Goal: Task Accomplishment & Management: Manage account settings

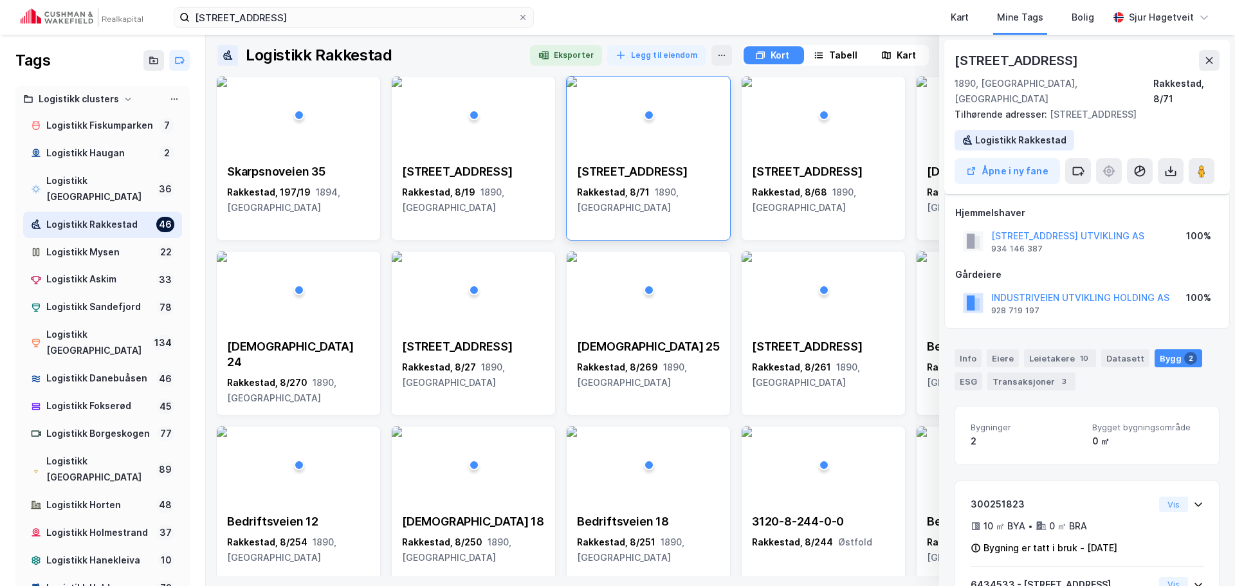
scroll to position [102, 0]
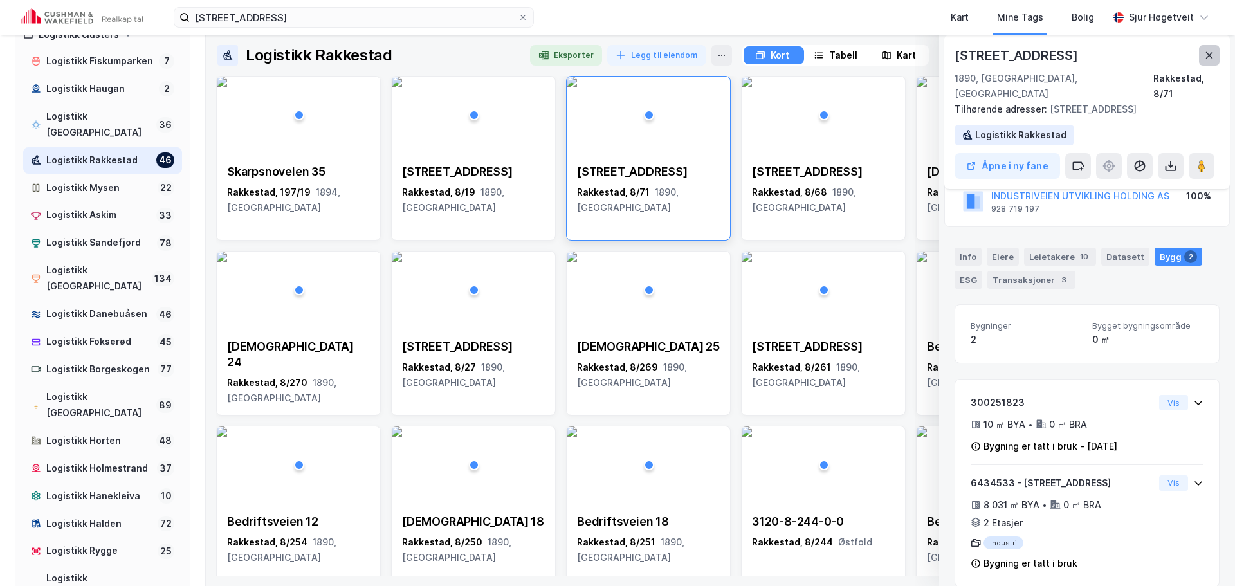
click at [1212, 53] on icon at bounding box center [1209, 55] width 7 height 6
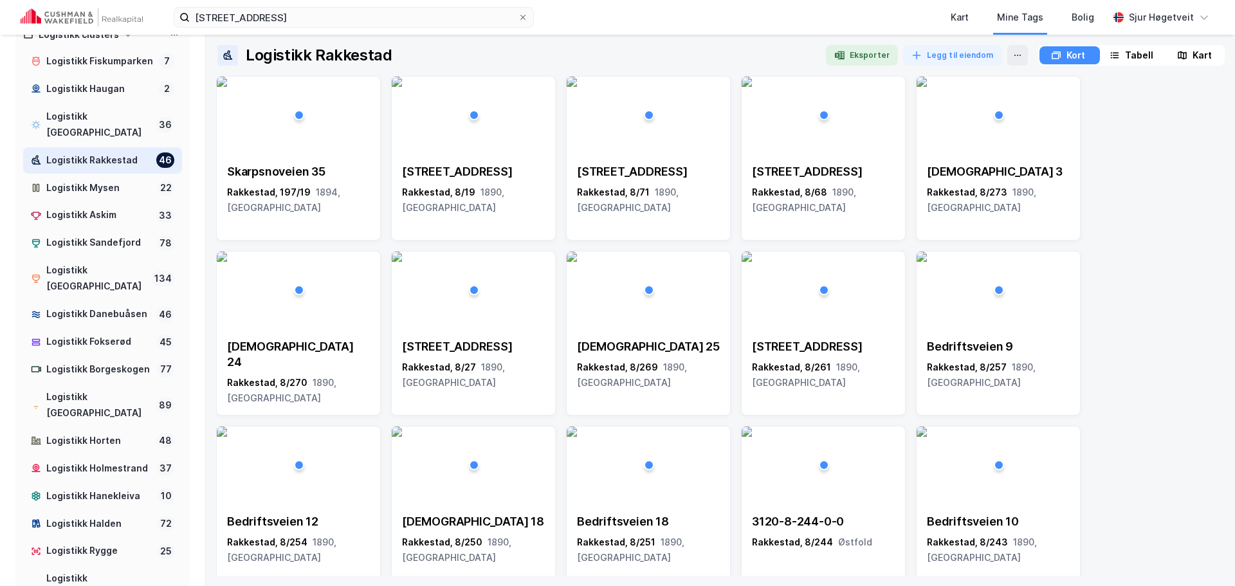
click at [60, 14] on img at bounding box center [82, 17] width 122 height 18
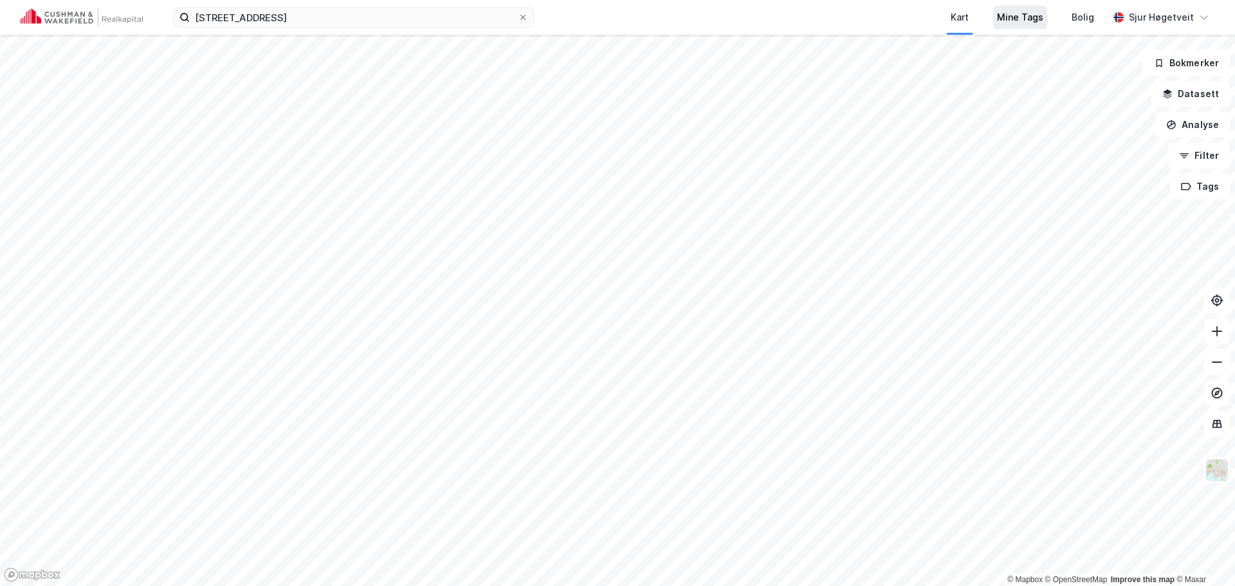
click at [1017, 21] on div "Mine Tags" at bounding box center [1020, 17] width 46 height 15
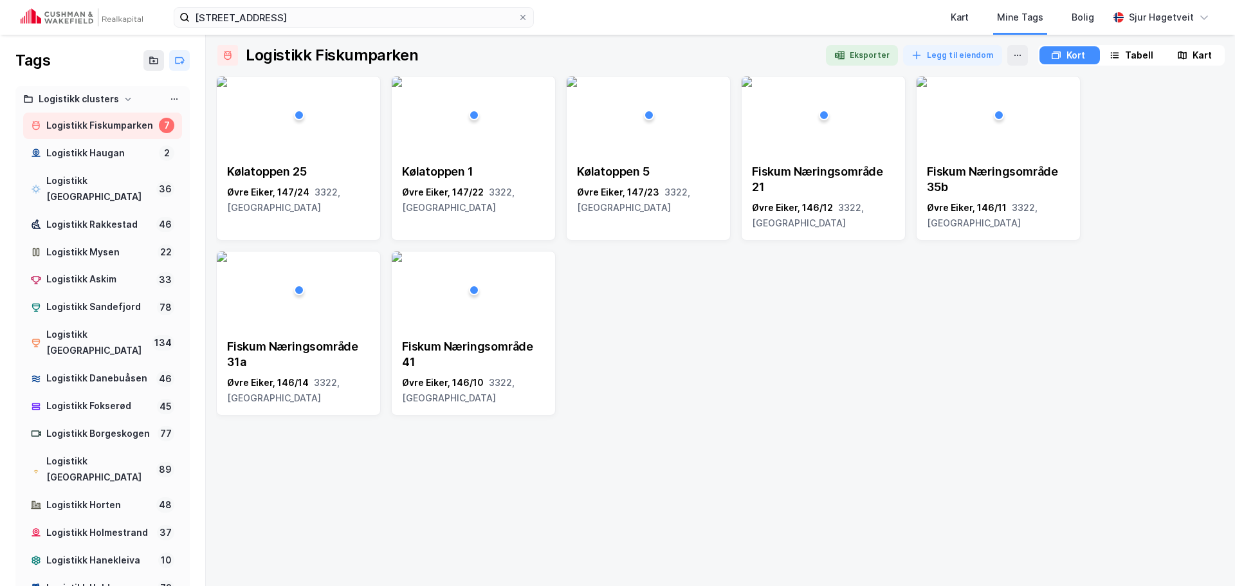
scroll to position [257, 0]
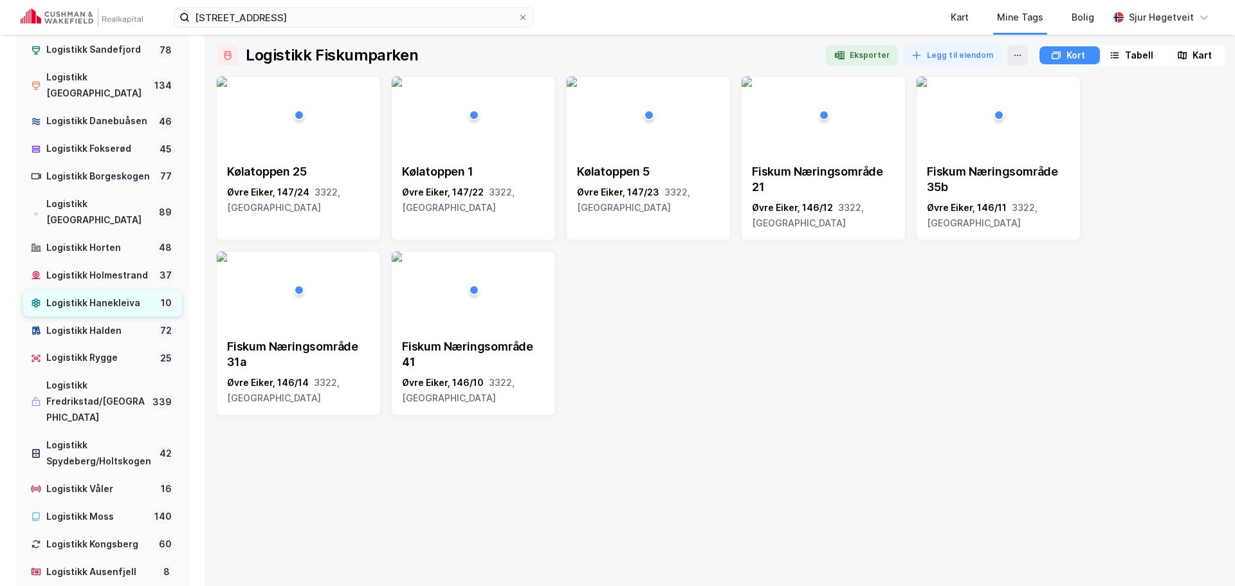
click at [113, 311] on div "Logistikk Hanekleiva" at bounding box center [99, 303] width 107 height 16
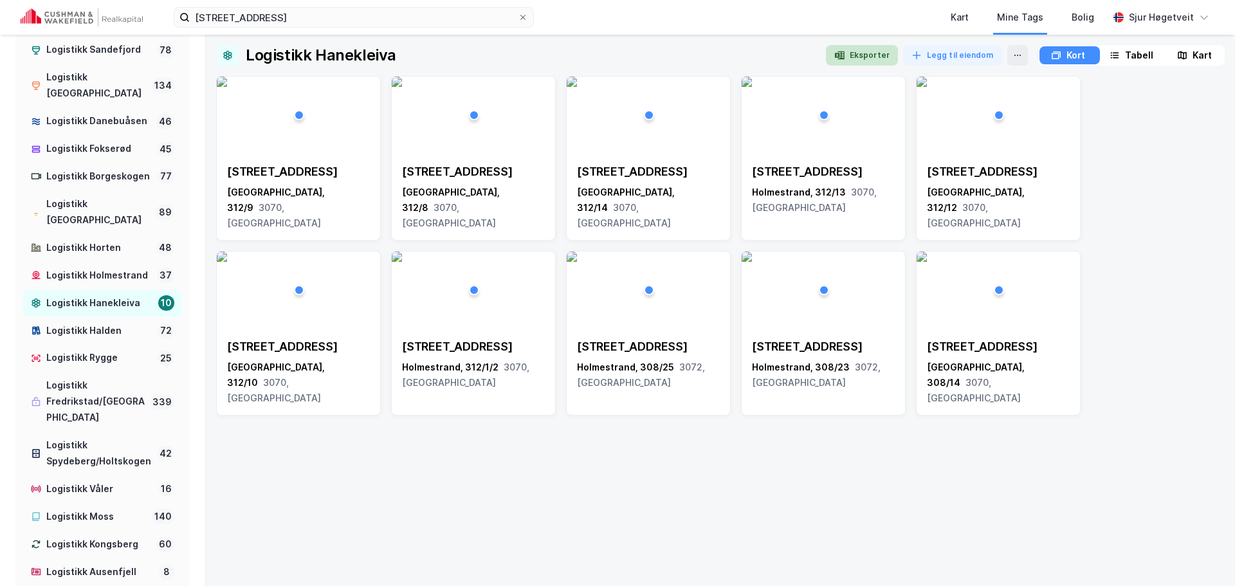
click at [837, 51] on icon "button" at bounding box center [839, 55] width 10 height 10
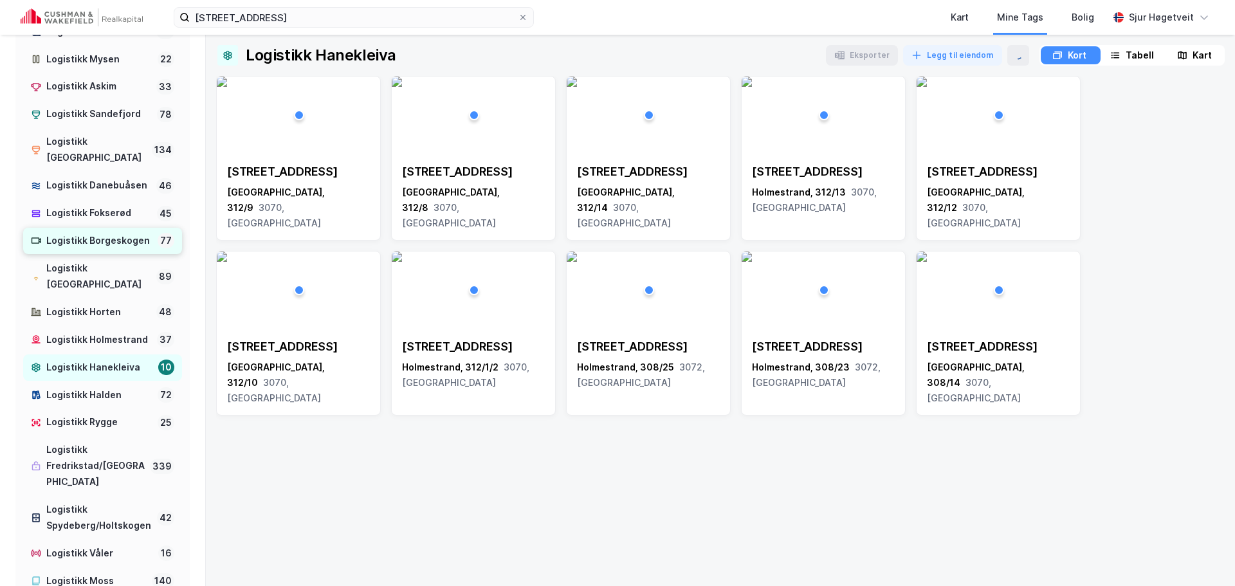
scroll to position [129, 0]
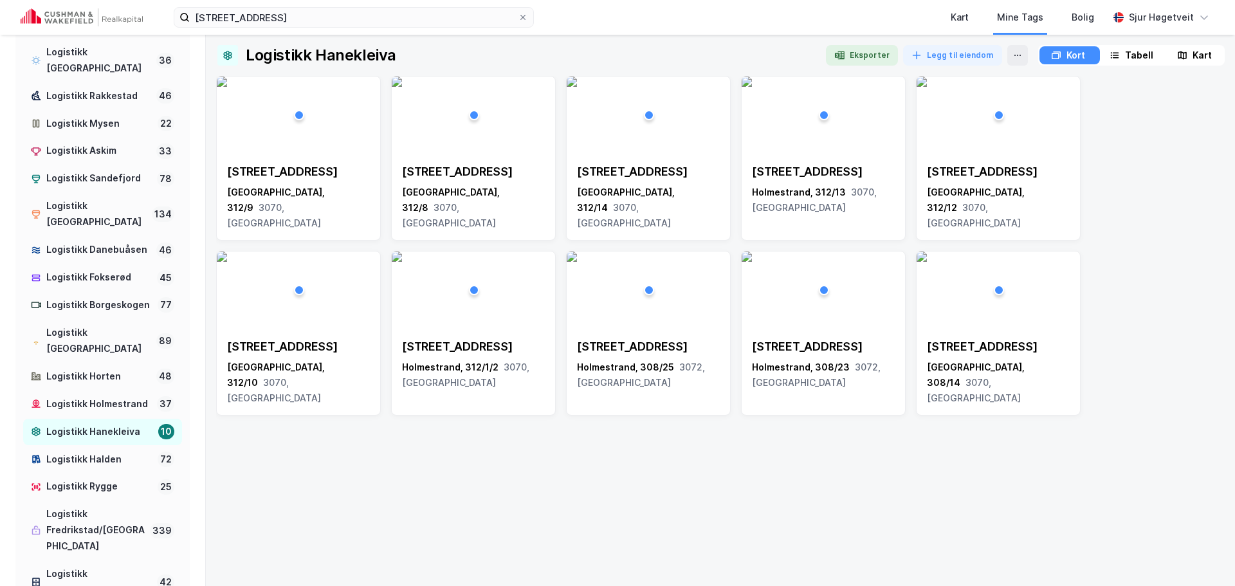
click at [129, 23] on img at bounding box center [82, 17] width 122 height 18
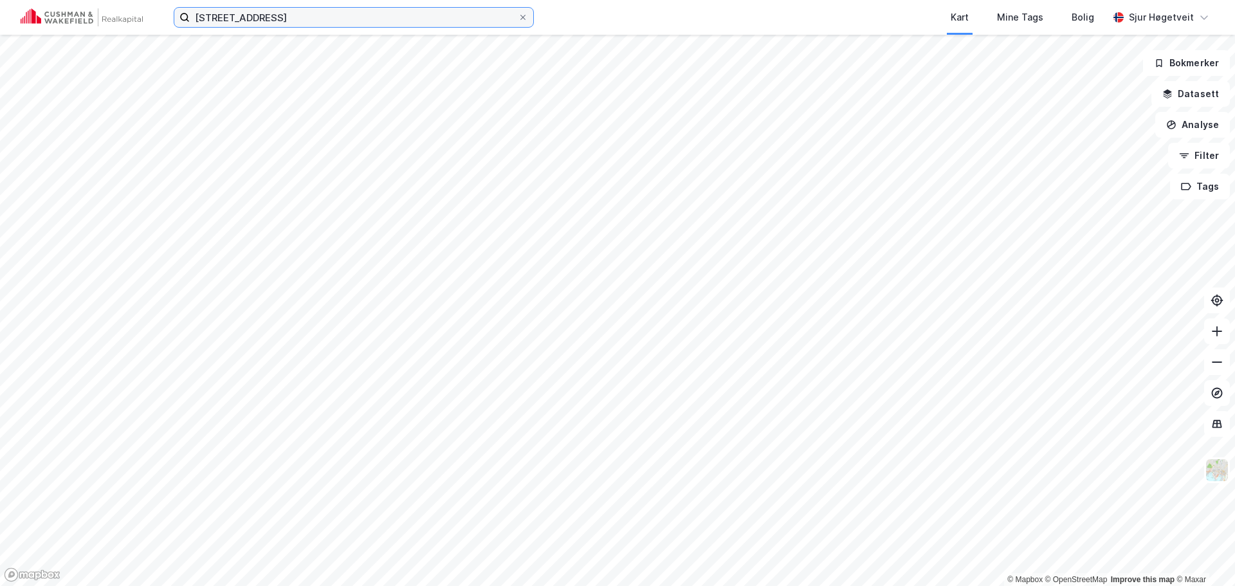
click at [230, 17] on input "Kjærlighetsstien 1" at bounding box center [354, 17] width 328 height 19
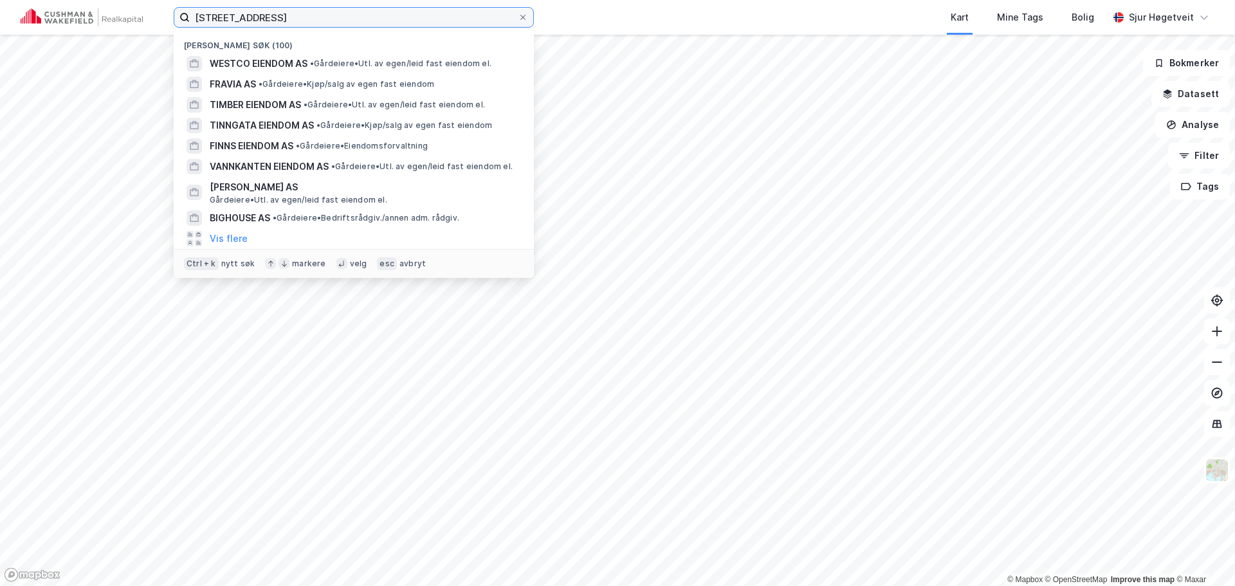
click at [230, 17] on input "Kjærlighetsstien 1" at bounding box center [354, 17] width 328 height 19
click at [230, 16] on input "Kjærlighetsstien 1" at bounding box center [354, 17] width 328 height 19
paste input "Orhusveien 76"
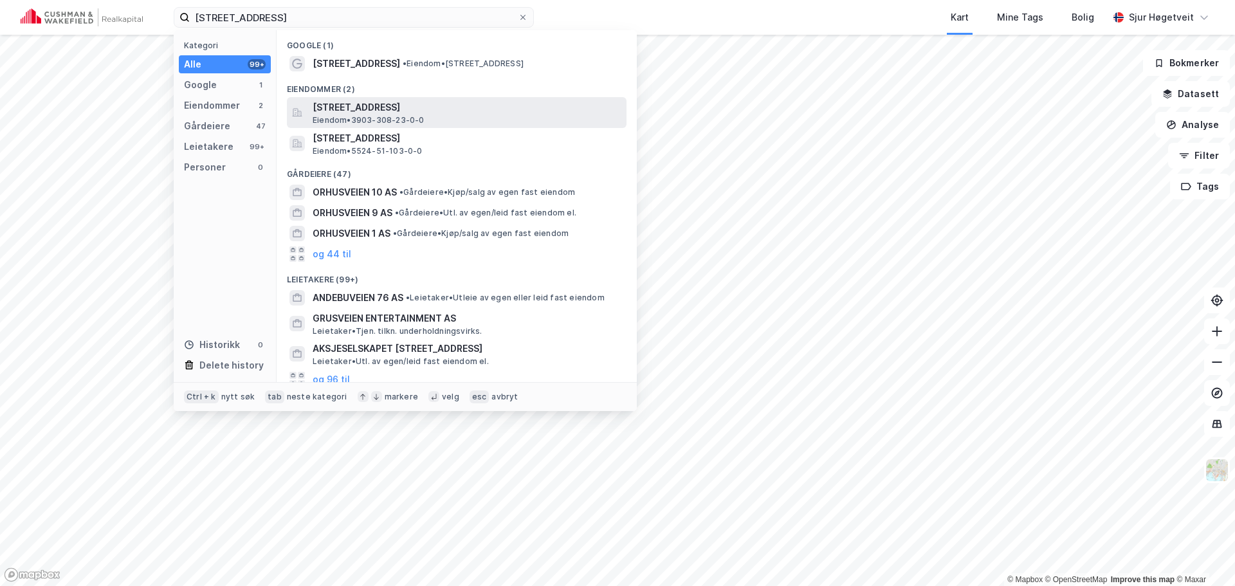
click at [510, 116] on div "Orhusveien 76, 3072, SANDE I VESTFOLD, HOLMESTRAND Eiendom • 3903-308-23-0-0" at bounding box center [468, 113] width 311 height 26
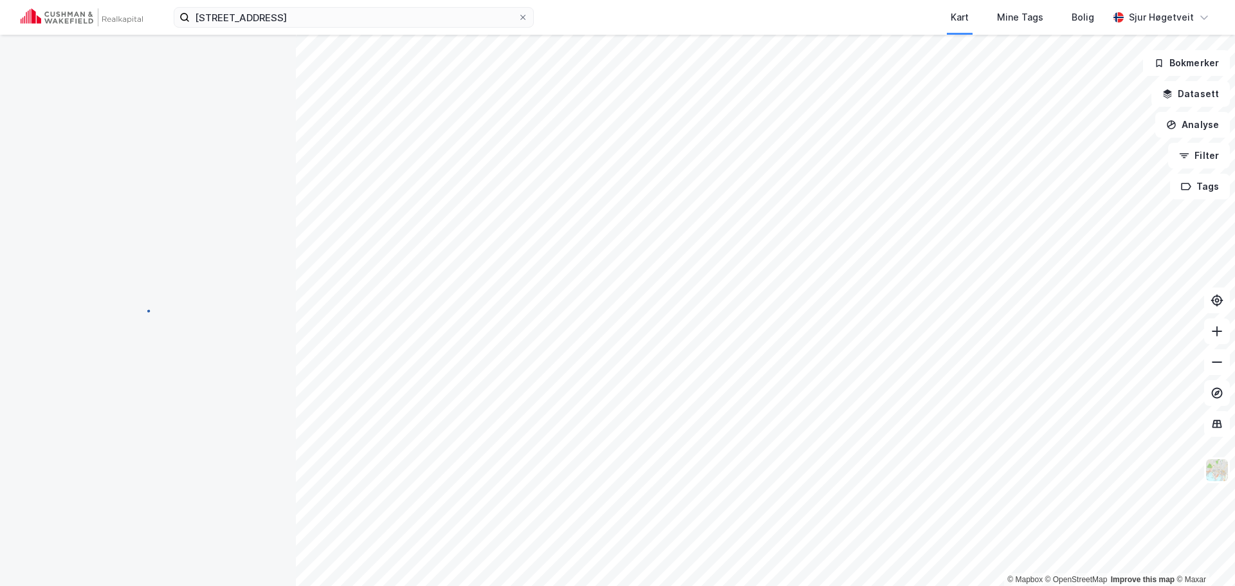
scroll to position [8, 0]
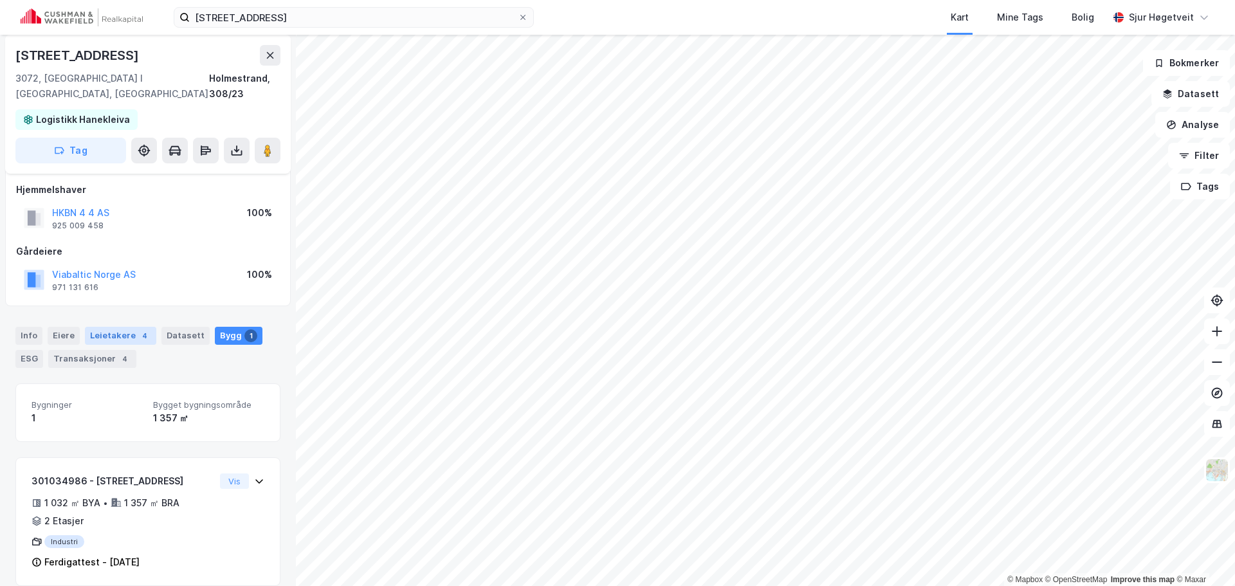
click at [119, 327] on div "Leietakere 4" at bounding box center [120, 336] width 71 height 18
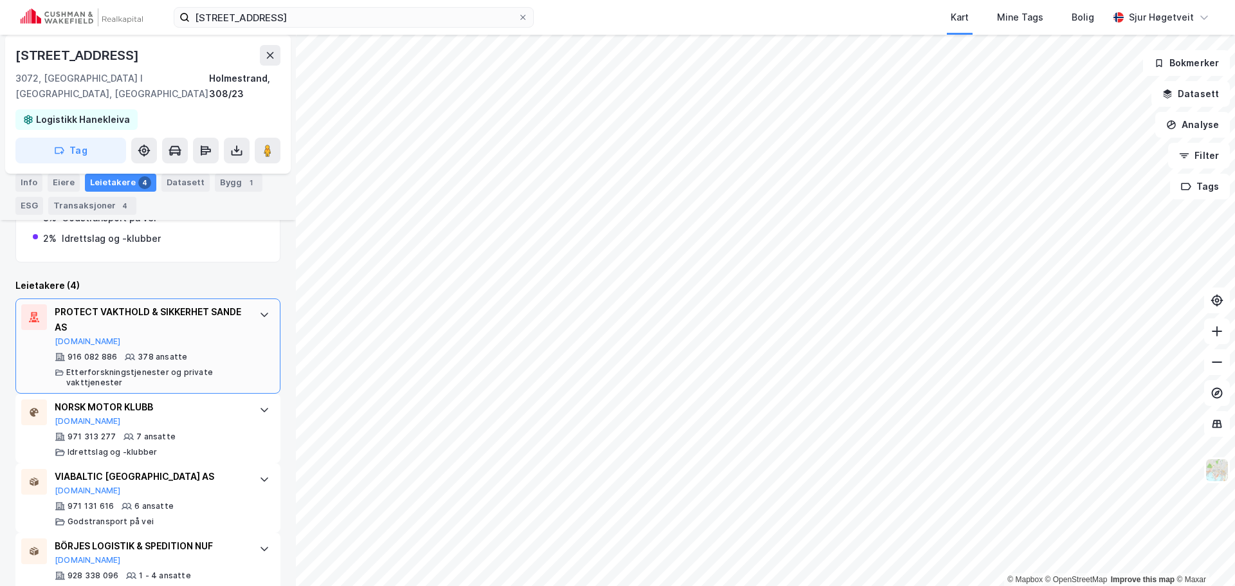
scroll to position [341, 0]
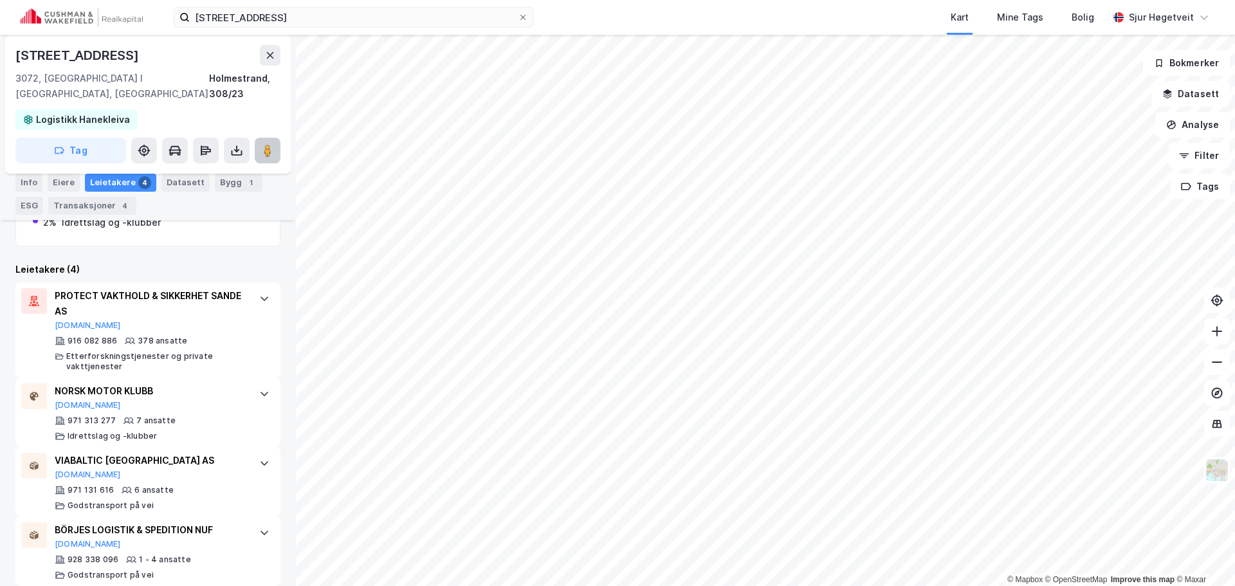
click at [277, 138] on button at bounding box center [268, 151] width 26 height 26
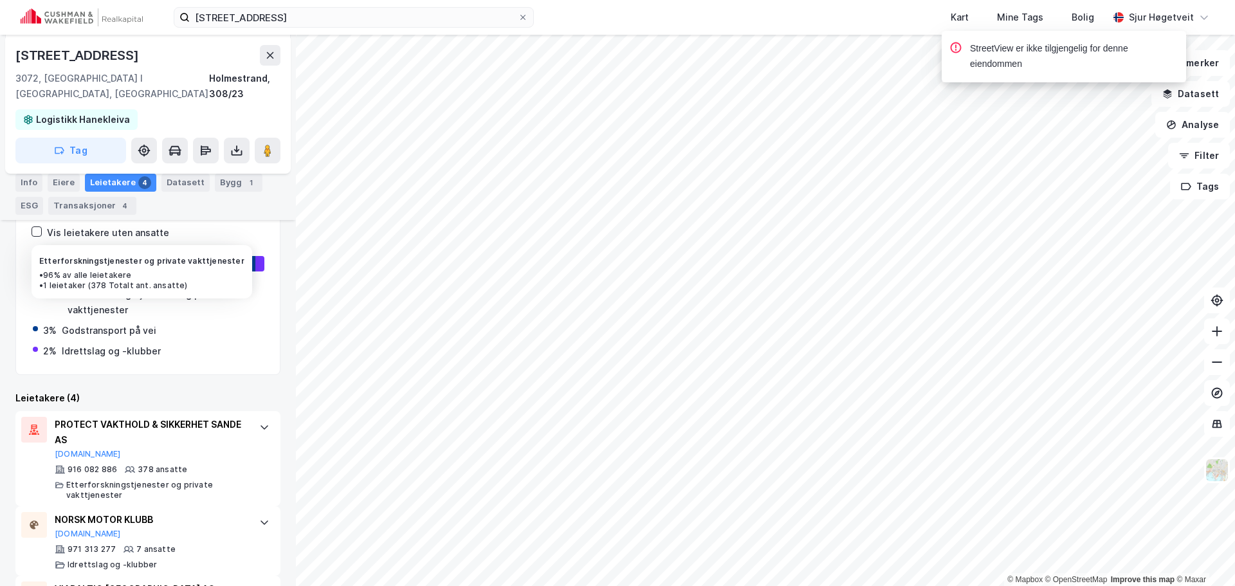
scroll to position [0, 0]
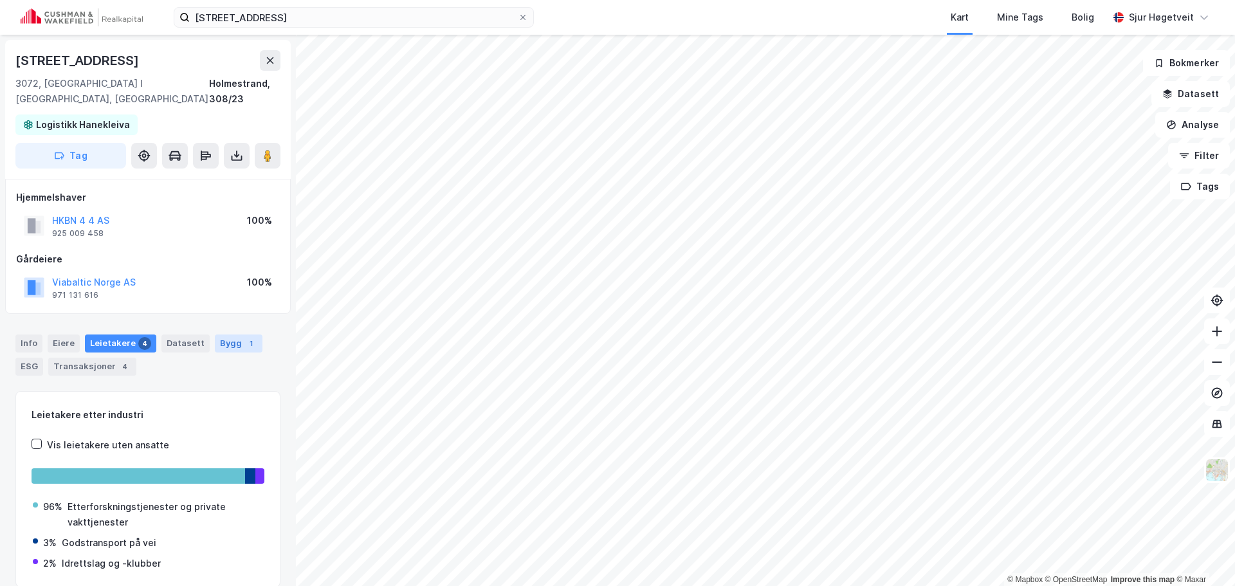
click at [227, 334] on div "Bygg 1" at bounding box center [239, 343] width 48 height 18
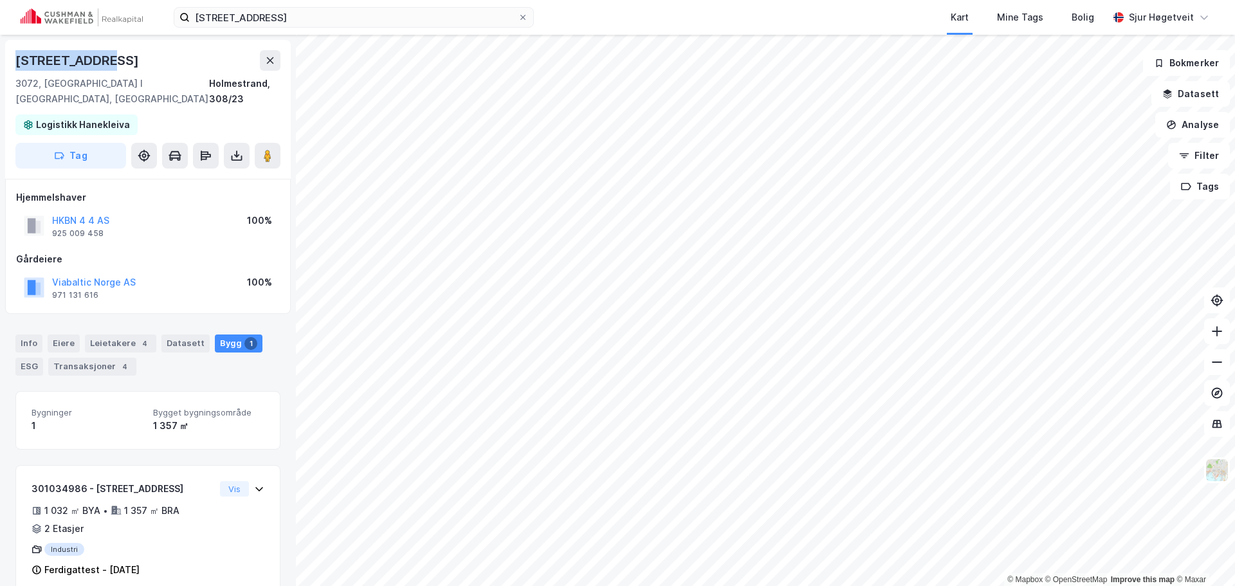
drag, startPoint x: 116, startPoint y: 63, endPoint x: 0, endPoint y: 68, distance: 115.9
click at [0, 68] on div "Orhusveien 76 3072, Sande I Vestfold, Vestfold Holmestrand, 308/23 Logistikk Ha…" at bounding box center [148, 310] width 296 height 551
copy div "Orhusveien 76"
click at [34, 334] on div "Info" at bounding box center [28, 343] width 27 height 18
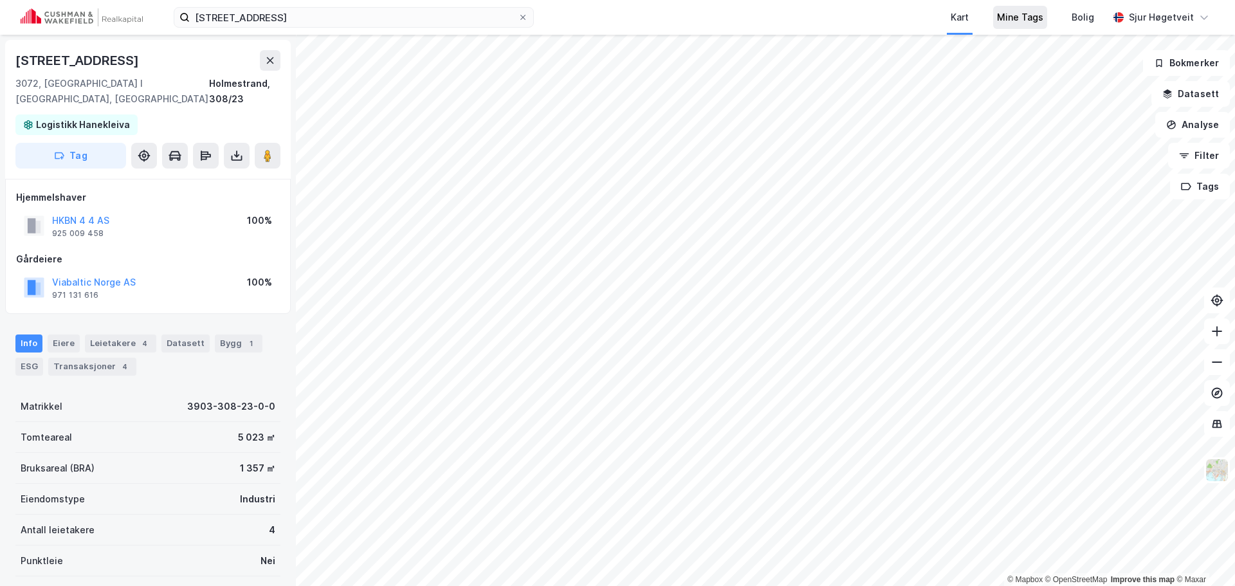
click at [1036, 20] on div "Mine Tags" at bounding box center [1020, 17] width 46 height 15
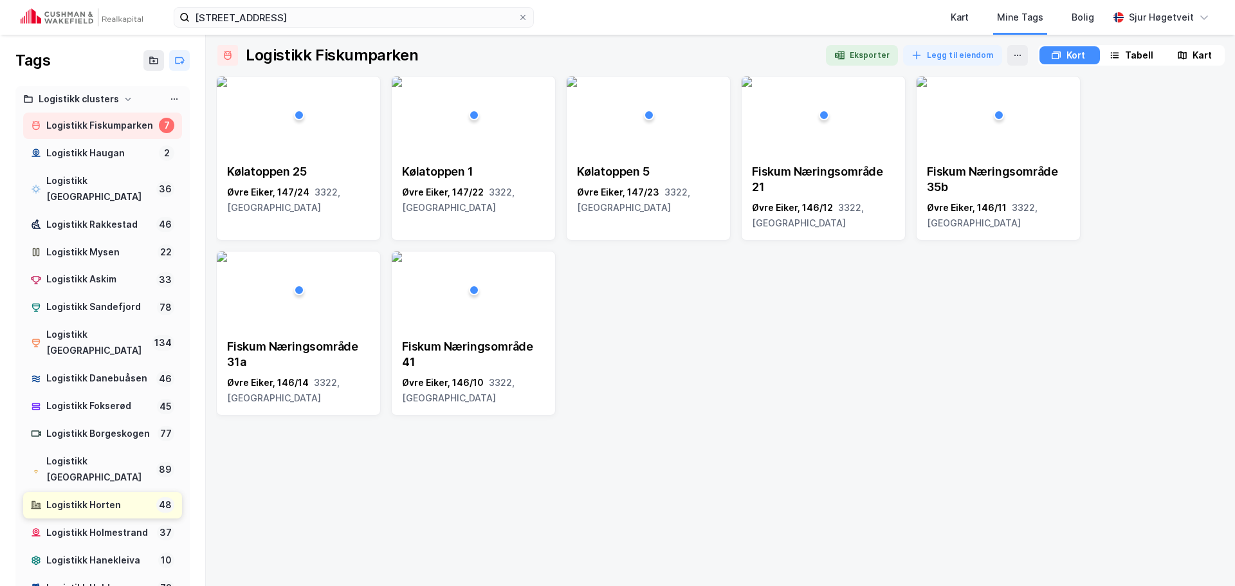
scroll to position [64, 0]
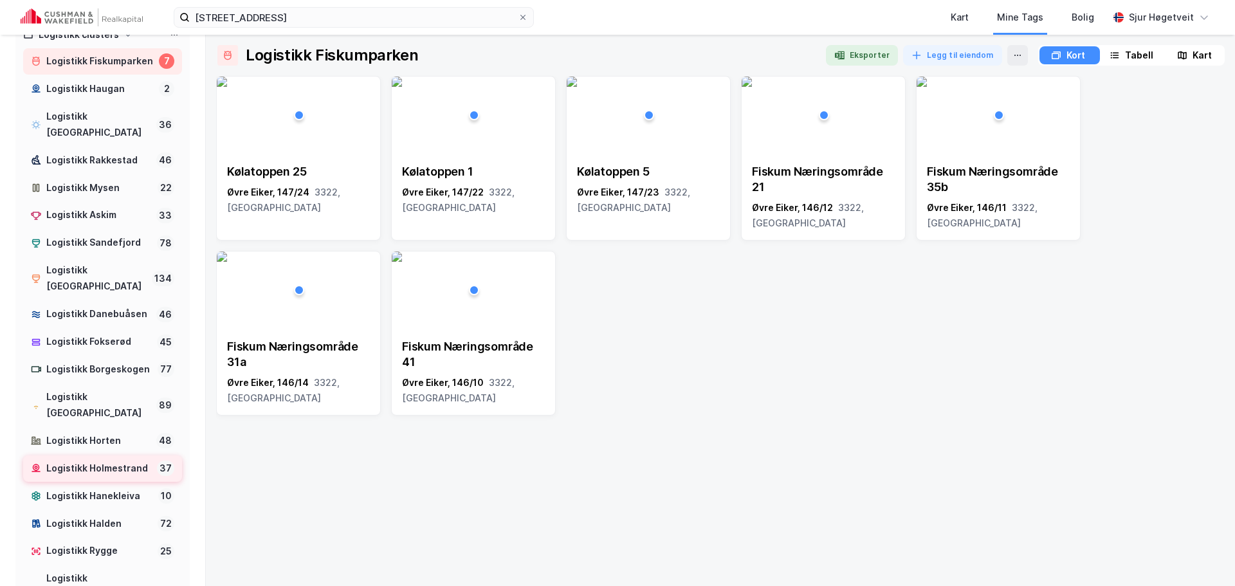
click at [107, 477] on div "Logistikk Holmestrand" at bounding box center [98, 469] width 105 height 16
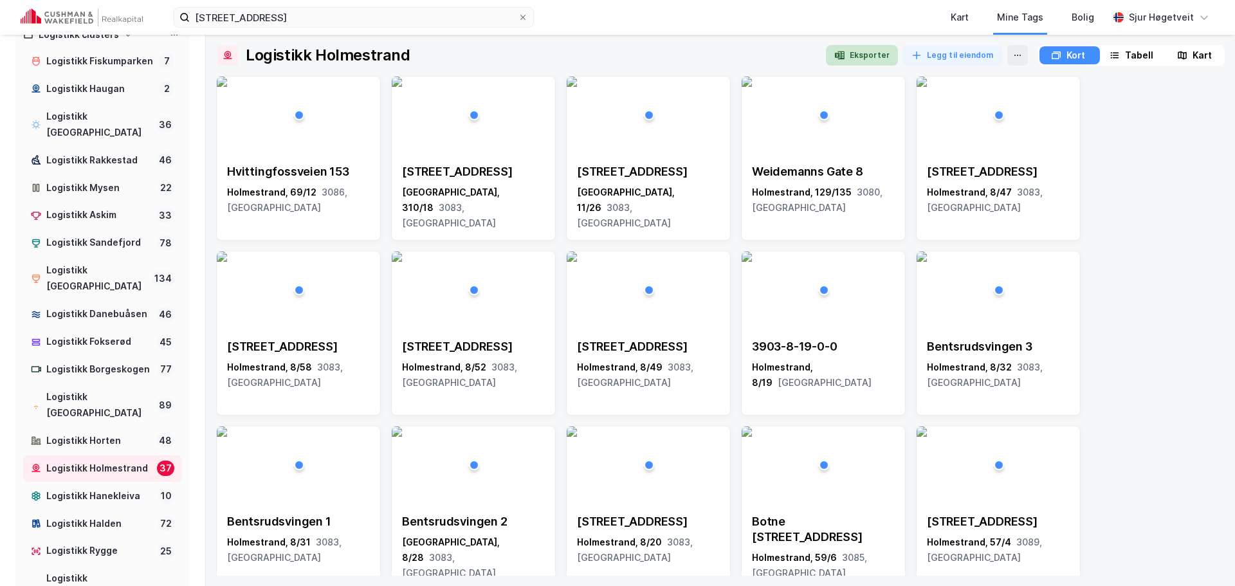
click at [875, 51] on button "Eksporter" at bounding box center [862, 55] width 72 height 21
click at [1183, 51] on icon at bounding box center [1182, 55] width 10 height 10
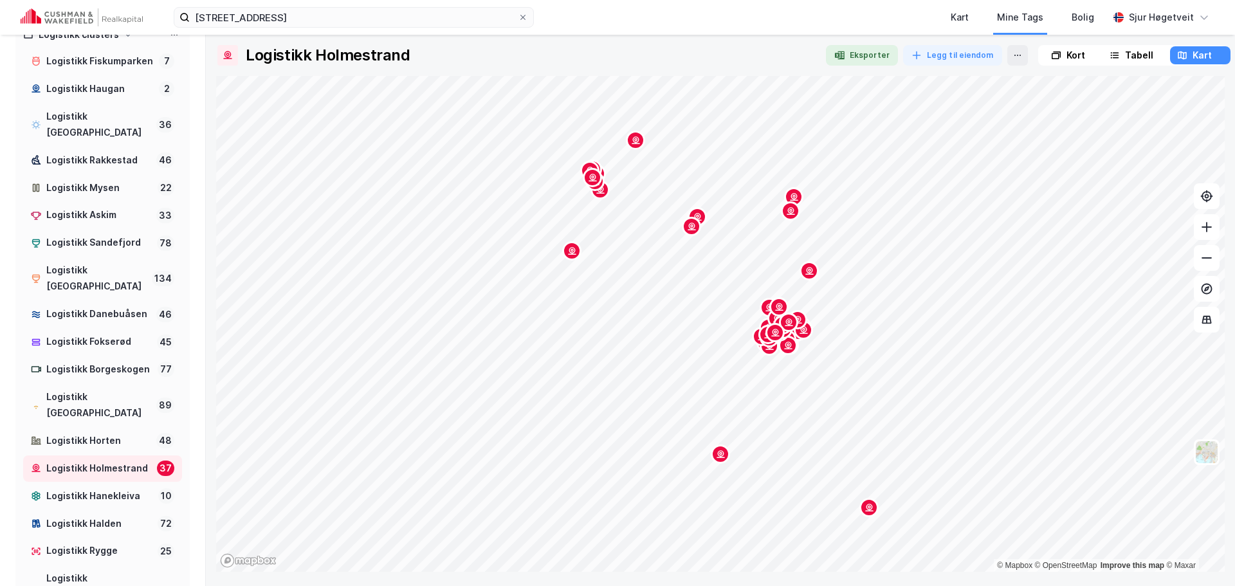
click at [1059, 48] on div "Kort" at bounding box center [1068, 55] width 58 height 18
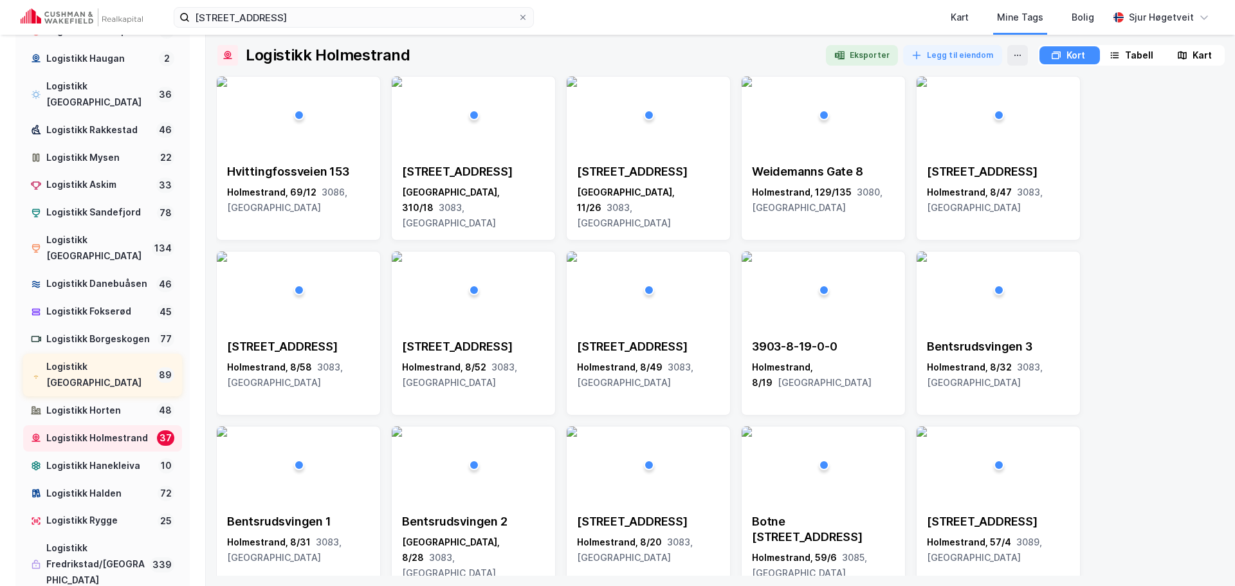
scroll to position [64, 0]
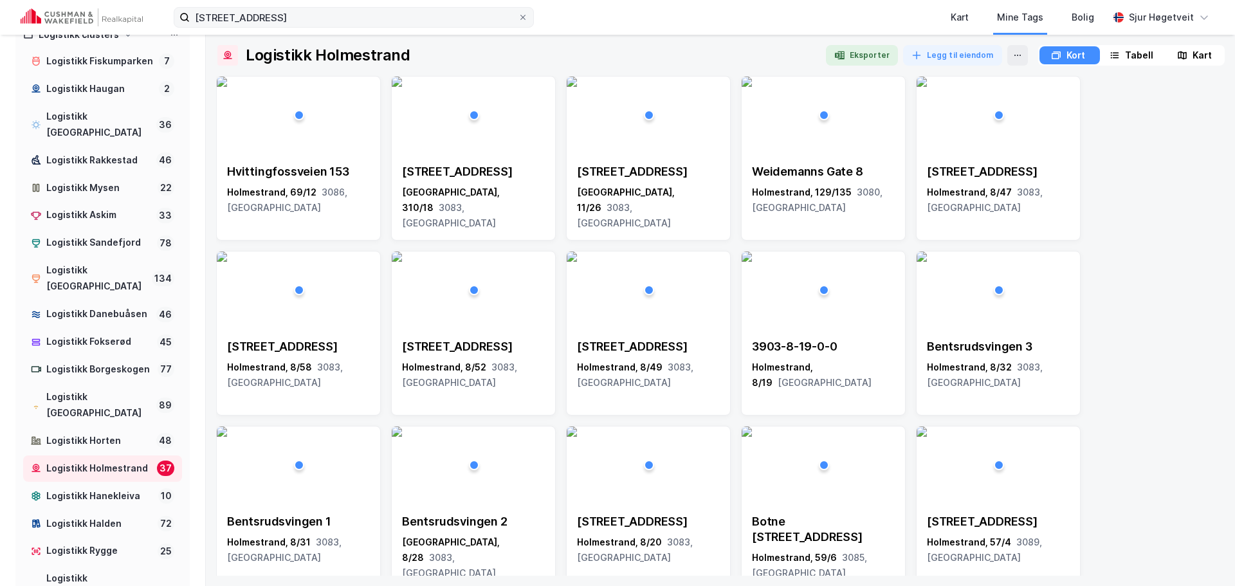
click at [368, 27] on label "Orhusveien 76" at bounding box center [354, 17] width 360 height 21
click at [368, 27] on input "Orhusveien 76" at bounding box center [354, 17] width 328 height 19
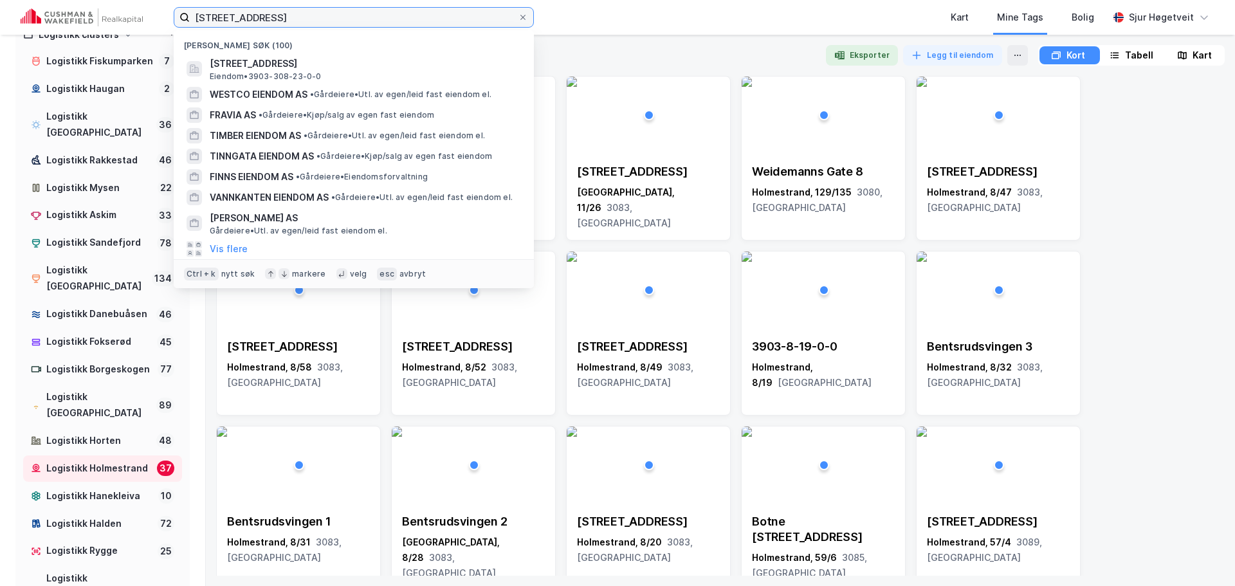
click at [370, 21] on input "Orhusveien 76" at bounding box center [354, 17] width 328 height 19
click at [371, 21] on input "Orhusveien 76" at bounding box center [354, 17] width 328 height 19
paste input "Bentsrudveien 5"
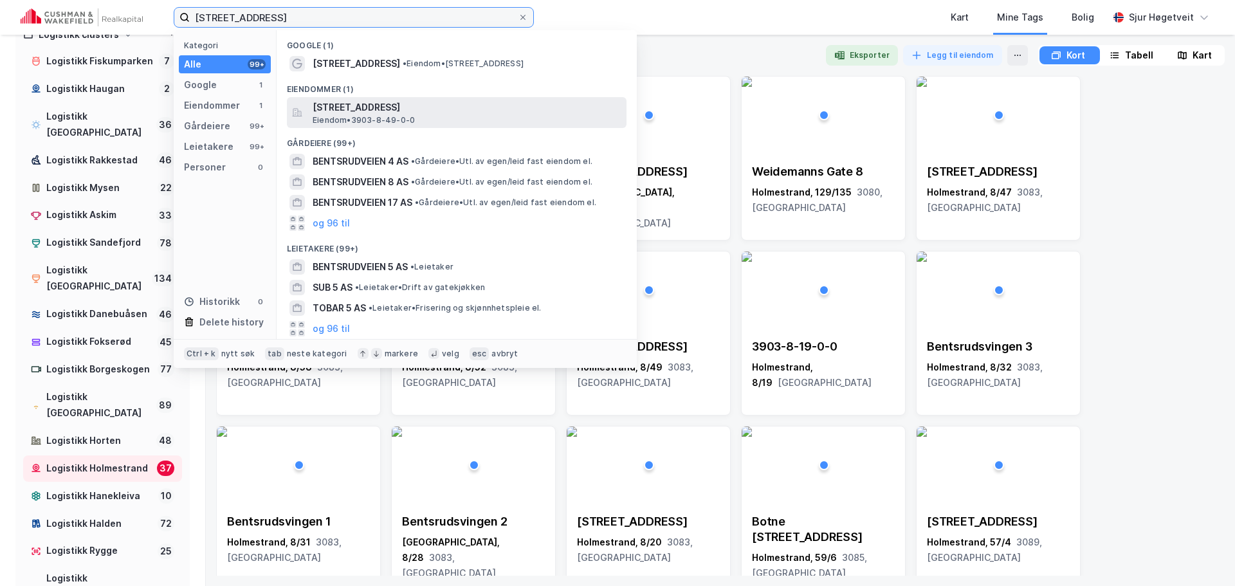
type input "Bentsrudveien 5"
click at [417, 102] on span "Bentsrudveien 5, 3083, HOLMESTRAND, HOLMESTRAND" at bounding box center [467, 107] width 309 height 15
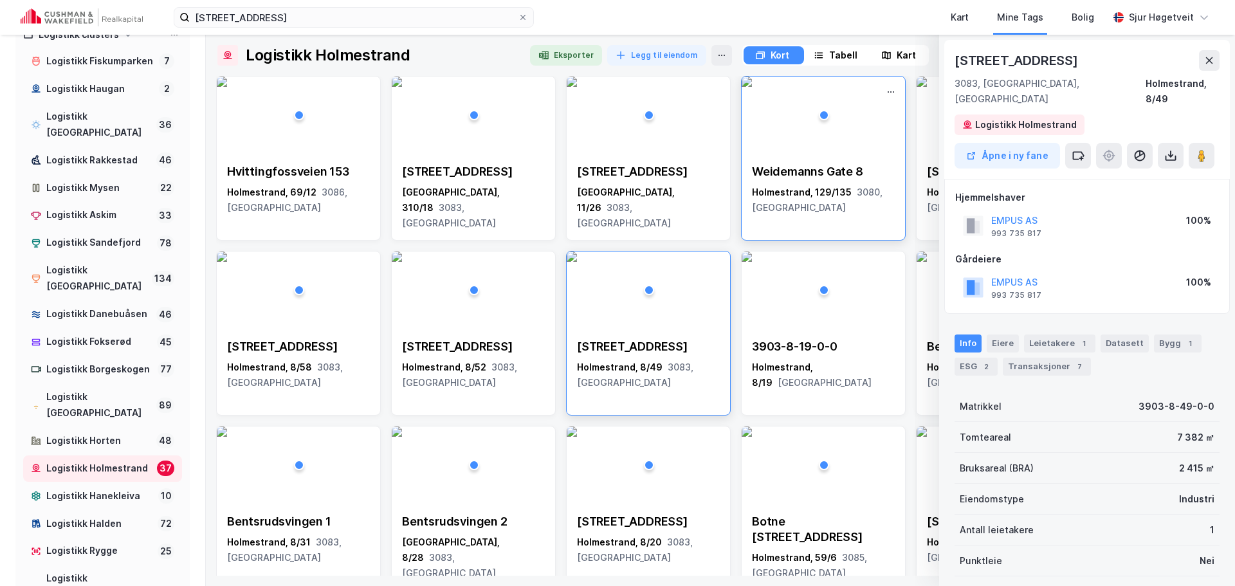
scroll to position [1, 0]
click at [1032, 142] on button "Åpne i ny fane" at bounding box center [1007, 155] width 105 height 26
click at [1210, 56] on icon at bounding box center [1209, 59] width 10 height 10
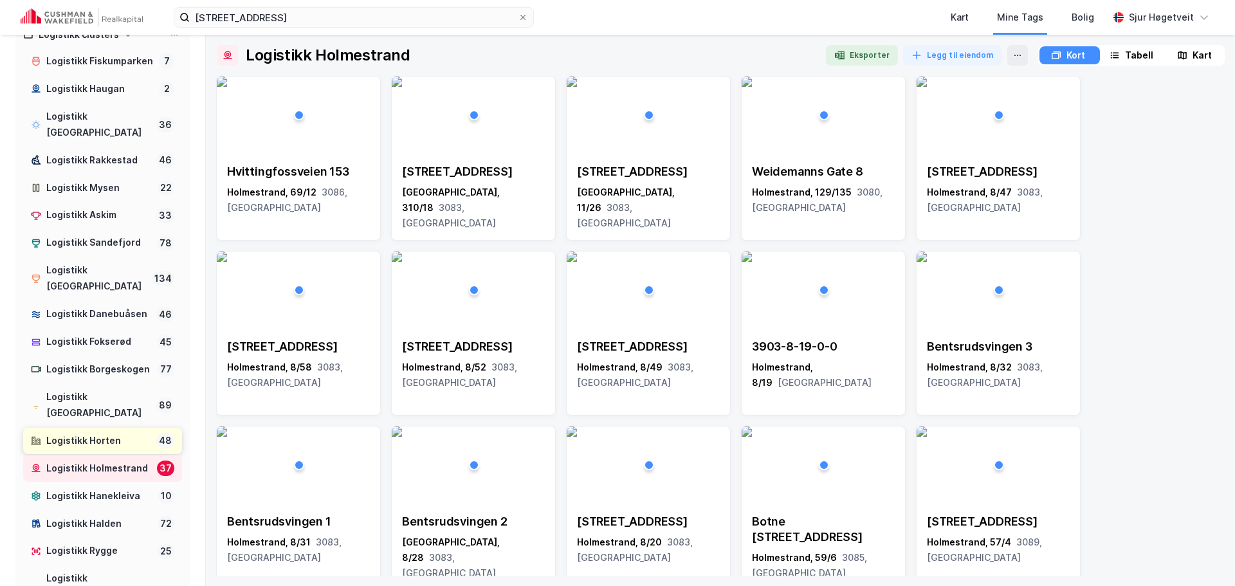
click at [78, 443] on div "Logistikk Horten" at bounding box center [98, 441] width 105 height 16
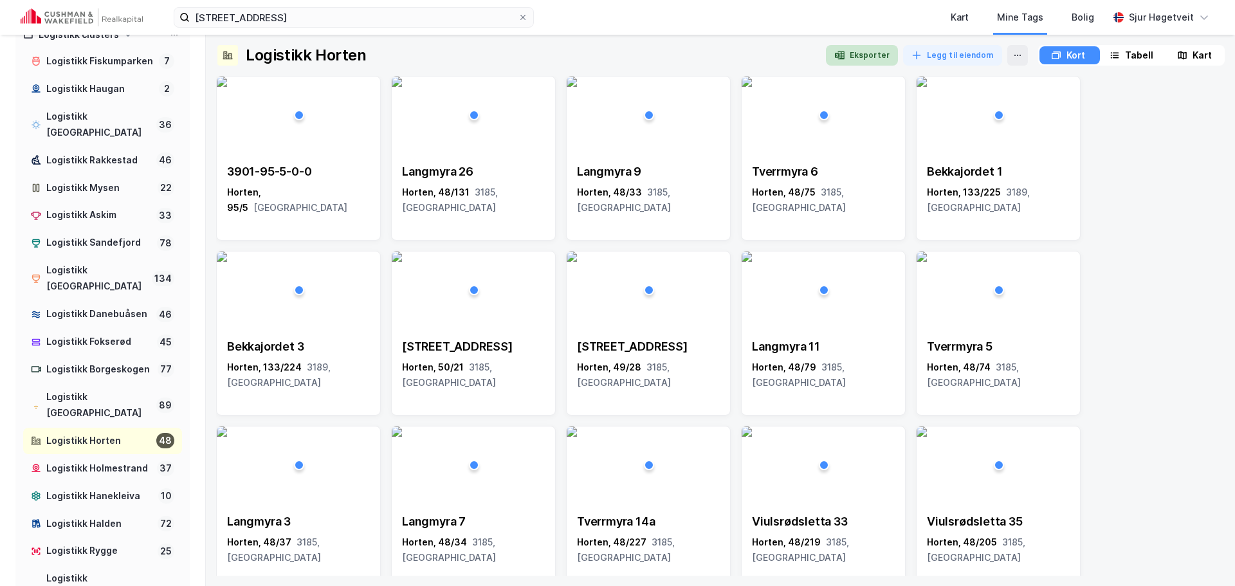
click at [855, 55] on button "Eksporter" at bounding box center [862, 55] width 72 height 21
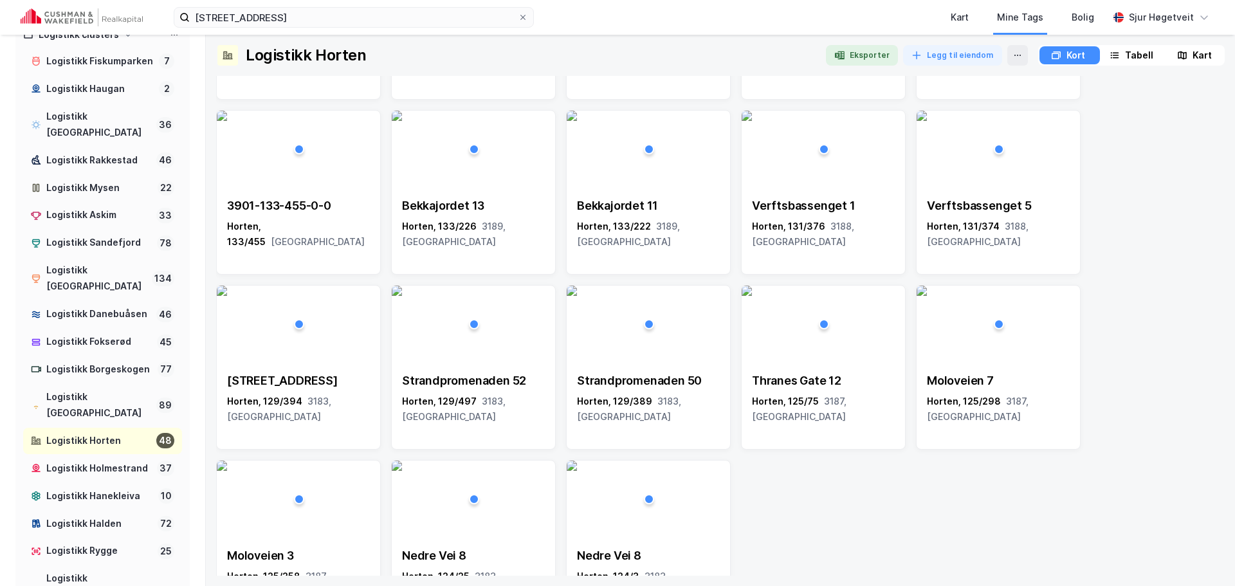
scroll to position [1240, 0]
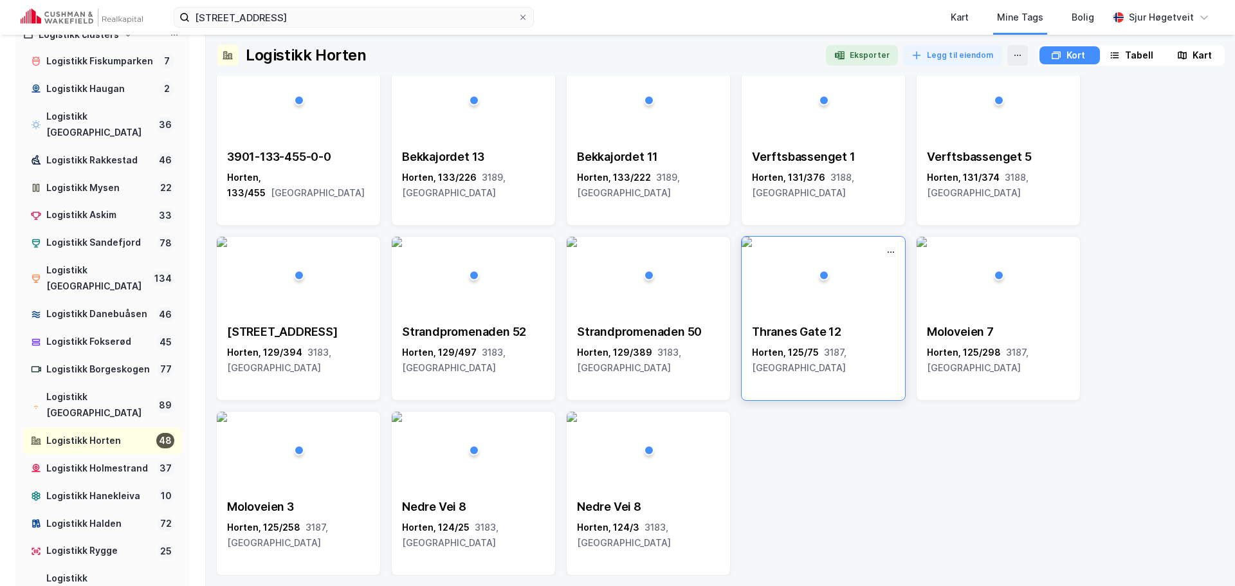
click at [752, 247] on img at bounding box center [747, 242] width 10 height 10
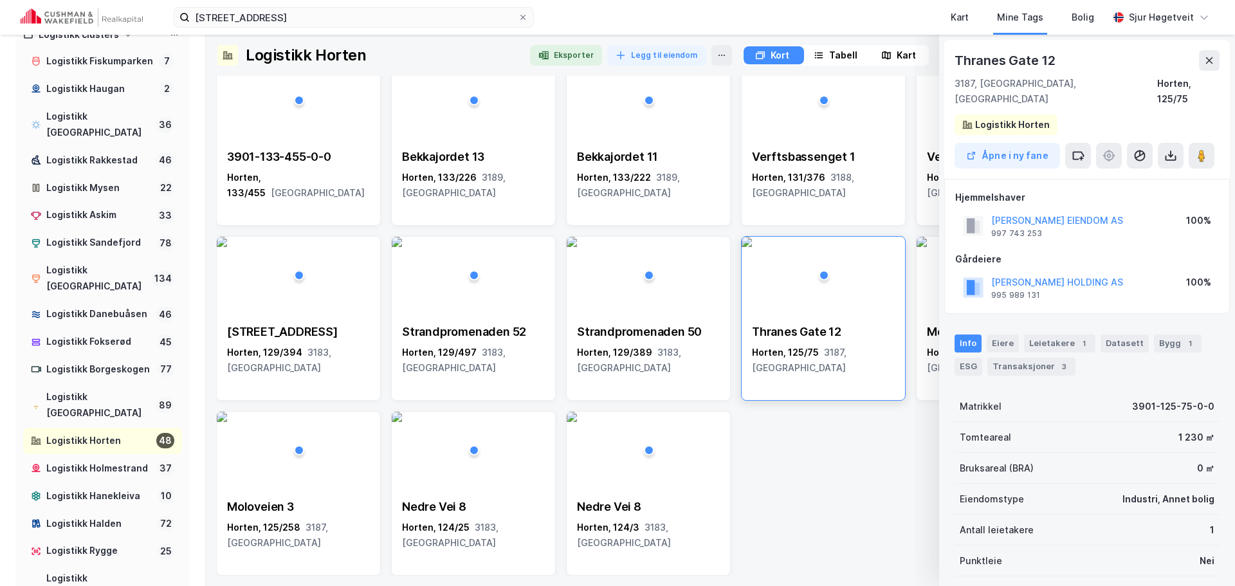
scroll to position [1, 0]
click at [1180, 333] on div "Bygg 1" at bounding box center [1178, 342] width 48 height 18
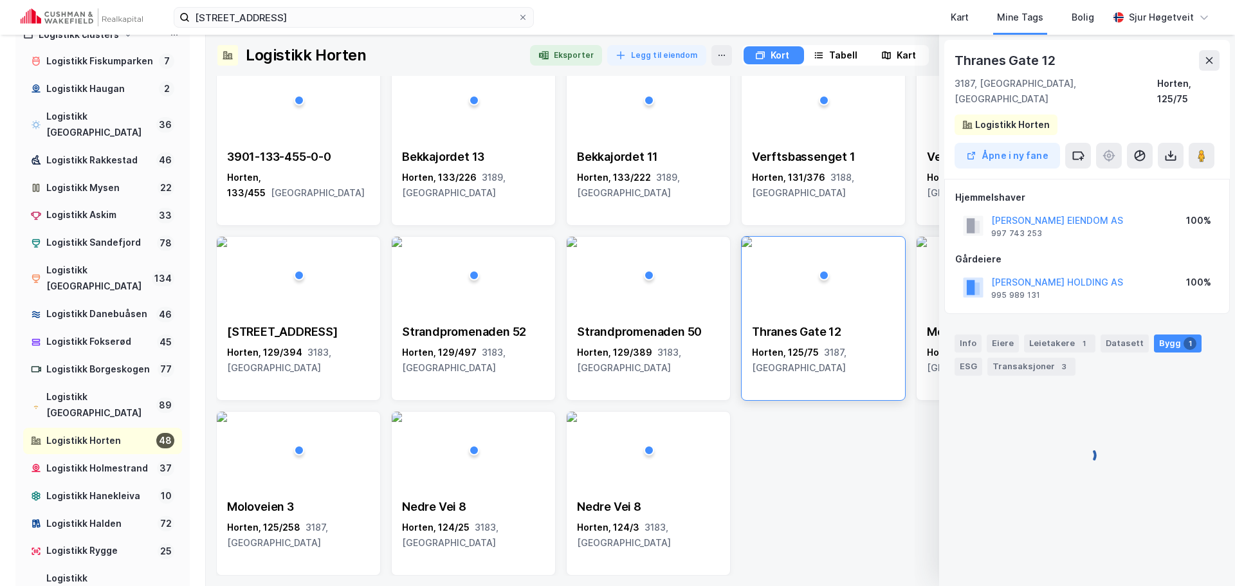
scroll to position [0, 0]
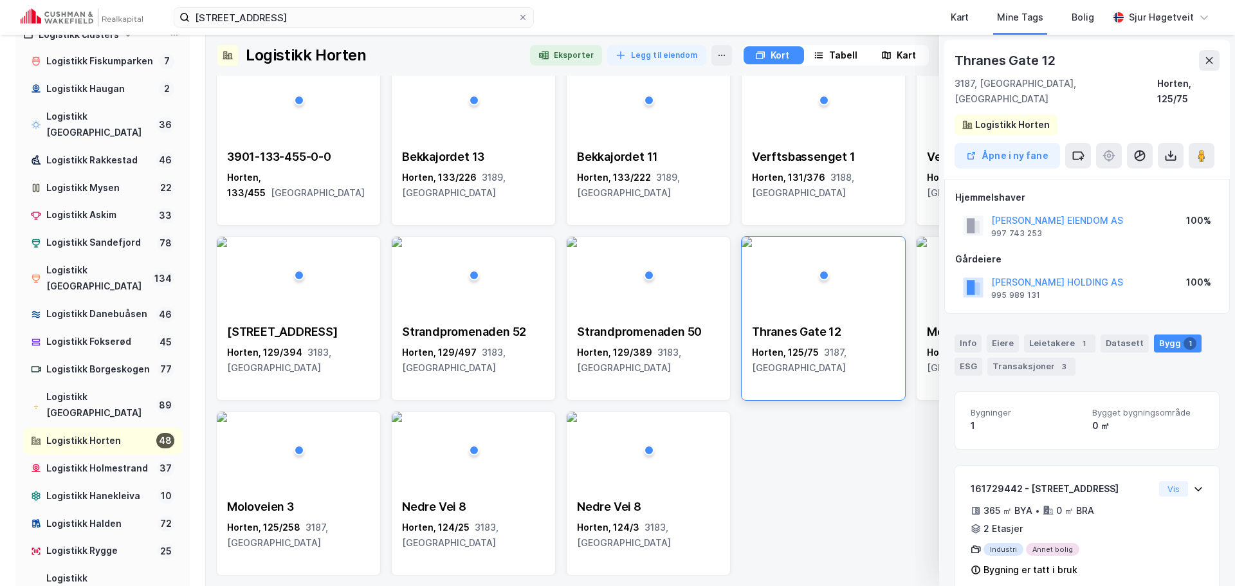
click at [1212, 68] on button at bounding box center [1209, 60] width 21 height 21
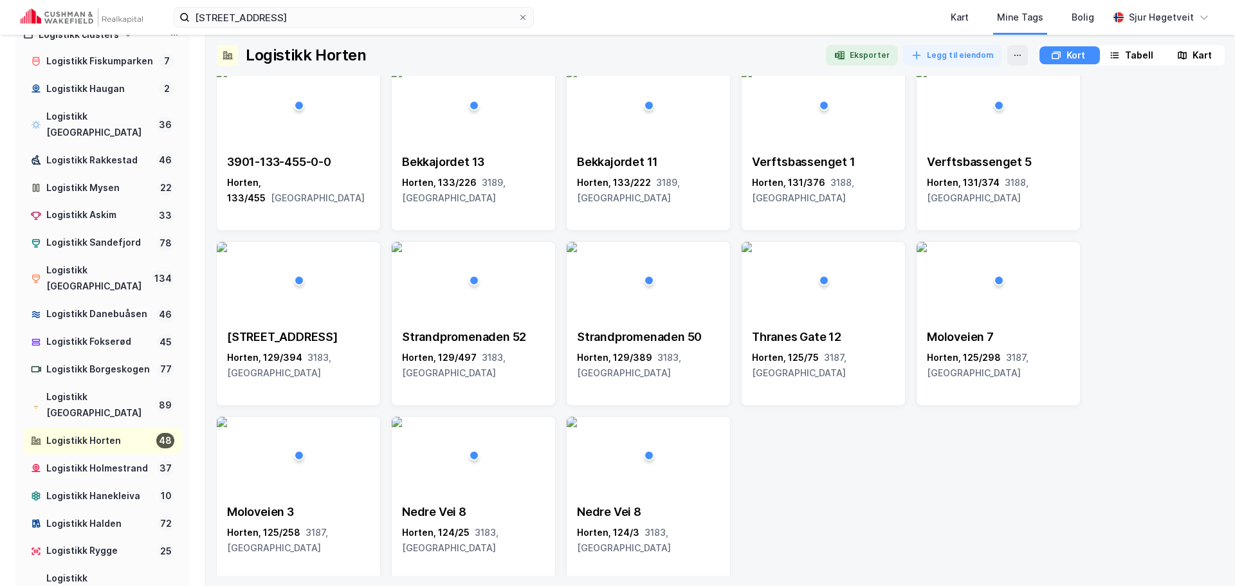
scroll to position [1240, 0]
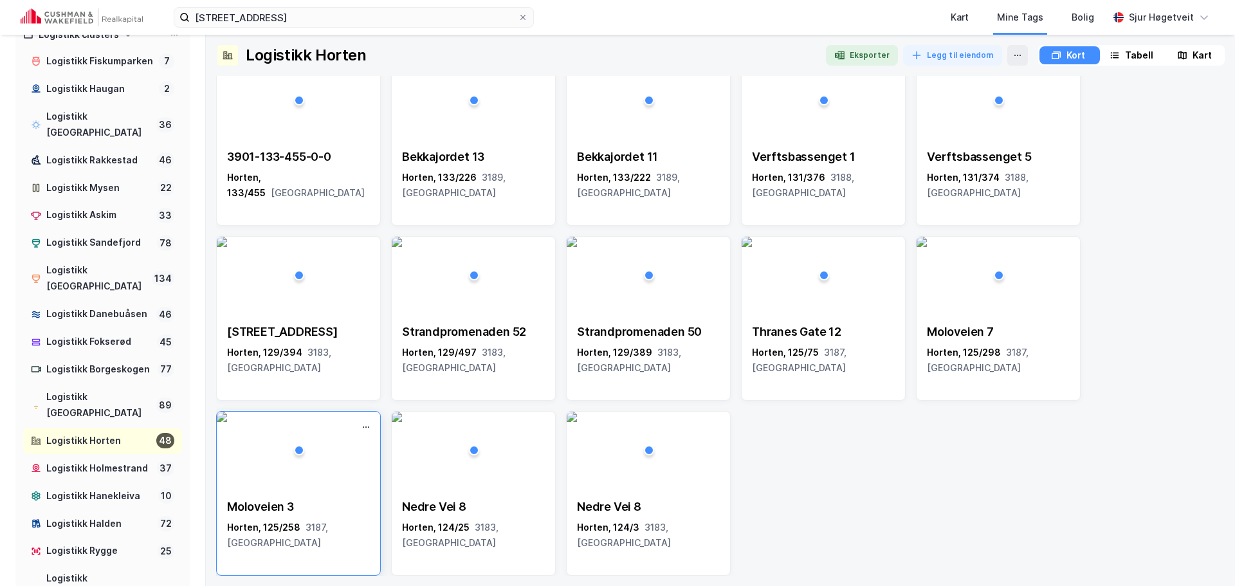
click at [227, 422] on img at bounding box center [222, 417] width 10 height 10
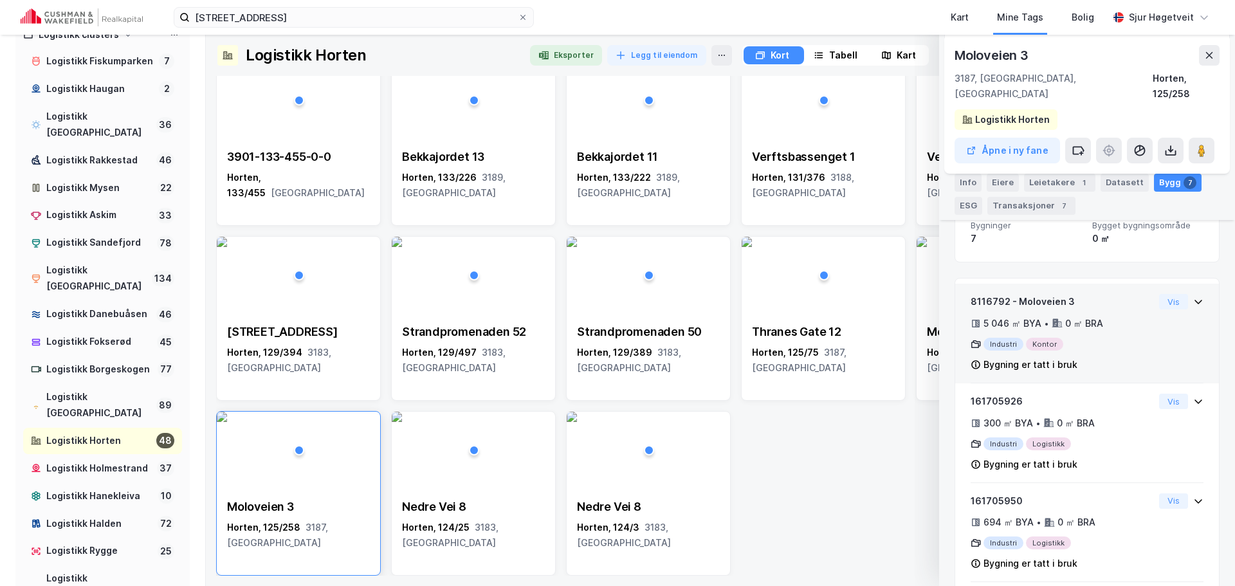
scroll to position [155, 0]
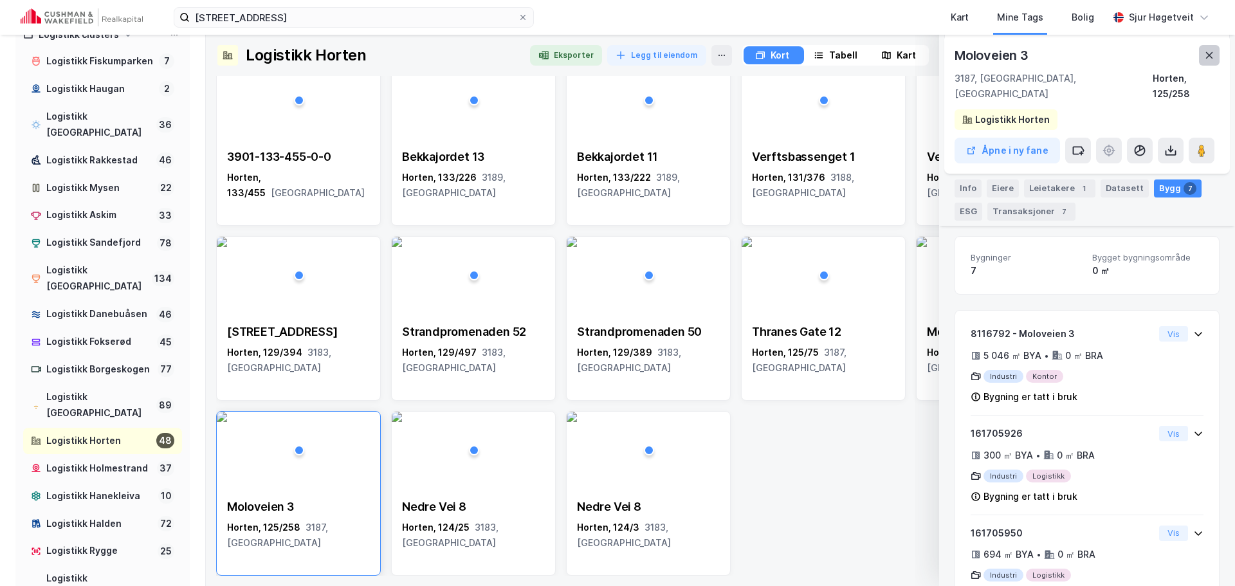
click at [1213, 55] on icon at bounding box center [1209, 55] width 10 height 10
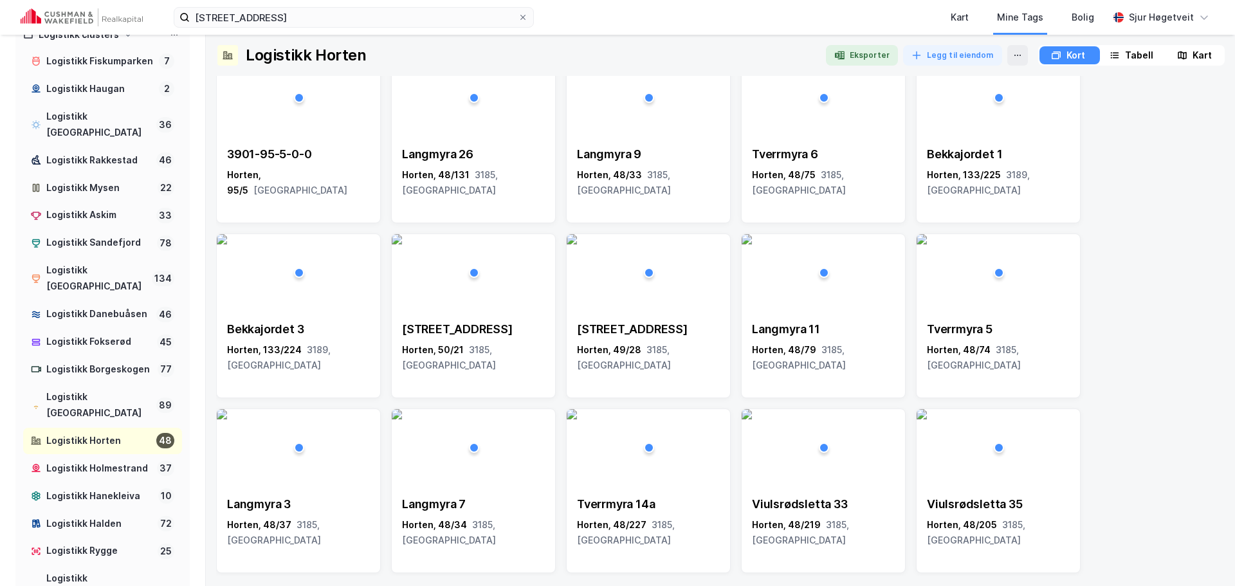
scroll to position [0, 0]
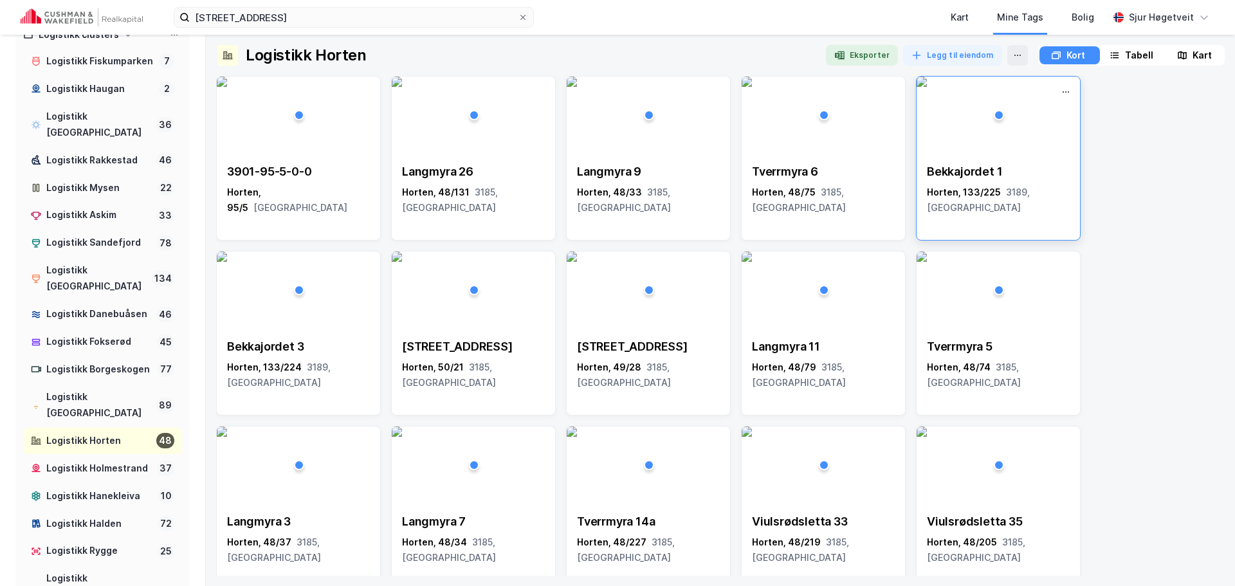
click at [1025, 156] on div "Bekkajordet 1 Horten, 133/225 3189, Vestfold" at bounding box center [998, 190] width 163 height 72
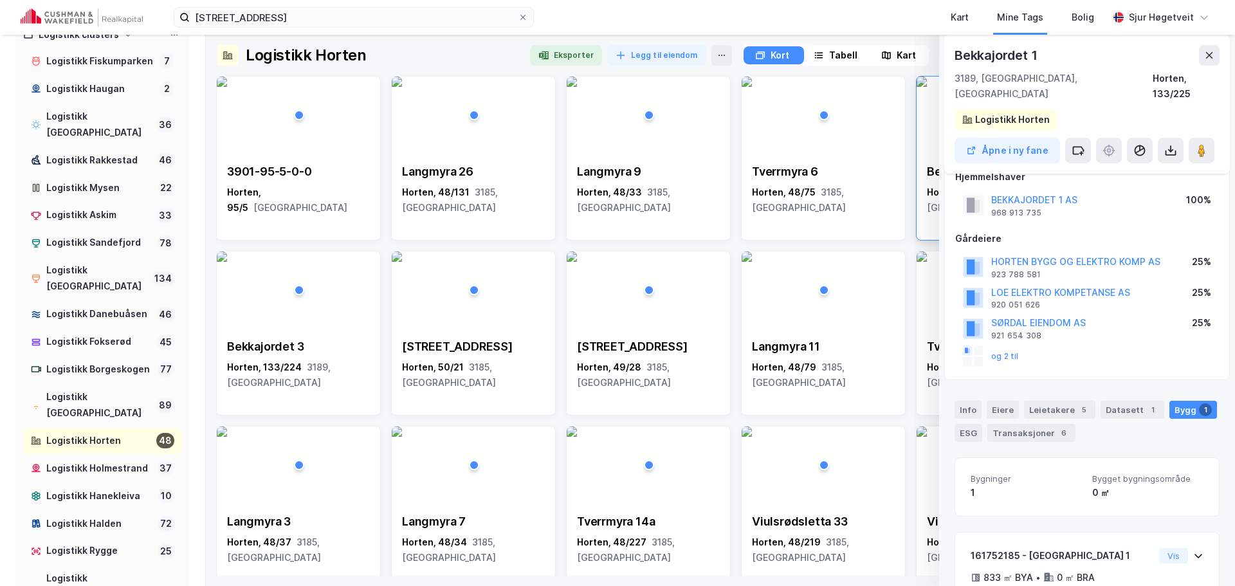
scroll to position [77, 0]
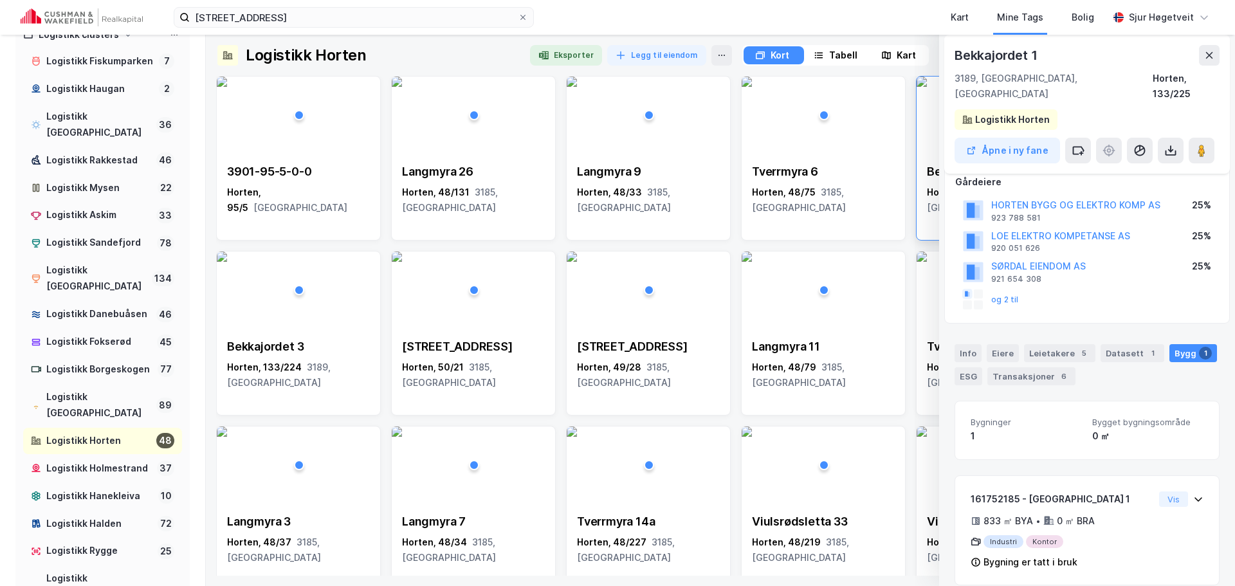
click at [1217, 50] on button at bounding box center [1209, 55] width 21 height 21
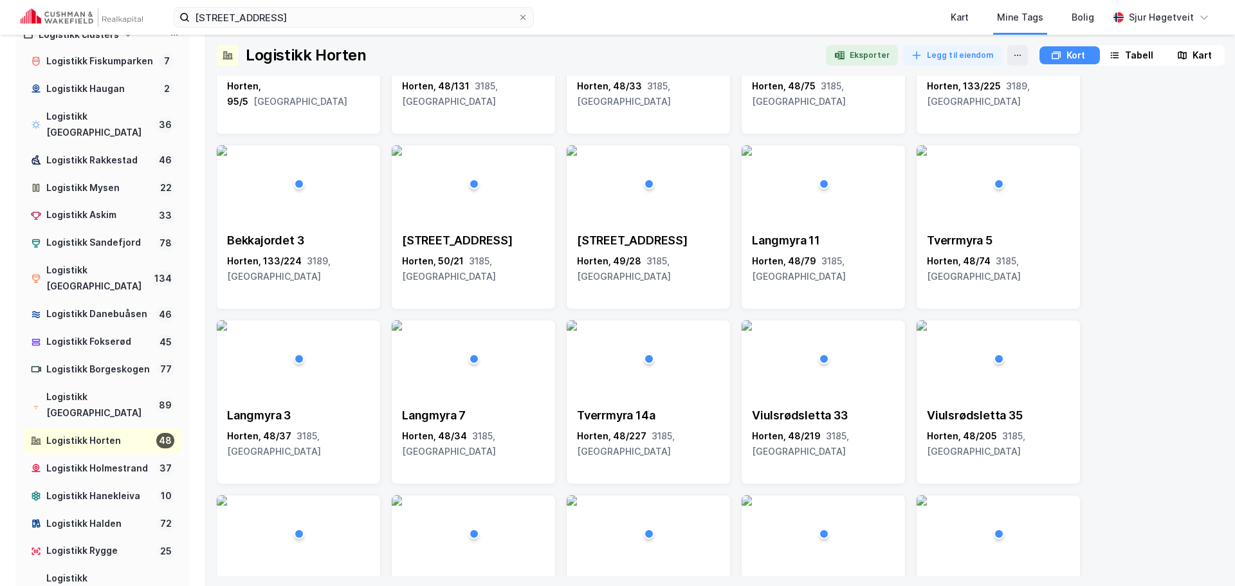
scroll to position [129, 0]
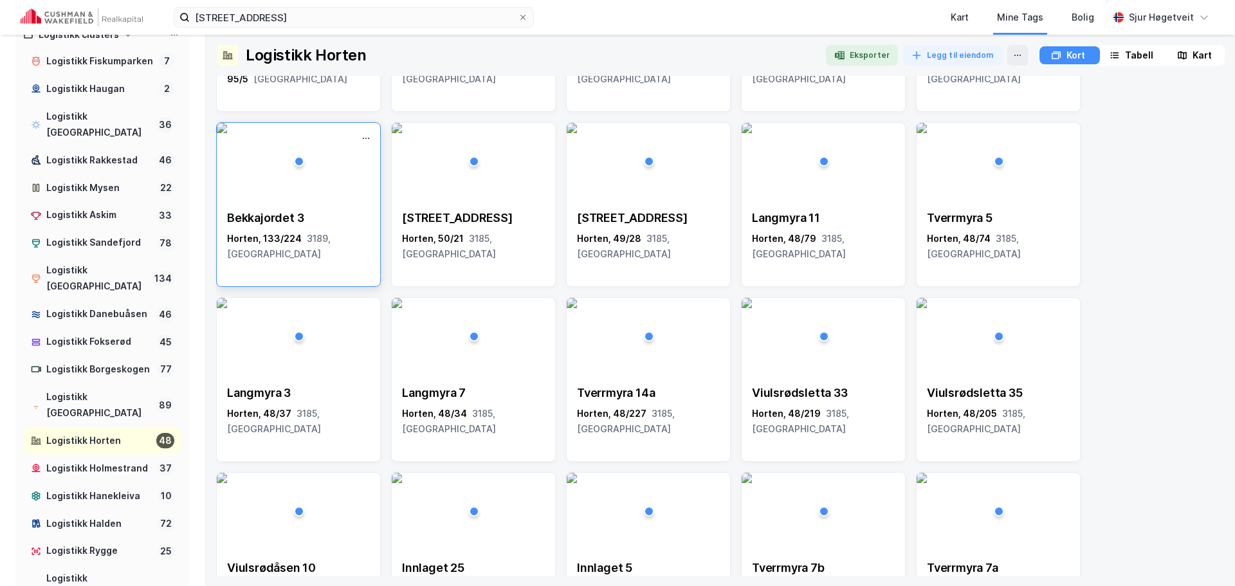
click at [331, 253] on div "Bekkajordet 3 Horten, 133/224 3189, Vestfold" at bounding box center [298, 236] width 163 height 72
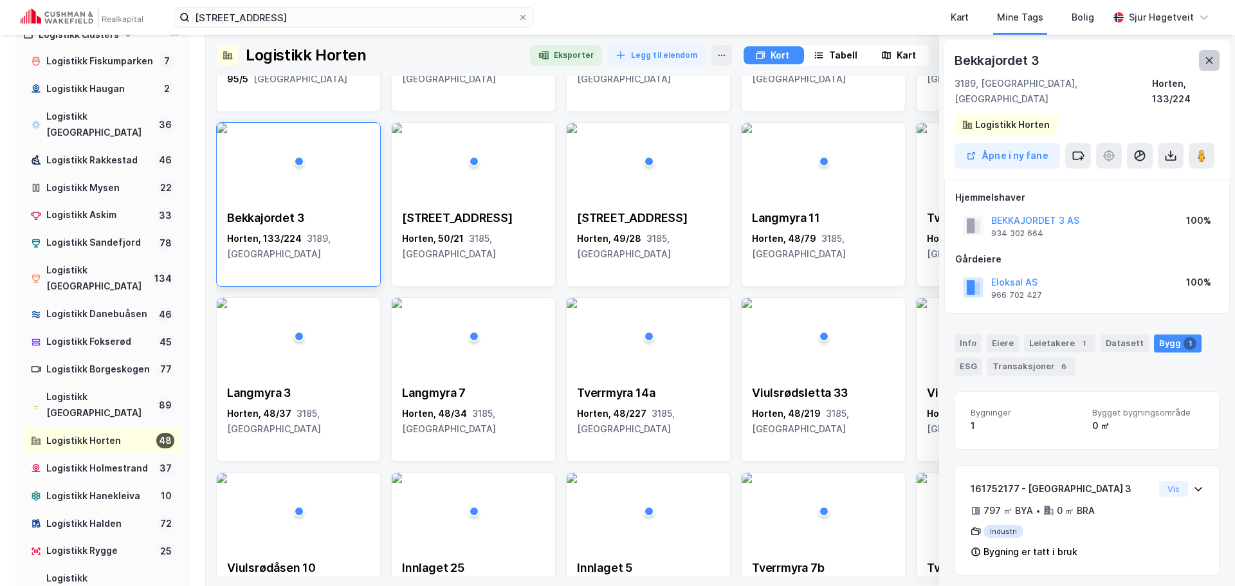
click at [1217, 59] on button at bounding box center [1209, 60] width 21 height 21
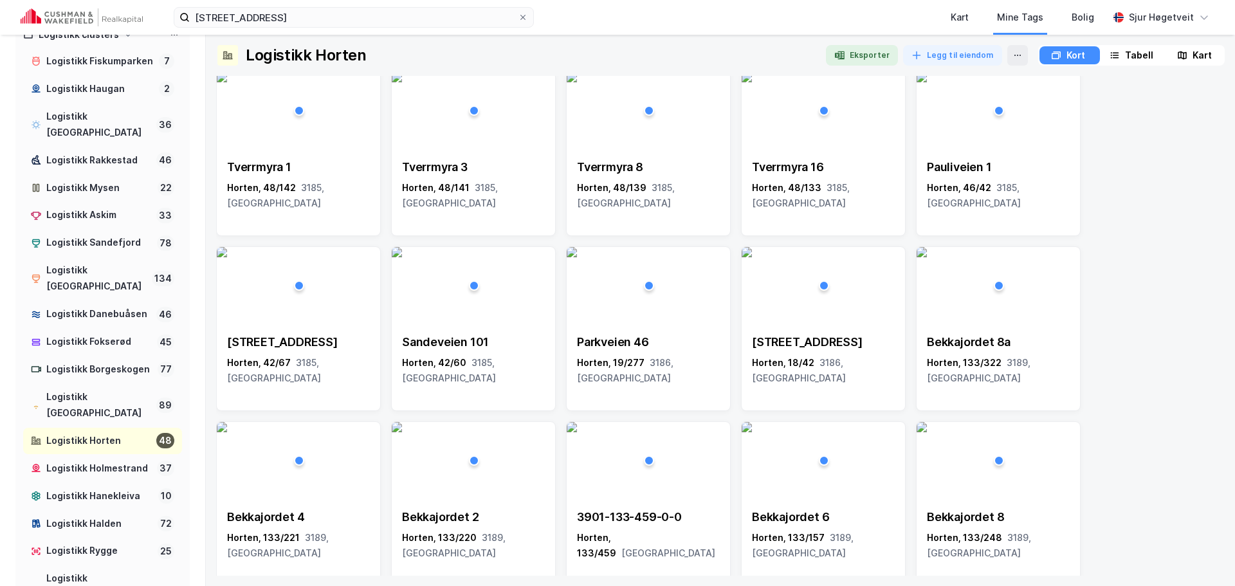
scroll to position [708, 0]
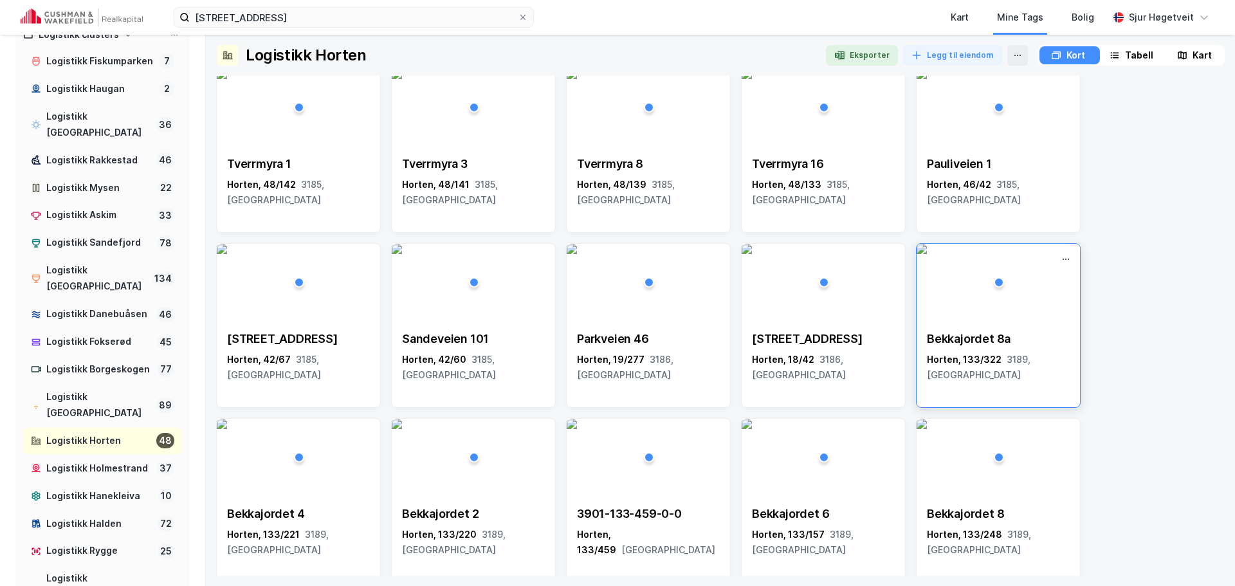
click at [927, 254] on img at bounding box center [922, 249] width 10 height 10
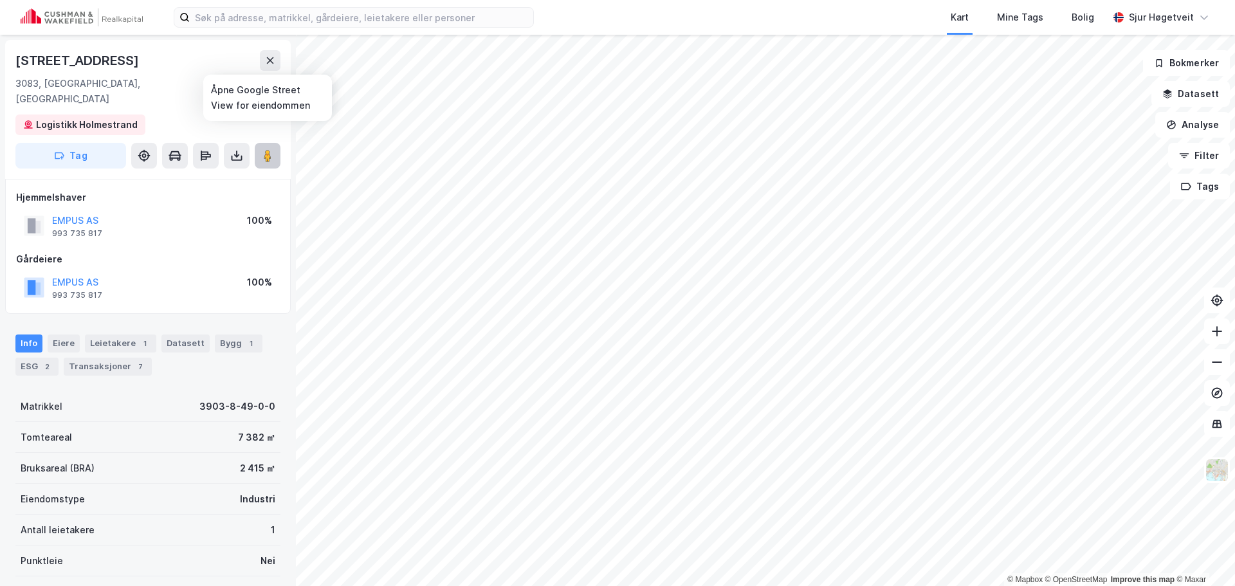
click at [261, 145] on button at bounding box center [268, 156] width 26 height 26
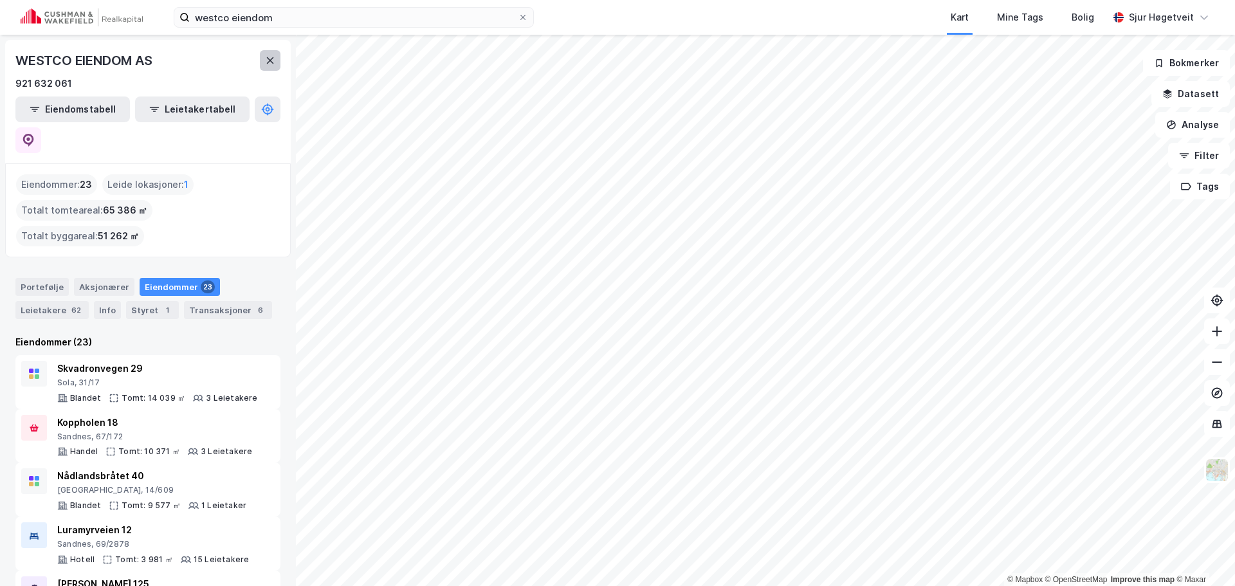
click at [276, 63] on button at bounding box center [270, 60] width 21 height 21
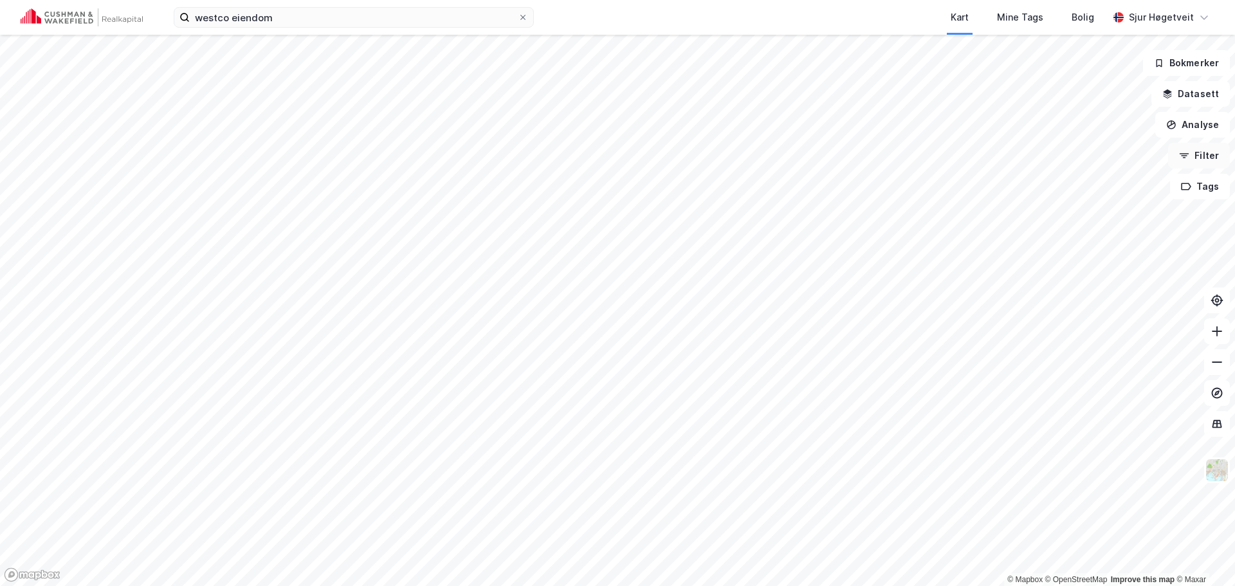
click at [1214, 155] on button "Filter" at bounding box center [1199, 156] width 62 height 26
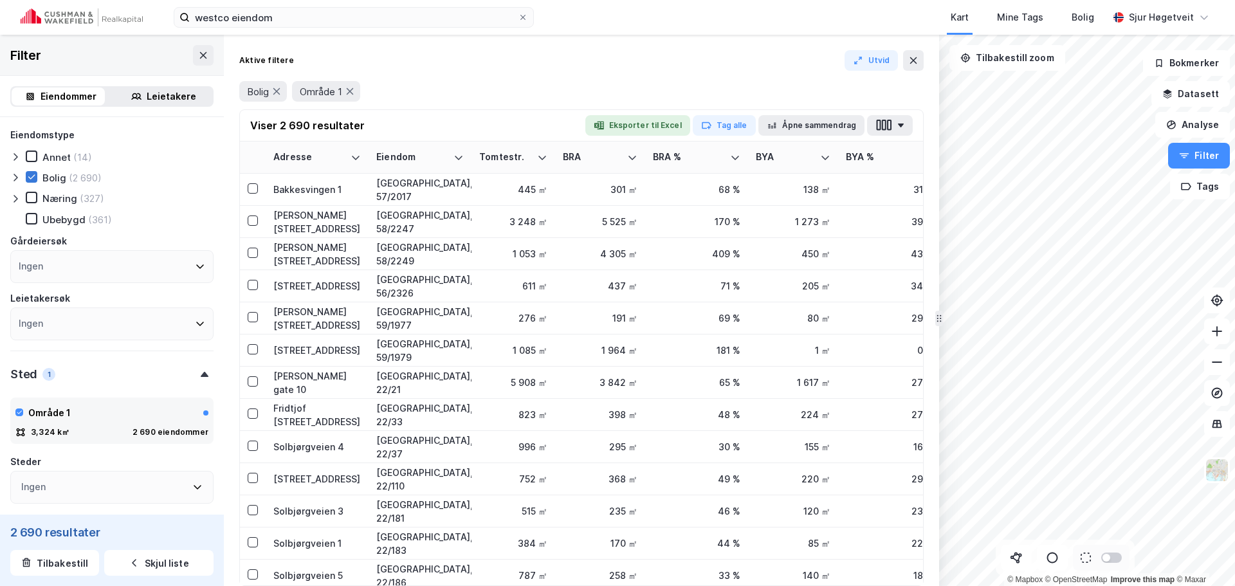
click at [33, 176] on icon at bounding box center [31, 176] width 9 height 9
click at [33, 178] on icon at bounding box center [31, 176] width 9 height 9
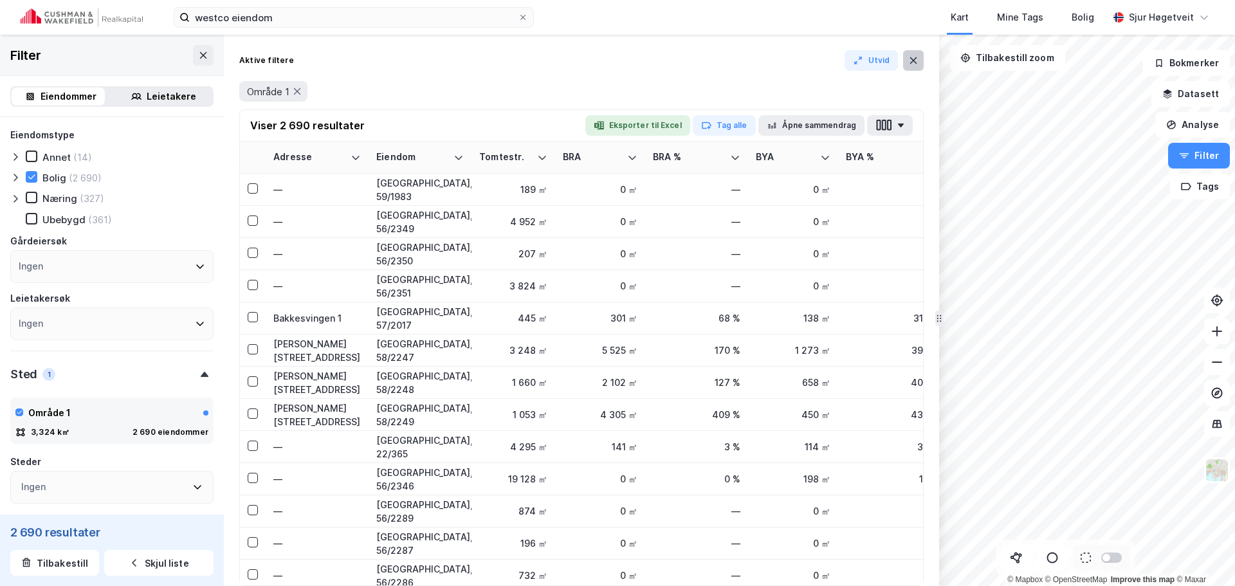
click at [913, 56] on icon at bounding box center [913, 60] width 10 height 10
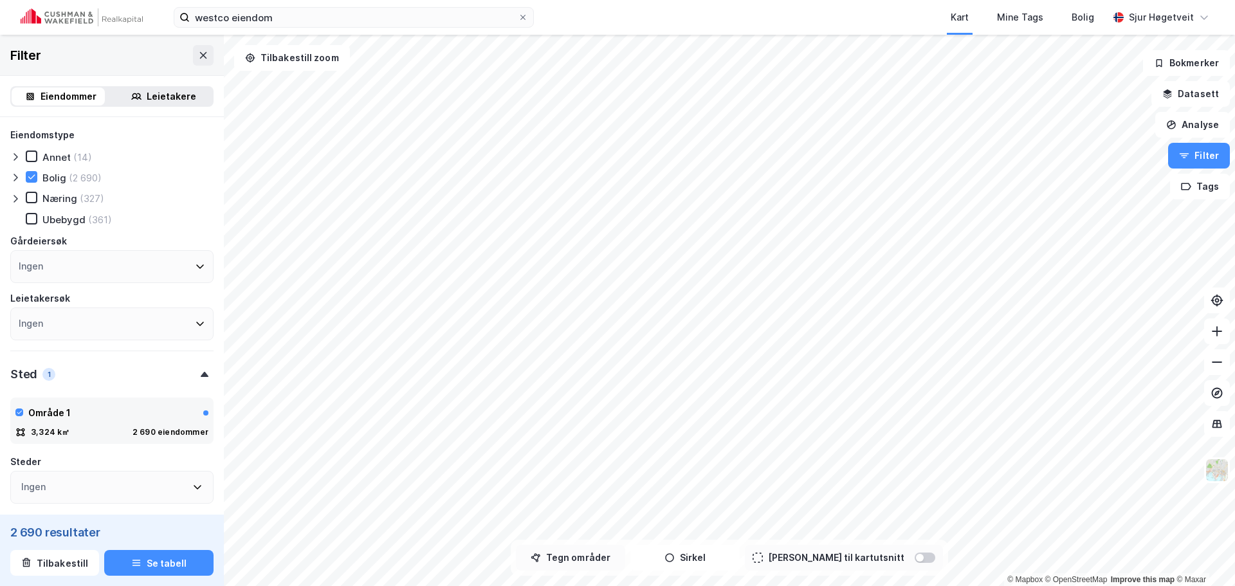
click at [621, 560] on button "Tegn områder" at bounding box center [570, 558] width 109 height 26
click at [193, 416] on icon at bounding box center [198, 413] width 10 height 10
click at [162, 563] on button "Se tabell" at bounding box center [158, 563] width 109 height 26
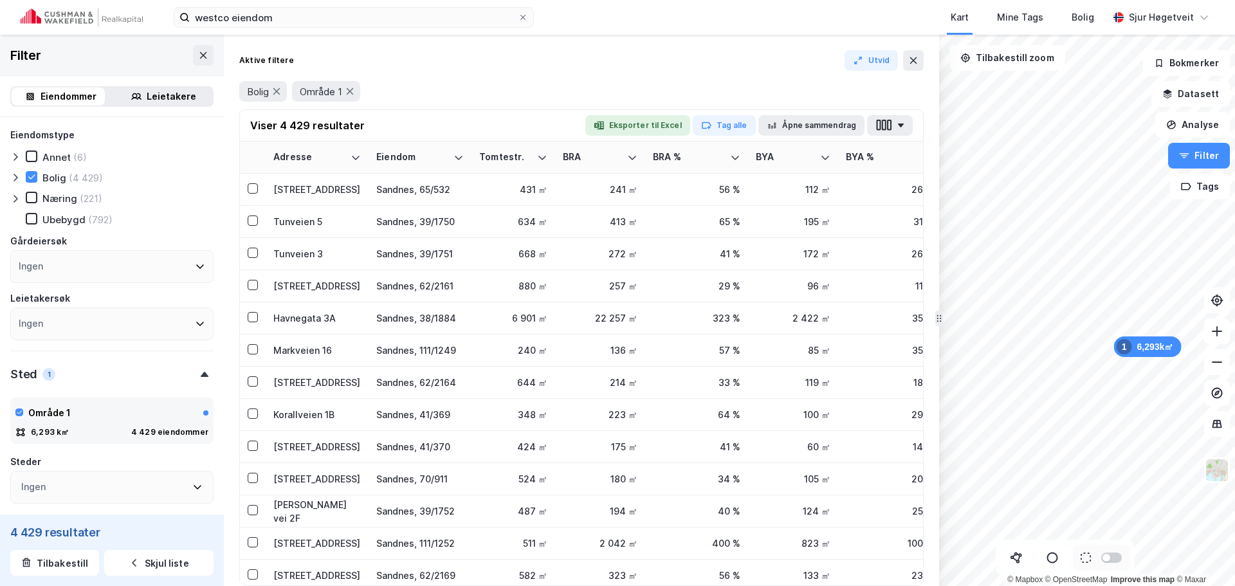
click at [660, 127] on button "Eksporter til Excel" at bounding box center [637, 125] width 105 height 21
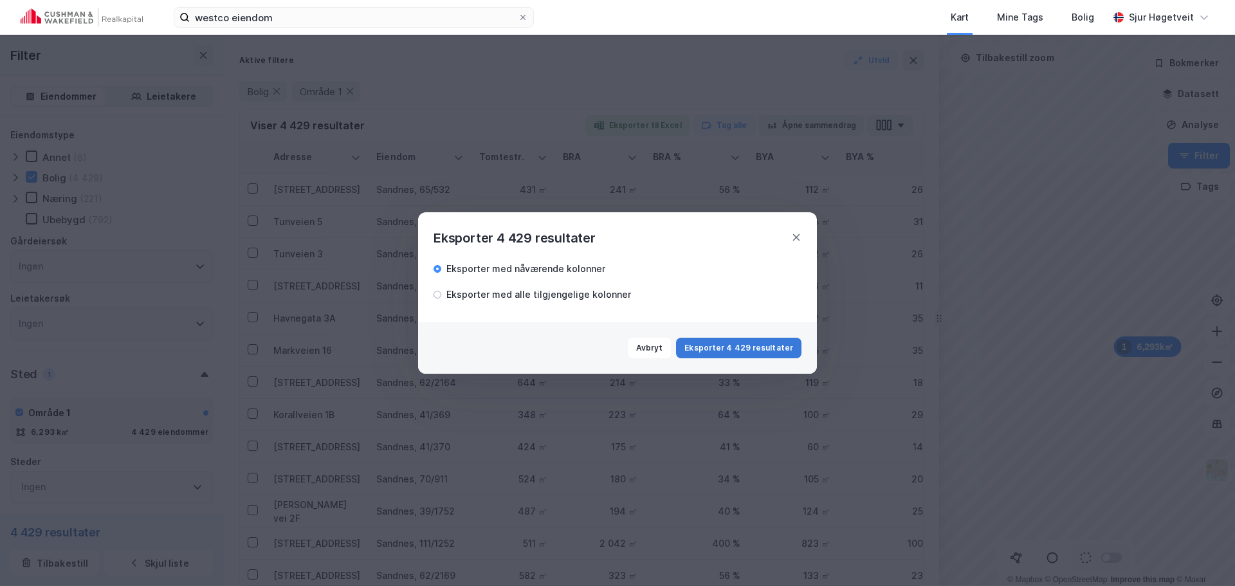
click at [754, 343] on button "Eksporter 4 429 resultater" at bounding box center [738, 348] width 125 height 21
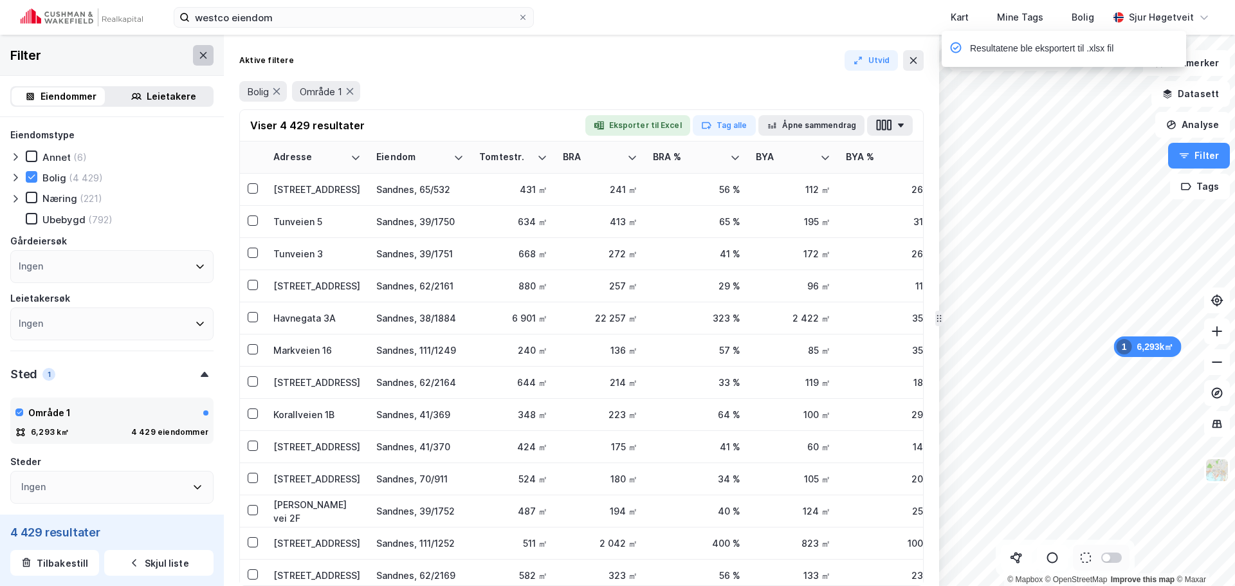
click at [196, 62] on button at bounding box center [203, 55] width 21 height 21
click at [121, 18] on img at bounding box center [82, 17] width 122 height 18
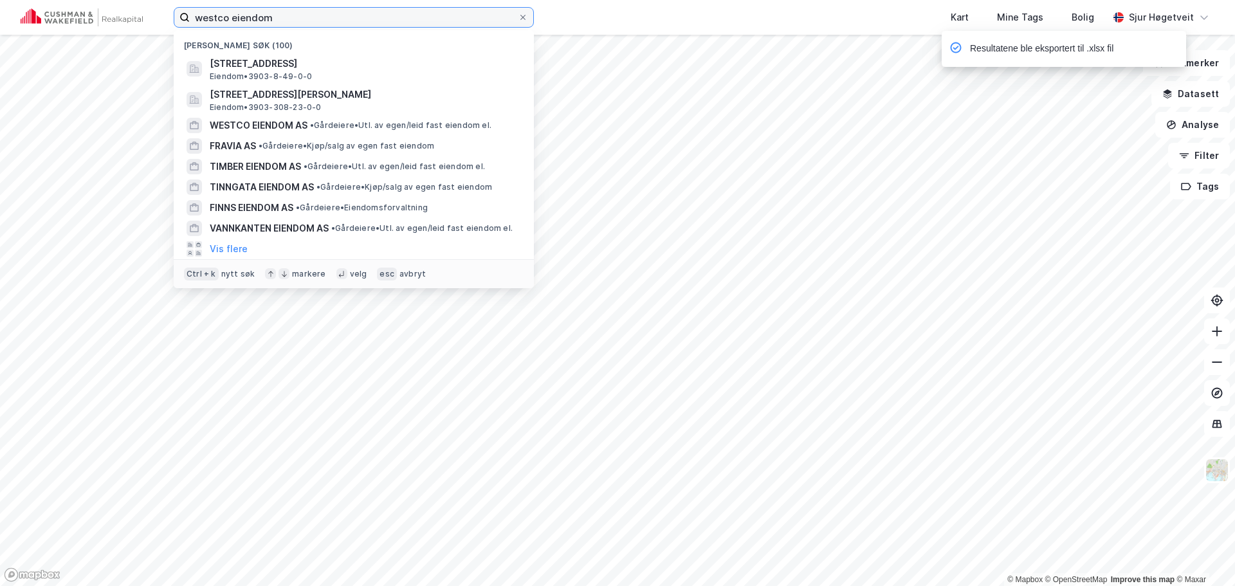
click at [227, 18] on input "westco eiendom" at bounding box center [354, 17] width 328 height 19
paste input "EDB KONSULENT AS"
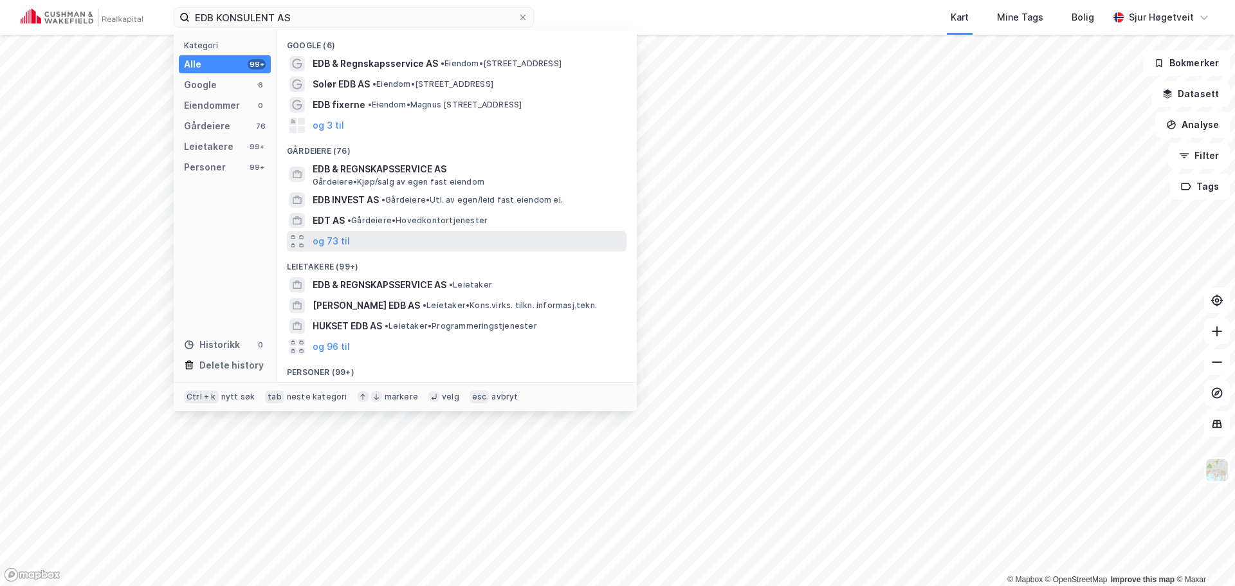
click at [416, 234] on div "og 73 til" at bounding box center [457, 241] width 340 height 21
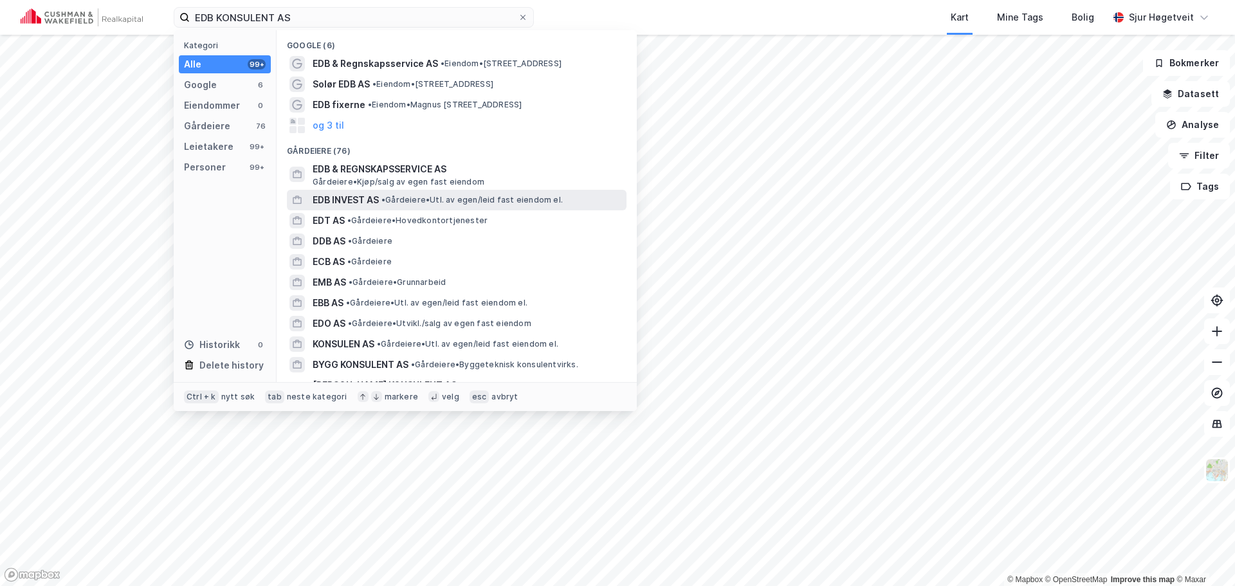
click at [421, 203] on span "• Gårdeiere • Utl. av egen/leid fast eiendom el." at bounding box center [471, 200] width 181 height 10
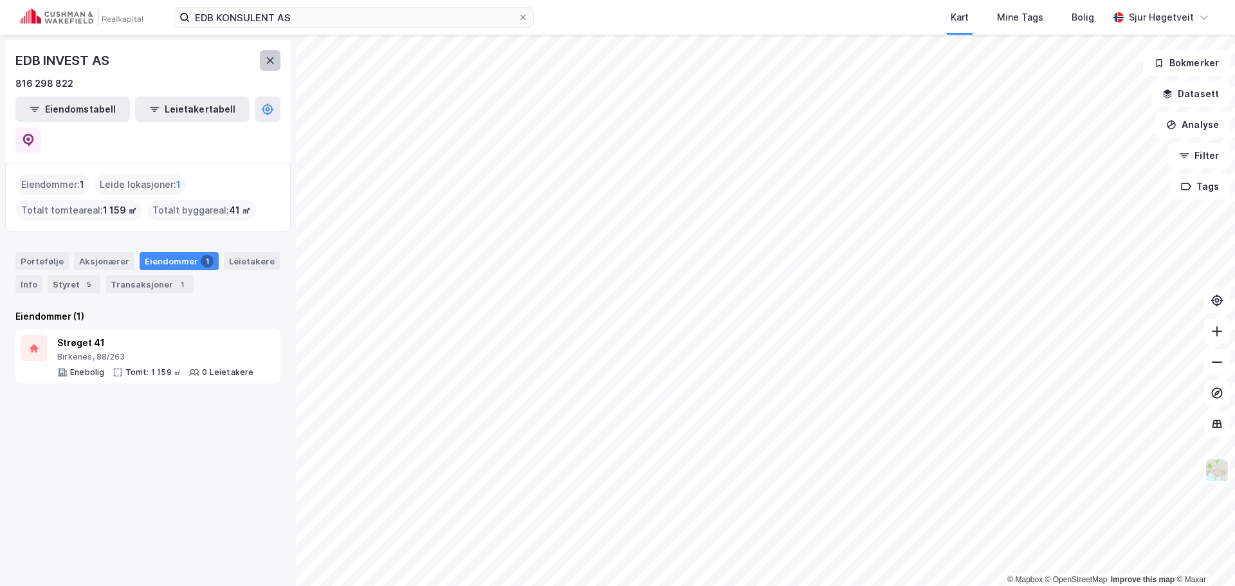
click at [277, 64] on button at bounding box center [270, 60] width 21 height 21
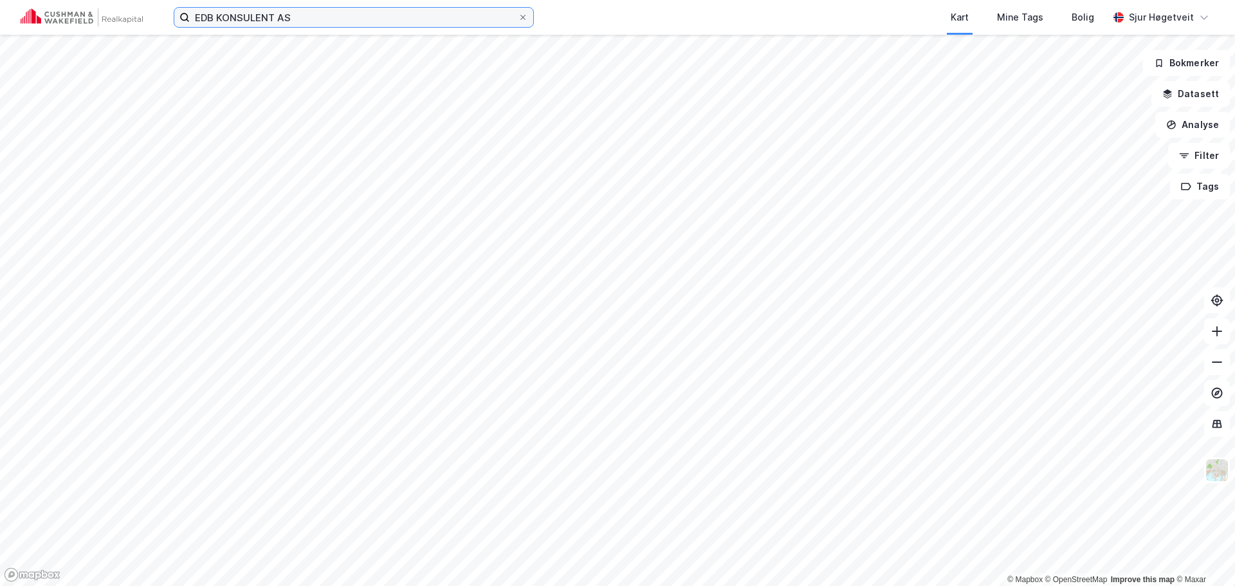
click at [275, 21] on input "EDB KONSULENT AS" at bounding box center [354, 17] width 328 height 19
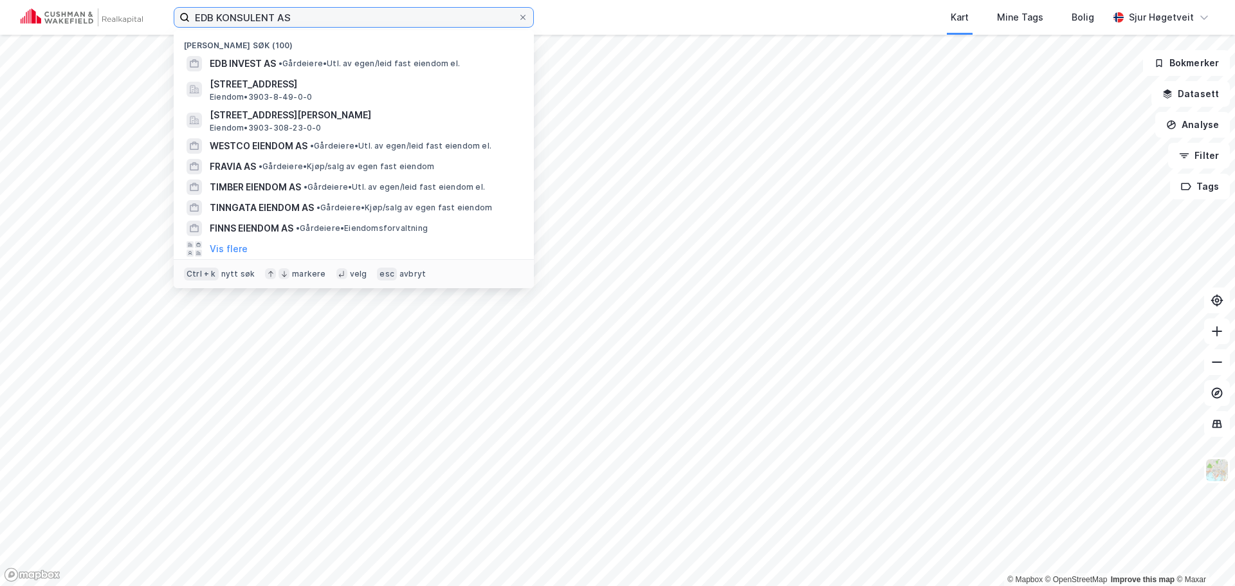
click at [275, 20] on input "EDB KONSULENT AS" at bounding box center [354, 17] width 328 height 19
click at [275, 19] on input "EDB KONSULENT AS" at bounding box center [354, 17] width 328 height 19
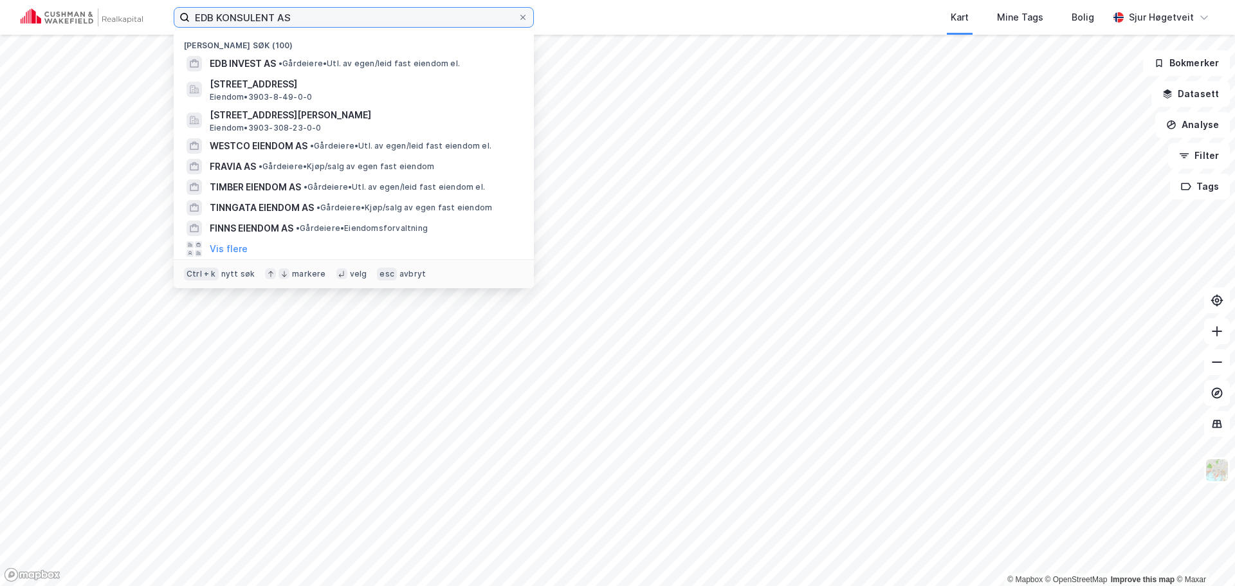
paste input "MADLAND EIENDOM"
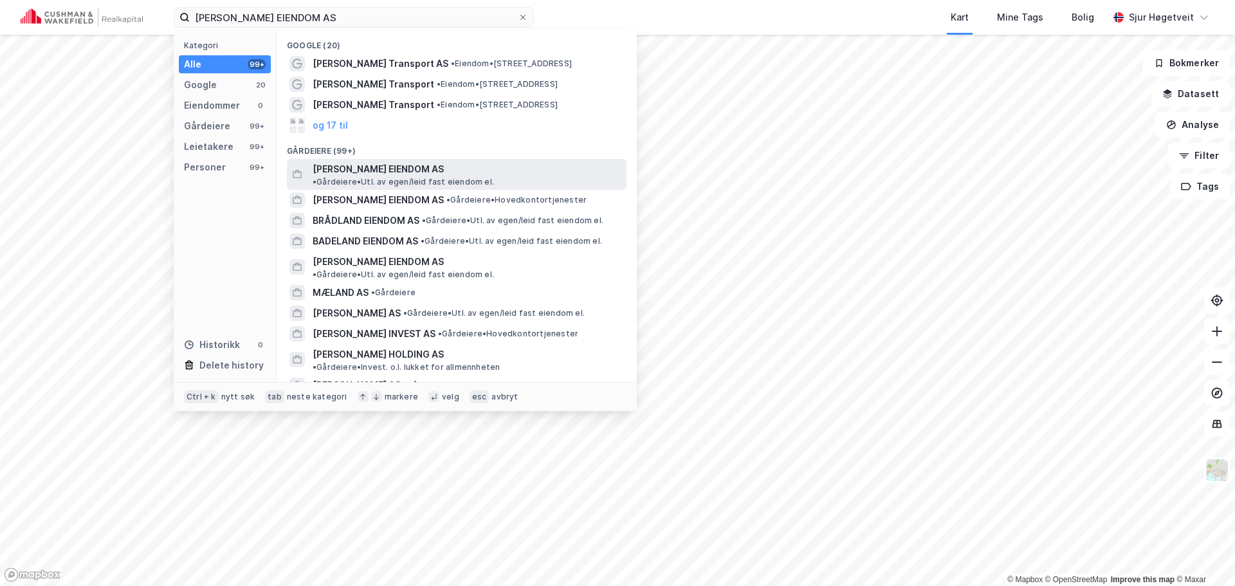
click at [466, 177] on span "• Gårdeiere • Utl. av egen/leid fast eiendom el." at bounding box center [403, 182] width 181 height 10
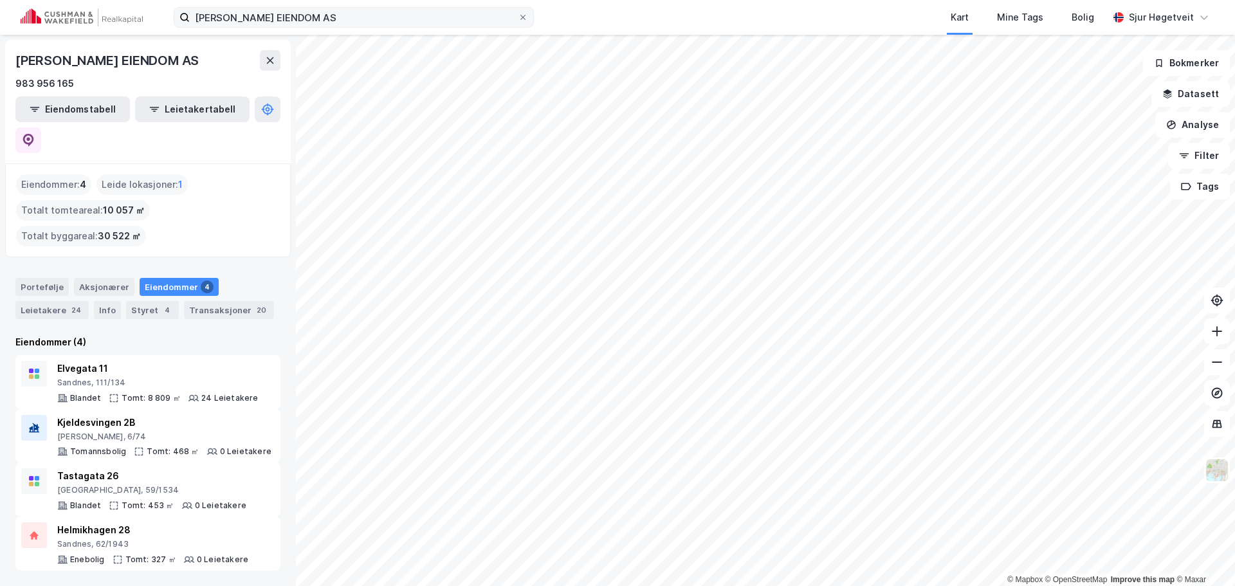
click at [273, 6] on div "MADLAND EIENDOM AS Kart Mine Tags Bolig Sjur Høgetveit" at bounding box center [617, 17] width 1235 height 35
click at [273, 17] on input "MADLAND EIENDOM AS" at bounding box center [354, 17] width 328 height 19
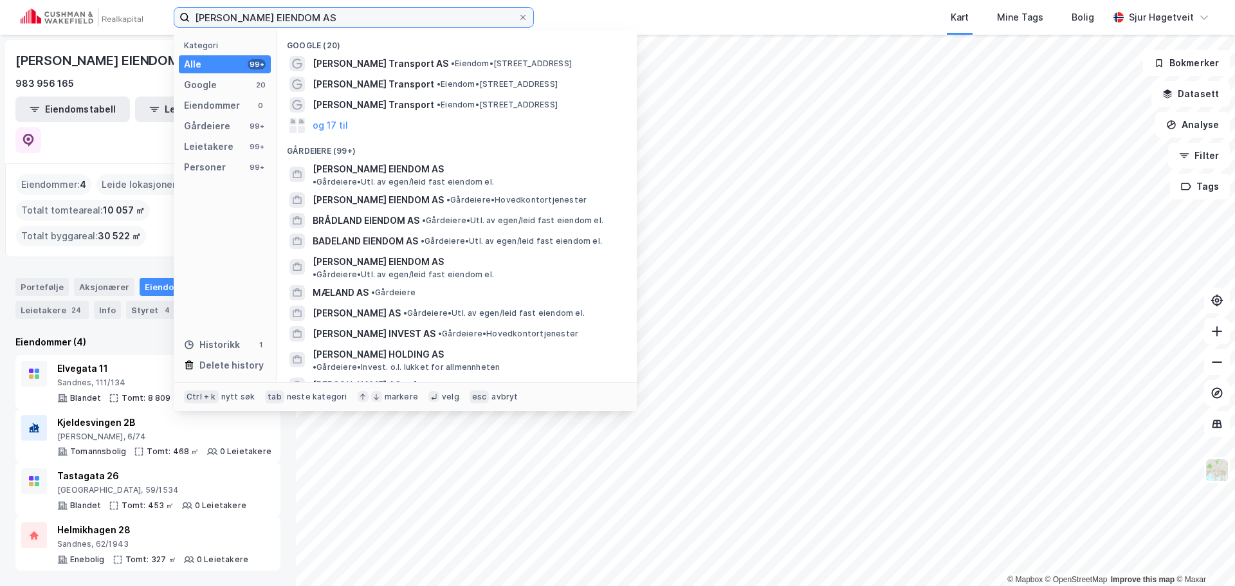
click at [273, 17] on input "MADLAND EIENDOM AS" at bounding box center [354, 17] width 328 height 19
paste input "RAL INVEST"
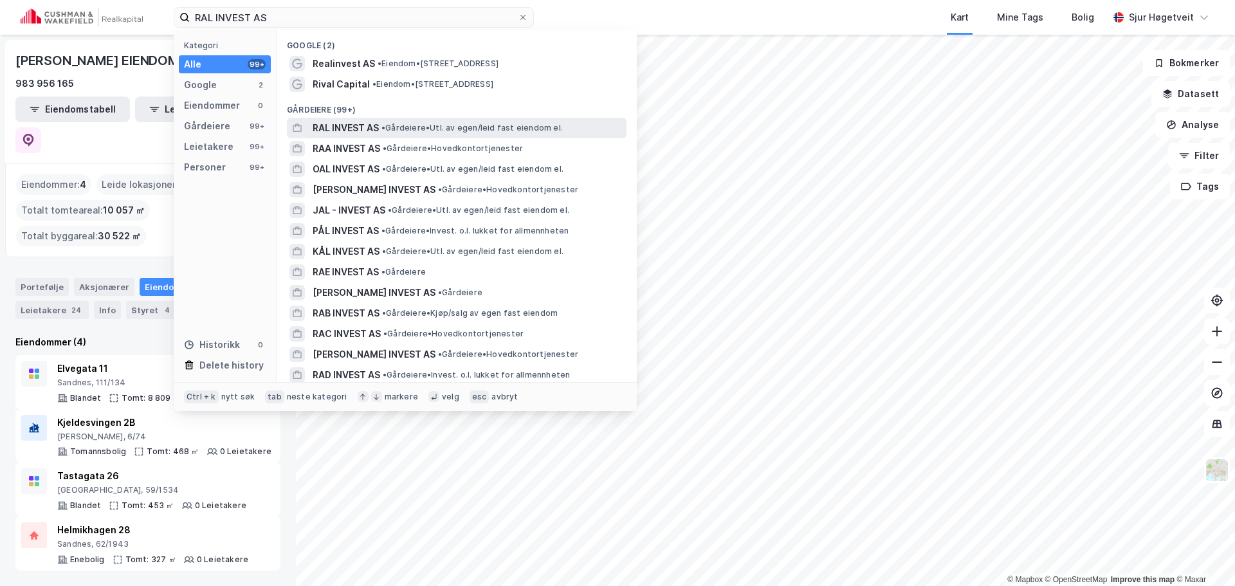
click at [412, 122] on div "RAL INVEST AS • Gårdeiere • Utl. av egen/leid fast eiendom el." at bounding box center [468, 127] width 311 height 15
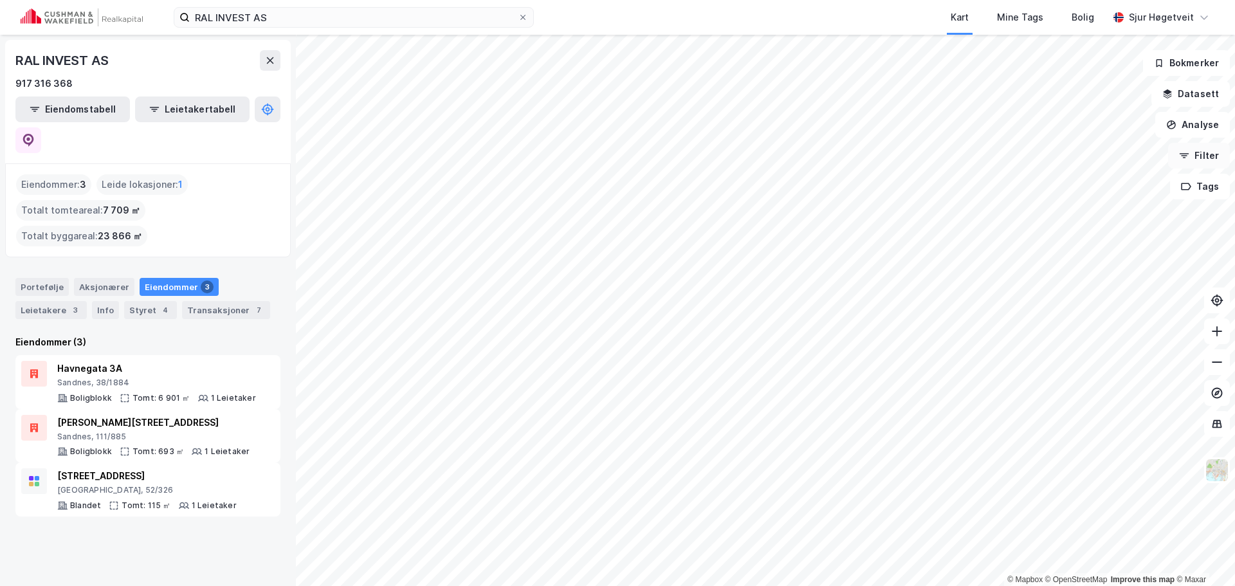
click at [1187, 157] on icon "button" at bounding box center [1184, 156] width 10 height 10
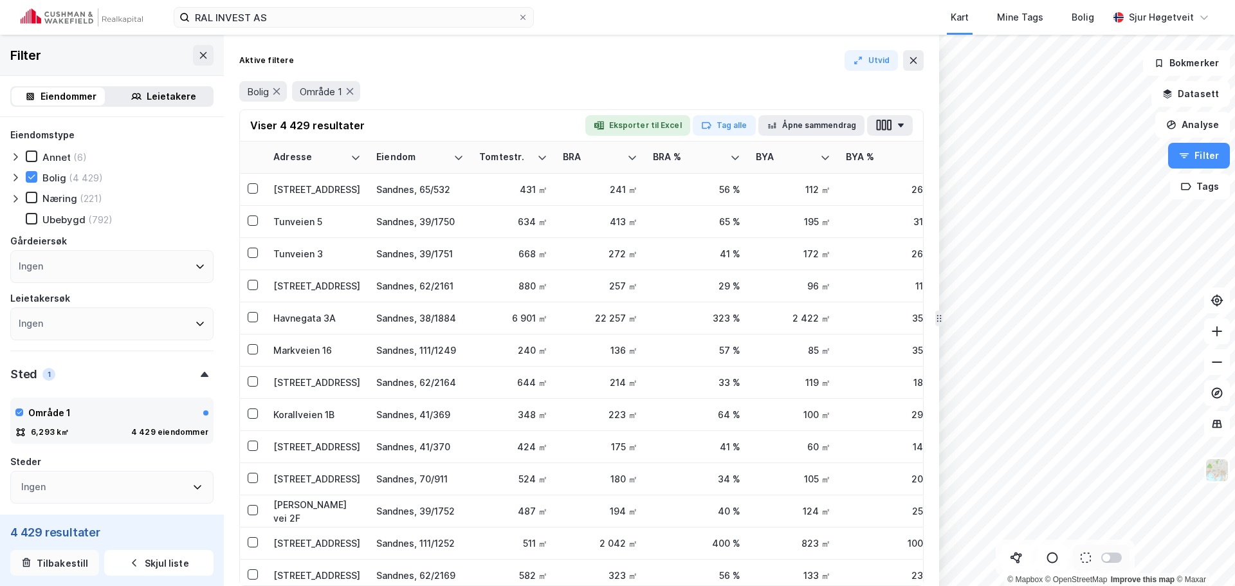
click at [42, 554] on button "Tilbakestill" at bounding box center [54, 563] width 89 height 26
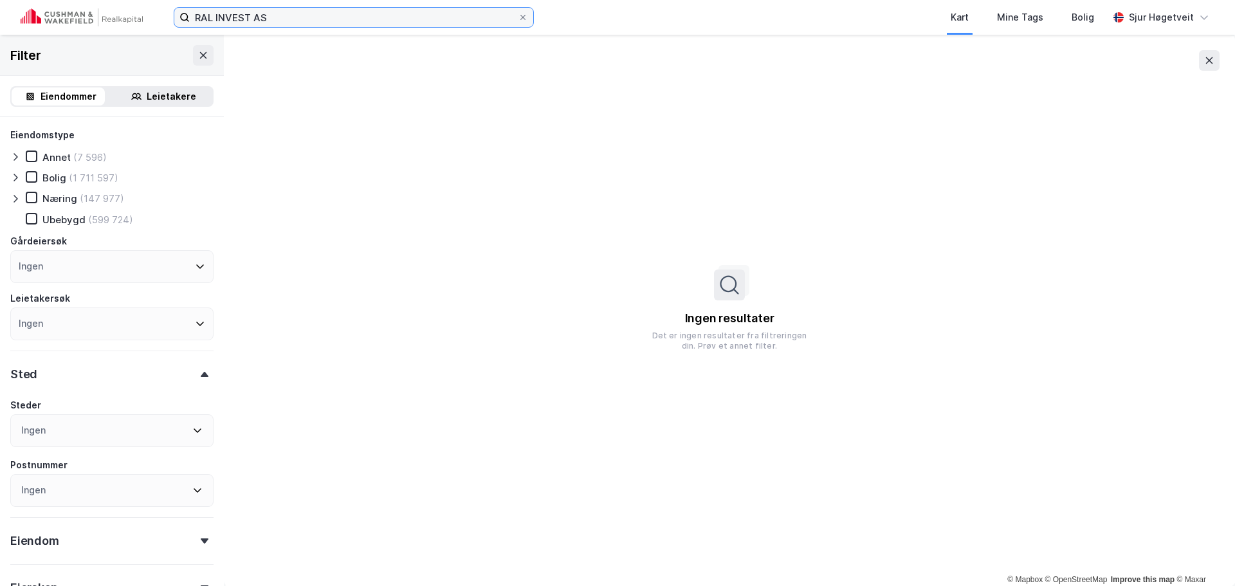
click at [340, 14] on input "RAL INVEST AS" at bounding box center [354, 17] width 328 height 19
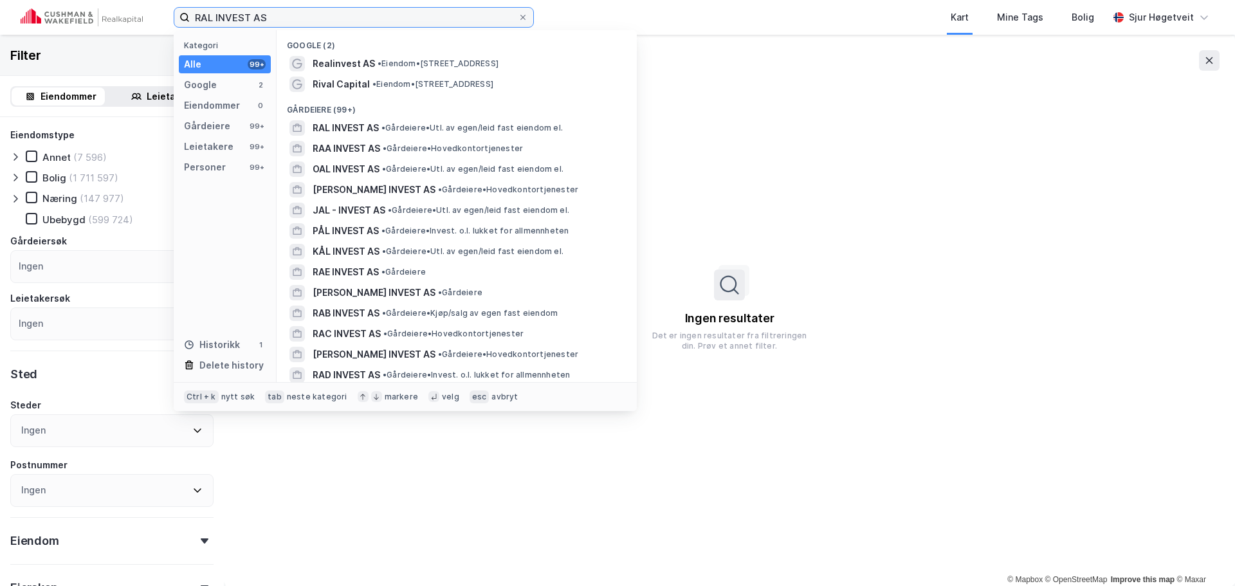
click at [340, 14] on input "RAL INVEST AS" at bounding box center [354, 17] width 328 height 19
paste input "ASHEIM HOLDING"
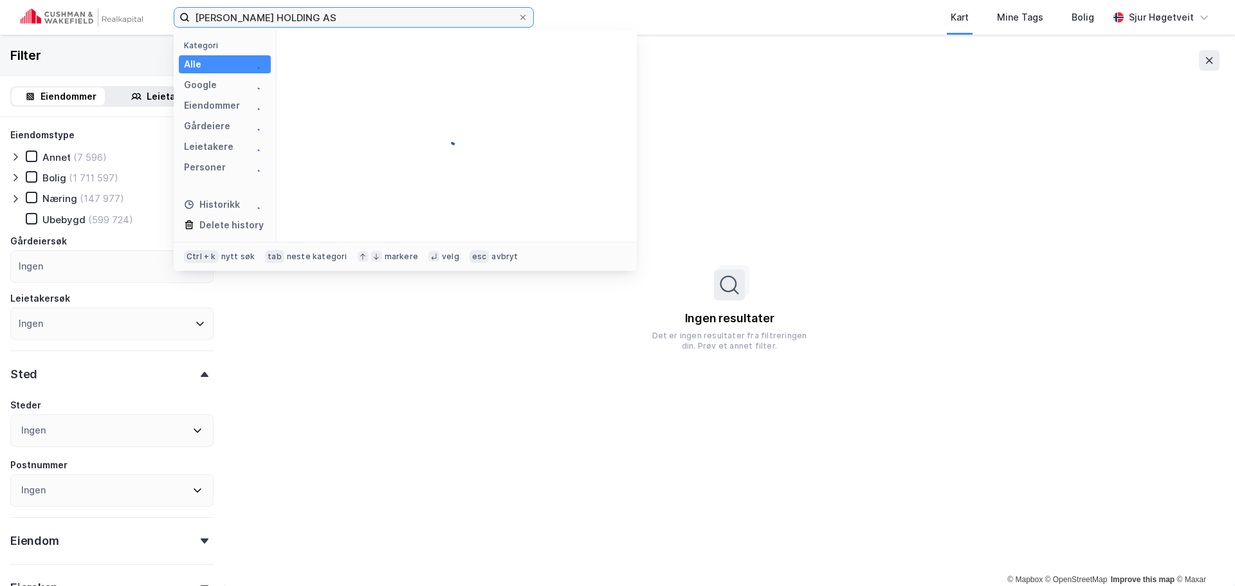
click at [342, 14] on input "ASHEIM HOLDING AS" at bounding box center [354, 17] width 328 height 19
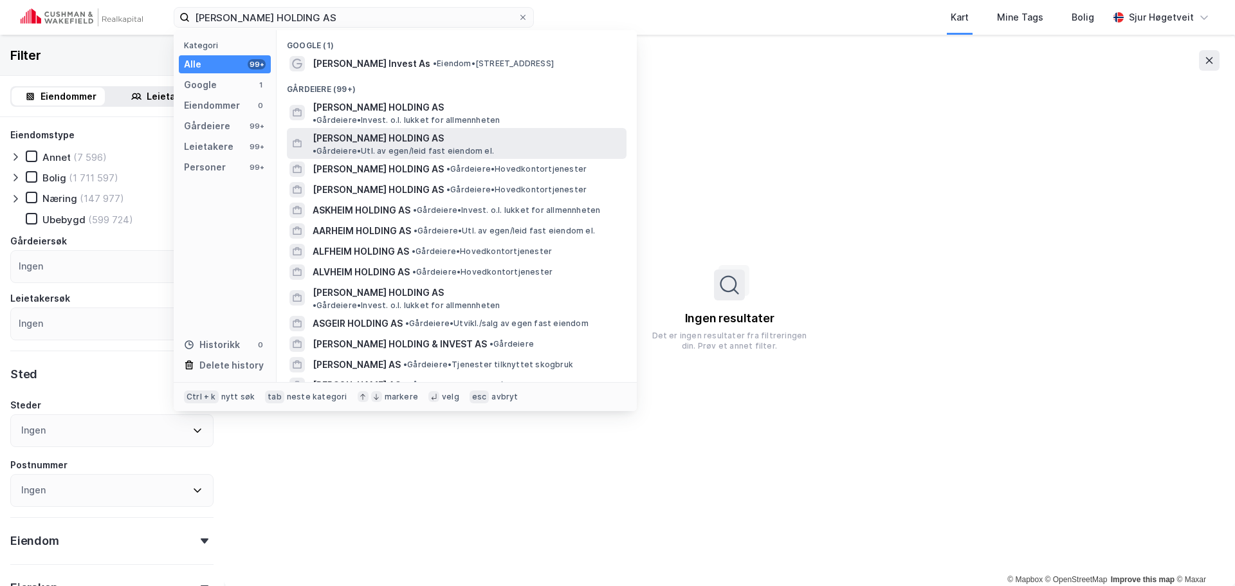
click at [451, 146] on span "• Gårdeiere • Utl. av egen/leid fast eiendom el." at bounding box center [403, 151] width 181 height 10
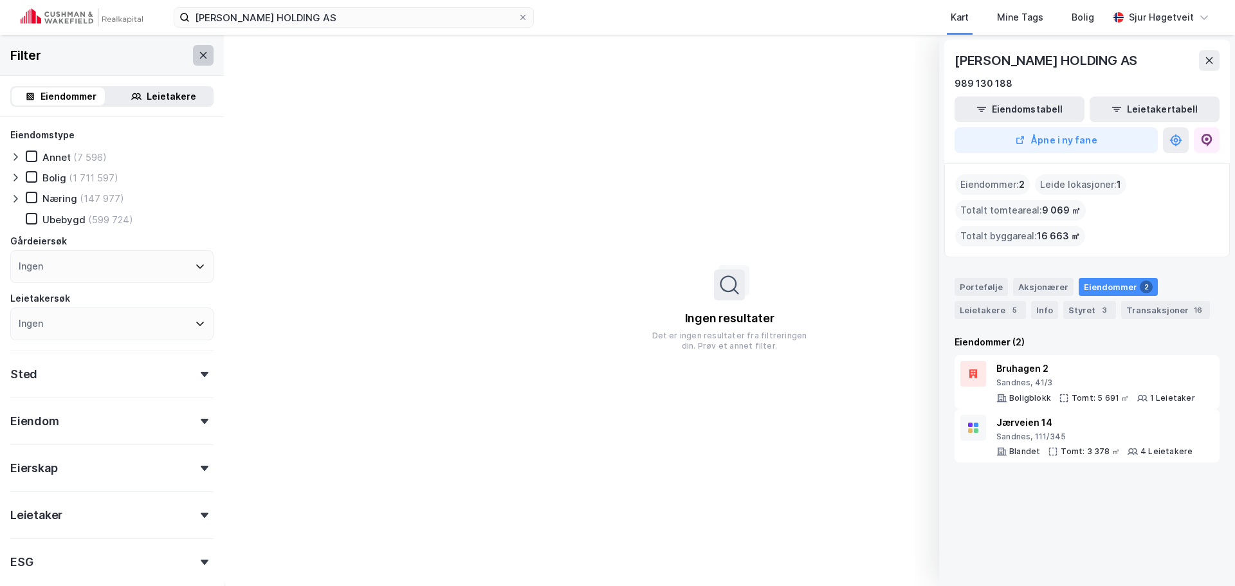
click at [198, 56] on icon at bounding box center [203, 55] width 10 height 10
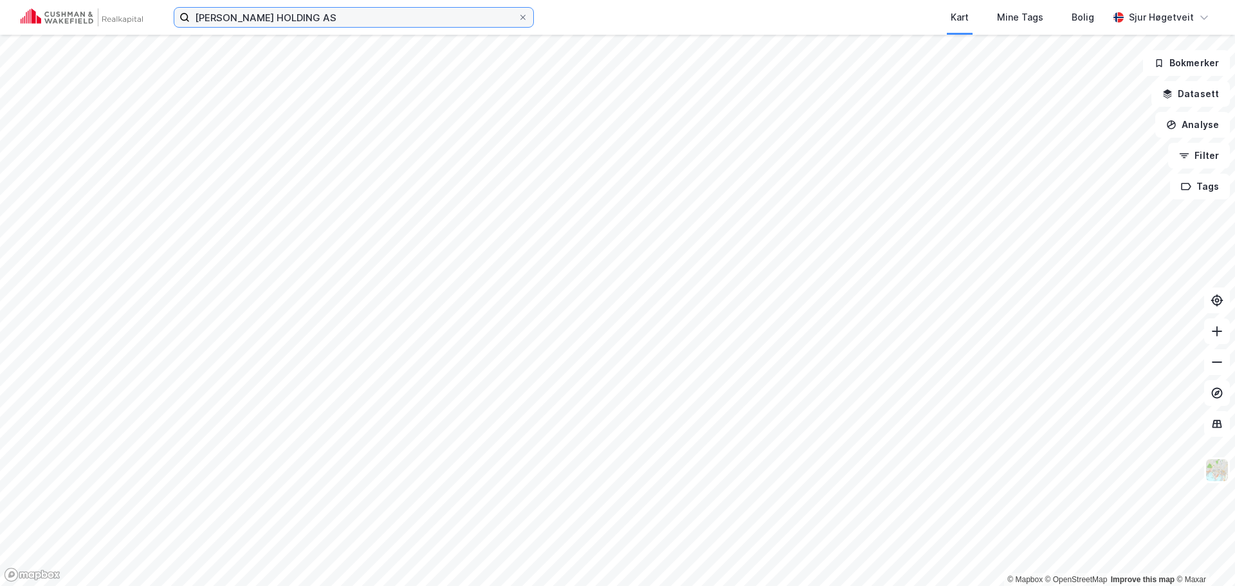
click at [380, 10] on input "ASHEIM HOLDING AS" at bounding box center [354, 17] width 328 height 19
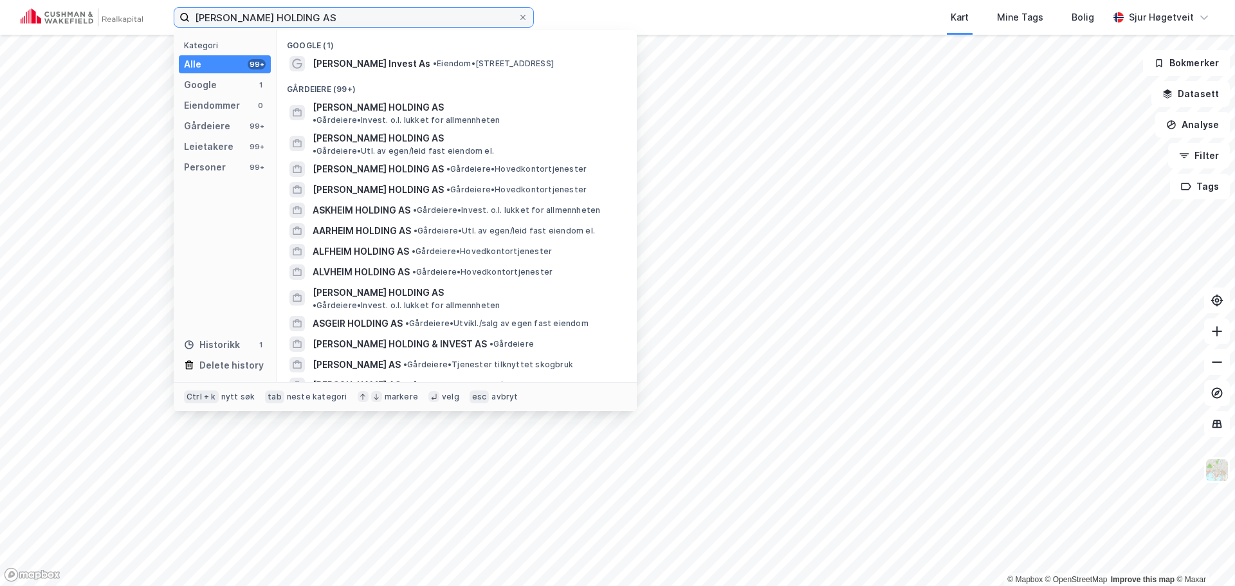
click at [379, 10] on input "ASHEIM HOLDING AS" at bounding box center [354, 17] width 328 height 19
paste input "STETIND CAPITAL"
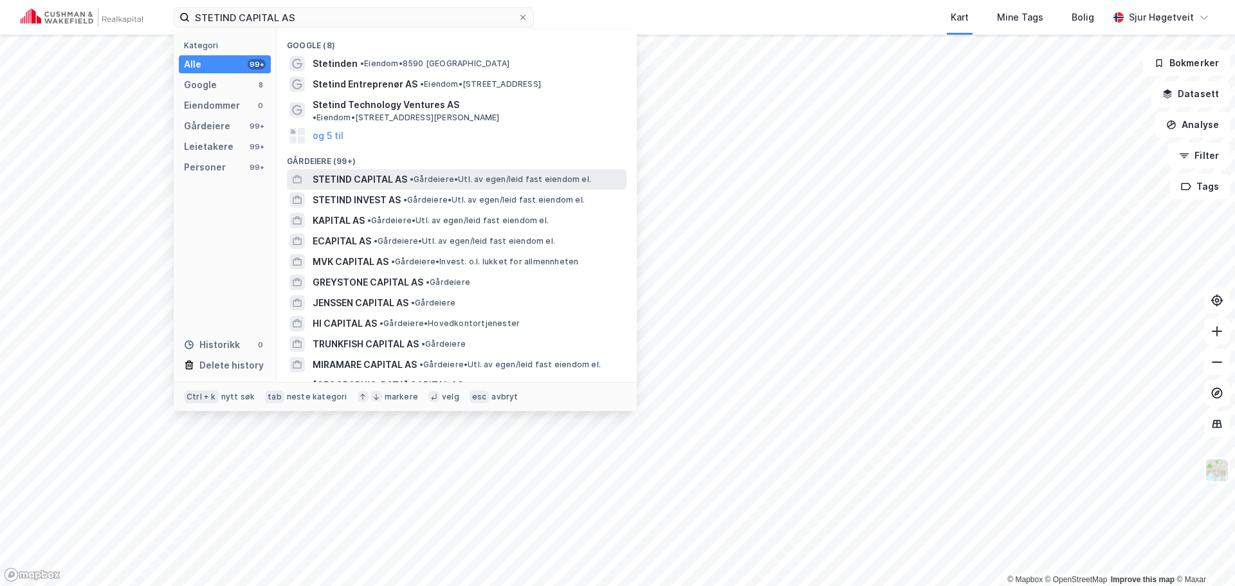
click at [497, 174] on span "• Gårdeiere • Utl. av egen/leid fast eiendom el." at bounding box center [500, 179] width 181 height 10
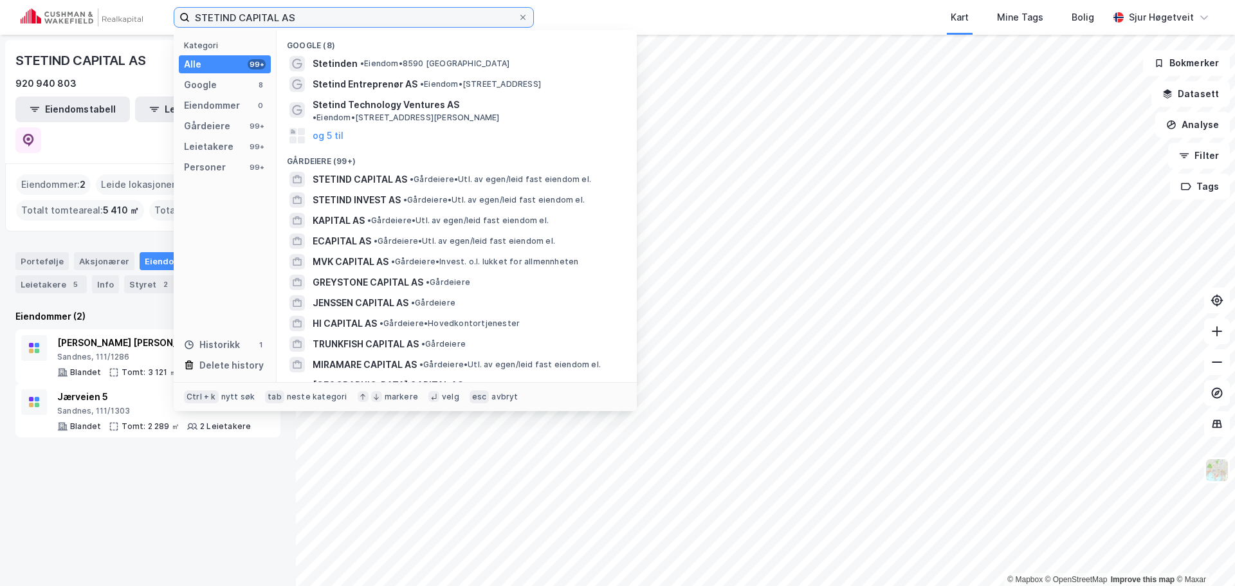
click at [238, 12] on input "STETIND CAPITAL AS" at bounding box center [354, 17] width 328 height 19
paste input "2RBE1 AS"
click at [238, 12] on input "STETIND 2RBE1 ASAS" at bounding box center [354, 17] width 328 height 19
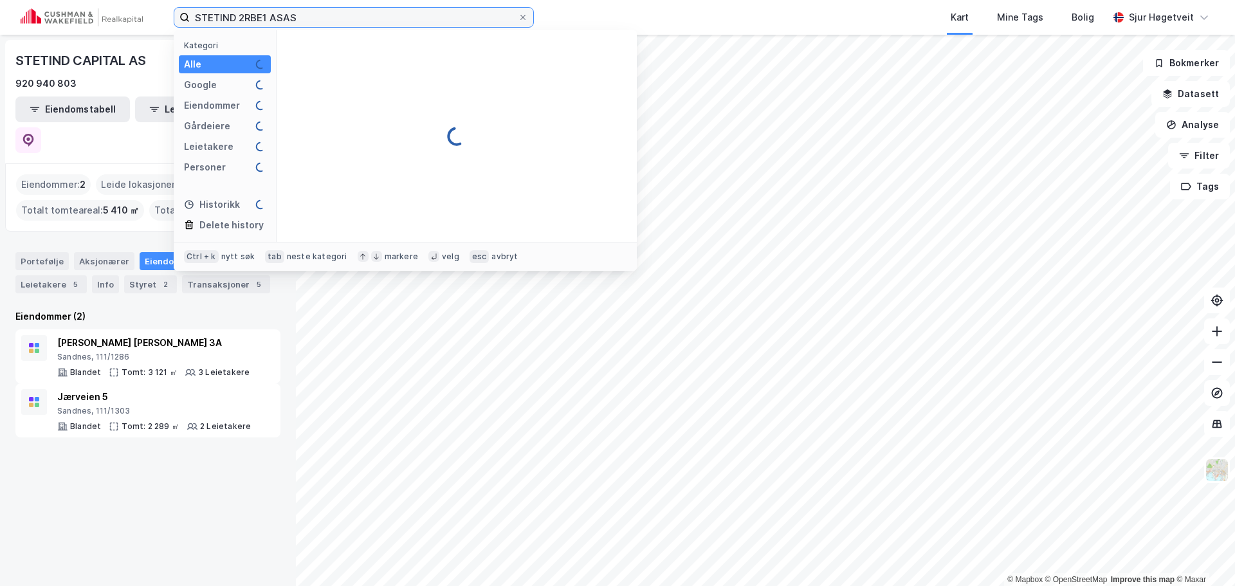
paste input "2RBE1"
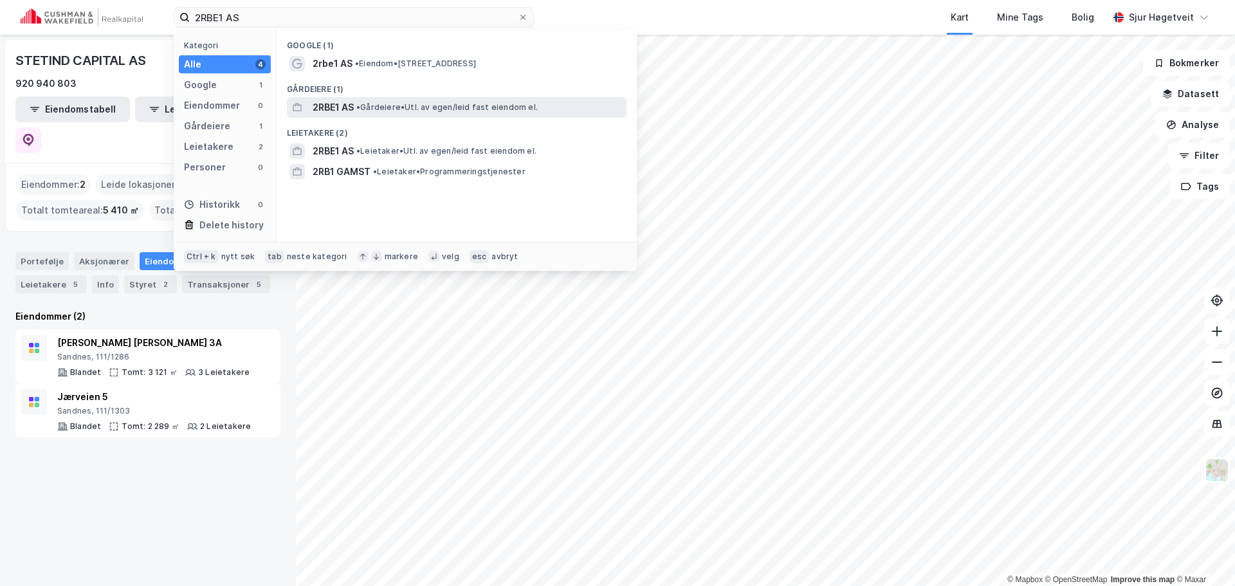
click at [430, 97] on div "2RBE1 AS • Gårdeiere • Utl. av egen/leid fast eiendom el." at bounding box center [457, 107] width 340 height 21
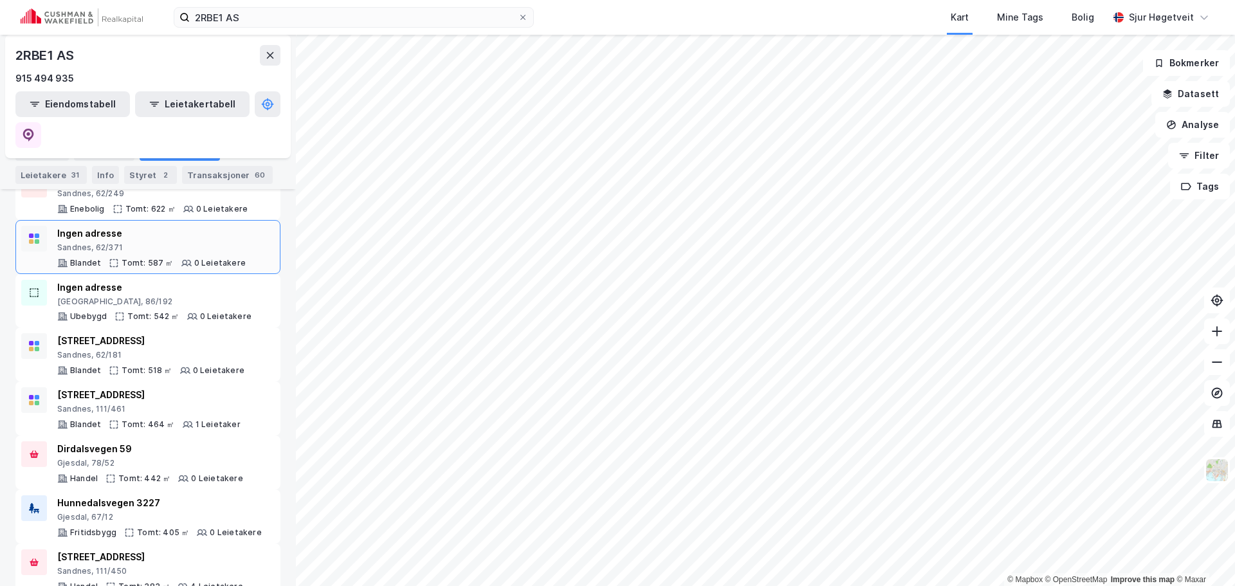
scroll to position [1084, 0]
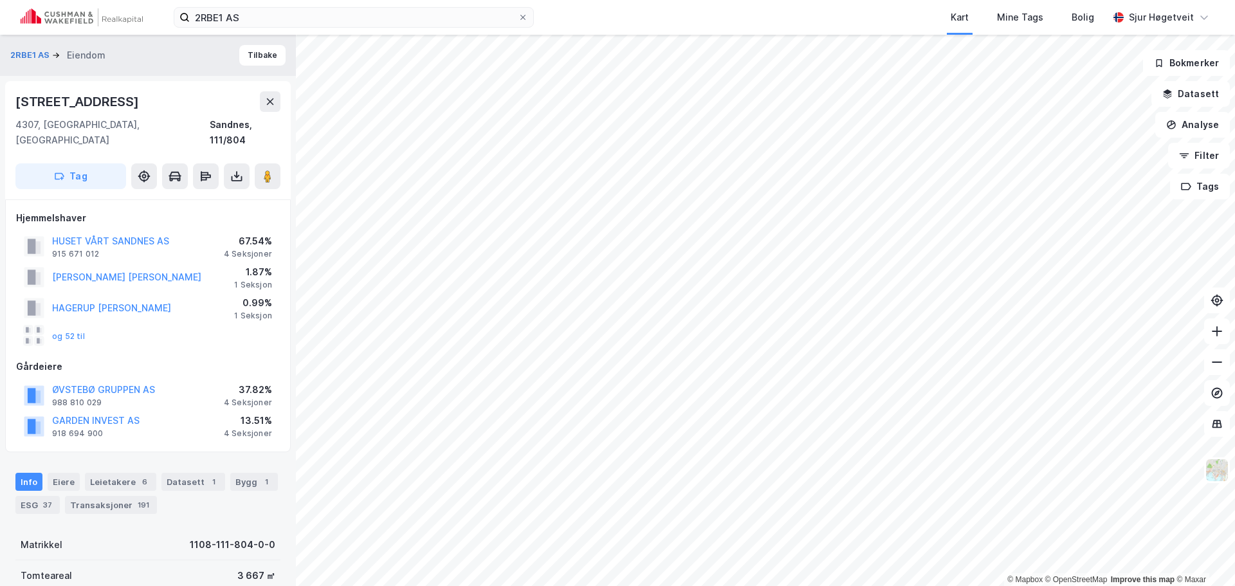
scroll to position [1, 0]
click at [270, 98] on icon at bounding box center [270, 101] width 10 height 10
click at [271, 23] on input "2RBE1 AS" at bounding box center [354, 17] width 328 height 19
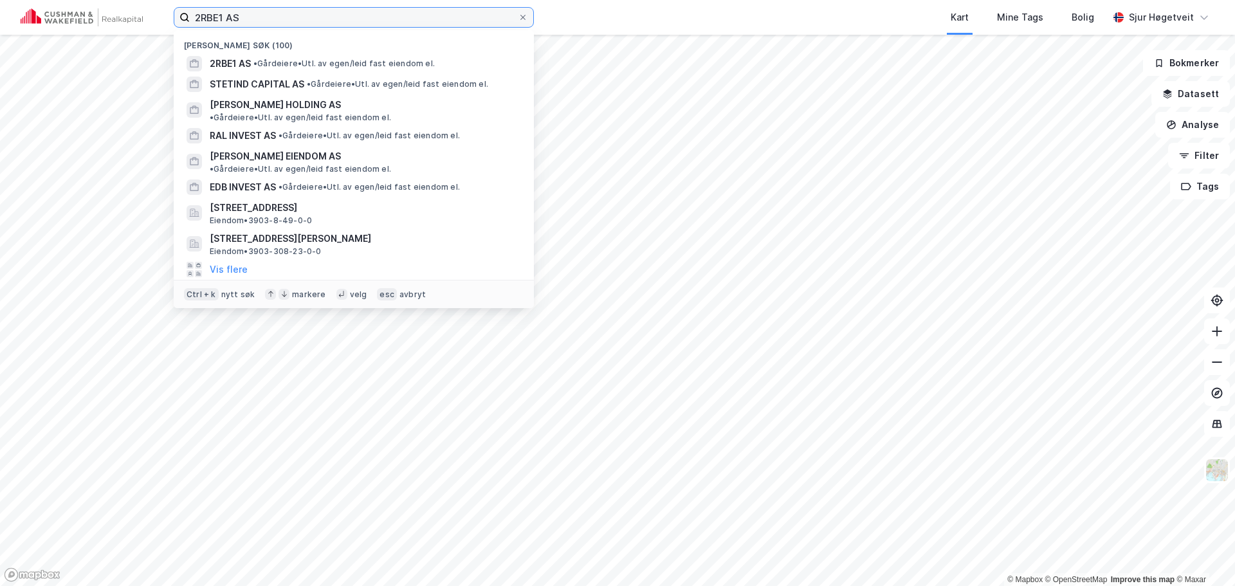
click at [270, 23] on input "2RBE1 AS" at bounding box center [354, 17] width 328 height 19
paste input "Stueland Eiendom"
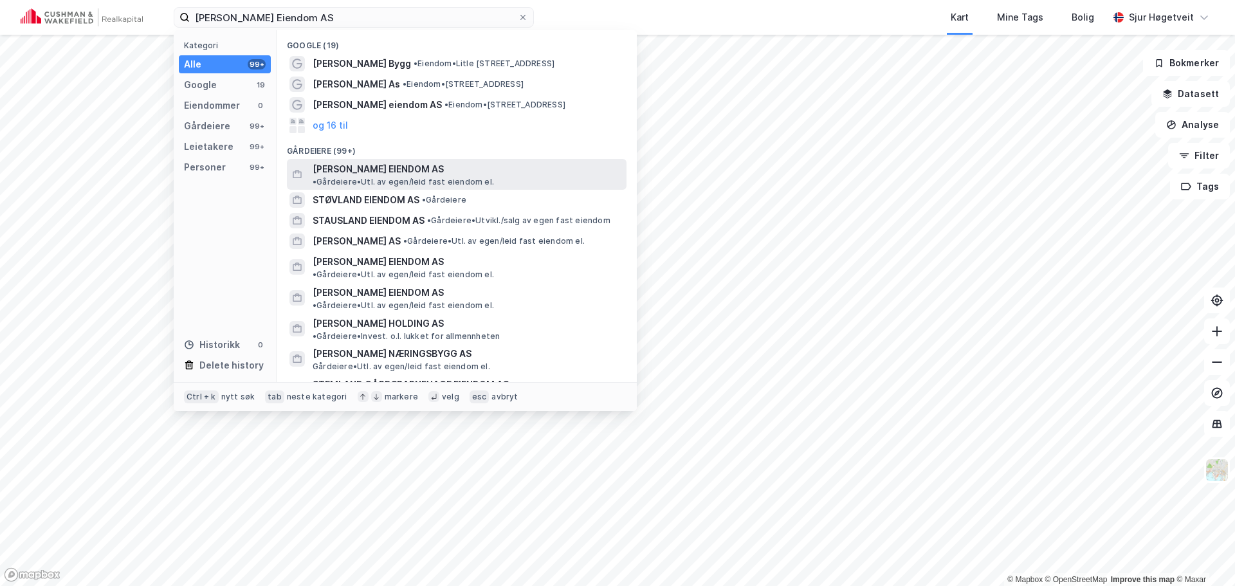
click at [434, 177] on span "• Gårdeiere • Utl. av egen/leid fast eiendom el." at bounding box center [403, 182] width 181 height 10
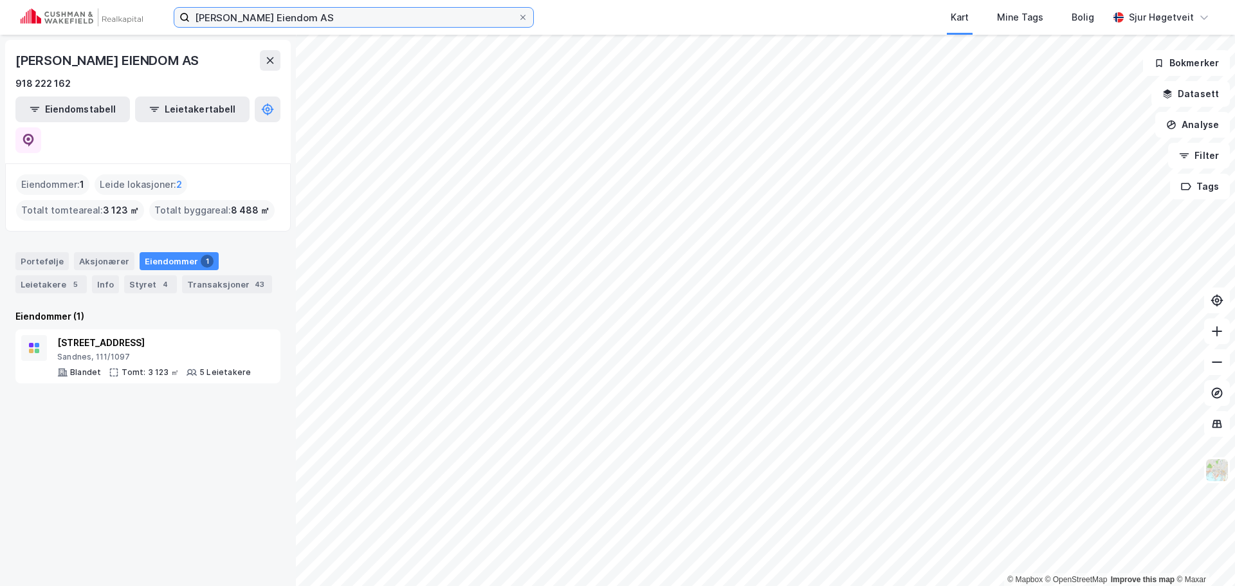
click at [322, 17] on input "Stueland Eiendom AS" at bounding box center [354, 17] width 328 height 19
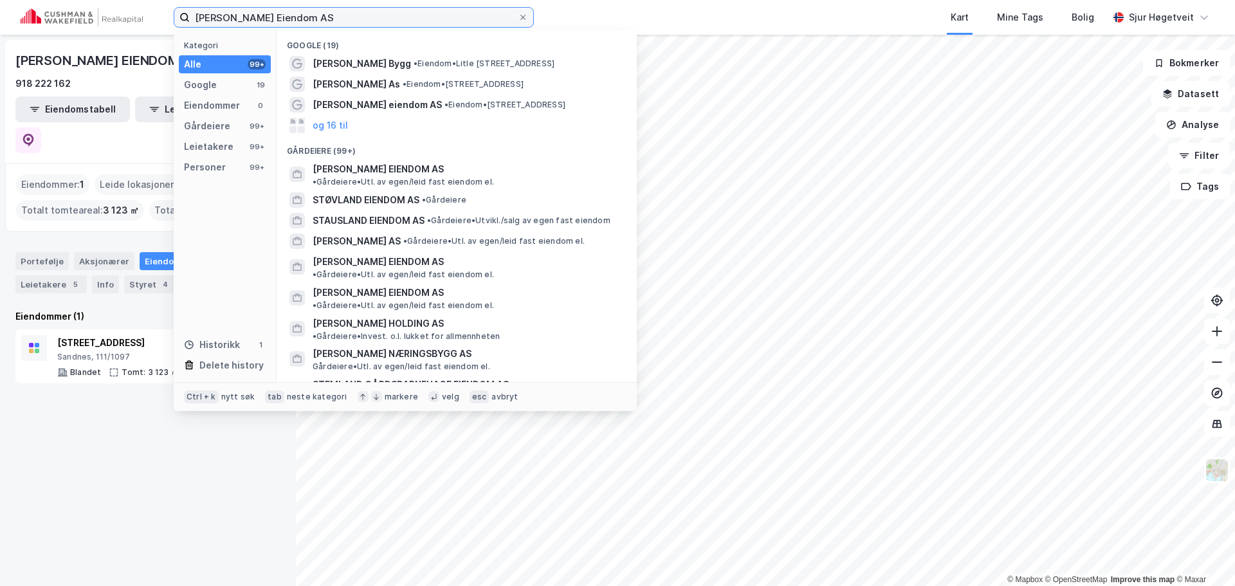
click at [322, 17] on input "Stueland Eiendom AS" at bounding box center [354, 17] width 328 height 19
paste input "3X EIENDOM"
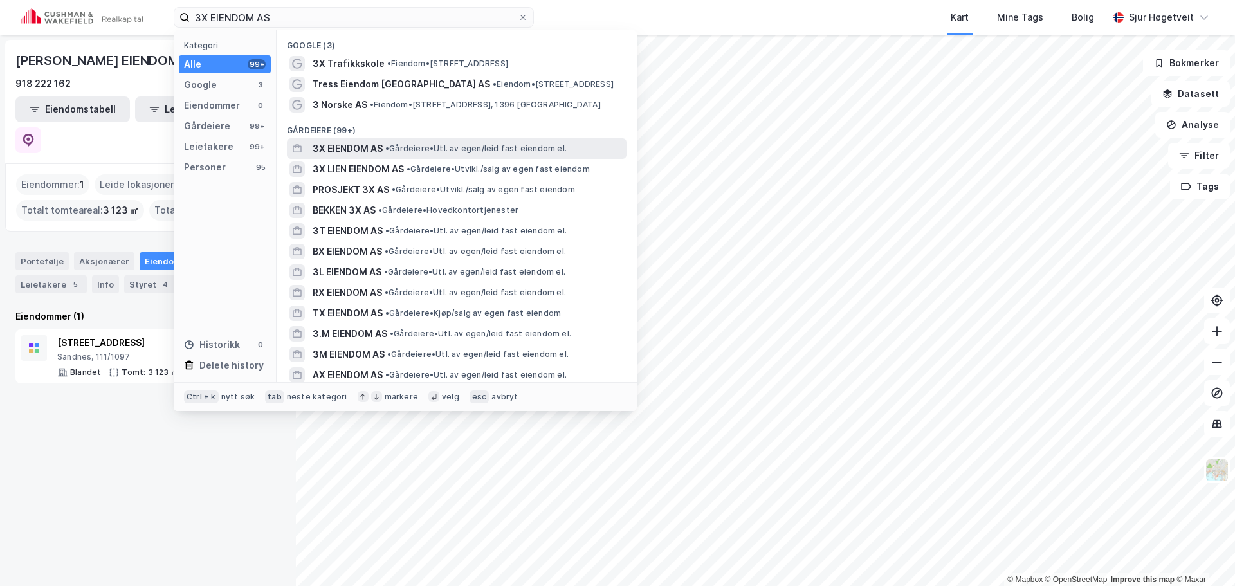
click at [430, 143] on span "• Gårdeiere • Utl. av egen/leid fast eiendom el." at bounding box center [475, 148] width 181 height 10
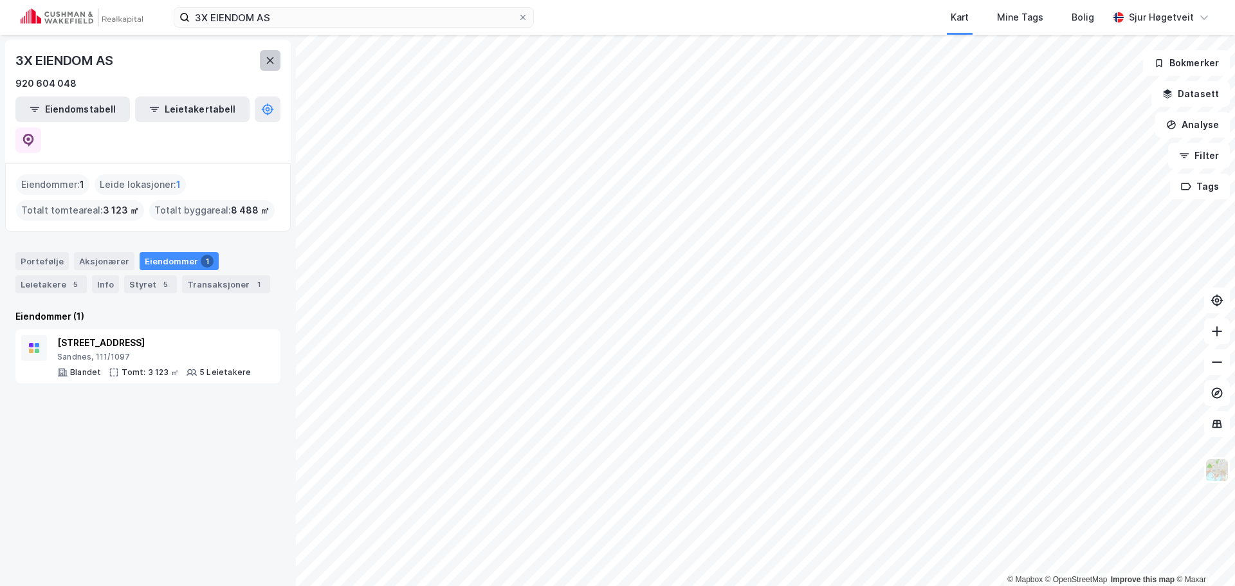
click at [266, 63] on icon at bounding box center [270, 60] width 10 height 10
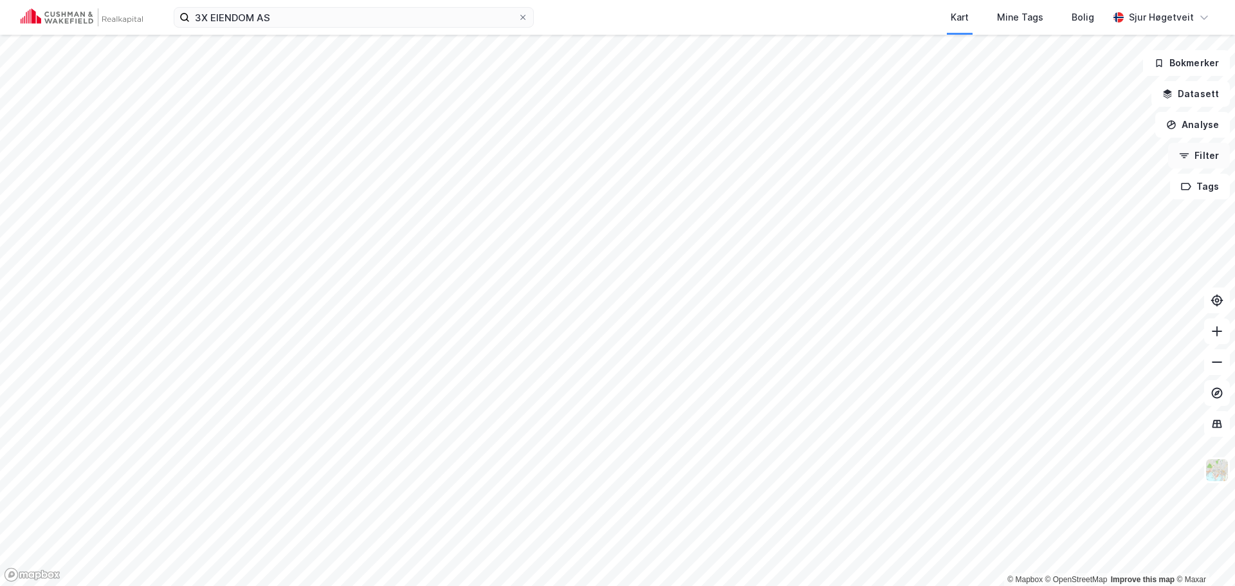
click at [1205, 145] on button "Filter" at bounding box center [1199, 156] width 62 height 26
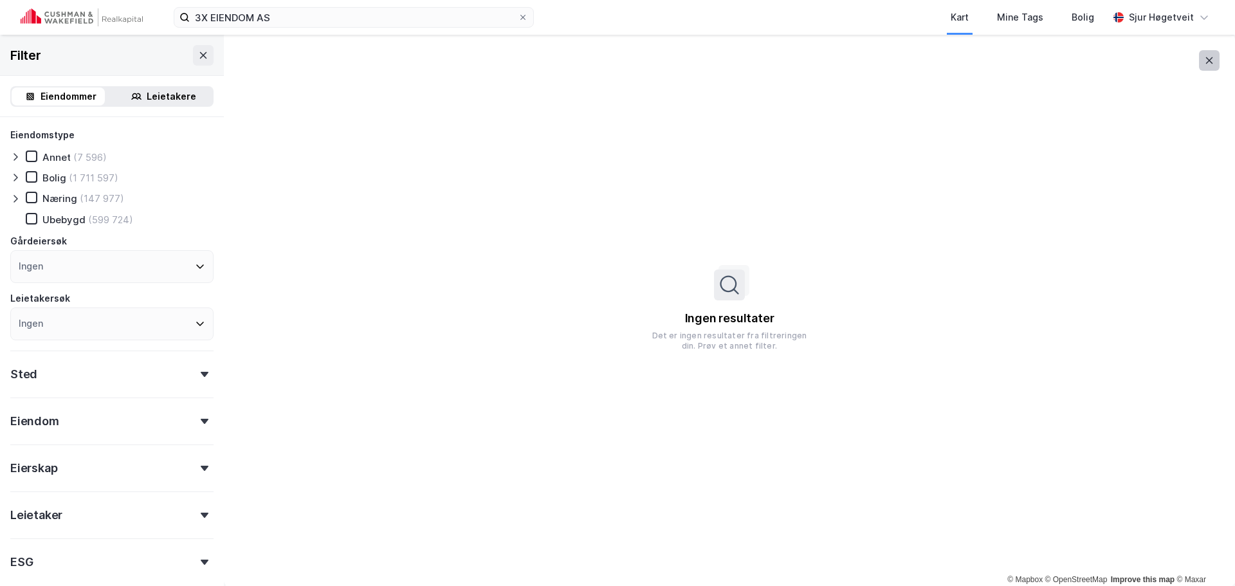
drag, startPoint x: 1208, startPoint y: 53, endPoint x: 1192, endPoint y: 60, distance: 17.6
click at [1209, 53] on button at bounding box center [1209, 60] width 21 height 21
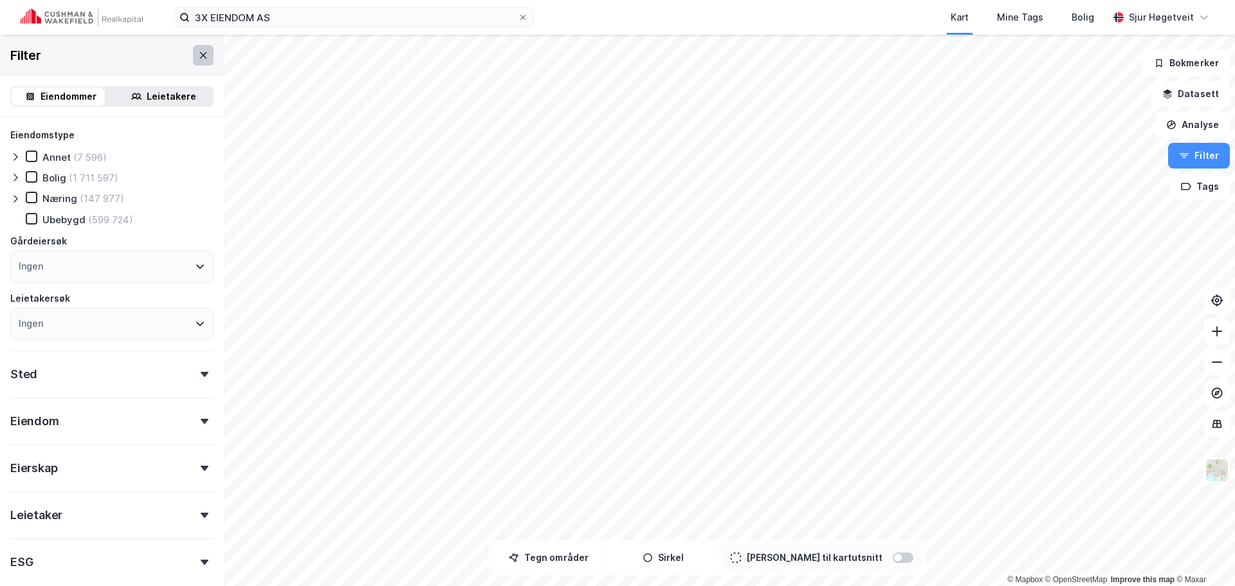
click at [198, 57] on icon at bounding box center [203, 55] width 10 height 10
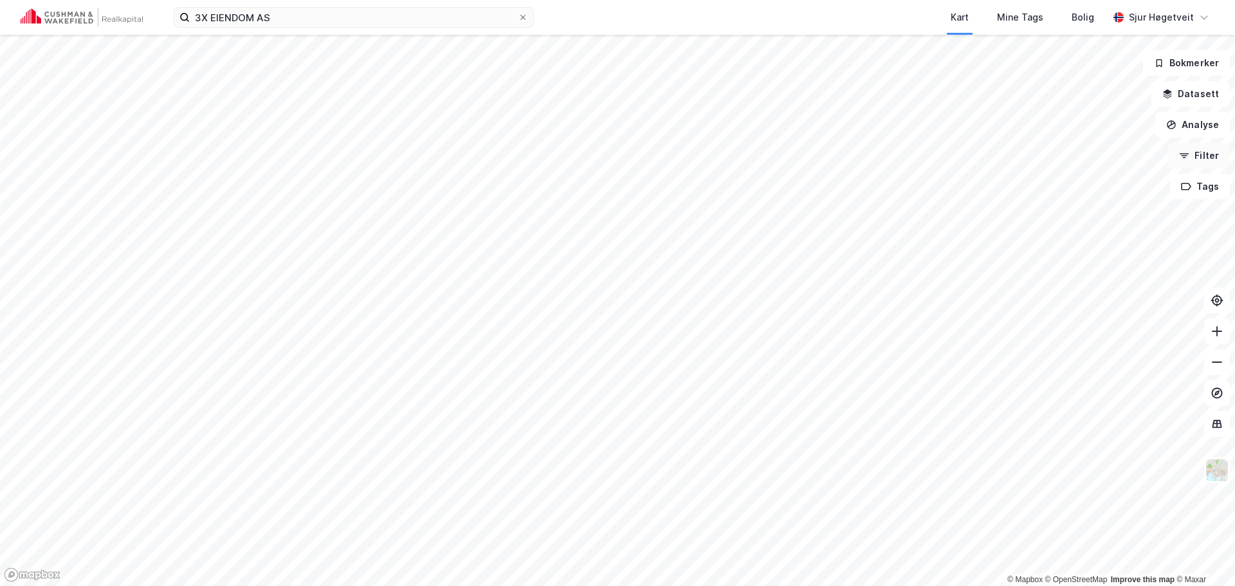
click at [1208, 151] on button "Filter" at bounding box center [1199, 156] width 62 height 26
click at [1209, 155] on button "Filter" at bounding box center [1199, 156] width 62 height 26
click at [1196, 158] on button "Filter" at bounding box center [1199, 156] width 62 height 26
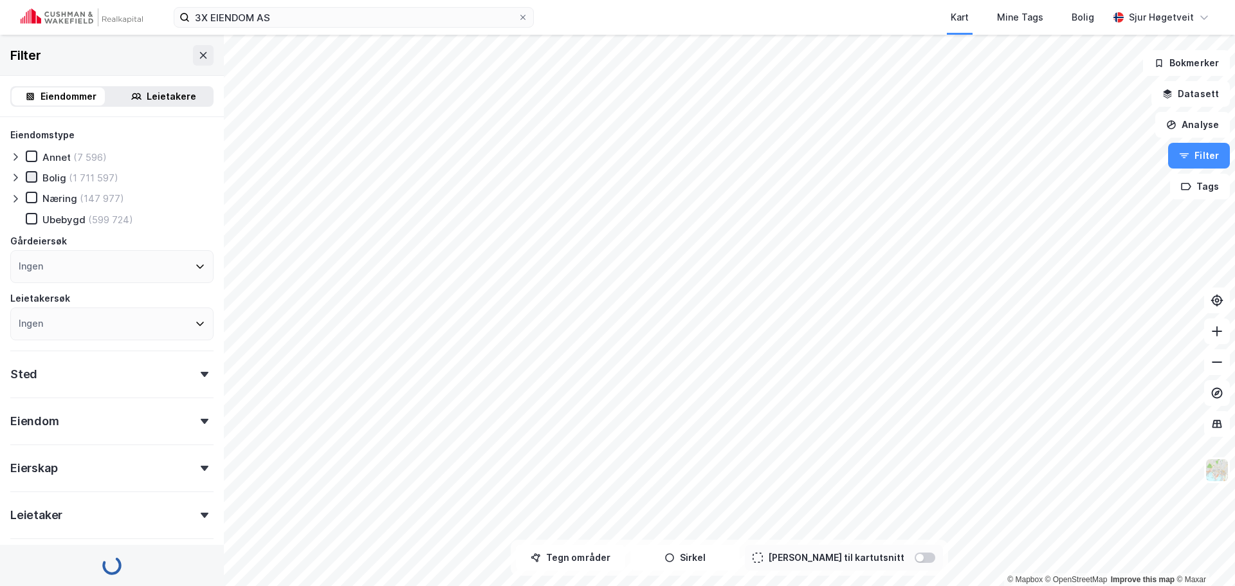
click at [32, 176] on icon at bounding box center [31, 176] width 9 height 9
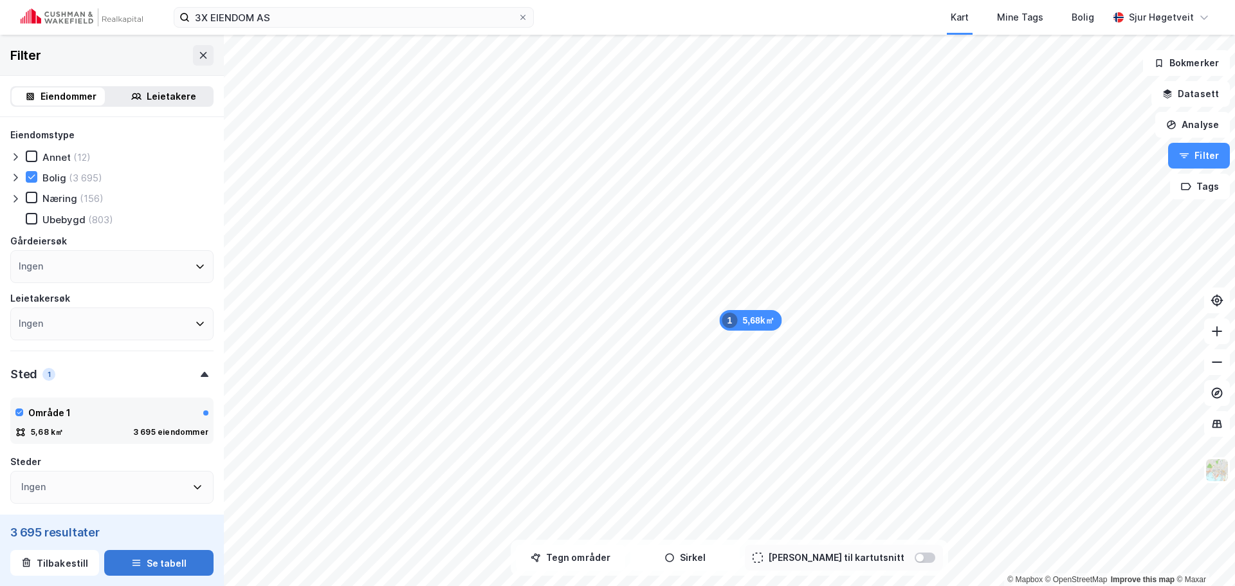
click at [172, 566] on button "Se tabell" at bounding box center [158, 563] width 109 height 26
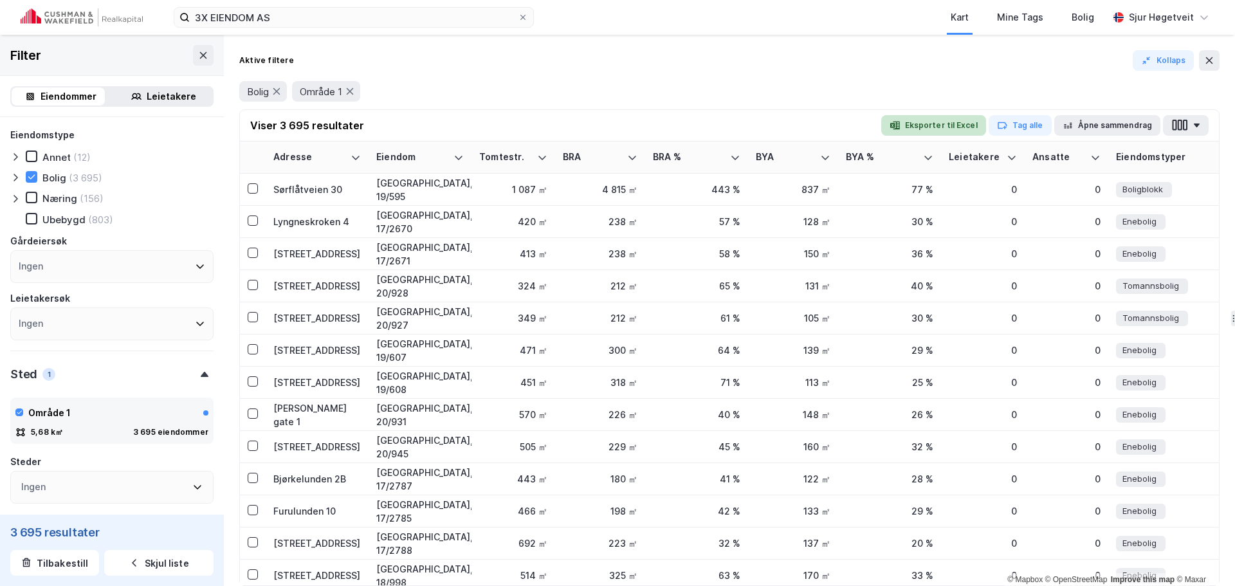
click at [900, 122] on icon "button" at bounding box center [895, 125] width 10 height 10
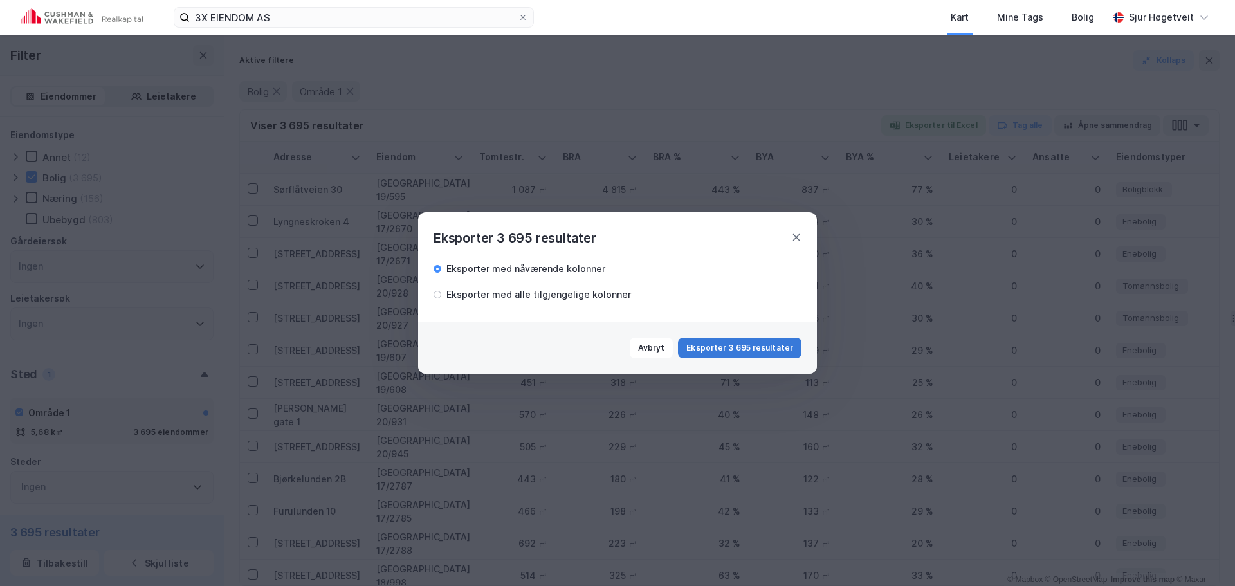
click at [767, 341] on button "Eksporter 3 695 resultater" at bounding box center [740, 348] width 124 height 21
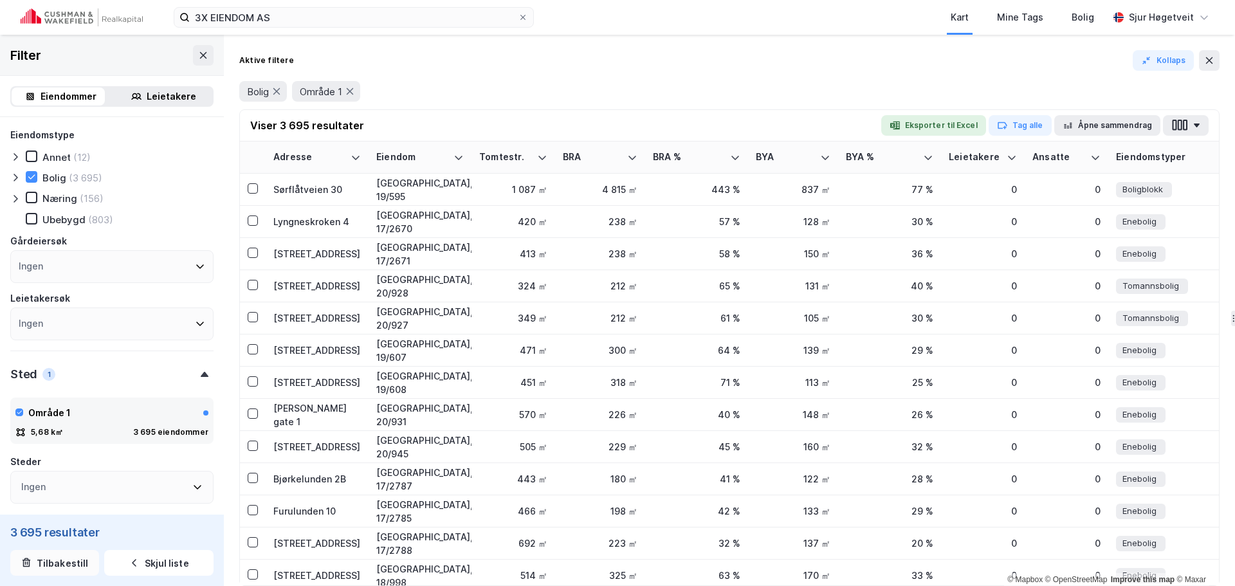
click at [52, 560] on button "Tilbakestill" at bounding box center [54, 563] width 89 height 26
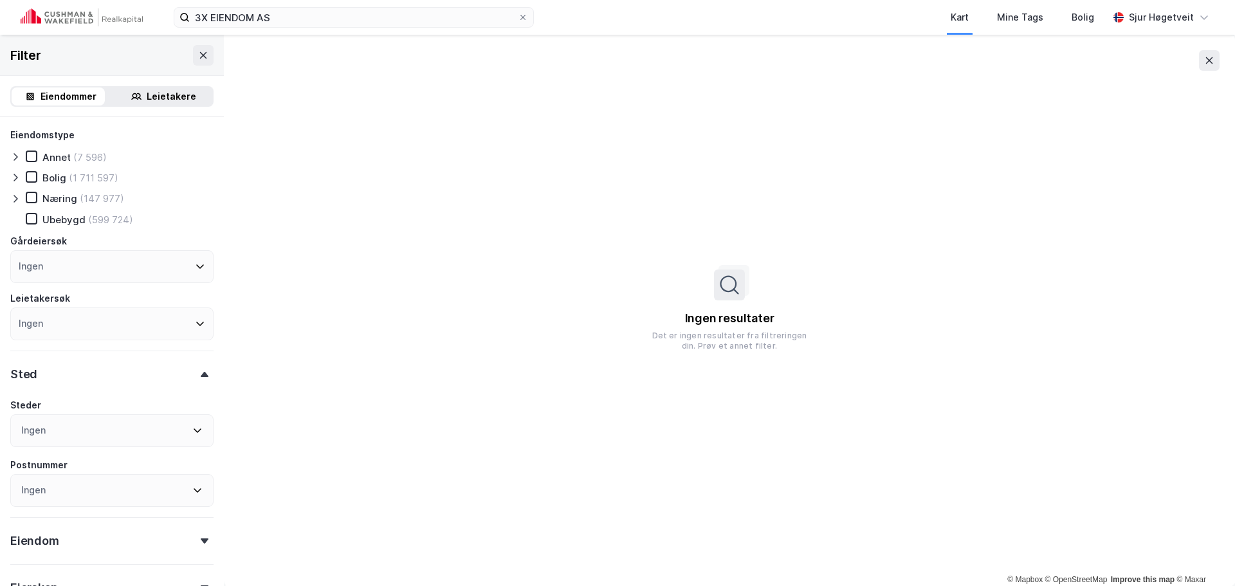
click at [1207, 63] on icon at bounding box center [1209, 60] width 7 height 6
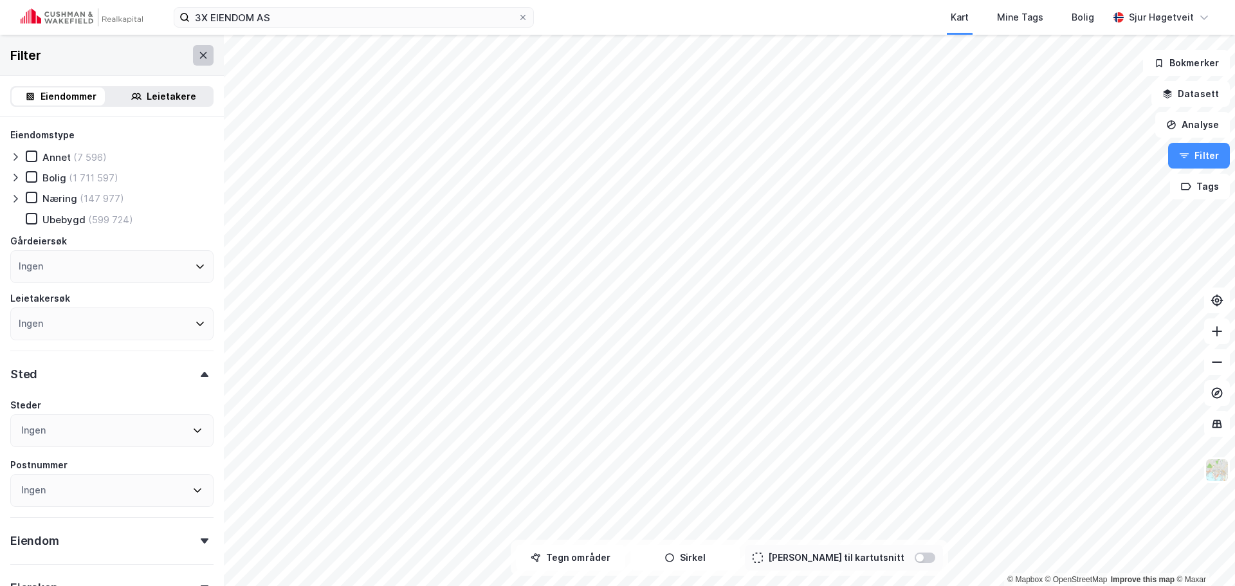
click at [198, 57] on icon at bounding box center [203, 55] width 10 height 10
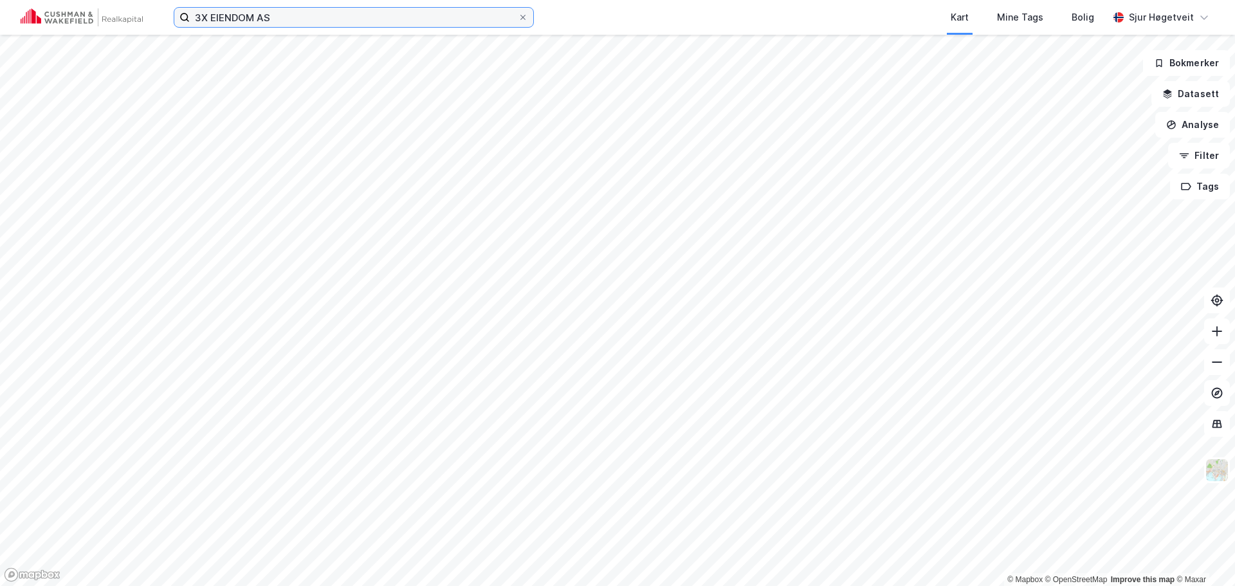
click at [222, 24] on input "3X EIENDOM AS" at bounding box center [354, 17] width 328 height 19
click at [222, 23] on input "3X EIENDOM AS" at bounding box center [354, 17] width 328 height 19
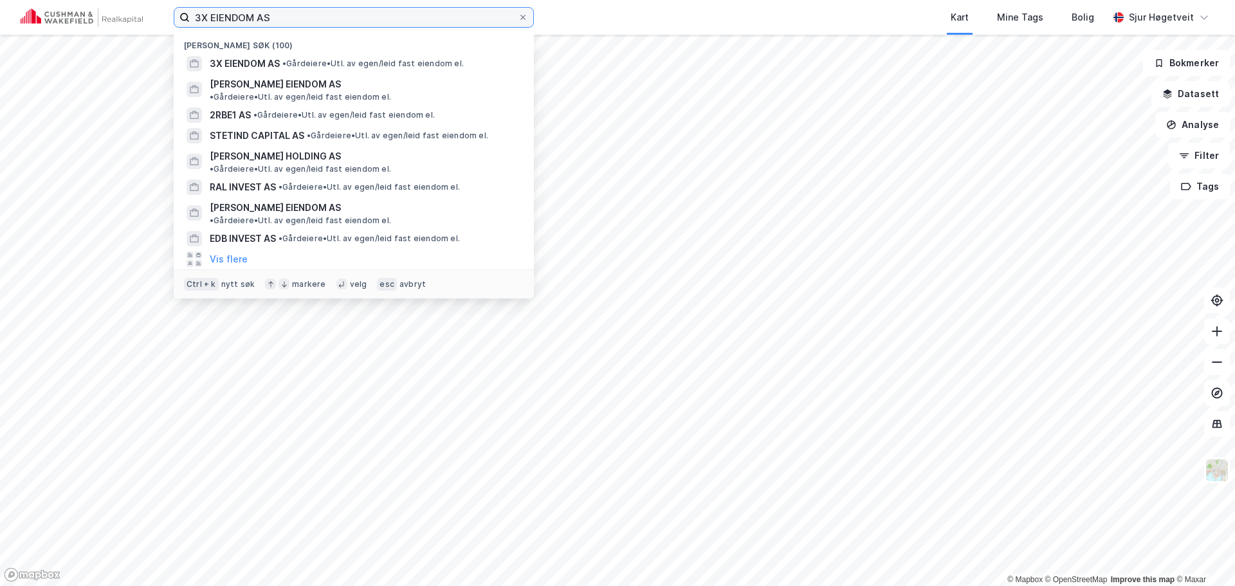
click at [222, 23] on input "3X EIENDOM AS" at bounding box center [354, 17] width 328 height 19
paste input "20 094"
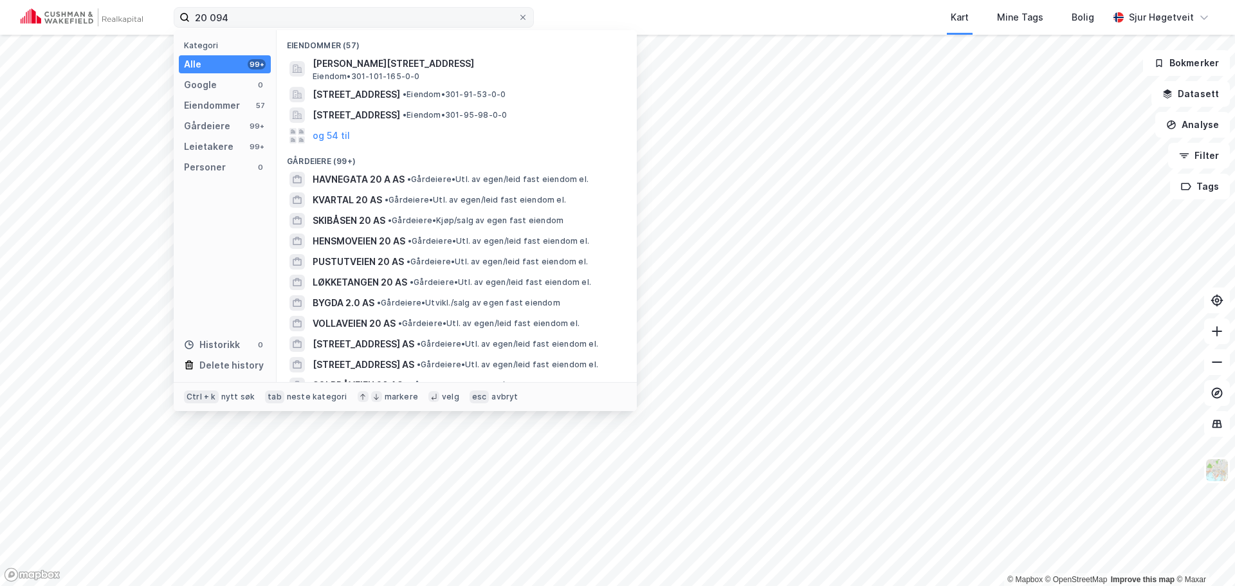
click at [299, 26] on div "20 094 Kategori Alle 99+ Google 0 Eiendommer 57 Gårdeiere 99+ Leietakere 99+ Pe…" at bounding box center [617, 17] width 1235 height 35
click at [298, 21] on input "20 094" at bounding box center [354, 17] width 328 height 19
click at [298, 20] on input "20 094" at bounding box center [354, 17] width 328 height 19
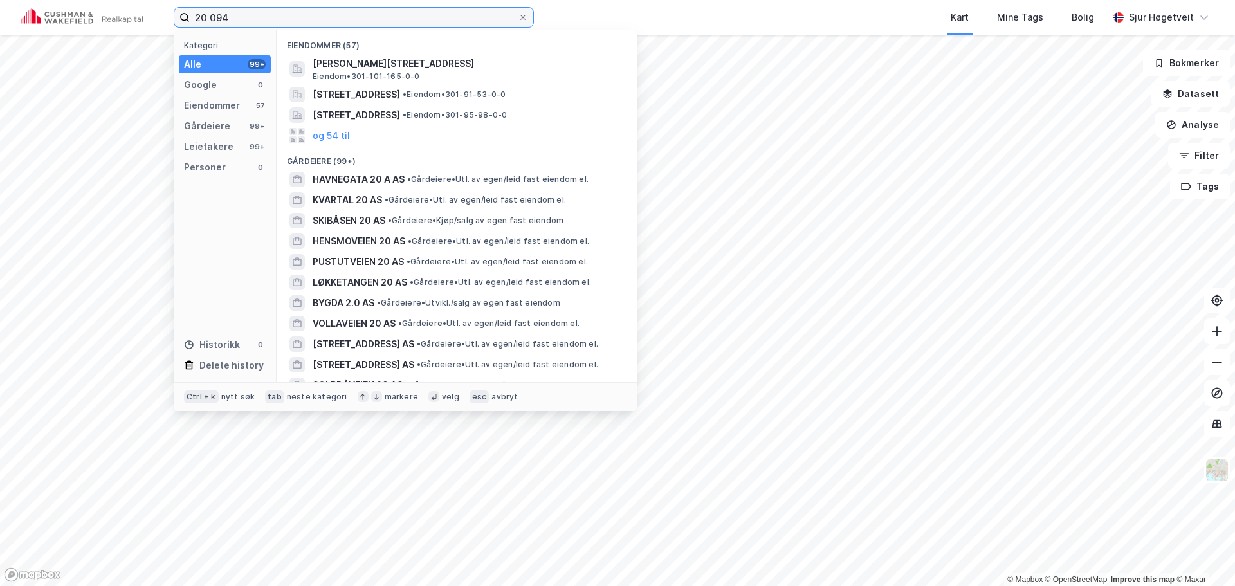
click at [298, 20] on input "20 094" at bounding box center [354, 17] width 328 height 19
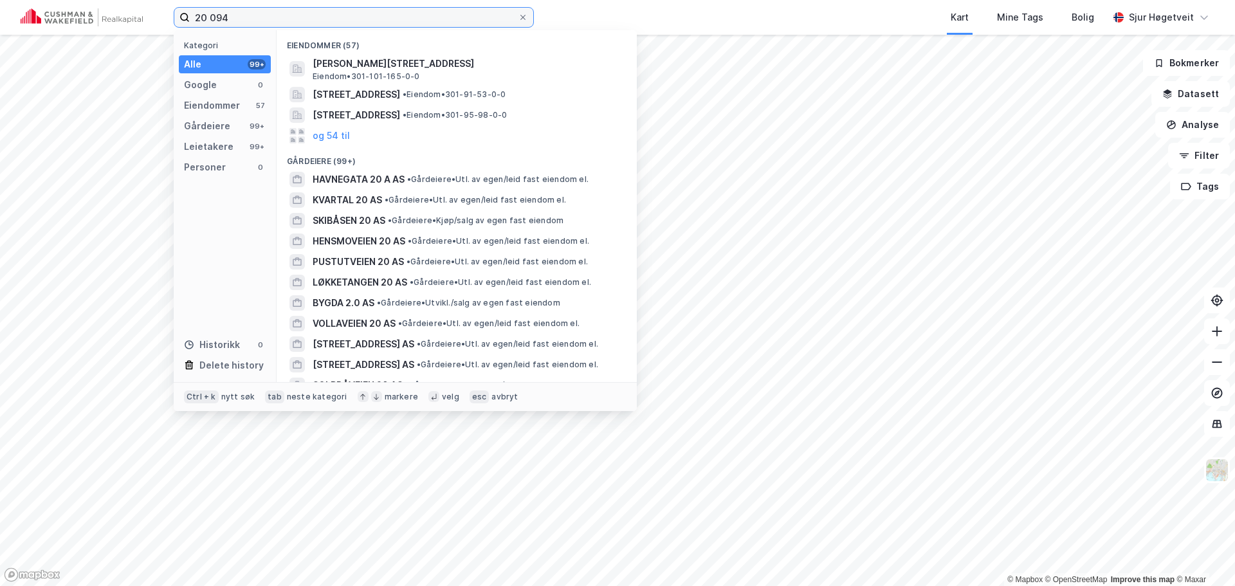
click at [298, 20] on input "20 094" at bounding box center [354, 17] width 328 height 19
paste input "ForsBrokers AS"
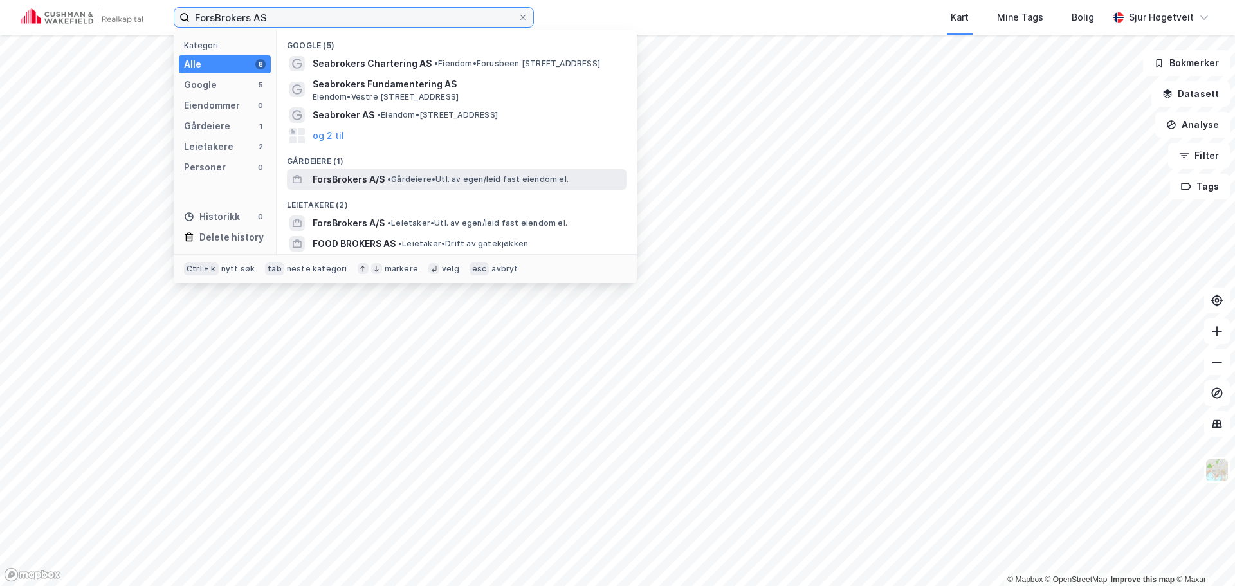
type input "ForsBrokers AS"
click at [465, 180] on span "• Gårdeiere • Utl. av egen/leid fast eiendom el." at bounding box center [477, 179] width 181 height 10
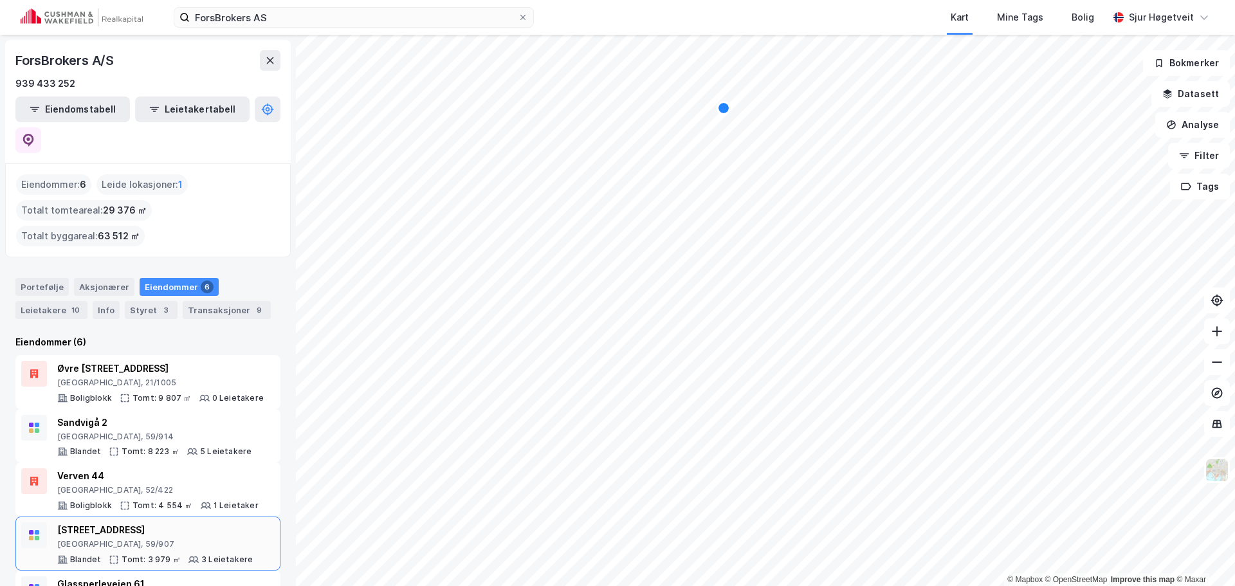
scroll to position [52, 0]
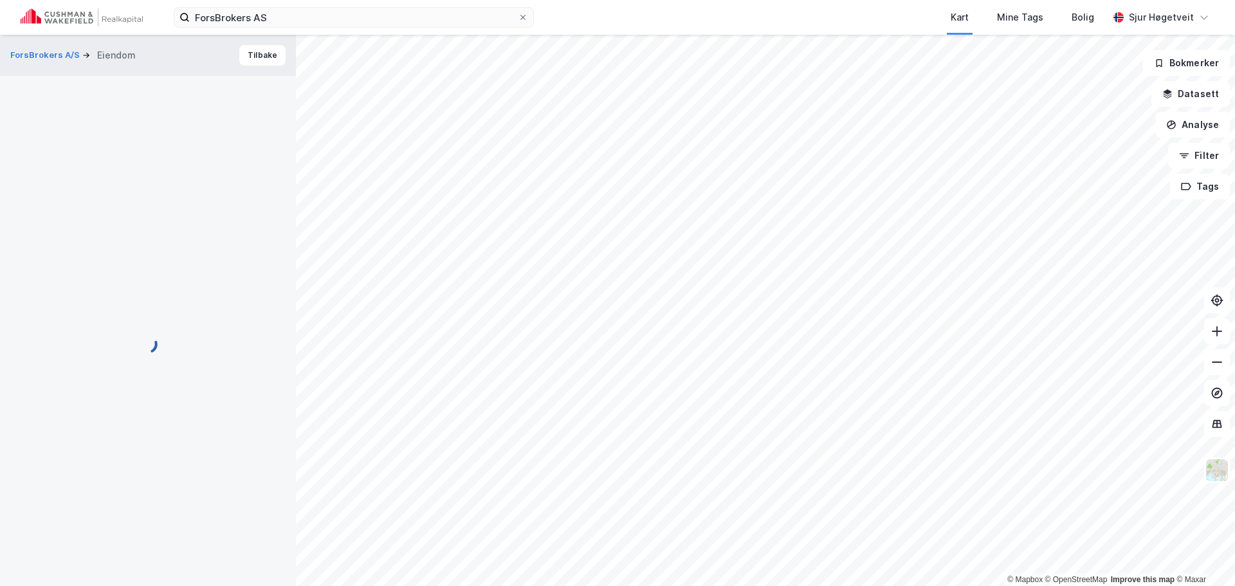
scroll to position [1, 0]
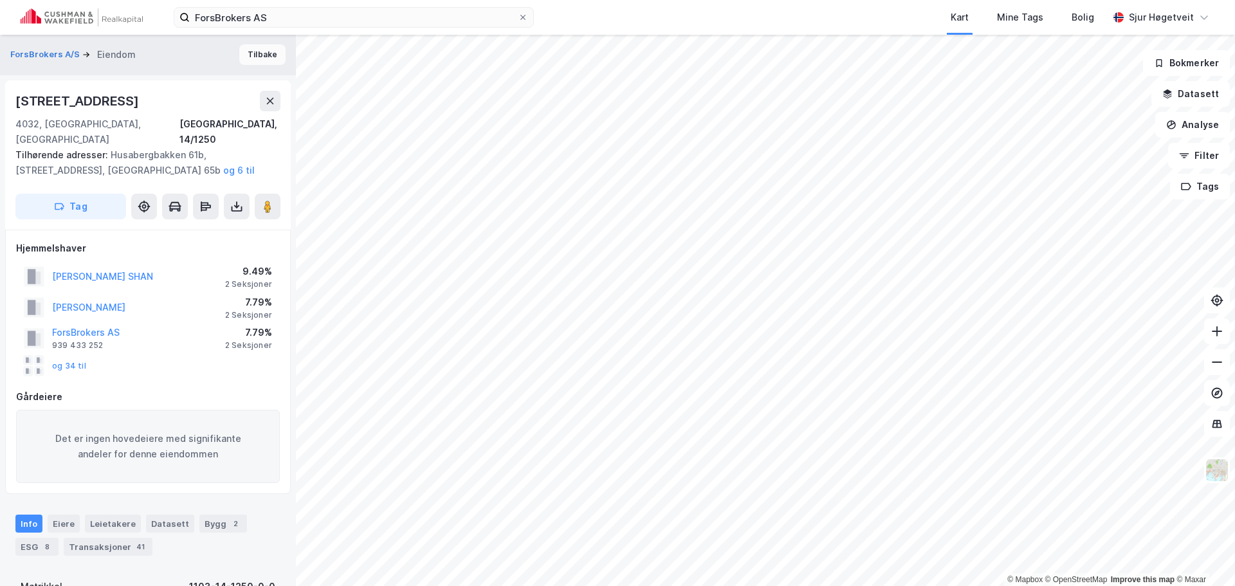
click at [263, 57] on button "Tilbake" at bounding box center [262, 54] width 46 height 21
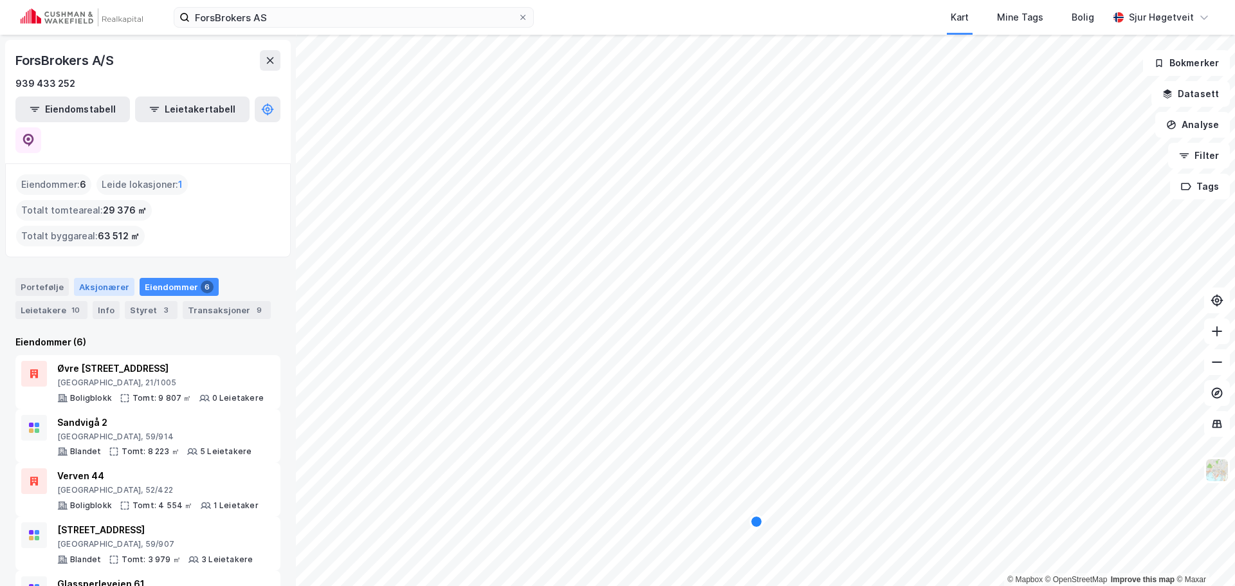
click at [114, 278] on div "Aksjonærer" at bounding box center [104, 287] width 60 height 18
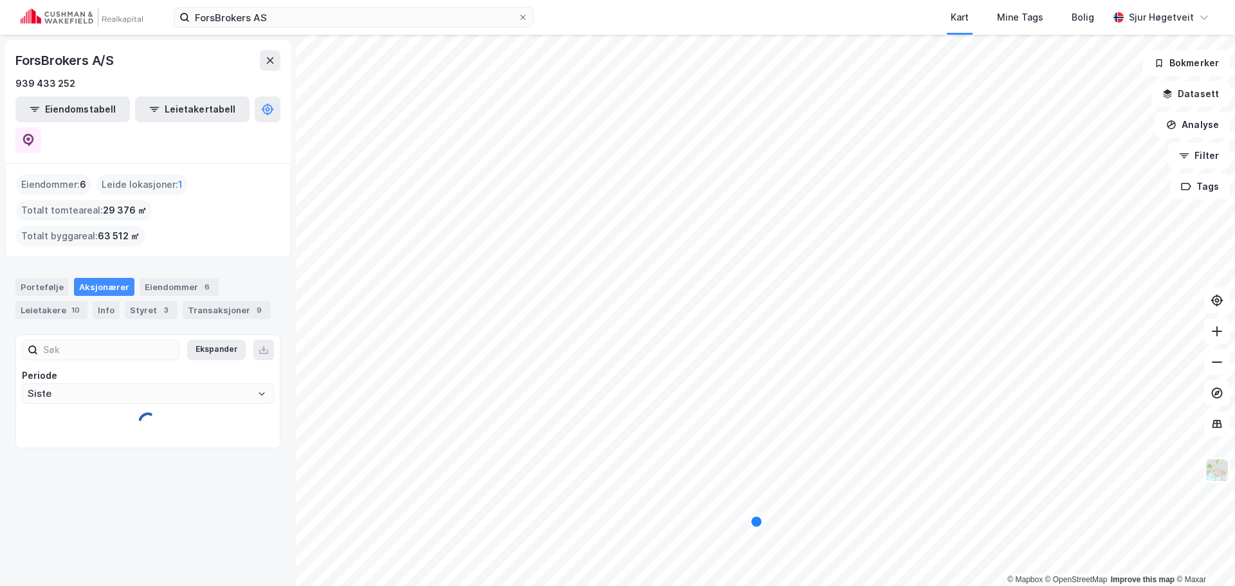
type input "Siste"
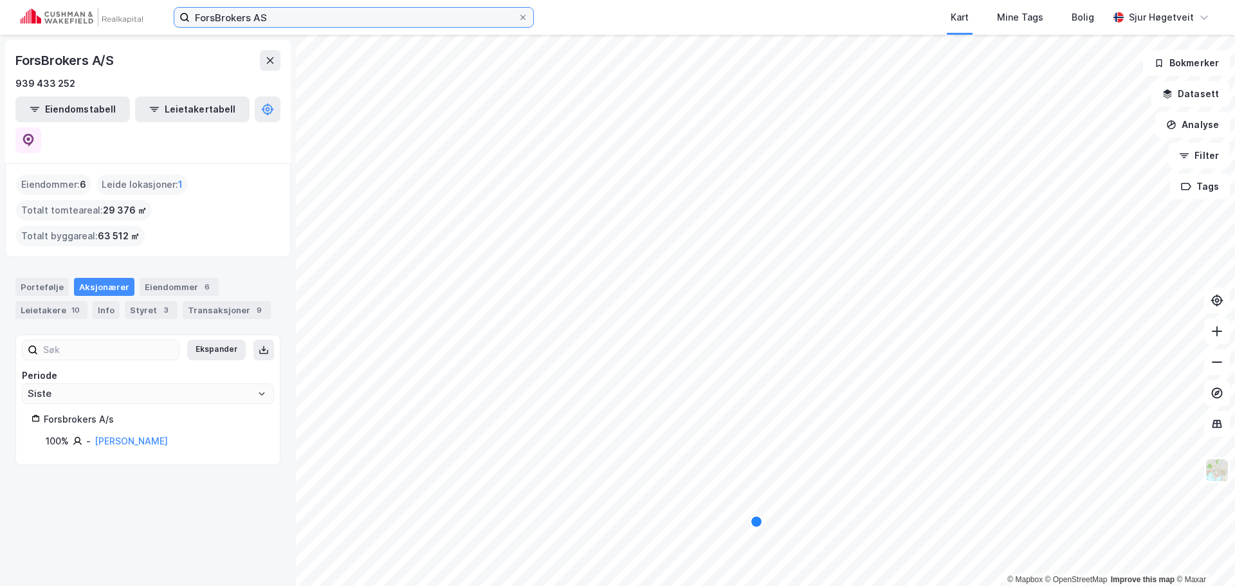
click at [222, 15] on input "ForsBrokers AS" at bounding box center [354, 17] width 328 height 19
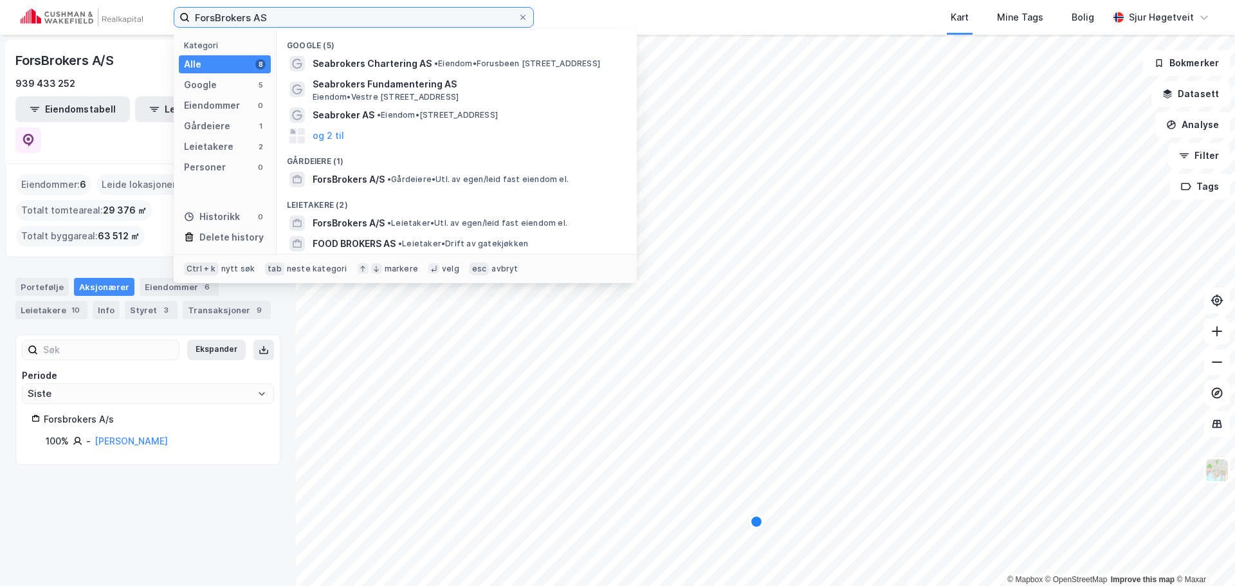
click at [222, 15] on input "ForsBrokers AS" at bounding box center [354, 17] width 328 height 19
click at [222, 14] on input "ForsBrokers AS" at bounding box center [354, 17] width 328 height 19
paste input "TEPPELAGERET EIENDOM"
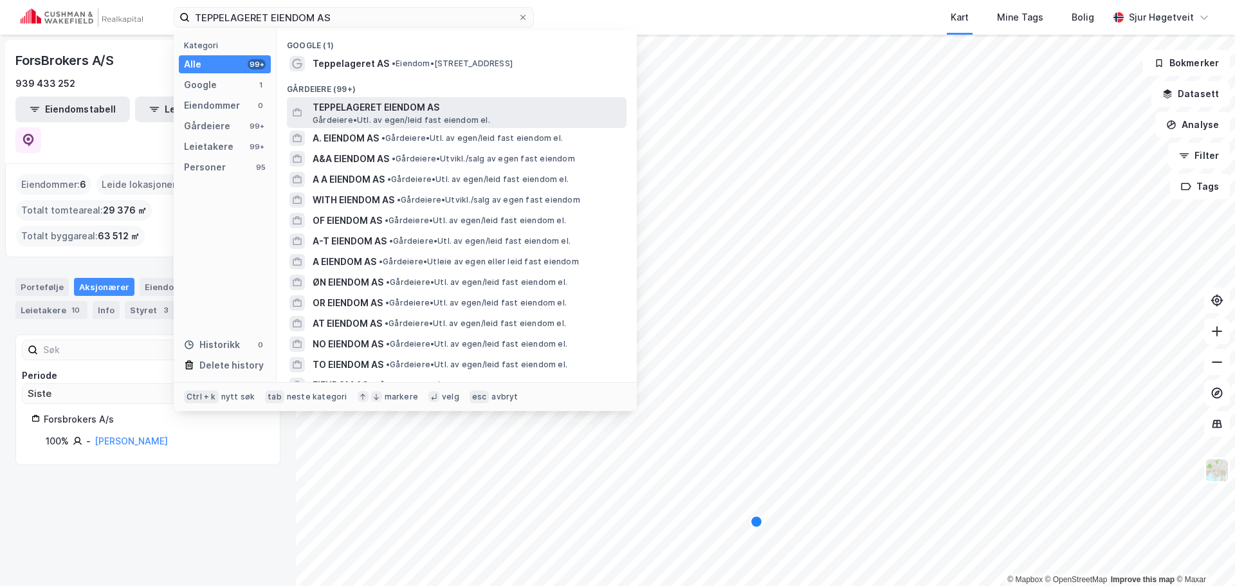
click at [492, 104] on span "TEPPELAGERET EIENDOM AS" at bounding box center [467, 107] width 309 height 15
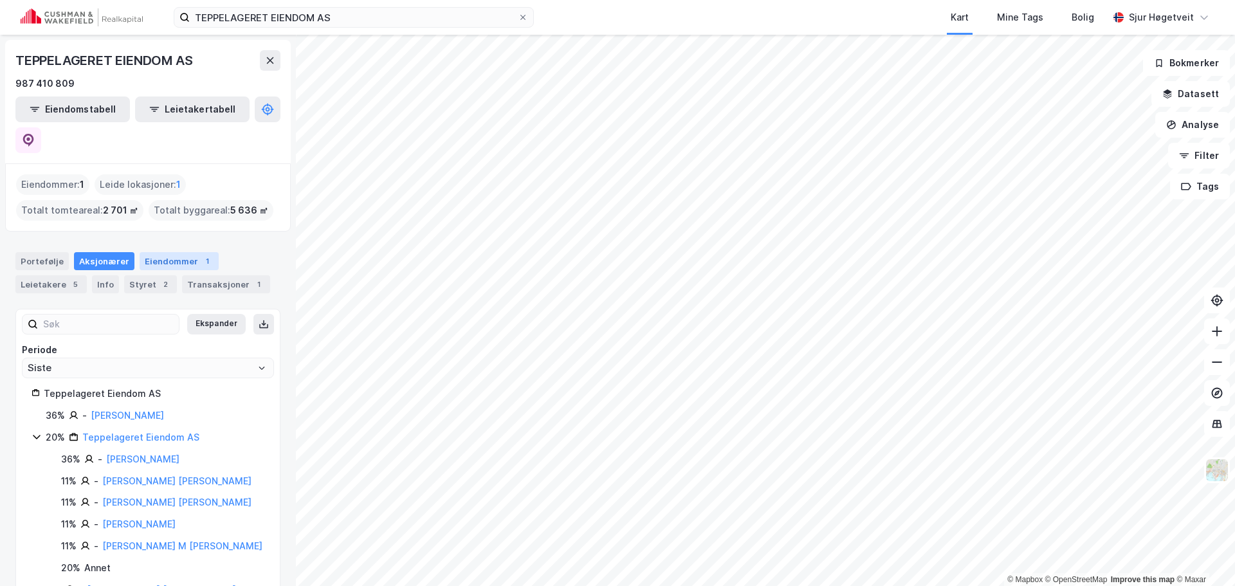
click at [201, 255] on div "1" at bounding box center [207, 261] width 13 height 13
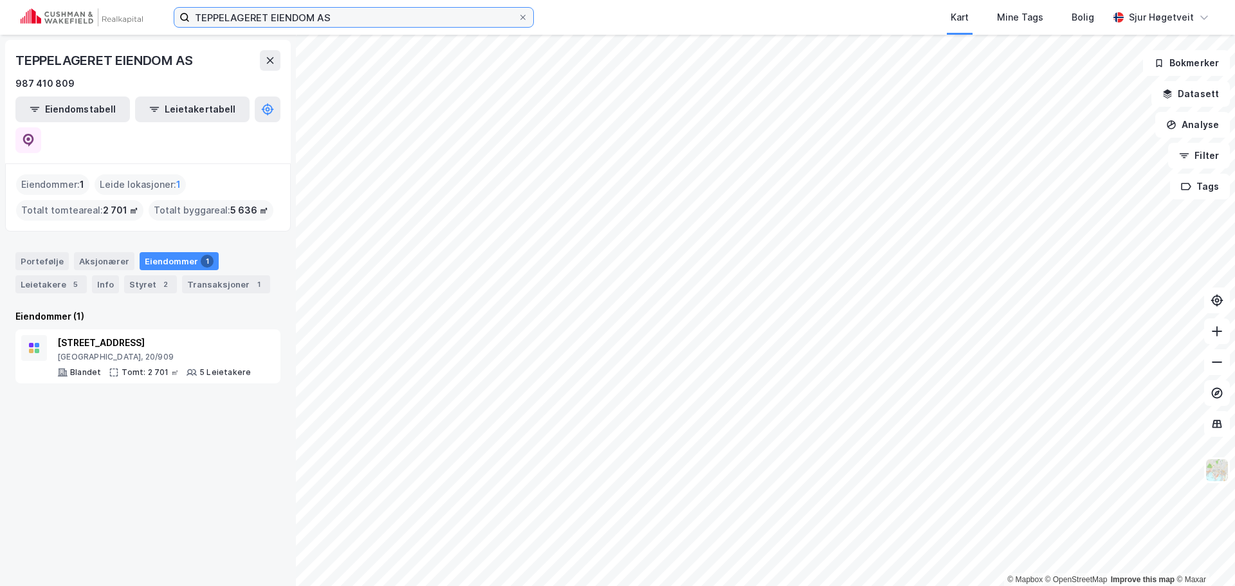
click at [418, 20] on input "TEPPELAGERET EIENDOM AS" at bounding box center [354, 17] width 328 height 19
click at [418, 18] on input "TEPPELAGERET EIENDOM AS" at bounding box center [354, 17] width 328 height 19
click at [416, 17] on input "TEPPELAGERET EIENDOM AS" at bounding box center [354, 17] width 328 height 19
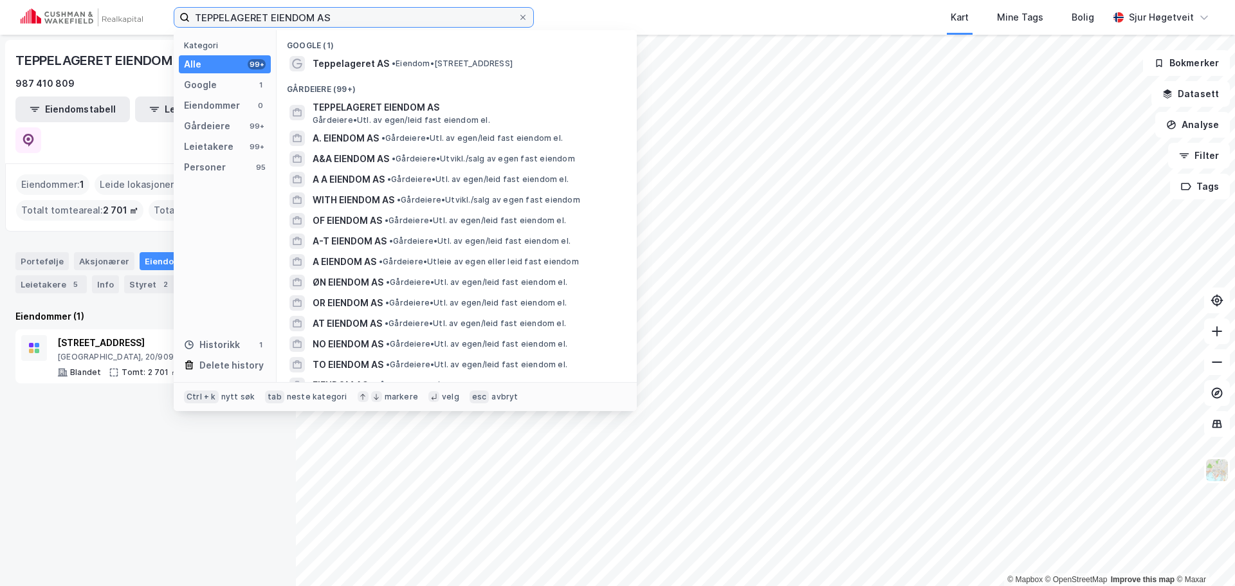
click at [416, 17] on input "TEPPELAGERET EIENDOM AS" at bounding box center [354, 17] width 328 height 19
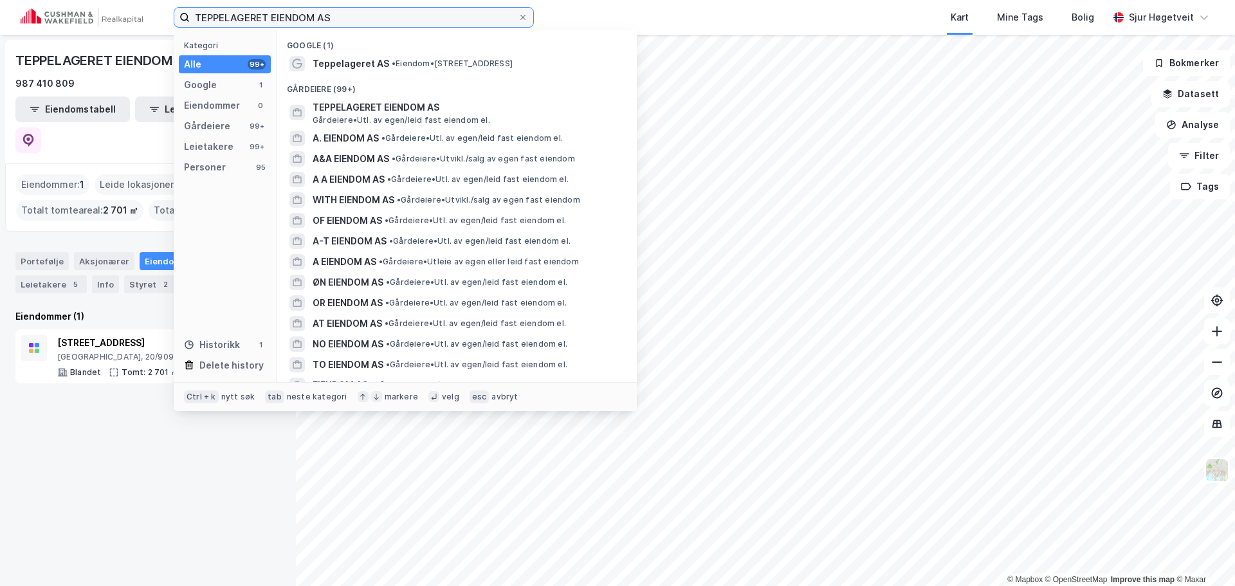
click at [416, 17] on input "TEPPELAGERET EIENDOM AS" at bounding box center [354, 17] width 328 height 19
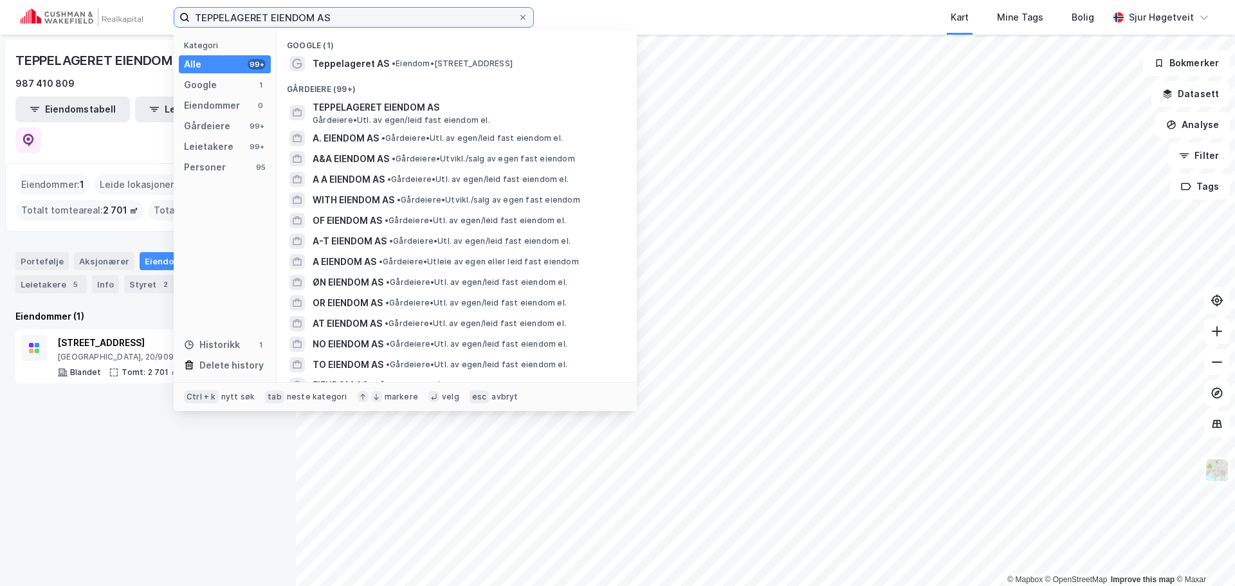
click at [416, 17] on input "TEPPELAGERET EIENDOM AS" at bounding box center [354, 17] width 328 height 19
paste input "BOGANES INVEST HOLDING"
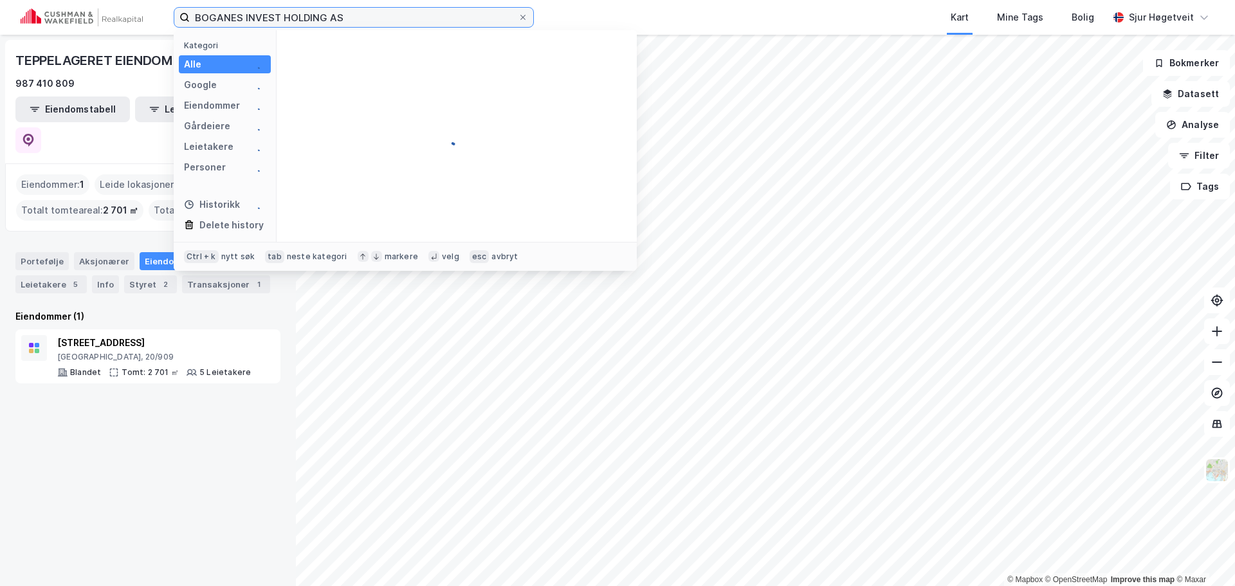
click at [416, 17] on input "BOGANES INVEST HOLDING AS" at bounding box center [354, 17] width 328 height 19
drag, startPoint x: 416, startPoint y: 17, endPoint x: 212, endPoint y: 10, distance: 204.7
click at [212, 10] on input "BOGANES INVEST HOLDING AS" at bounding box center [354, 17] width 328 height 19
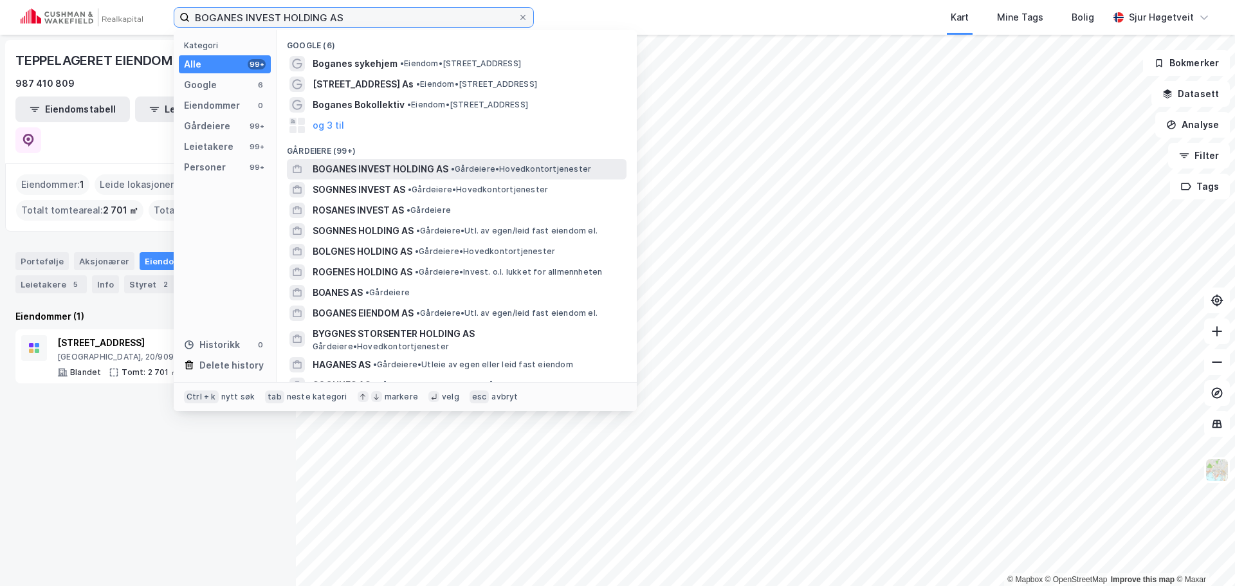
type input "BOGANES INVEST HOLDING AS"
click at [448, 172] on span "BOGANES INVEST HOLDING AS" at bounding box center [381, 168] width 136 height 15
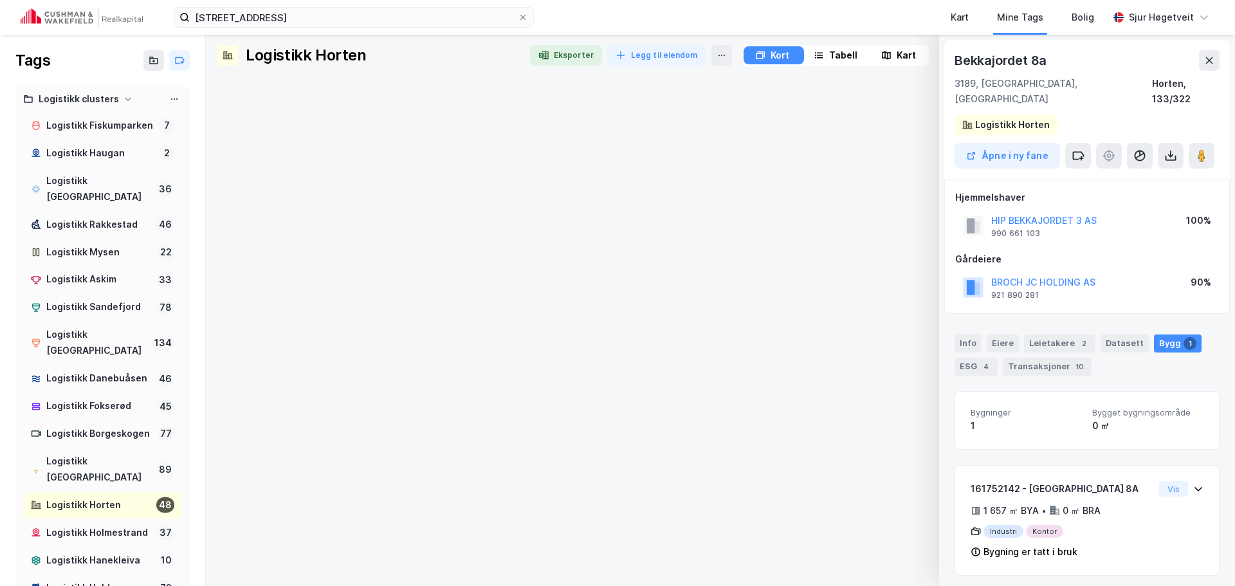
scroll to position [708, 0]
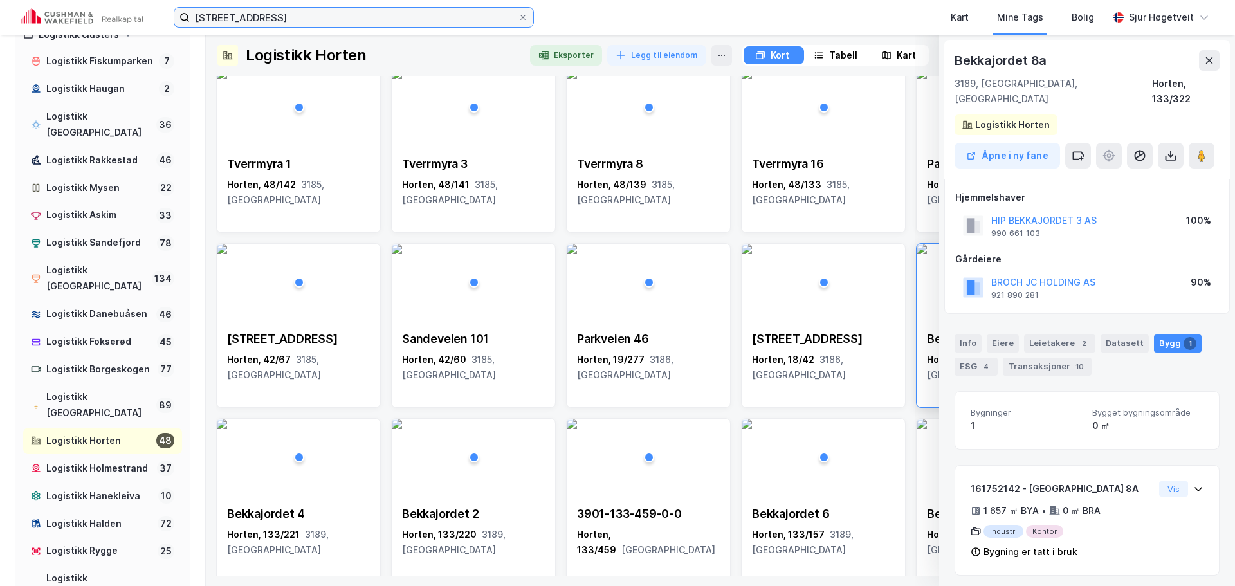
click at [441, 15] on input "Bentsrudveien 5" at bounding box center [354, 17] width 328 height 19
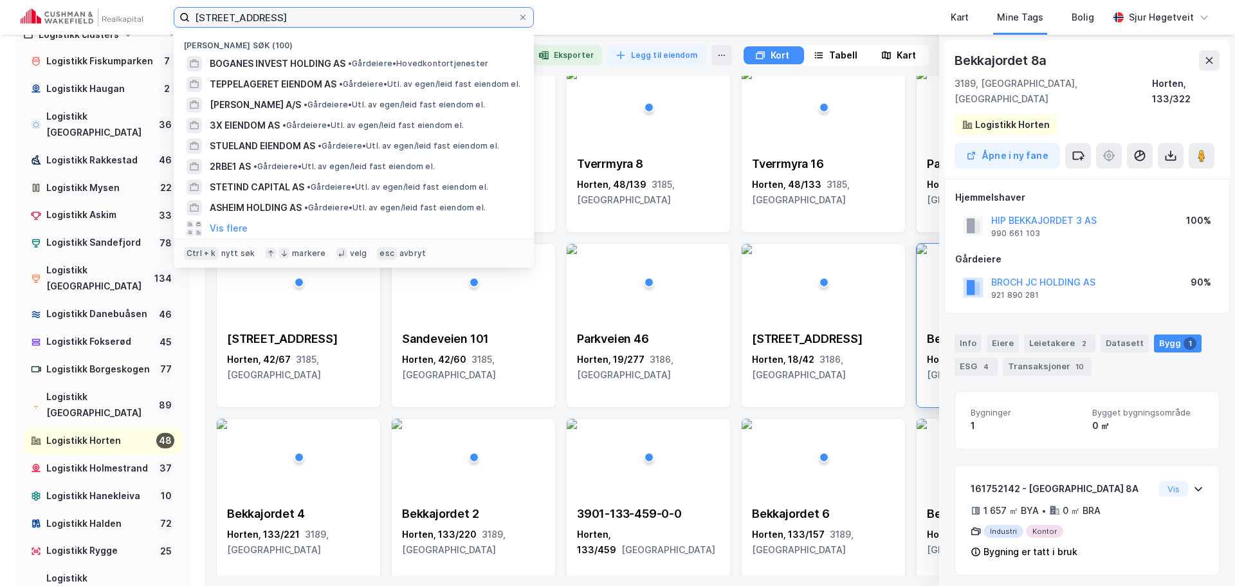
click at [441, 15] on input "Bentsrudveien 5" at bounding box center [354, 17] width 328 height 19
paste input "Moloveien 7"
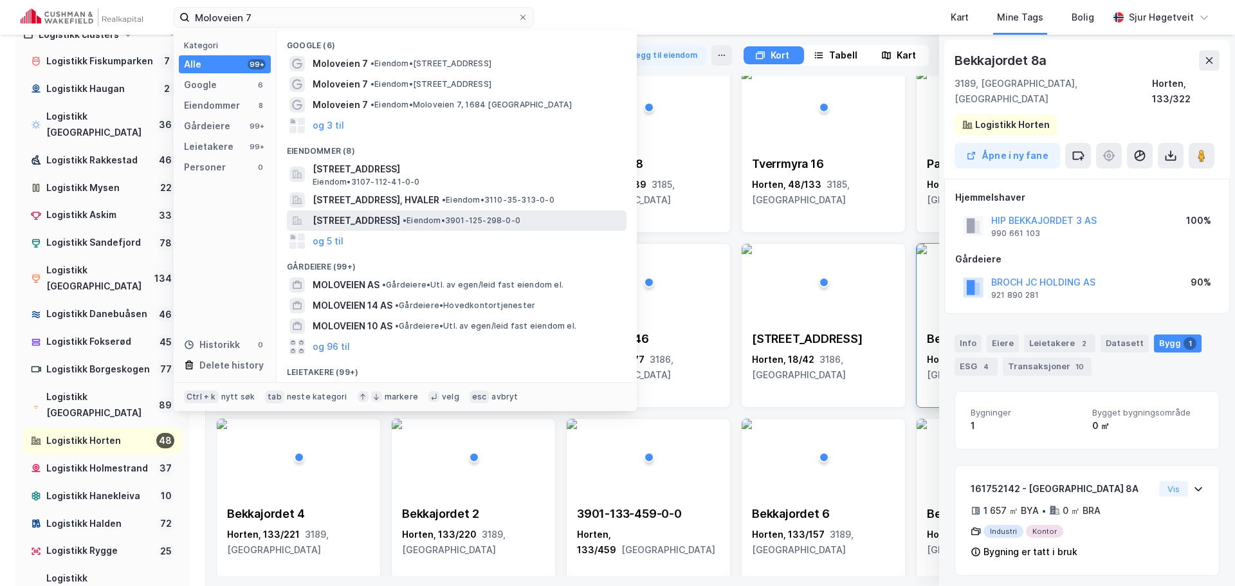
click at [549, 212] on div "Moloveien 7, 3187, HORTEN, HORTEN • Eiendom • 3901-125-298-0-0" at bounding box center [457, 220] width 340 height 21
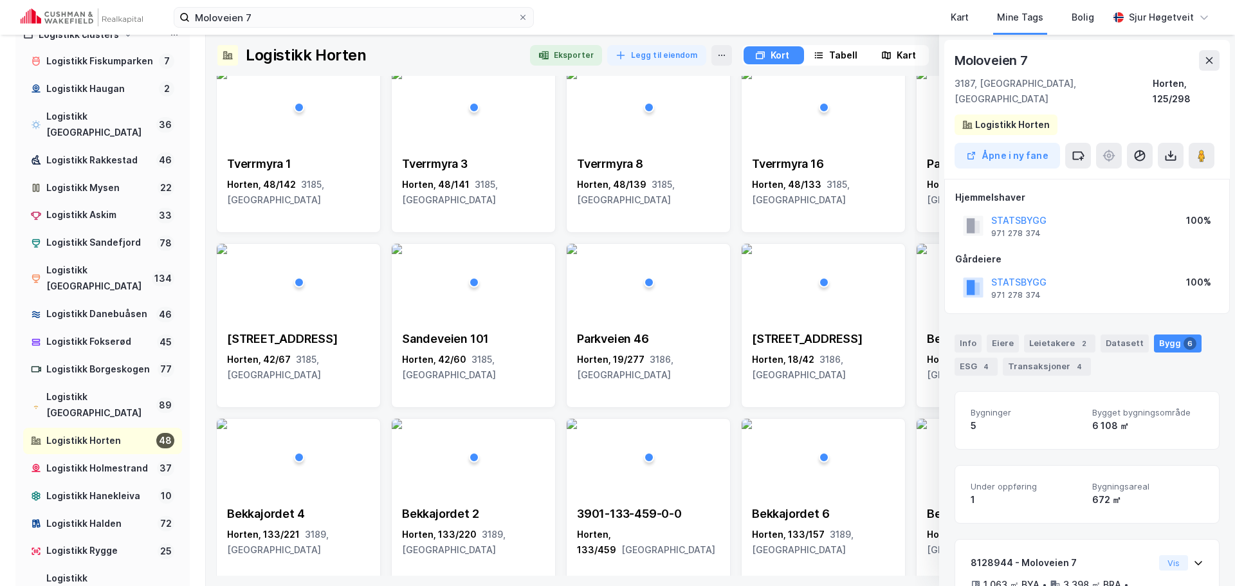
scroll to position [77, 0]
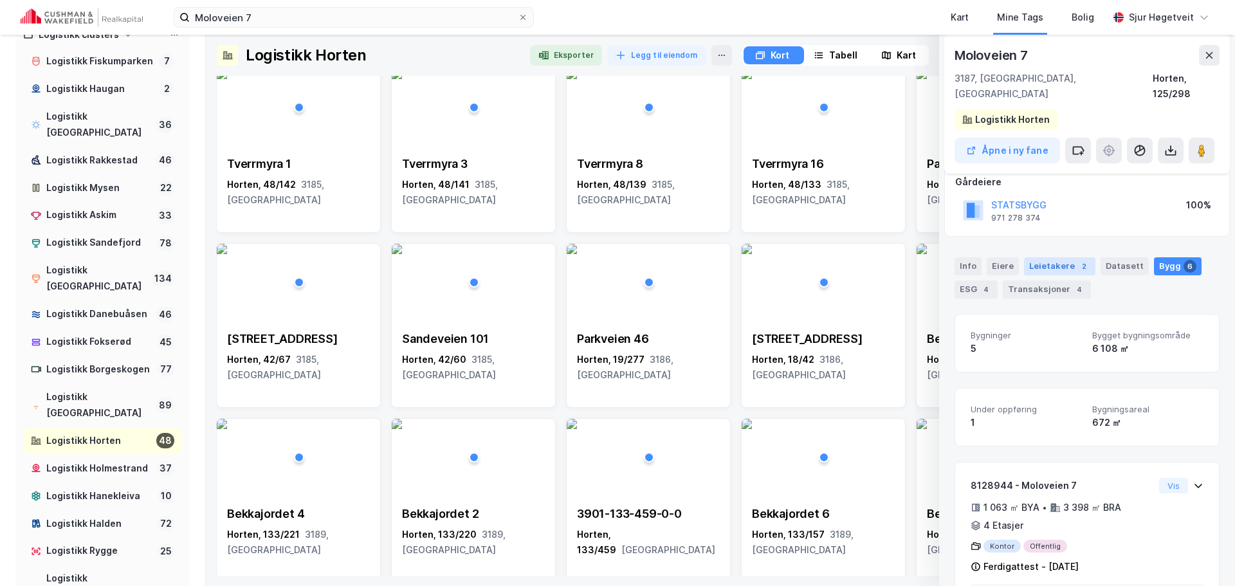
click at [1059, 257] on div "Leietakere 2" at bounding box center [1059, 266] width 71 height 18
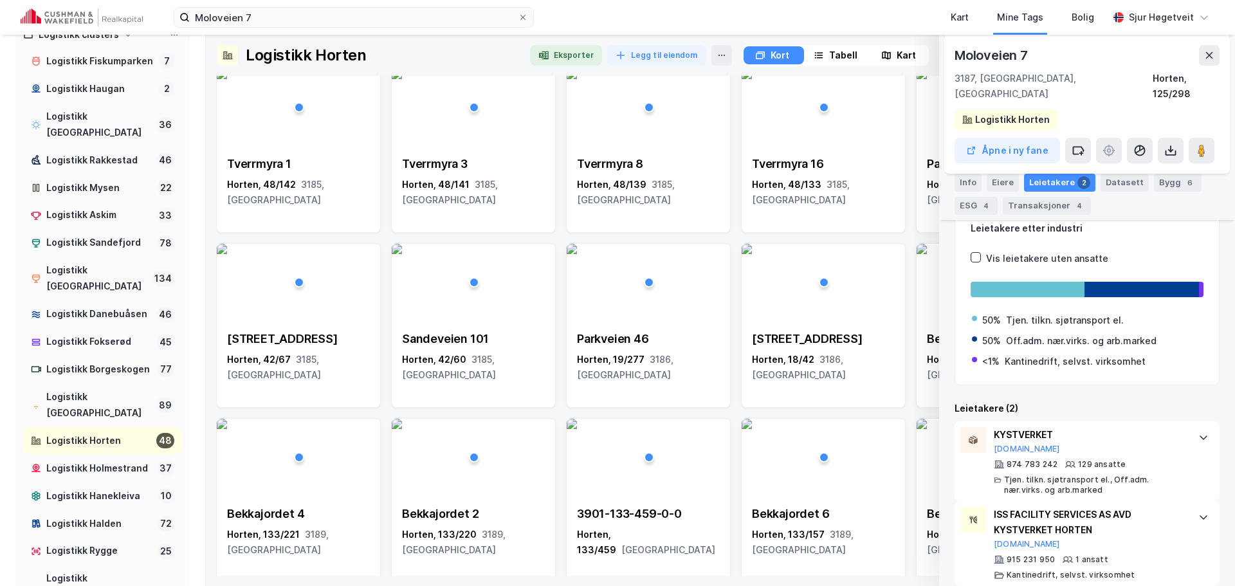
scroll to position [0, 0]
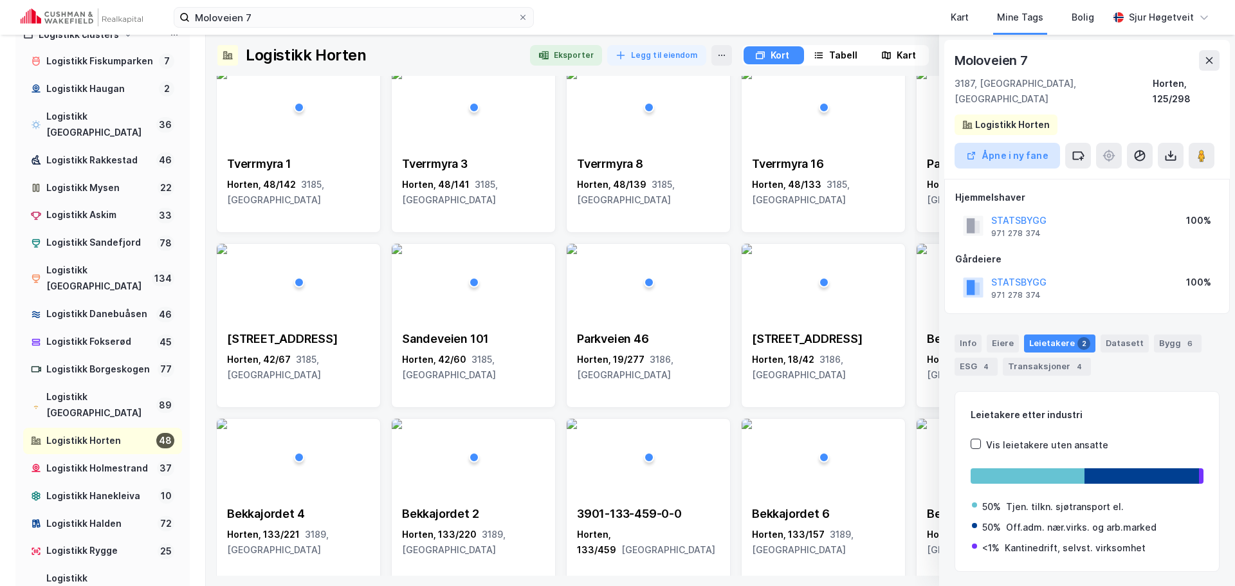
click at [1004, 143] on button "Åpne i ny fane" at bounding box center [1007, 156] width 105 height 26
click at [1211, 64] on icon at bounding box center [1209, 60] width 10 height 10
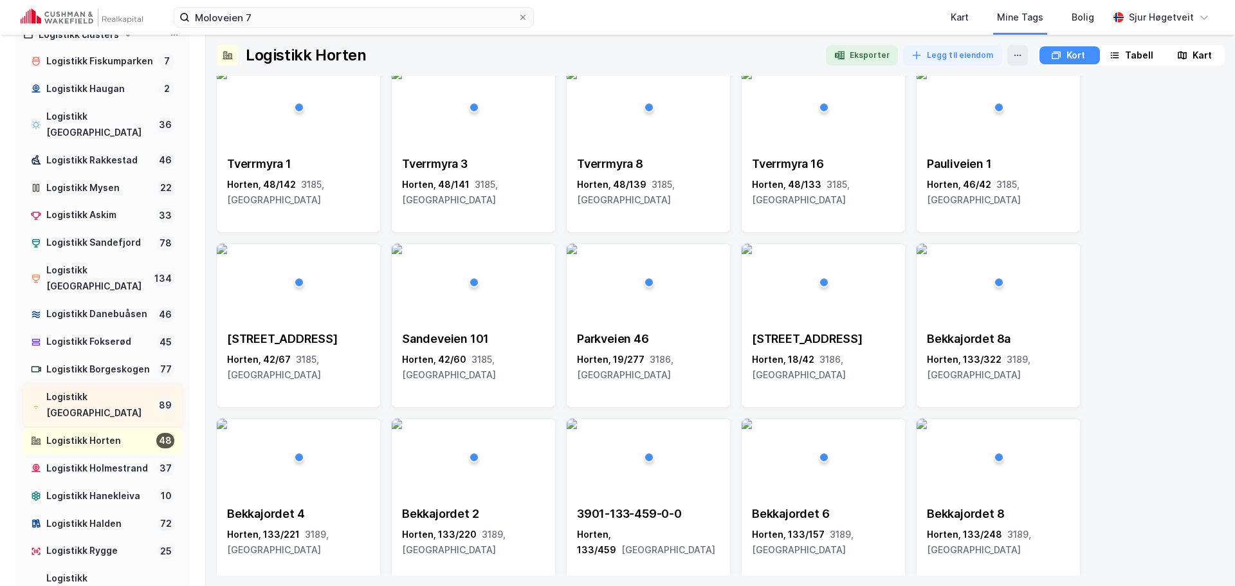
click at [75, 406] on div "Logistikk [GEOGRAPHIC_DATA]" at bounding box center [98, 405] width 105 height 32
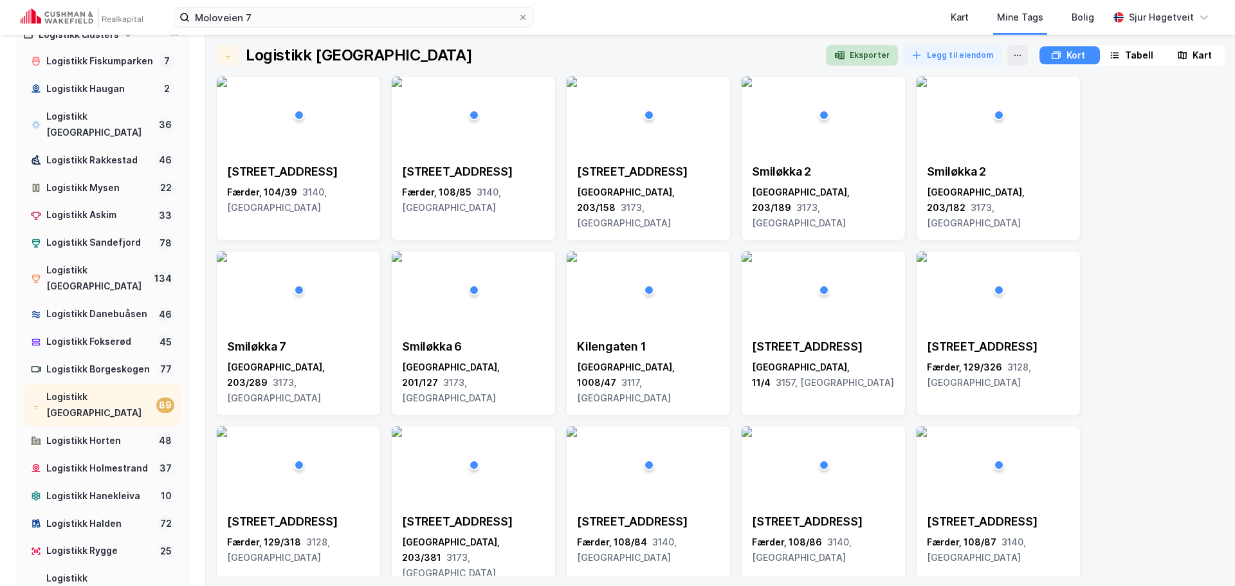
click at [865, 50] on button "Eksporter" at bounding box center [862, 55] width 72 height 21
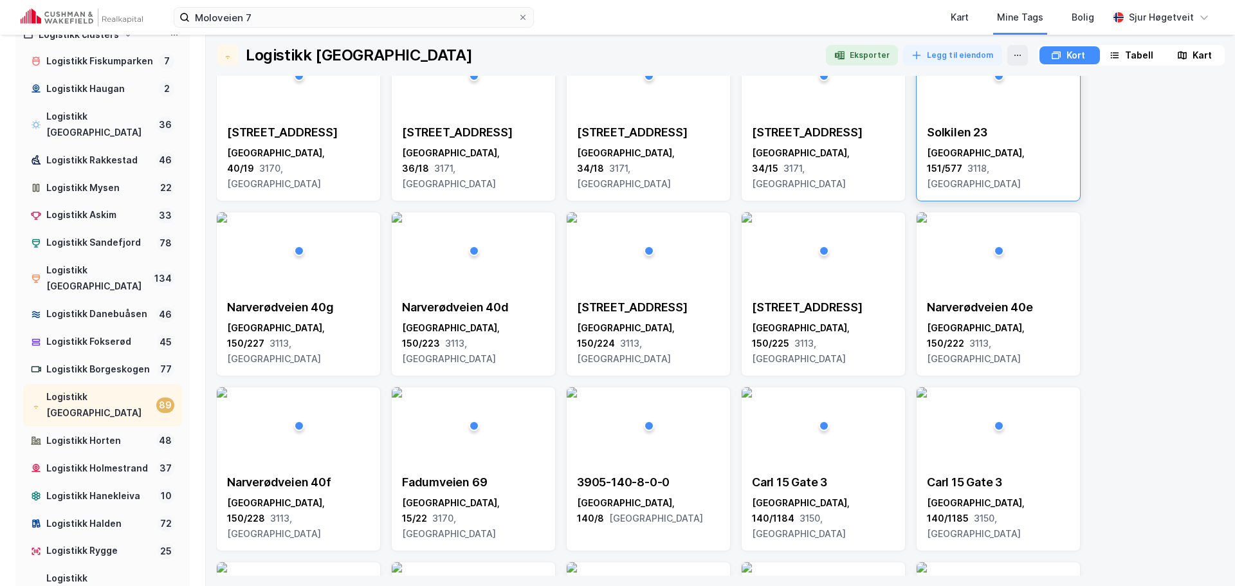
scroll to position [1994, 0]
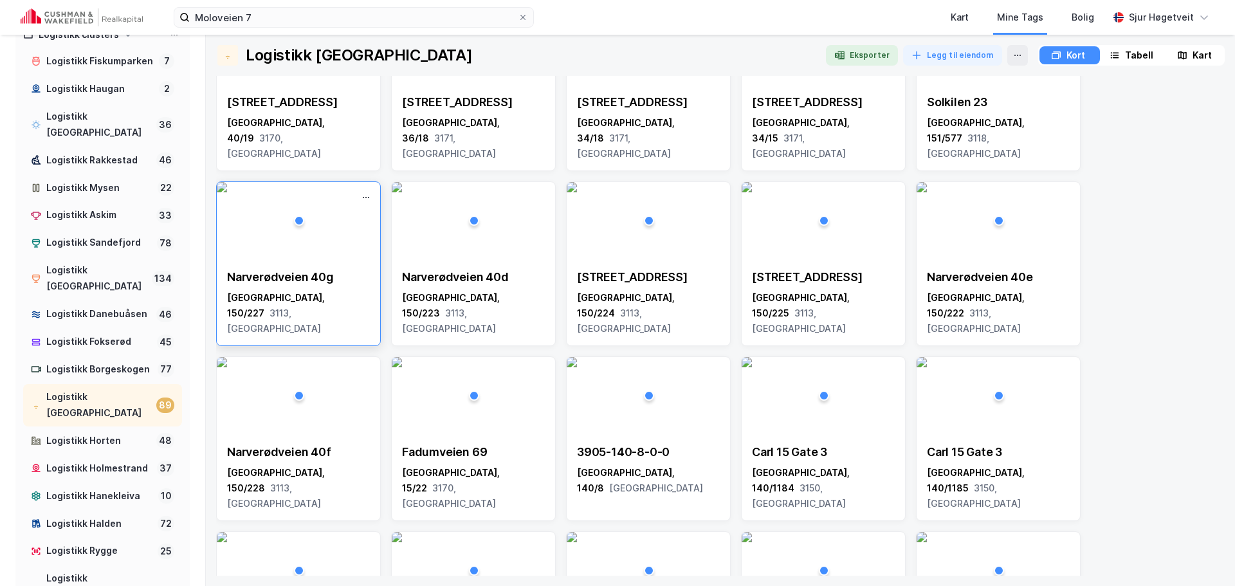
click at [342, 306] on div "Tønsberg, 150/227 3113, Vestfold" at bounding box center [298, 313] width 143 height 46
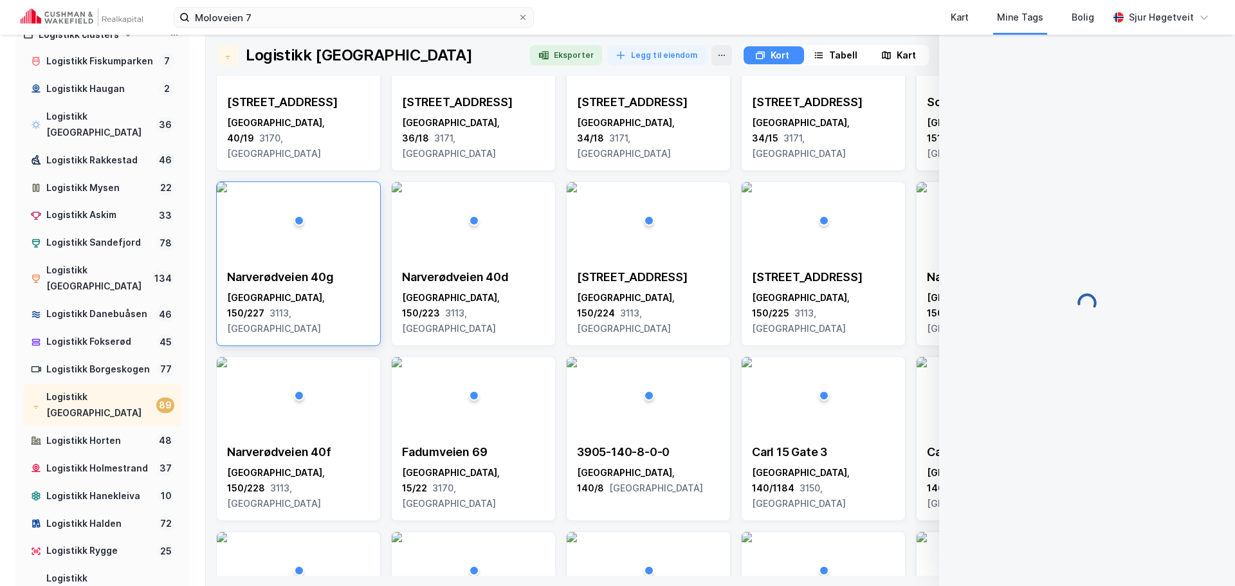
scroll to position [1, 0]
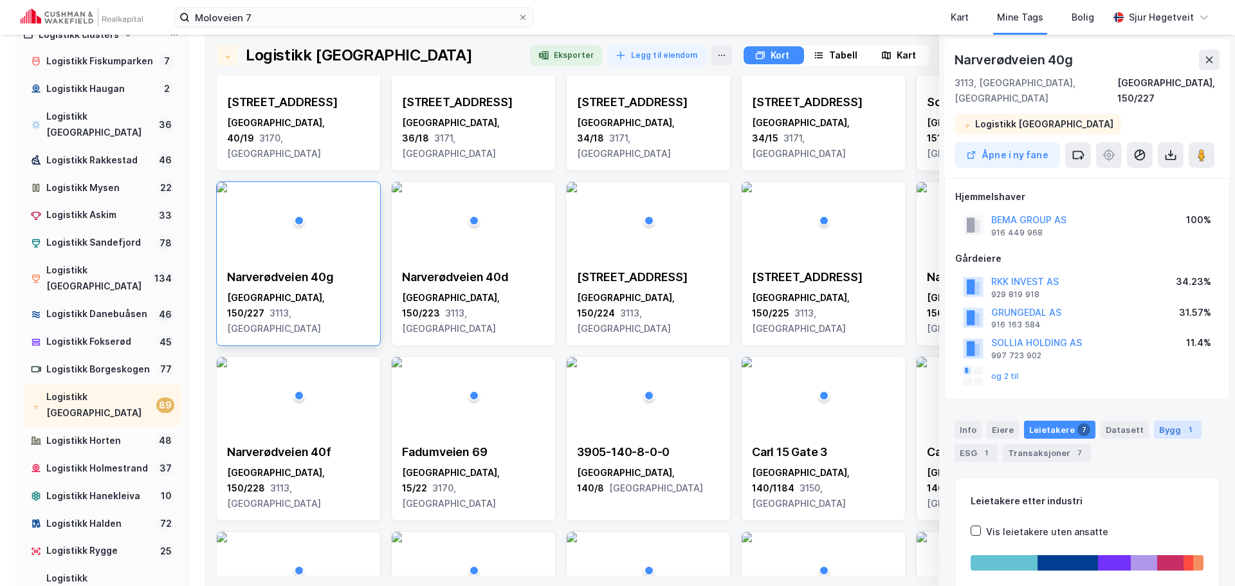
click at [1164, 421] on div "Bygg 1" at bounding box center [1178, 430] width 48 height 18
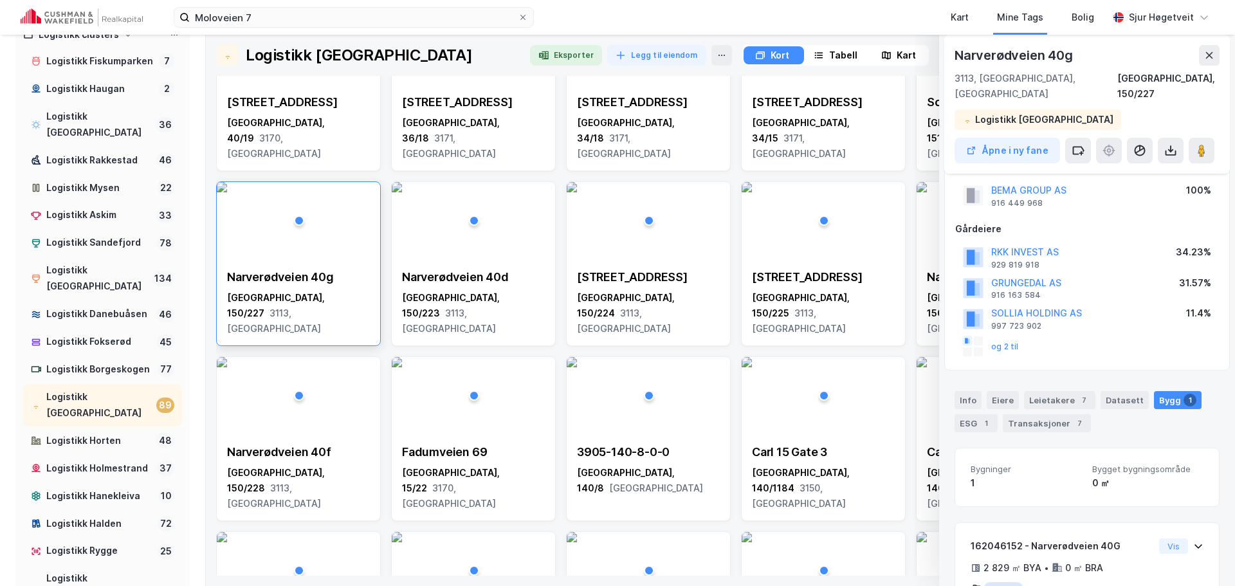
scroll to position [77, 0]
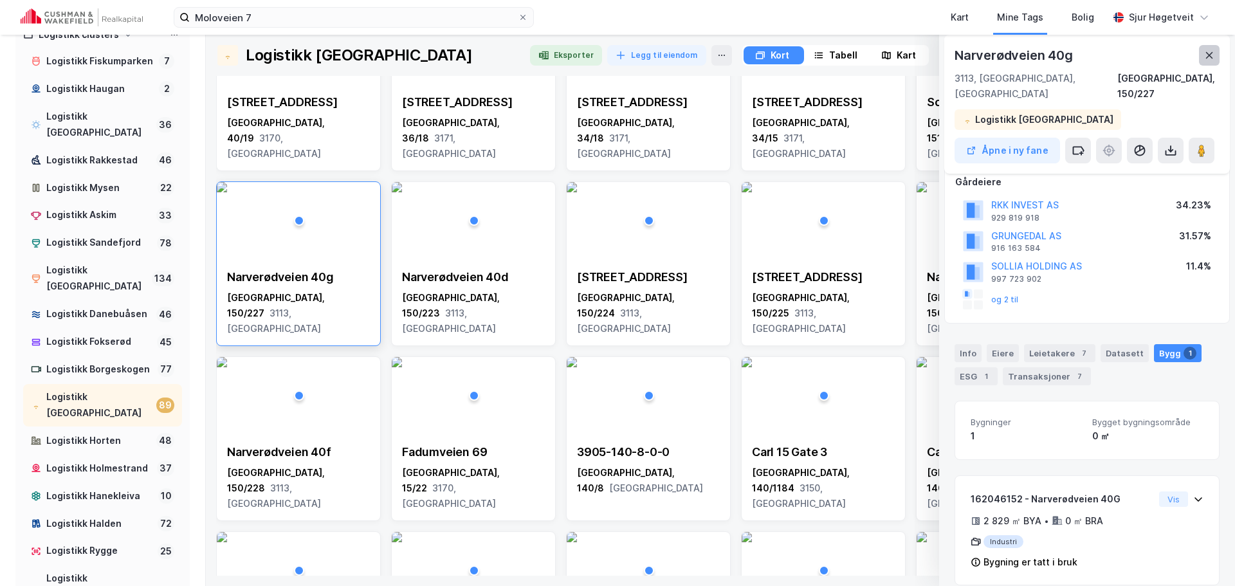
click at [1213, 56] on icon at bounding box center [1209, 55] width 10 height 10
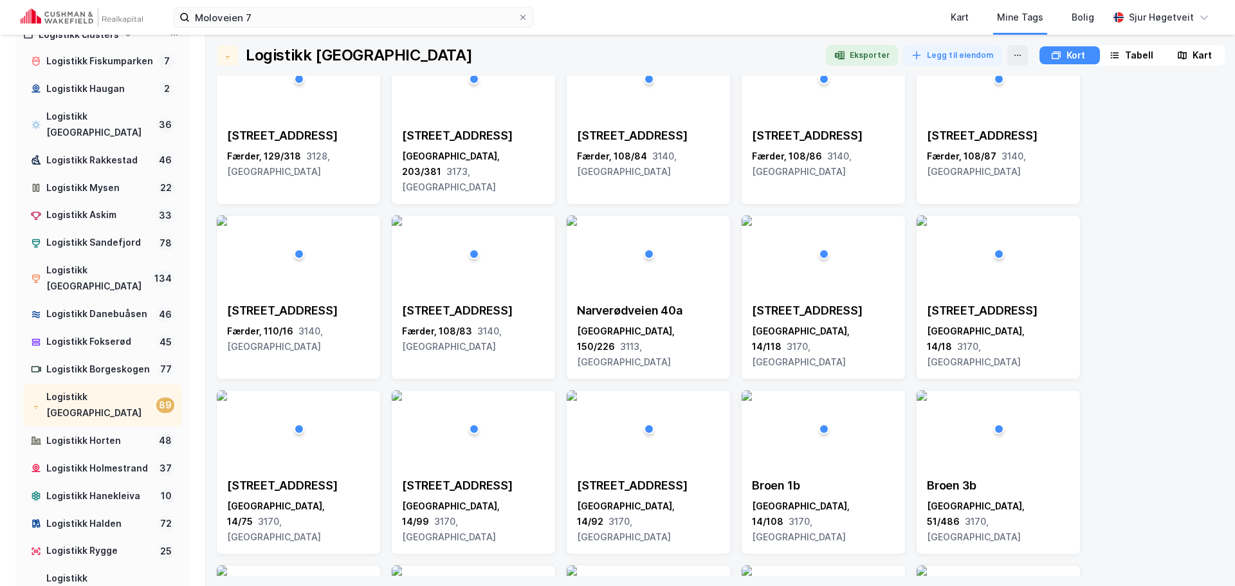
scroll to position [322, 0]
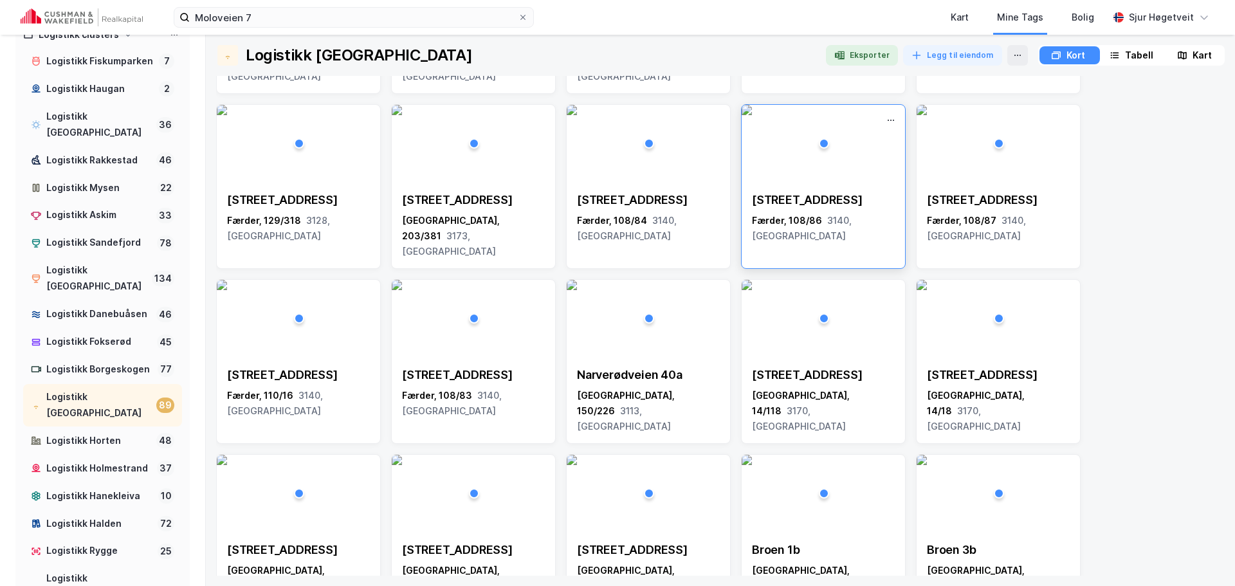
click at [883, 194] on div "Mølleveien 31" at bounding box center [823, 199] width 143 height 15
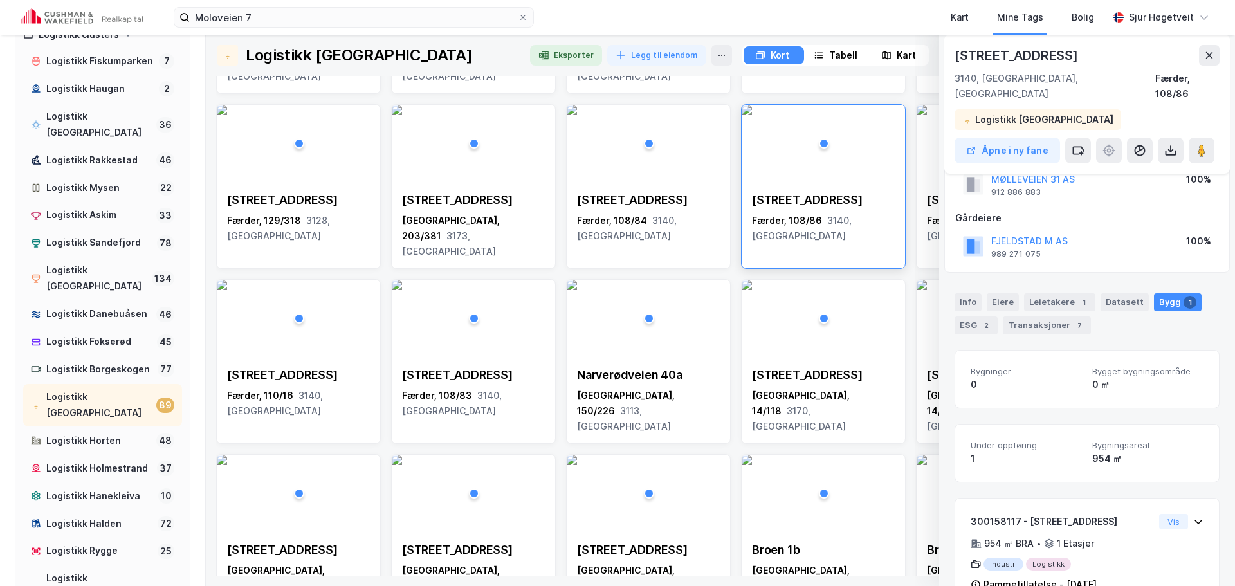
scroll to position [64, 0]
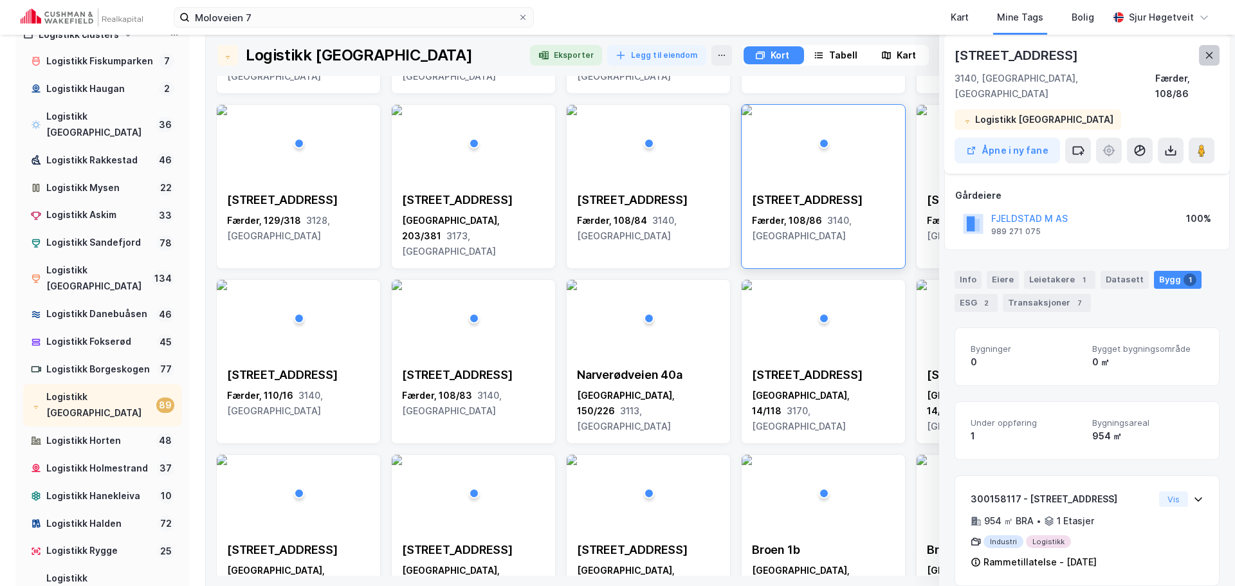
click at [1202, 52] on button at bounding box center [1209, 55] width 21 height 21
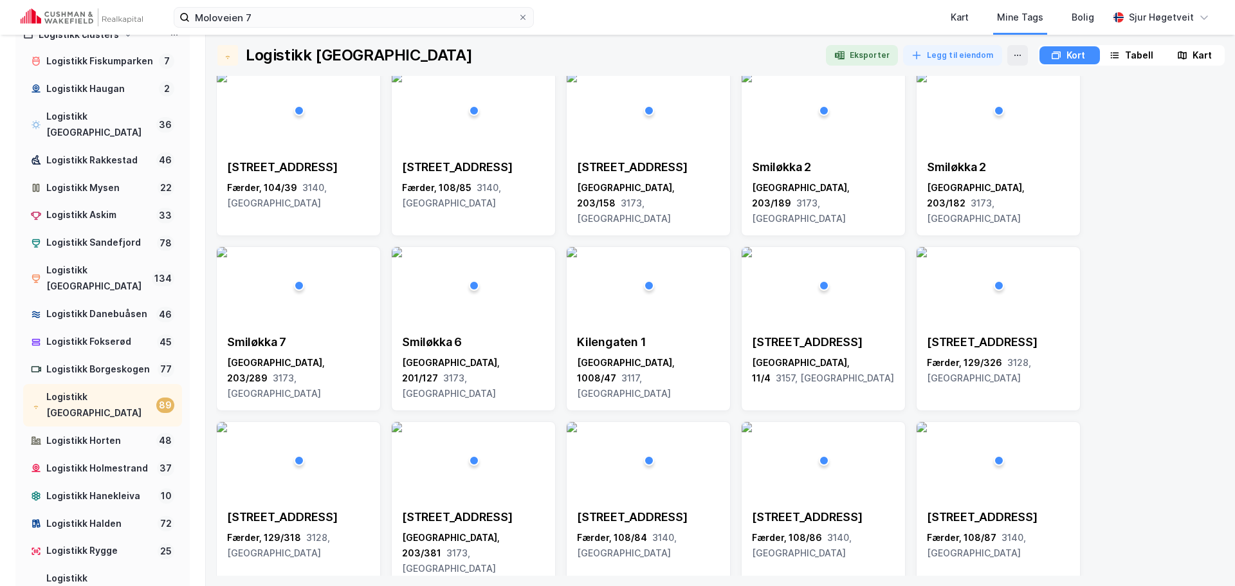
scroll to position [0, 0]
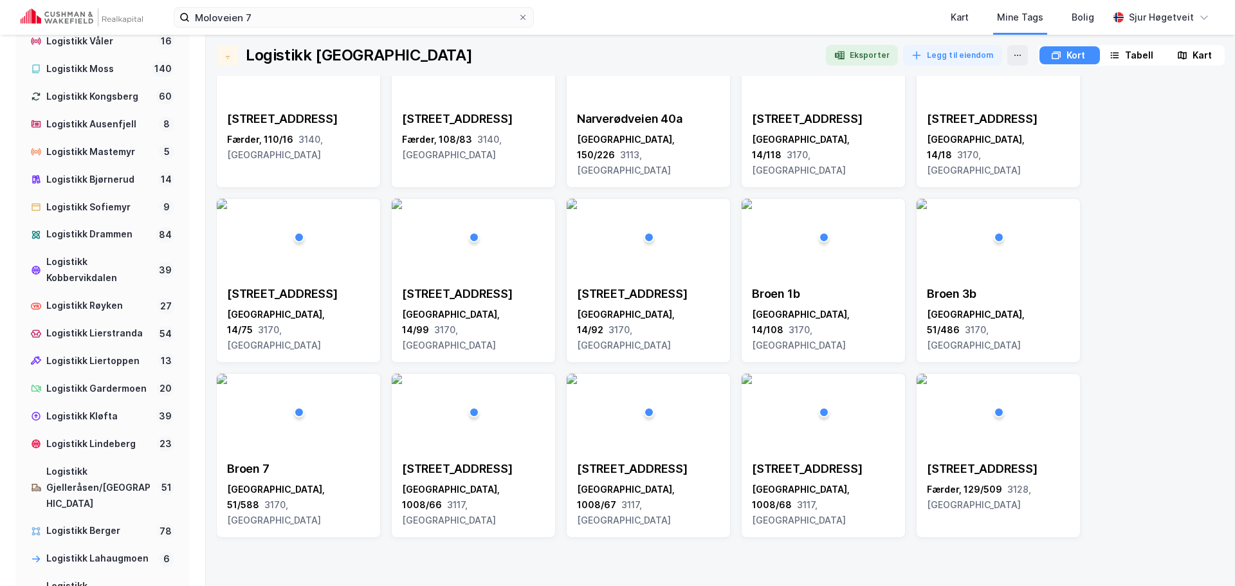
scroll to position [579, 0]
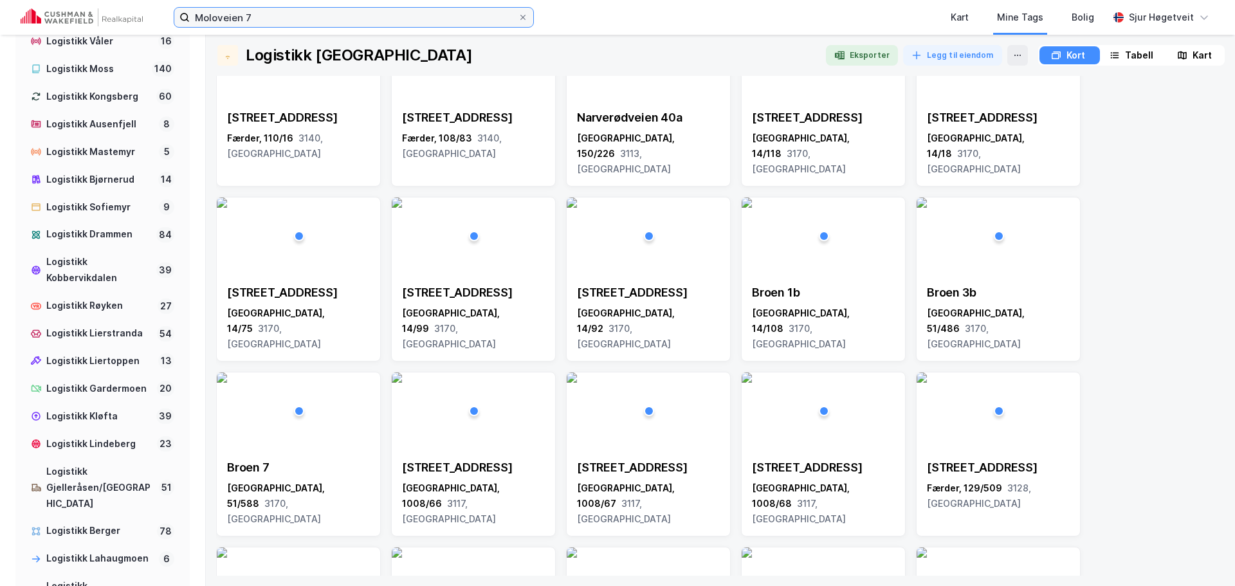
click at [463, 13] on input "Moloveien 7" at bounding box center [354, 17] width 328 height 19
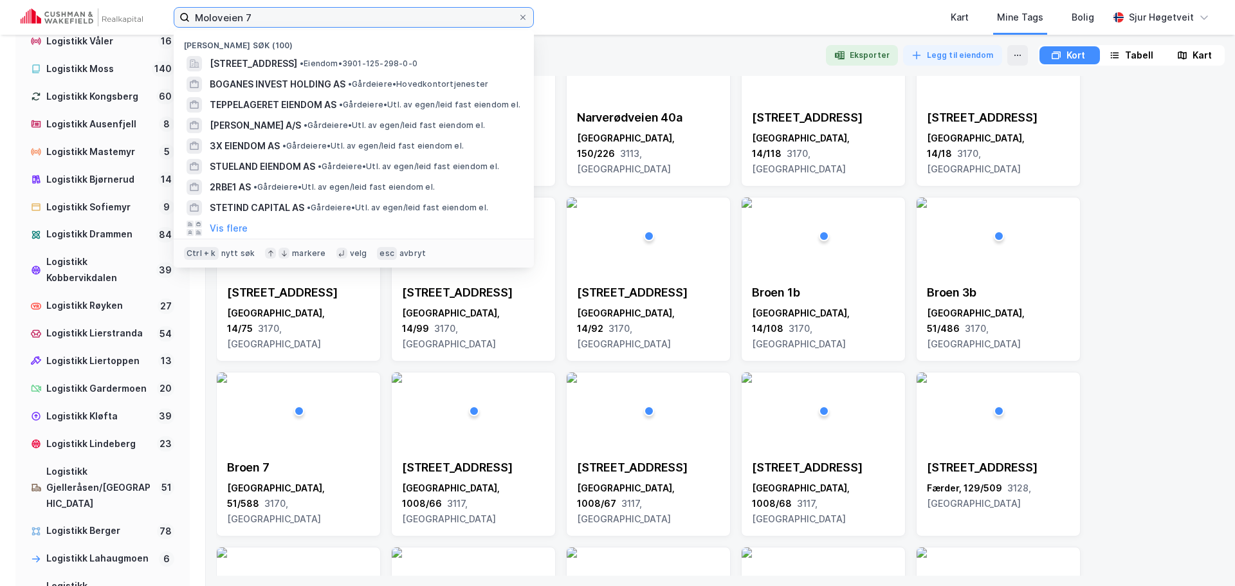
click at [461, 13] on input "Moloveien 7" at bounding box center [354, 17] width 328 height 19
paste input "[STREET_ADDRESS]"
click at [461, 13] on input "Moloveien 7Dalenveien 9" at bounding box center [354, 17] width 328 height 19
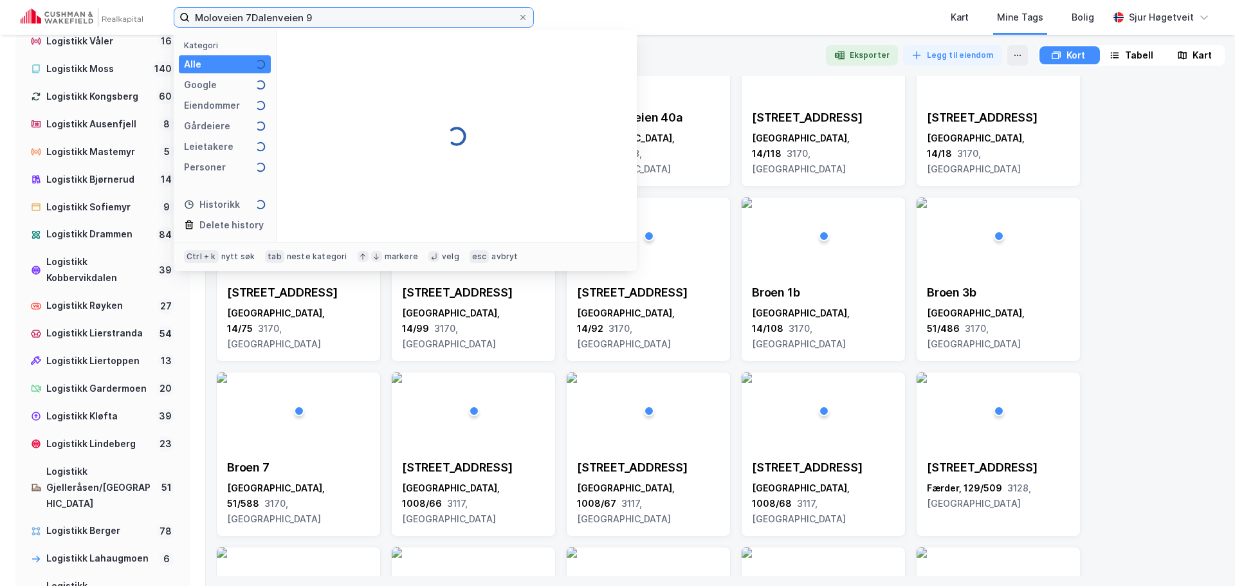
click at [461, 13] on input "Moloveien 7Dalenveien 9" at bounding box center [354, 17] width 328 height 19
paste input
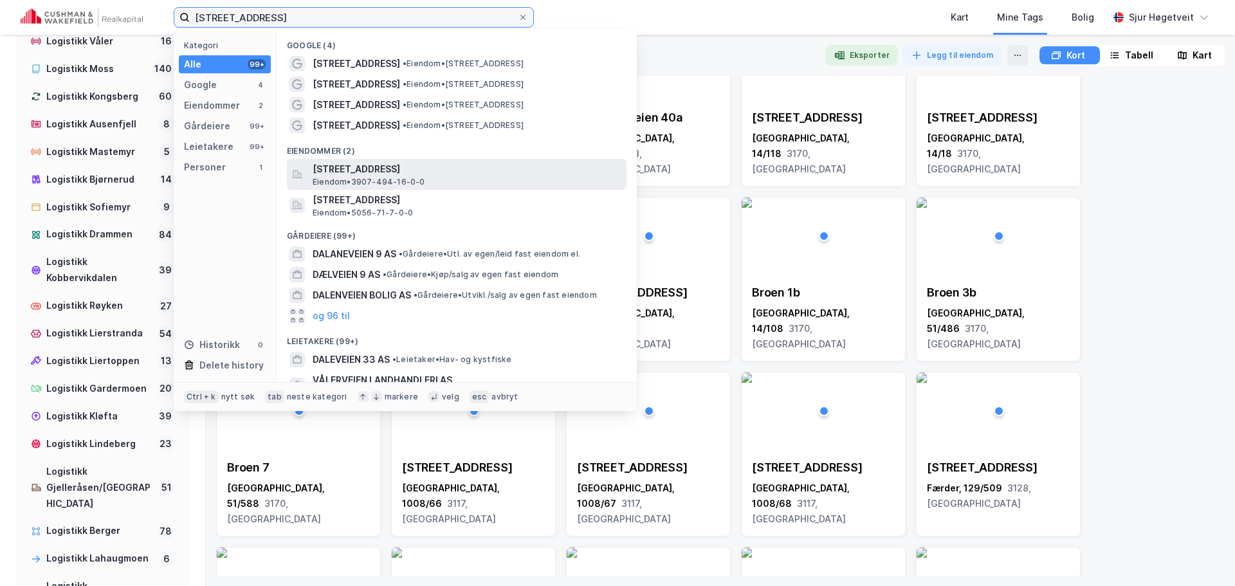
type input "[STREET_ADDRESS]"
click at [516, 167] on span "[STREET_ADDRESS]" at bounding box center [467, 168] width 309 height 15
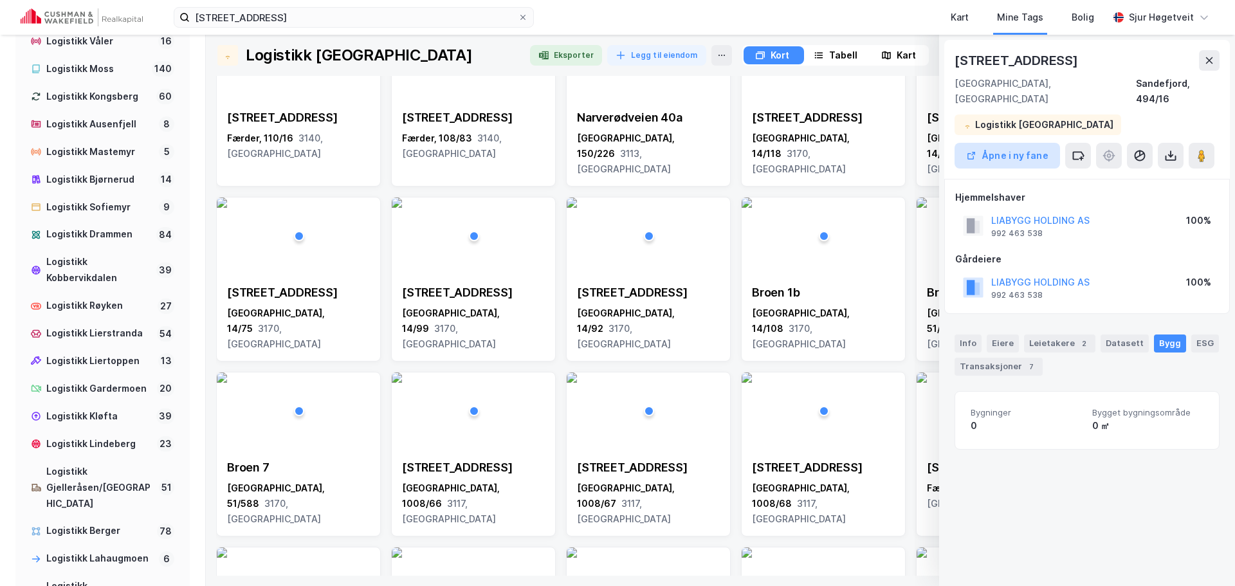
click at [1019, 143] on button "Åpne i ny fane" at bounding box center [1007, 156] width 105 height 26
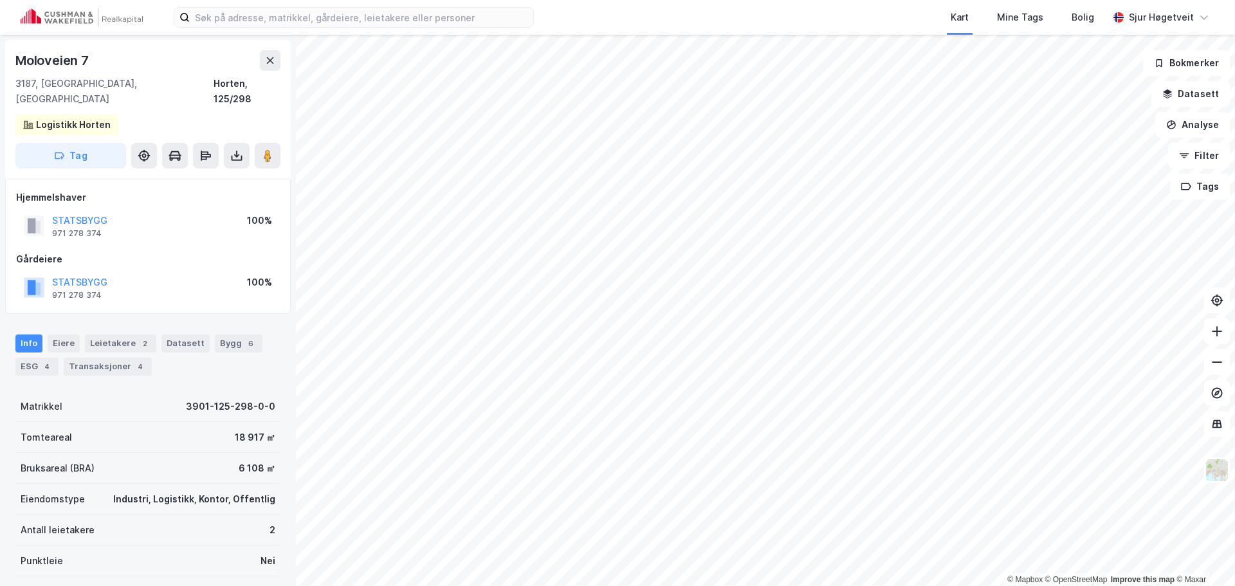
click at [268, 126] on div "[STREET_ADDRESS] Tag" at bounding box center [148, 109] width 286 height 139
click at [268, 143] on button at bounding box center [268, 156] width 26 height 26
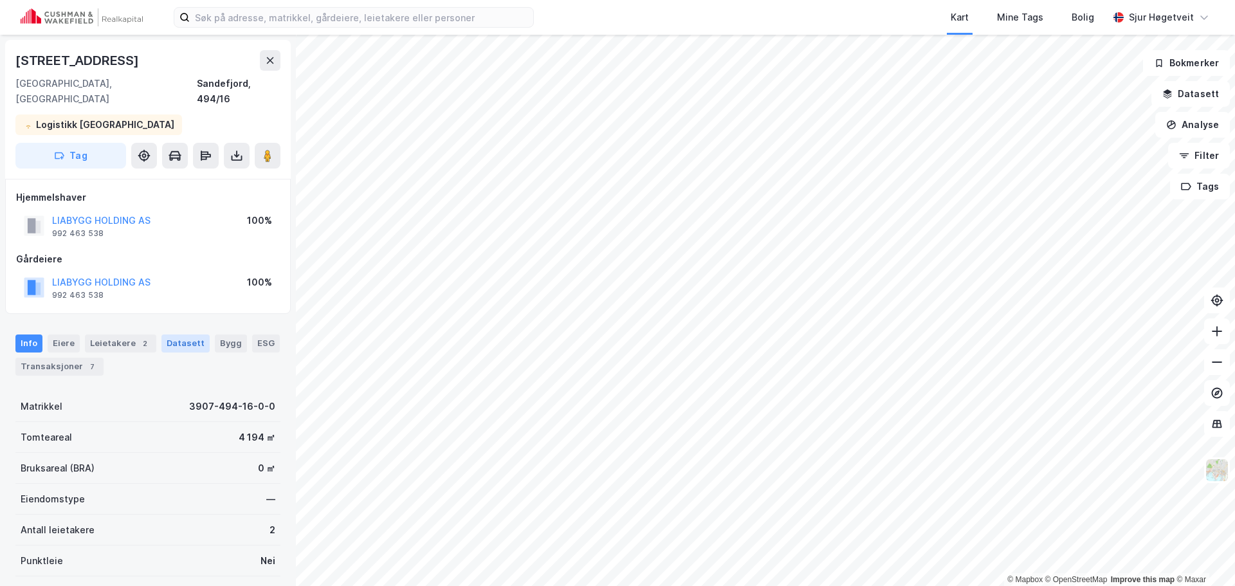
click at [190, 334] on div "Datasett" at bounding box center [185, 343] width 48 height 18
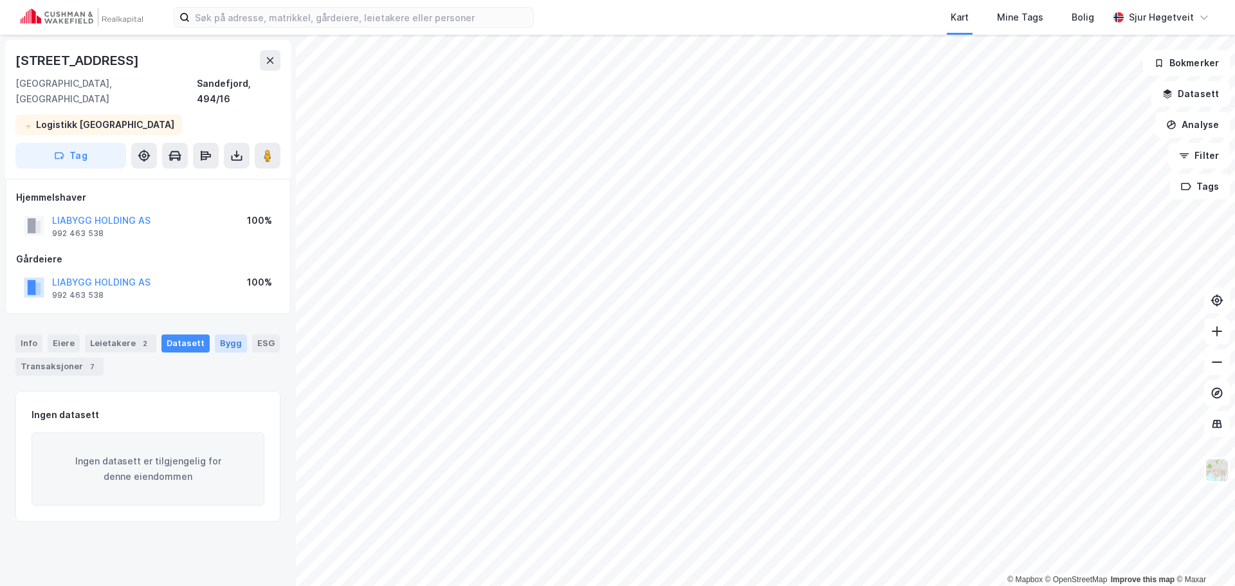
click at [215, 334] on div "Bygg" at bounding box center [231, 343] width 32 height 18
click at [21, 334] on div "Info" at bounding box center [28, 343] width 27 height 18
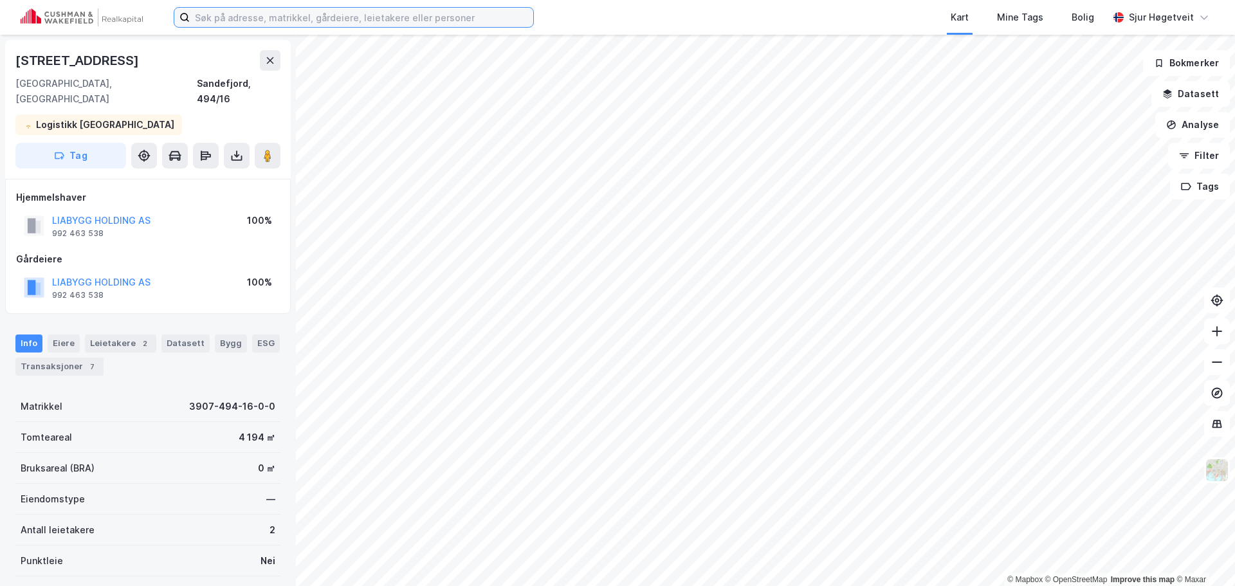
click at [397, 12] on input at bounding box center [361, 17] width 343 height 19
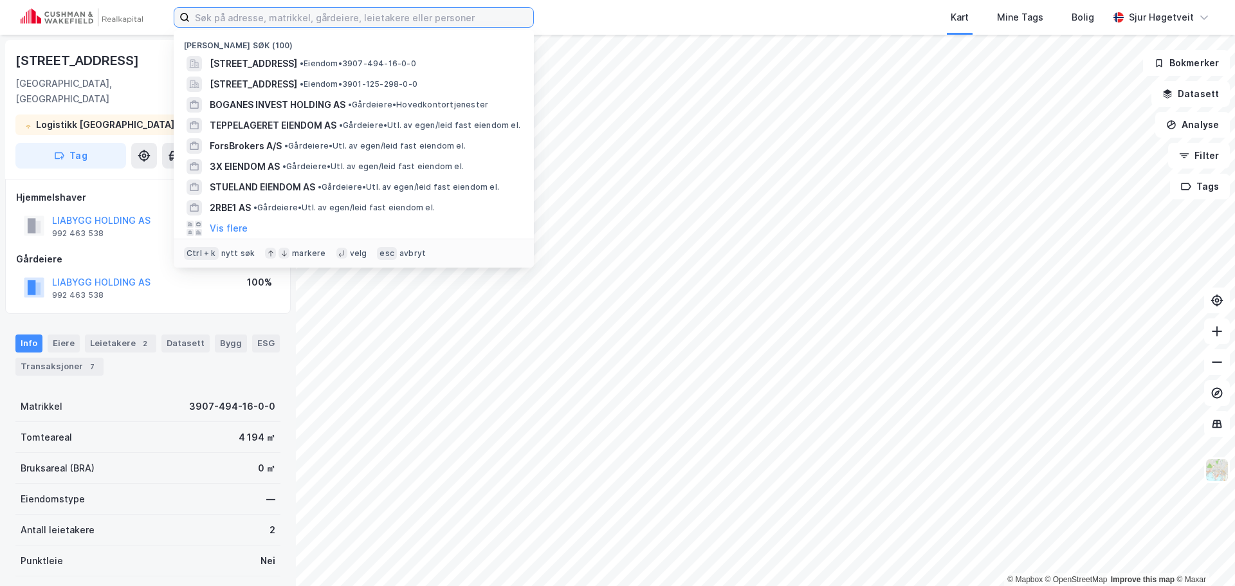
paste input "[STREET_ADDRESS]"
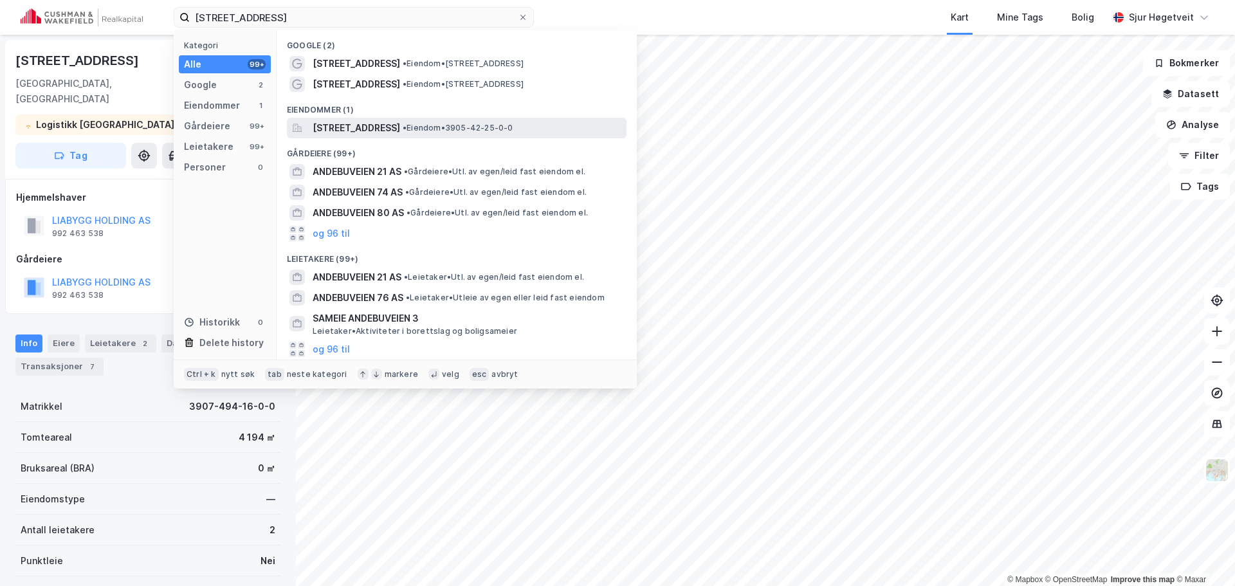
click at [400, 124] on span "[STREET_ADDRESS]" at bounding box center [356, 127] width 87 height 15
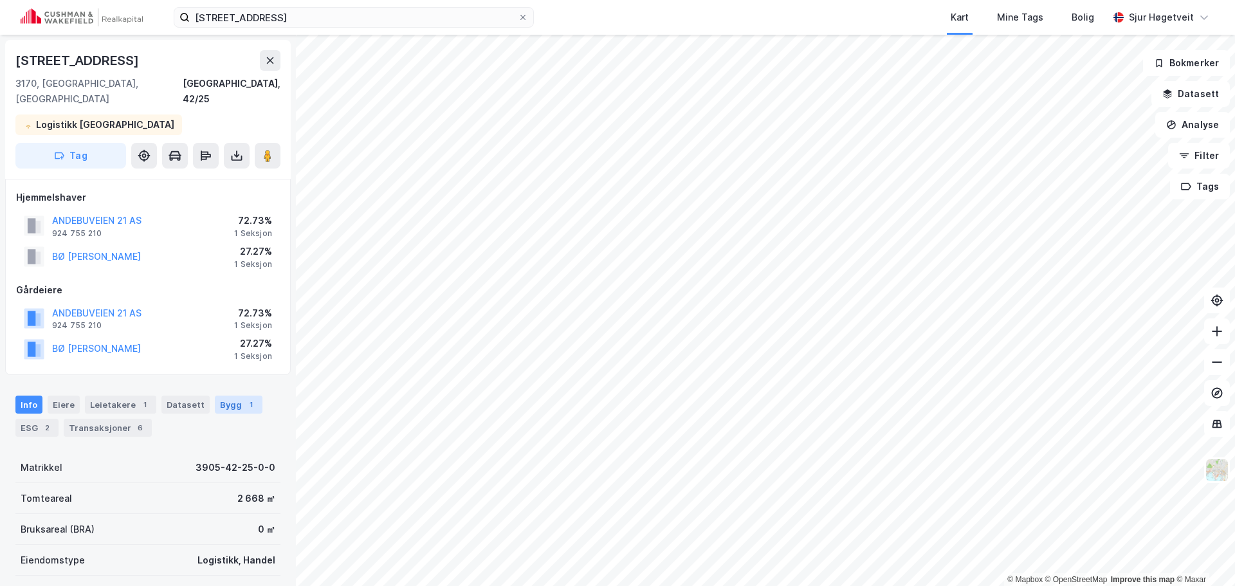
click at [228, 396] on div "Bygg 1" at bounding box center [239, 405] width 48 height 18
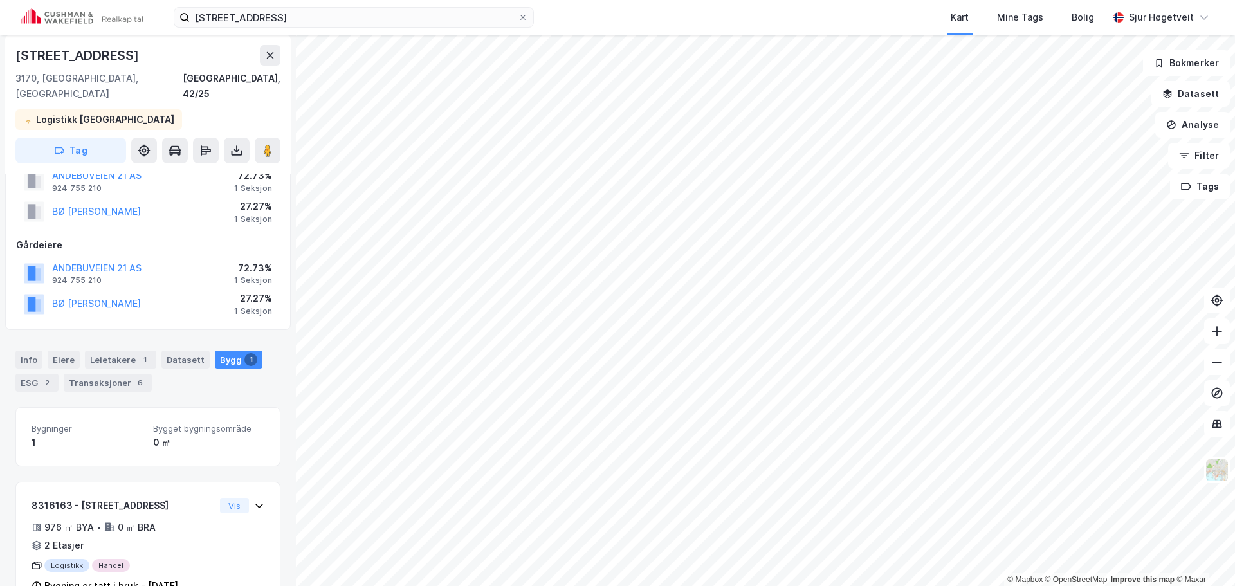
scroll to position [69, 0]
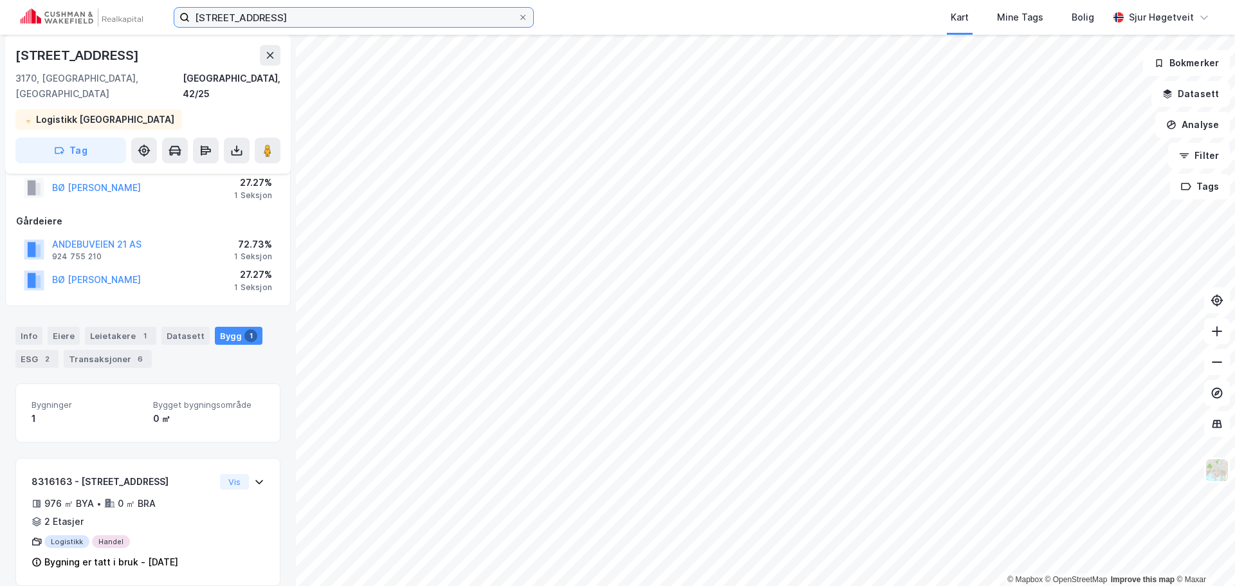
click at [462, 19] on input "[STREET_ADDRESS]" at bounding box center [354, 17] width 328 height 19
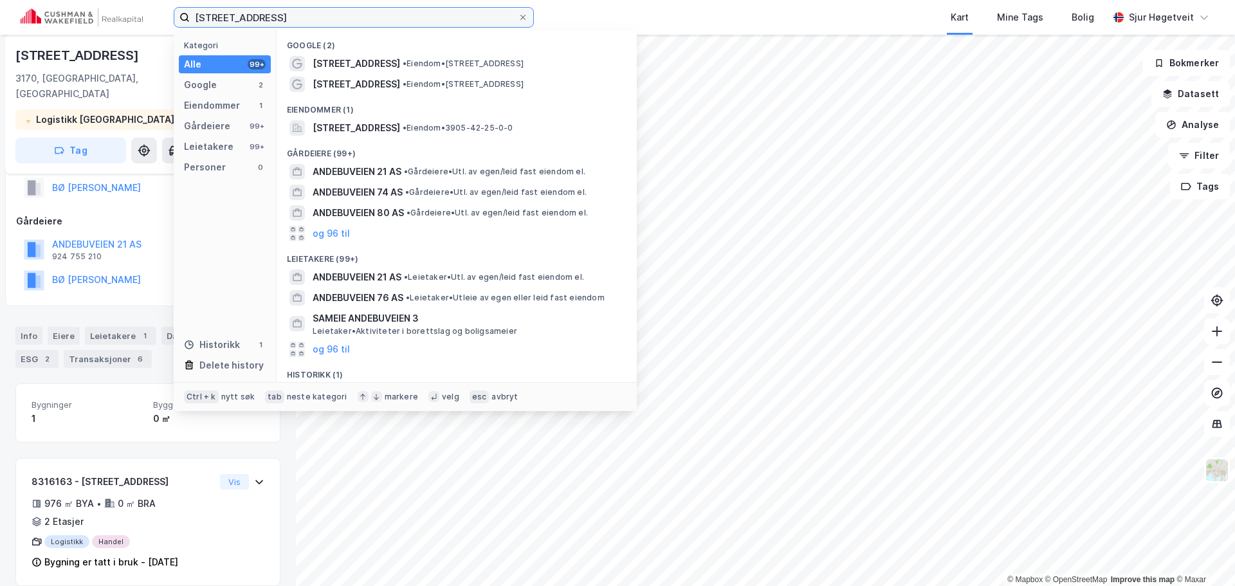
click at [462, 19] on input "[STREET_ADDRESS]" at bounding box center [354, 17] width 328 height 19
paste input "Døvleveien 23"
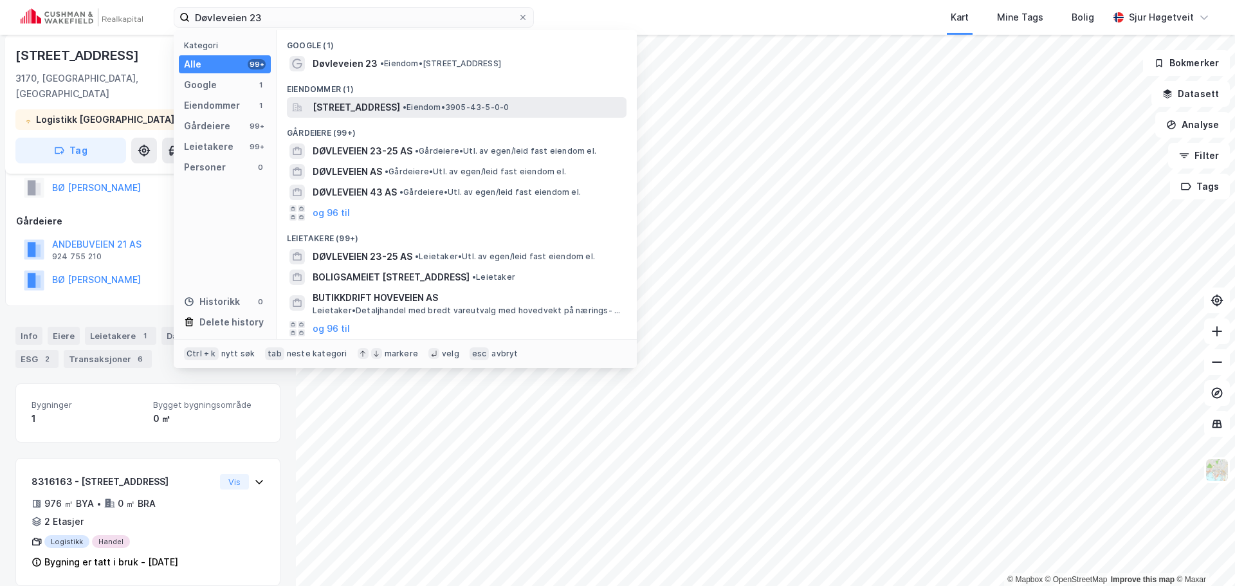
click at [407, 109] on span "•" at bounding box center [405, 107] width 4 height 10
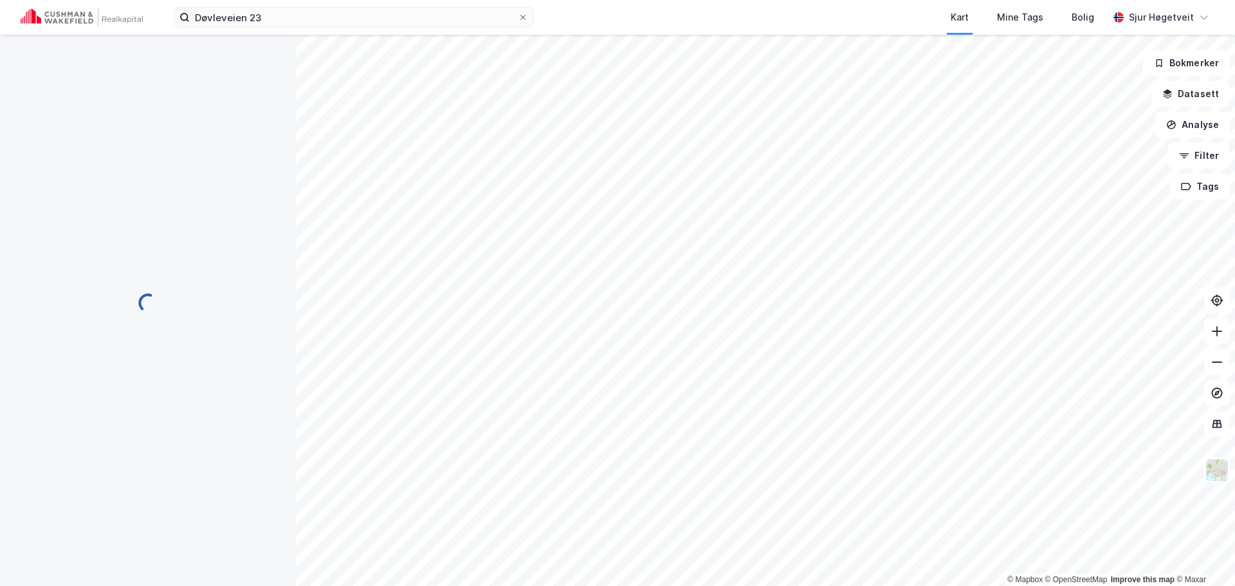
scroll to position [69, 0]
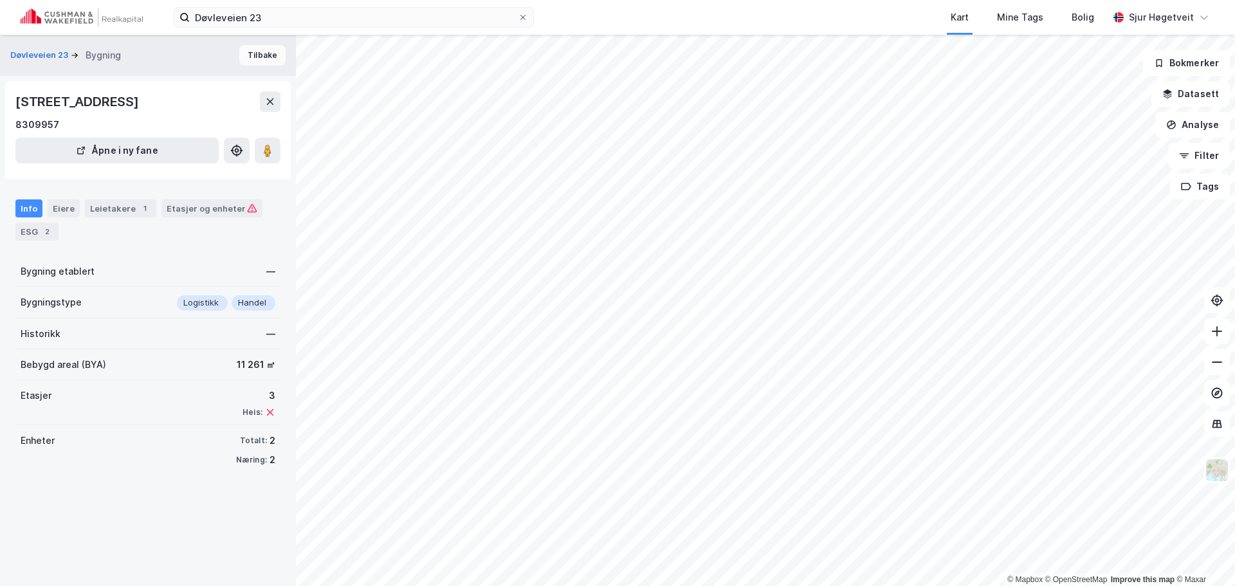
click at [255, 53] on button "Tilbake" at bounding box center [262, 55] width 46 height 21
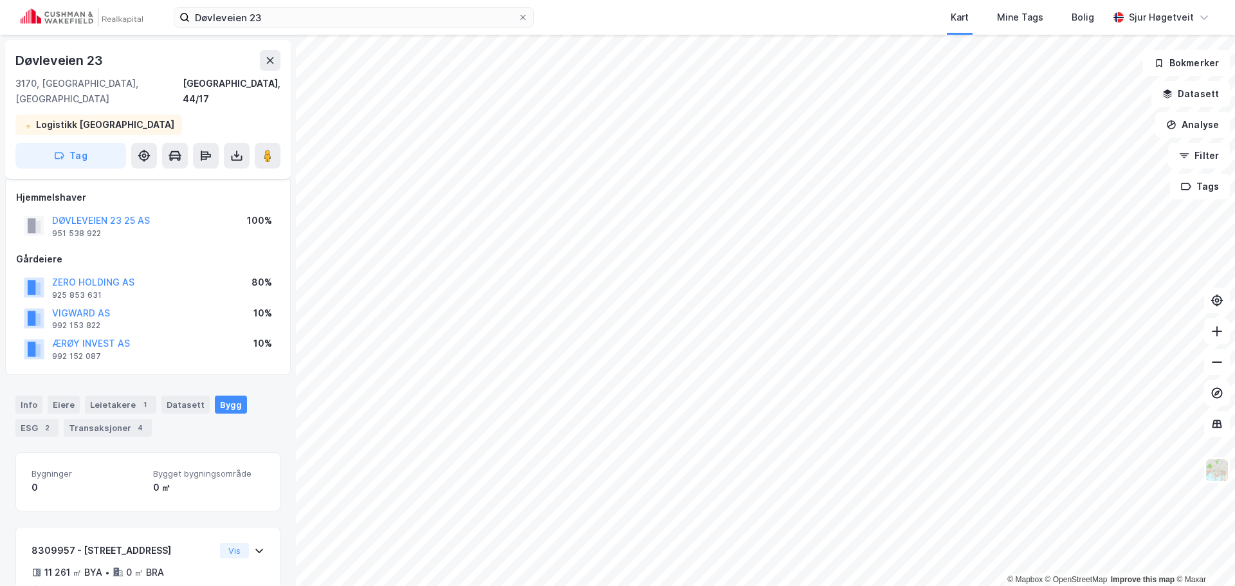
scroll to position [69, 0]
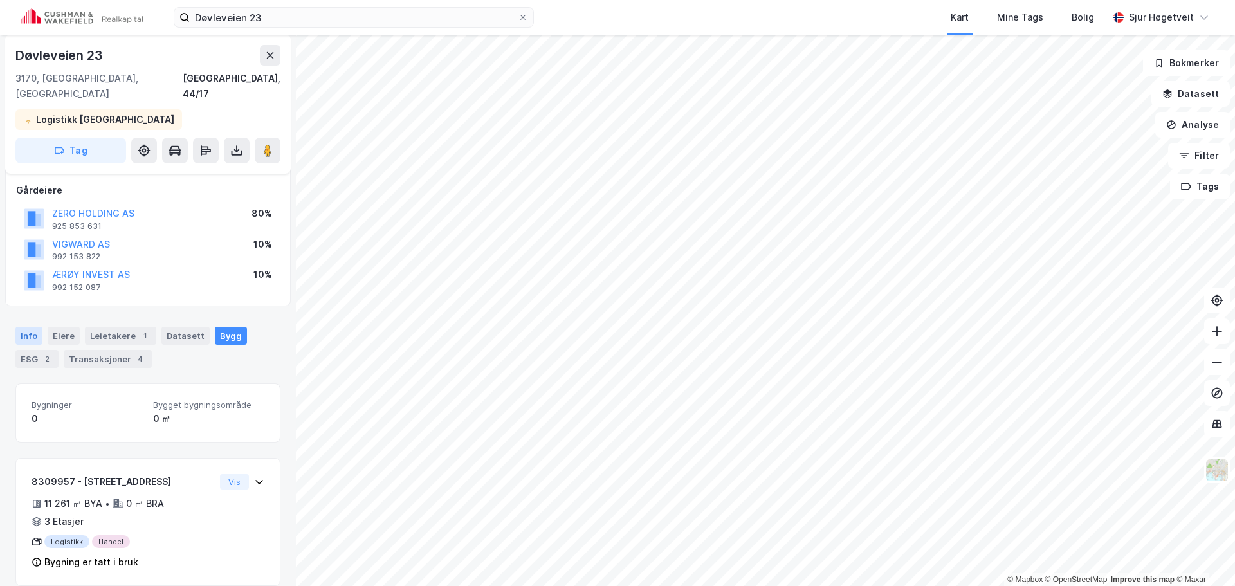
click at [37, 327] on div "Info" at bounding box center [28, 336] width 27 height 18
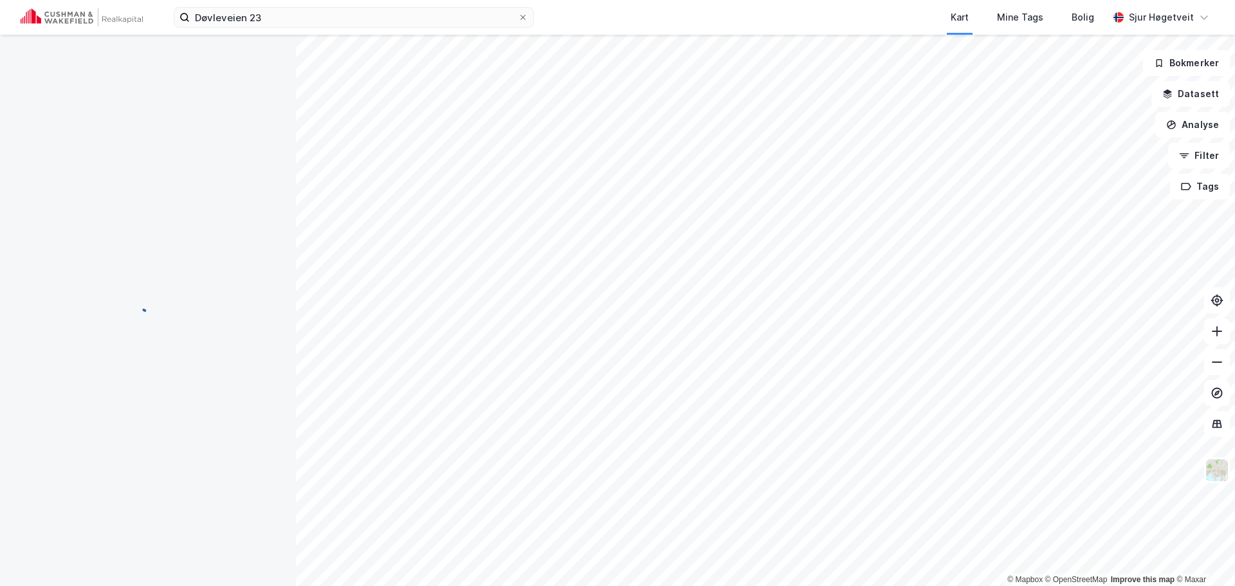
scroll to position [69, 0]
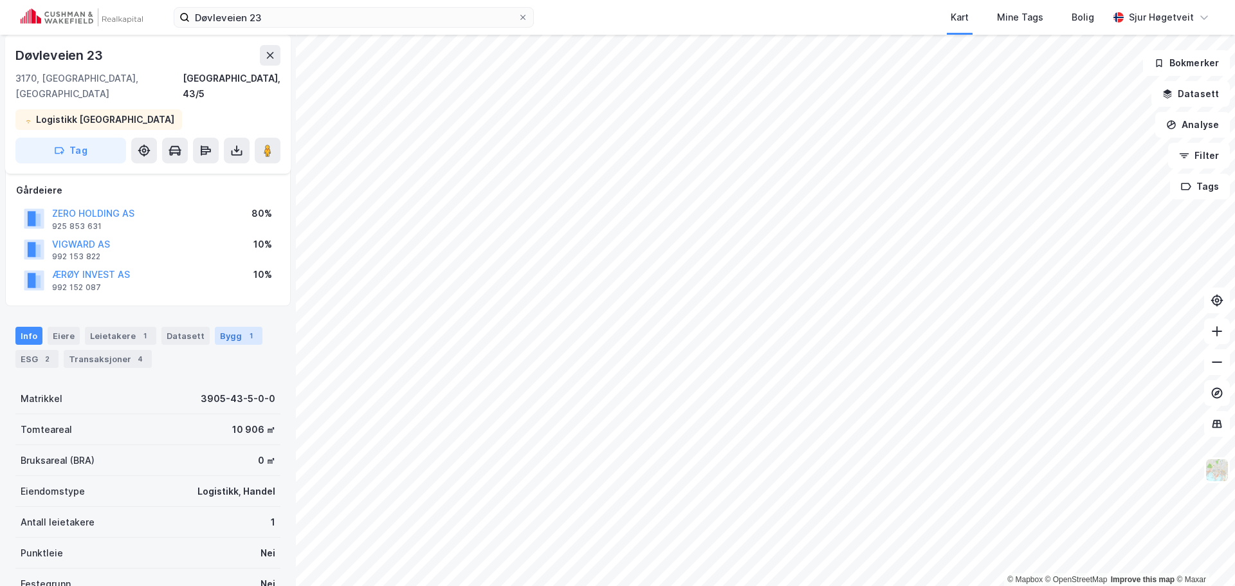
click at [244, 329] on div "1" at bounding box center [250, 335] width 13 height 13
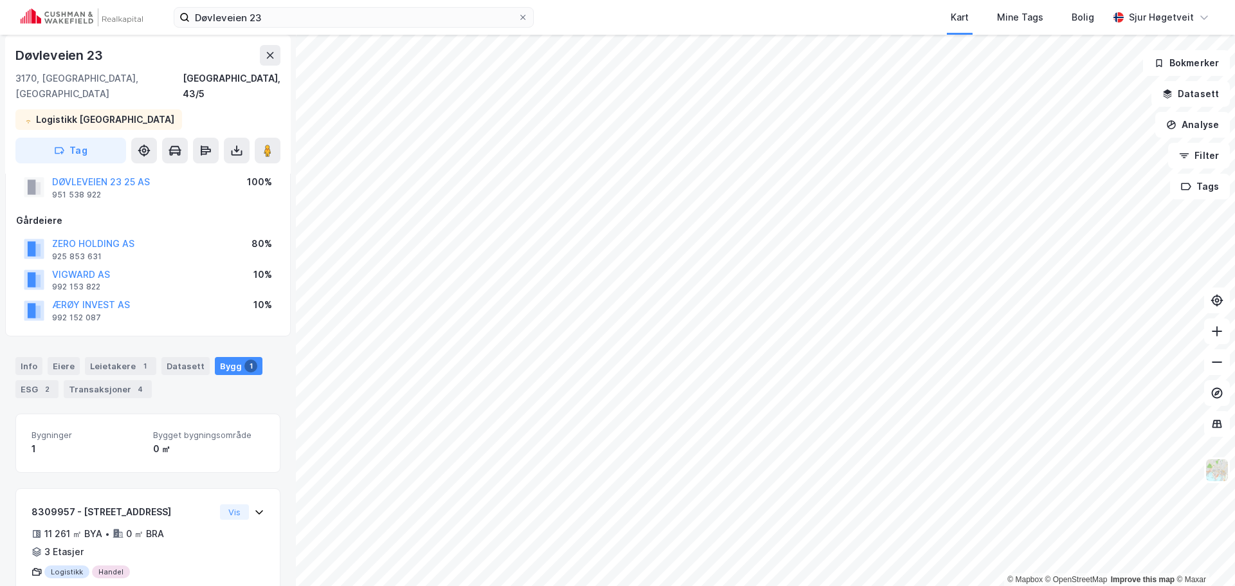
scroll to position [69, 0]
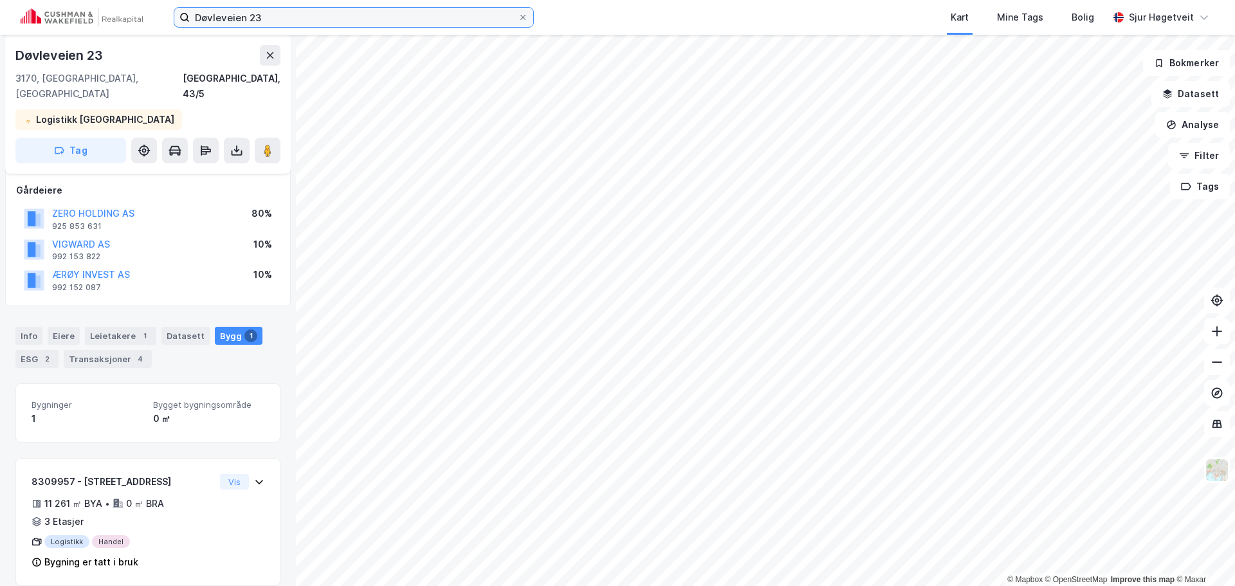
click at [457, 15] on input "Døvleveien 23" at bounding box center [354, 17] width 328 height 19
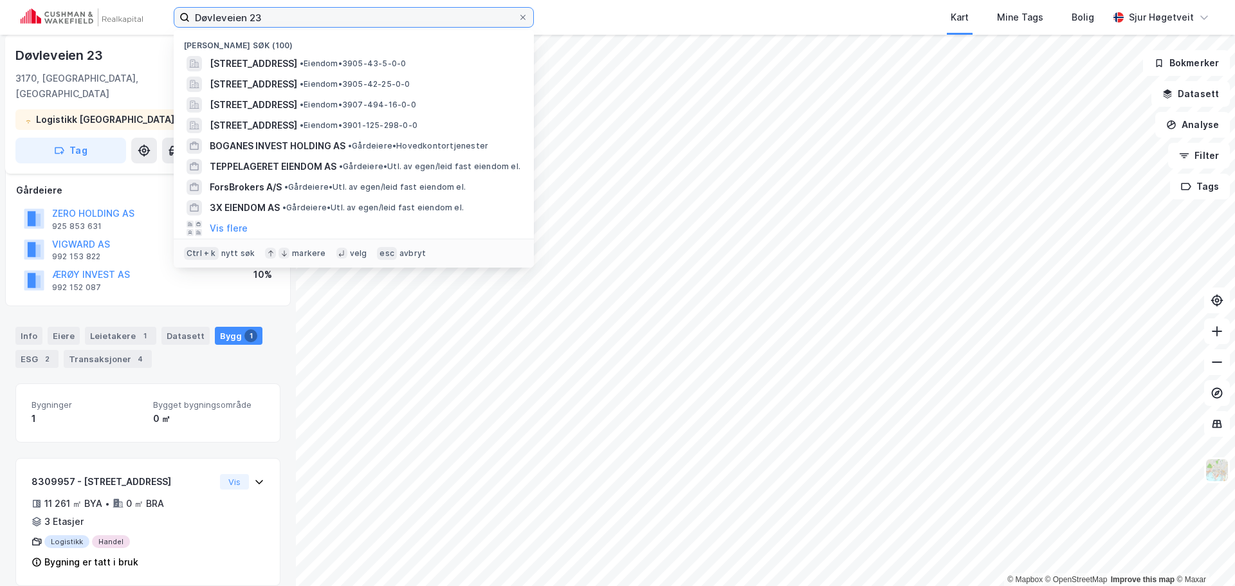
click at [457, 15] on input "Døvleveien 23" at bounding box center [354, 17] width 328 height 19
paste input "Kilengaten 1"
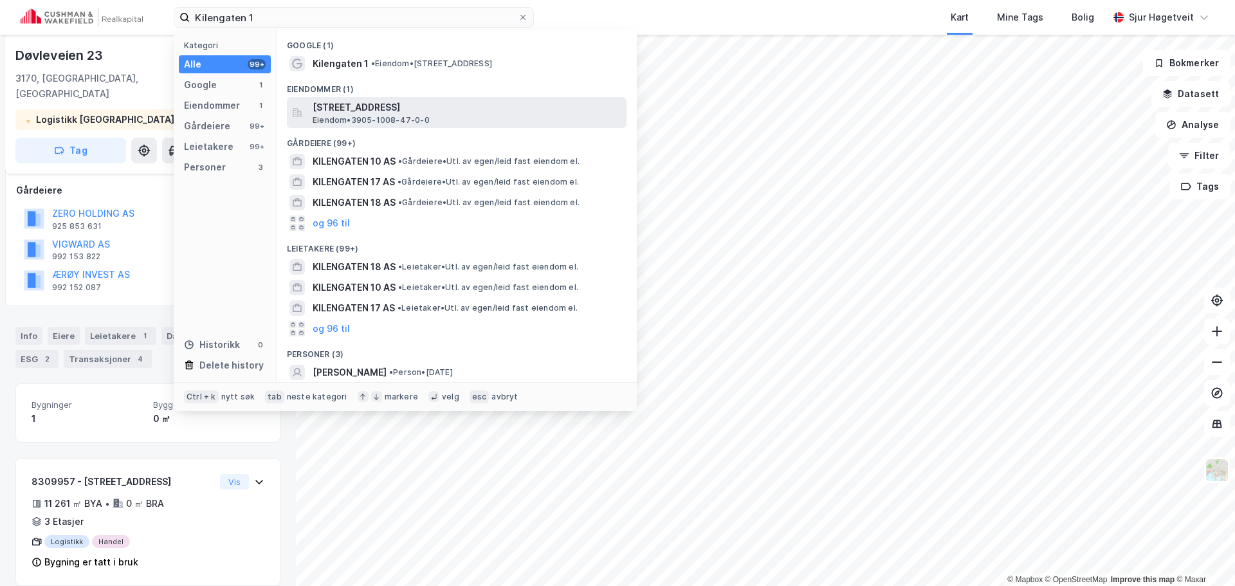
click at [474, 104] on span "[STREET_ADDRESS]" at bounding box center [467, 107] width 309 height 15
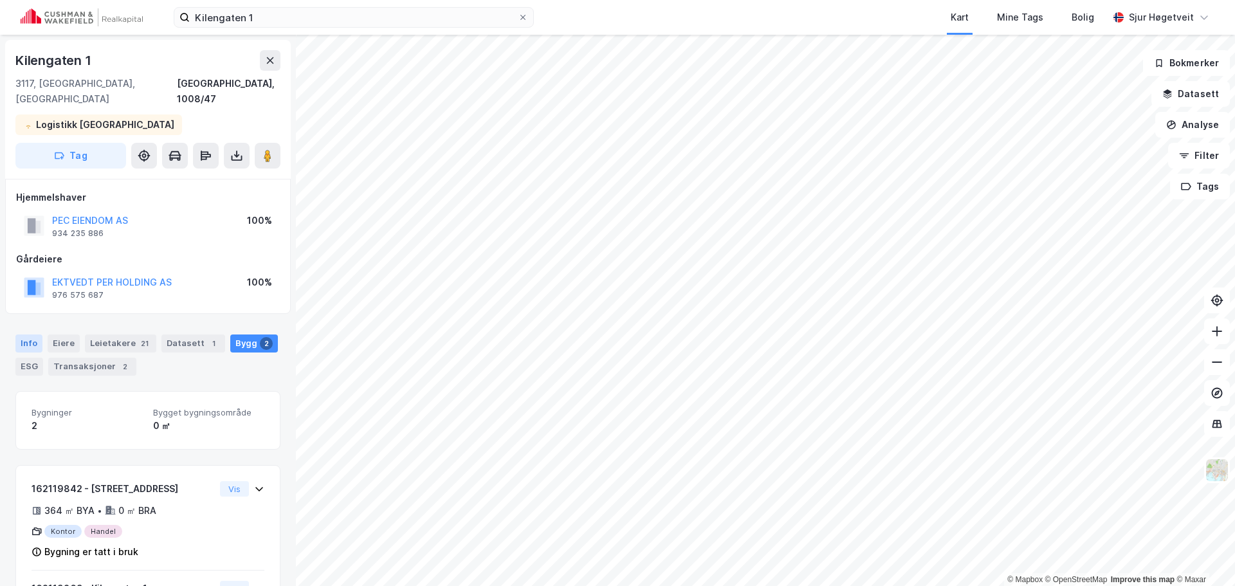
click at [30, 334] on div "Info" at bounding box center [28, 343] width 27 height 18
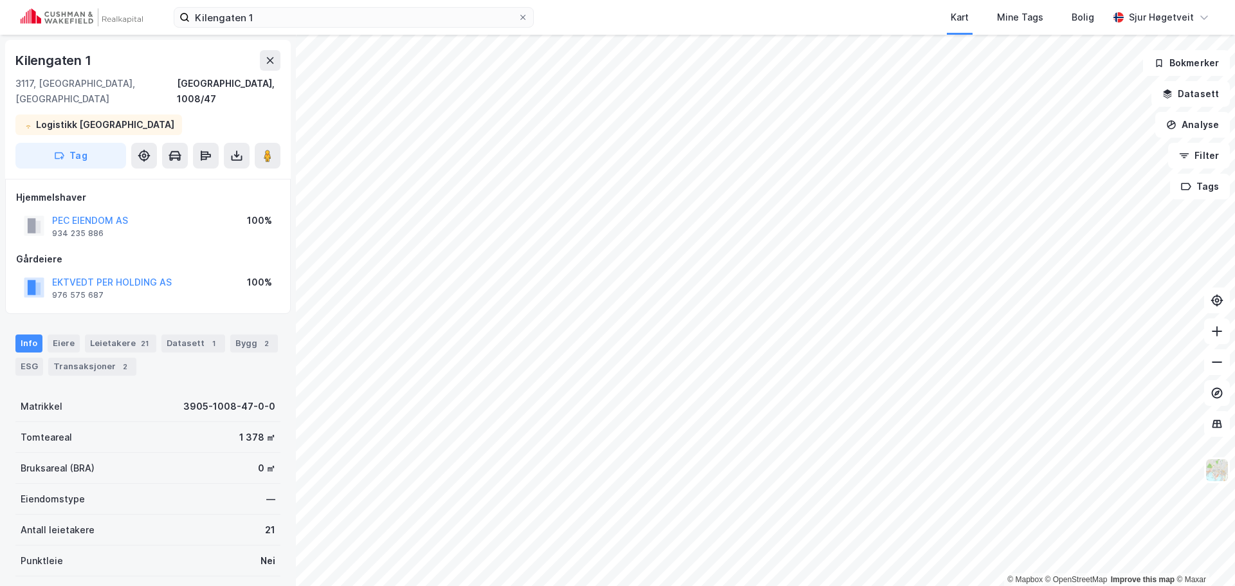
click at [261, 154] on div "[STREET_ADDRESS] Tag" at bounding box center [148, 109] width 286 height 139
click at [264, 148] on button at bounding box center [268, 156] width 26 height 26
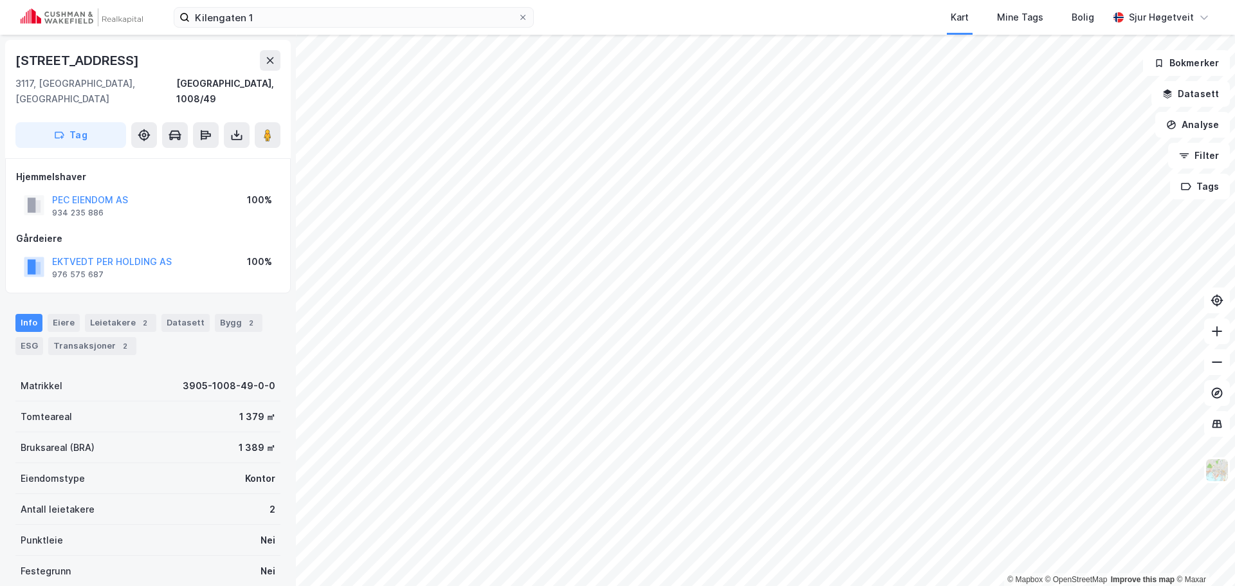
scroll to position [1, 0]
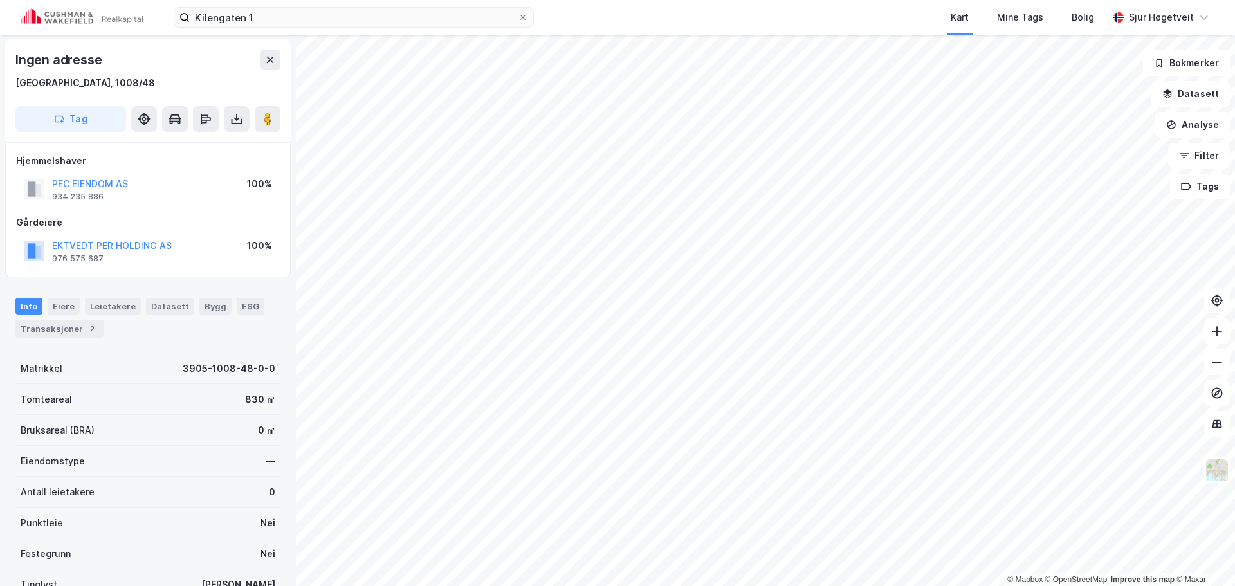
scroll to position [1, 0]
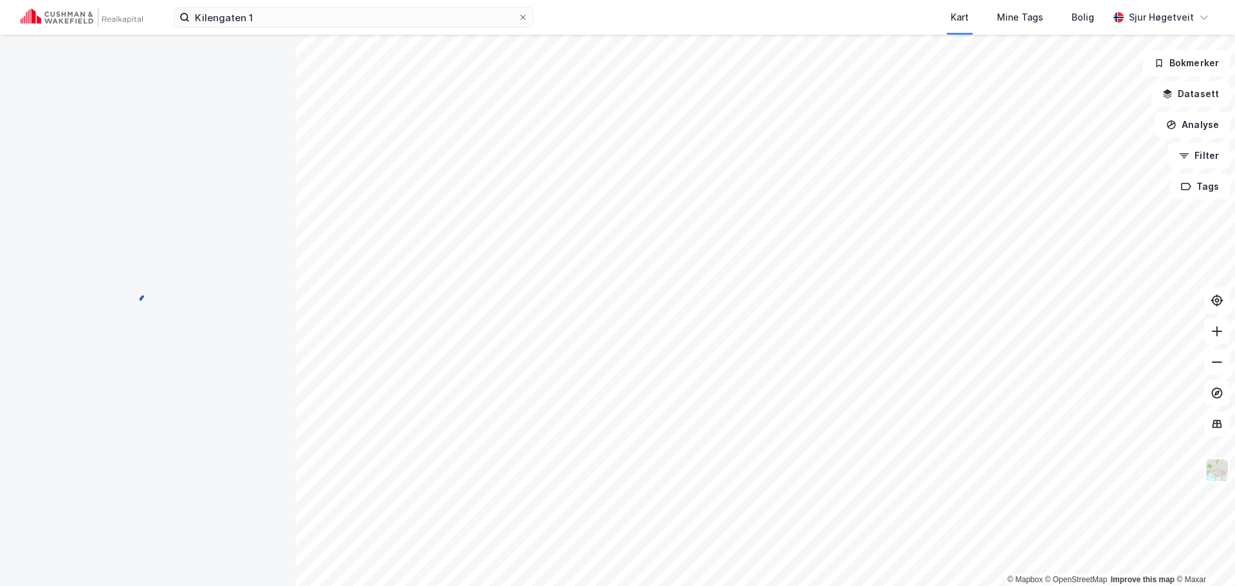
scroll to position [1, 0]
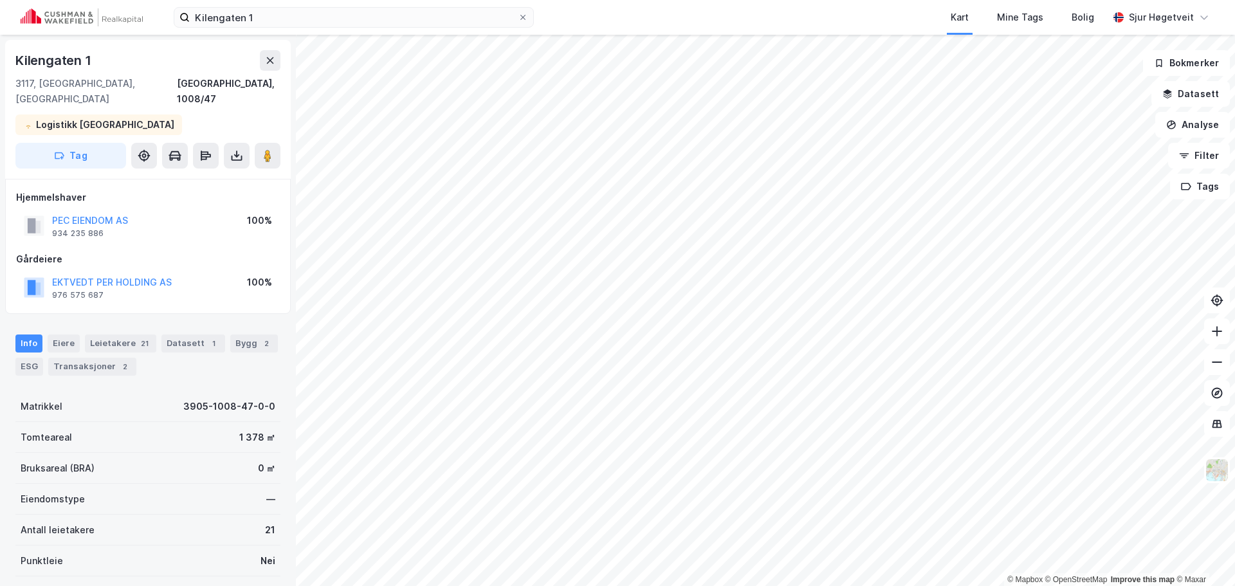
scroll to position [1, 0]
click at [263, 334] on div "Bygg 2" at bounding box center [254, 343] width 48 height 18
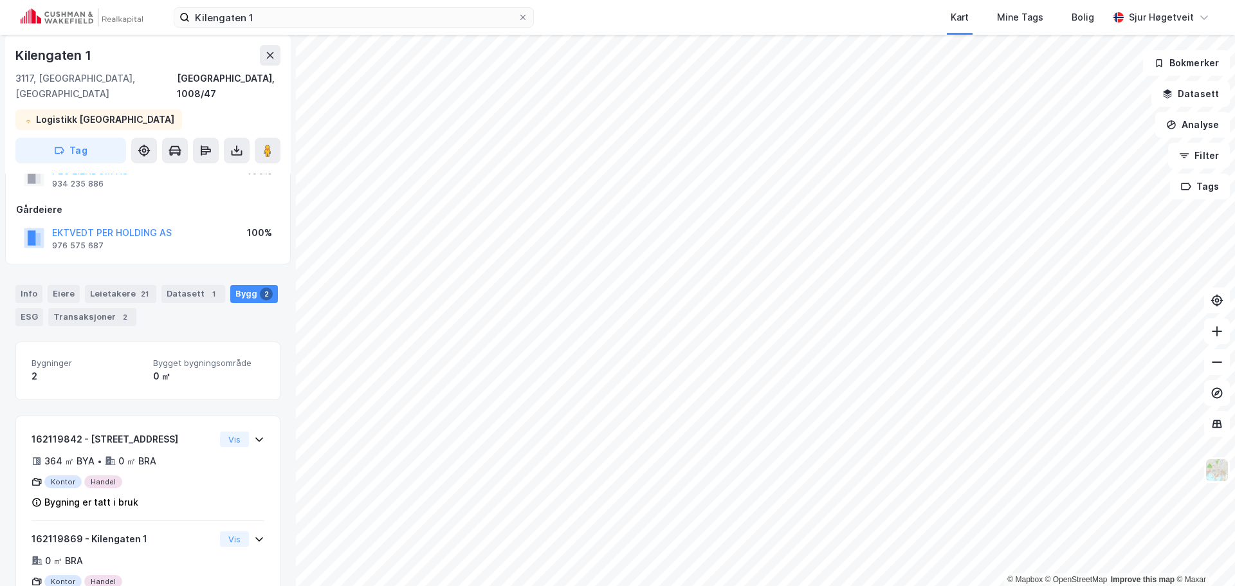
scroll to position [89, 0]
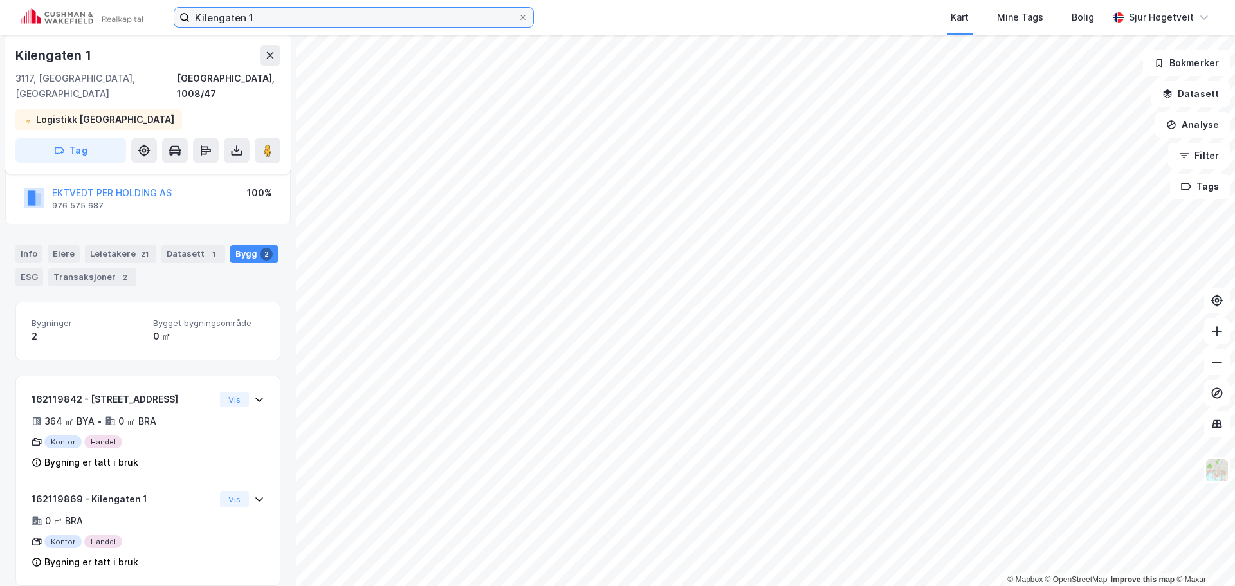
click at [373, 12] on input "Kilengaten 1" at bounding box center [354, 17] width 328 height 19
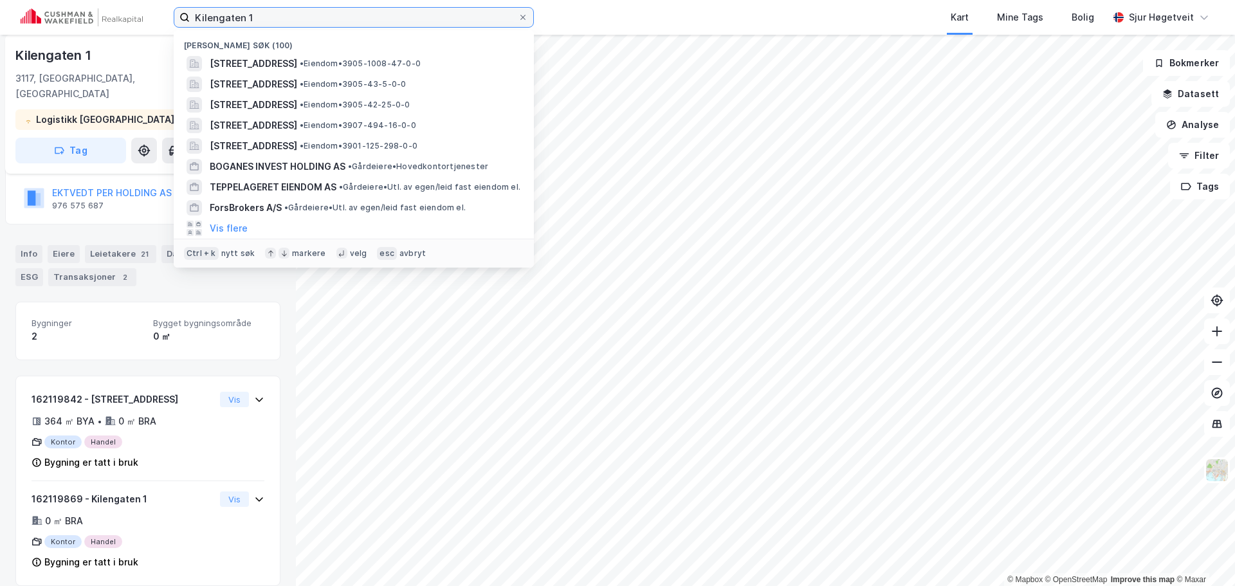
click at [373, 12] on input "Kilengaten 1" at bounding box center [354, 17] width 328 height 19
paste input "Broen 3B"
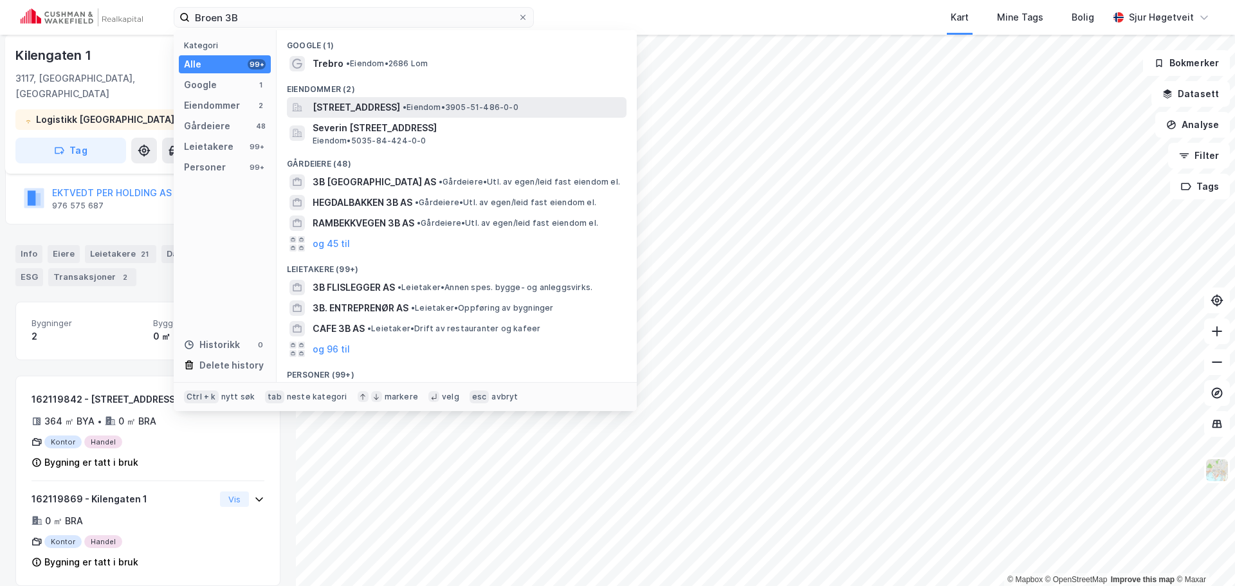
click at [400, 100] on span "[STREET_ADDRESS]" at bounding box center [356, 107] width 87 height 15
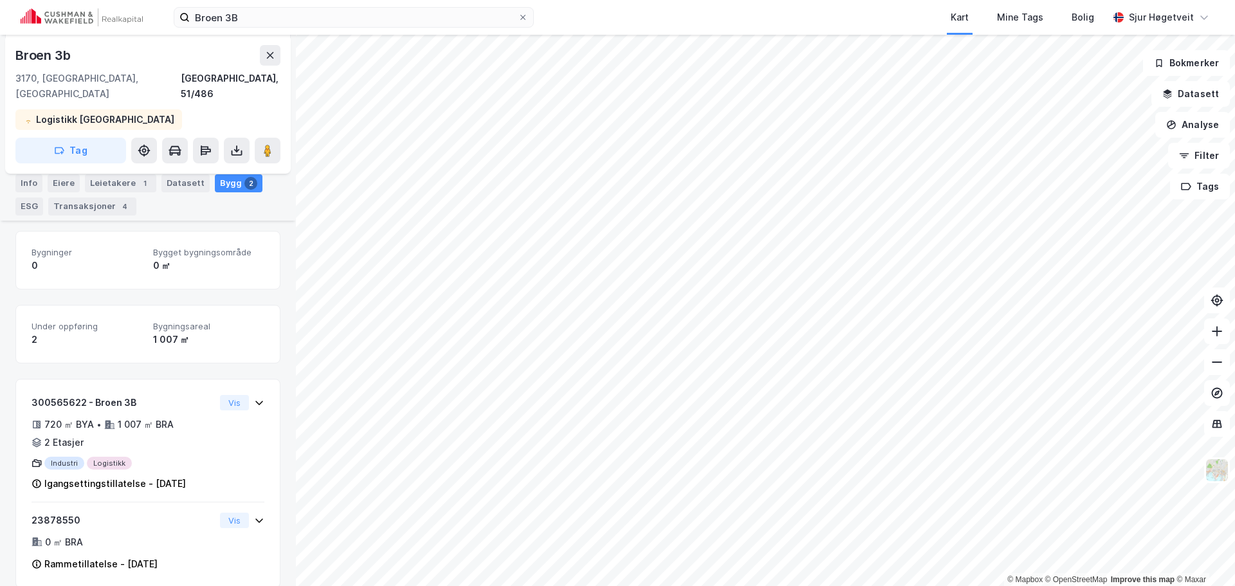
scroll to position [162, 0]
click at [399, 21] on input "Broen 3B" at bounding box center [354, 17] width 328 height 19
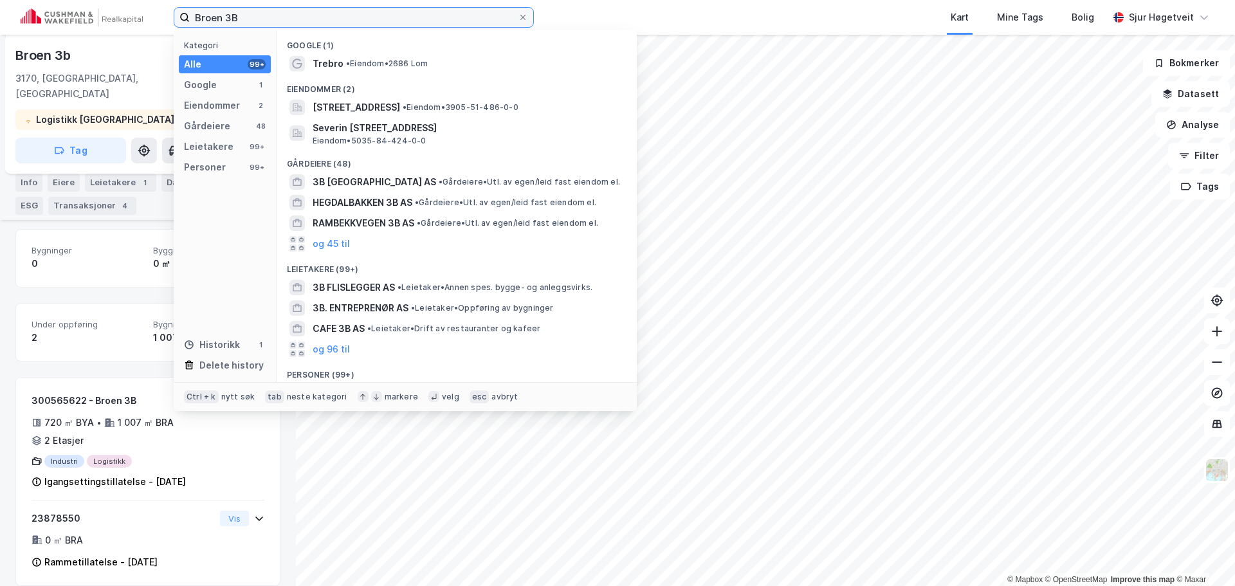
click at [399, 21] on input "Broen 3B" at bounding box center [354, 17] width 328 height 19
paste input "[STREET_ADDRESS]"
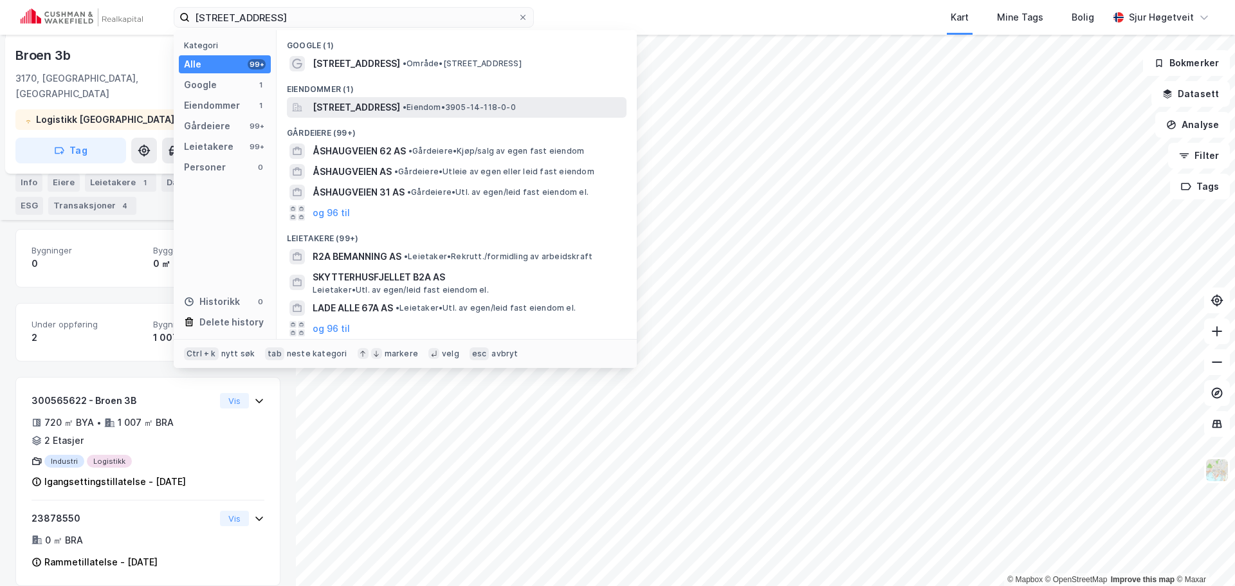
click at [400, 104] on span "[STREET_ADDRESS]" at bounding box center [356, 107] width 87 height 15
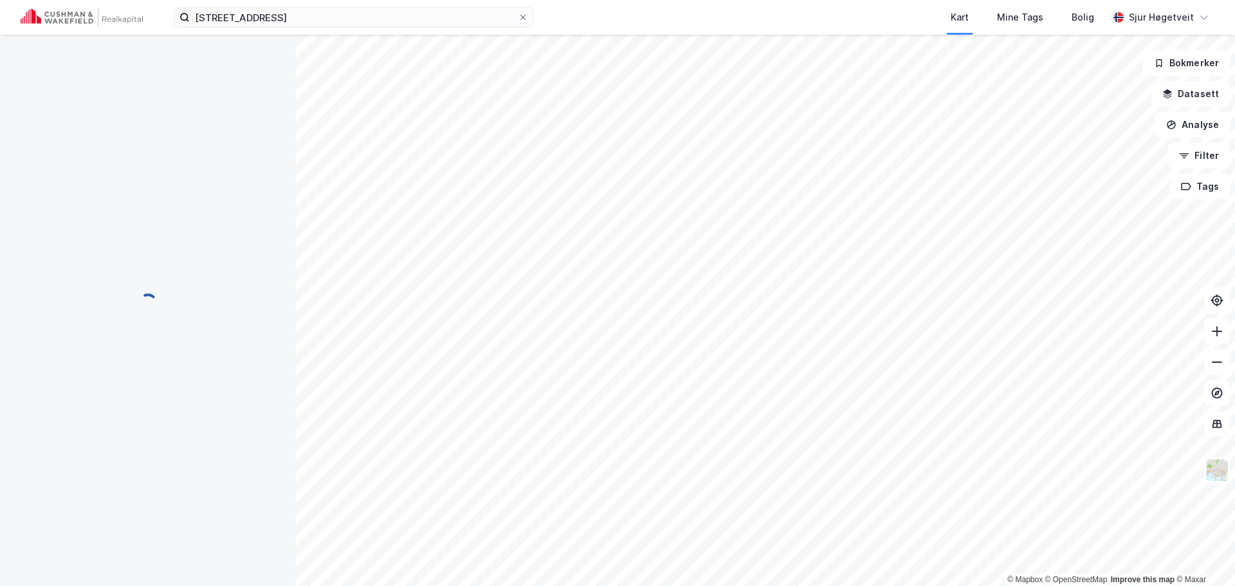
scroll to position [66, 0]
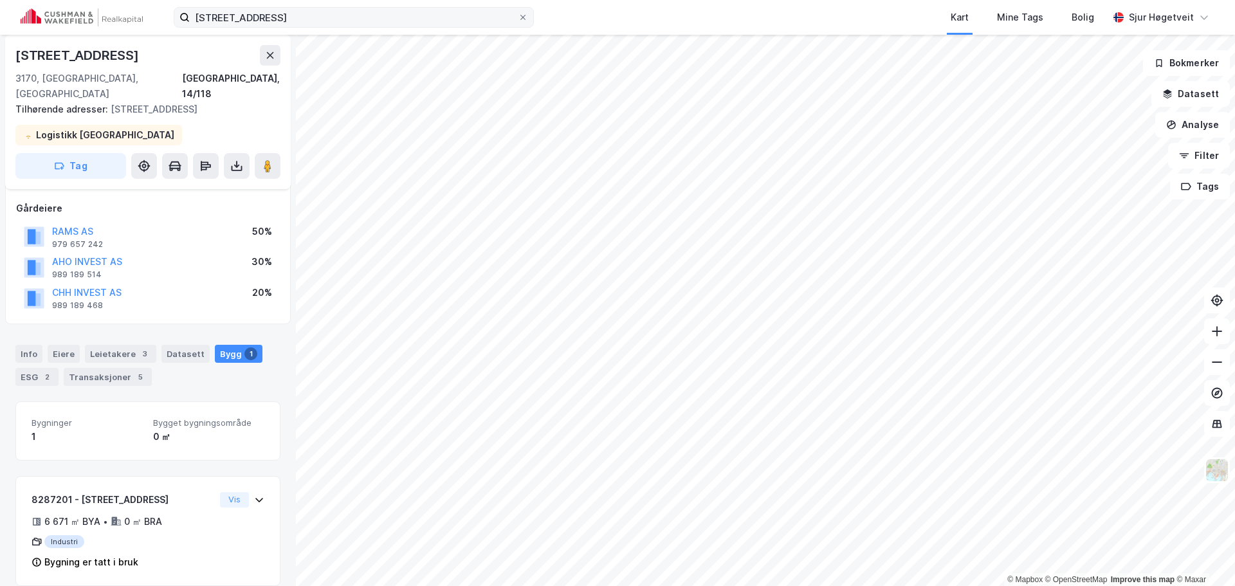
drag, startPoint x: 385, startPoint y: 6, endPoint x: 380, endPoint y: 12, distance: 6.8
click at [385, 6] on div "[STREET_ADDRESS] Kart Mine Tags Bolig [PERSON_NAME]" at bounding box center [617, 17] width 1235 height 35
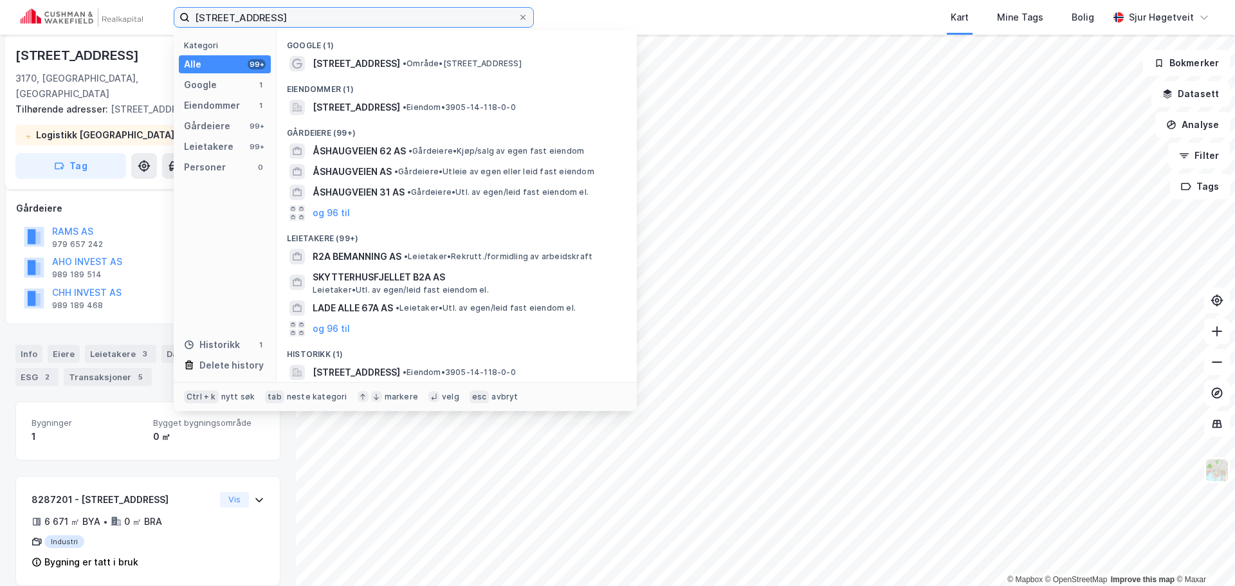
click at [380, 12] on input "[STREET_ADDRESS]" at bounding box center [354, 17] width 328 height 19
paste input "Døvleveien 23"
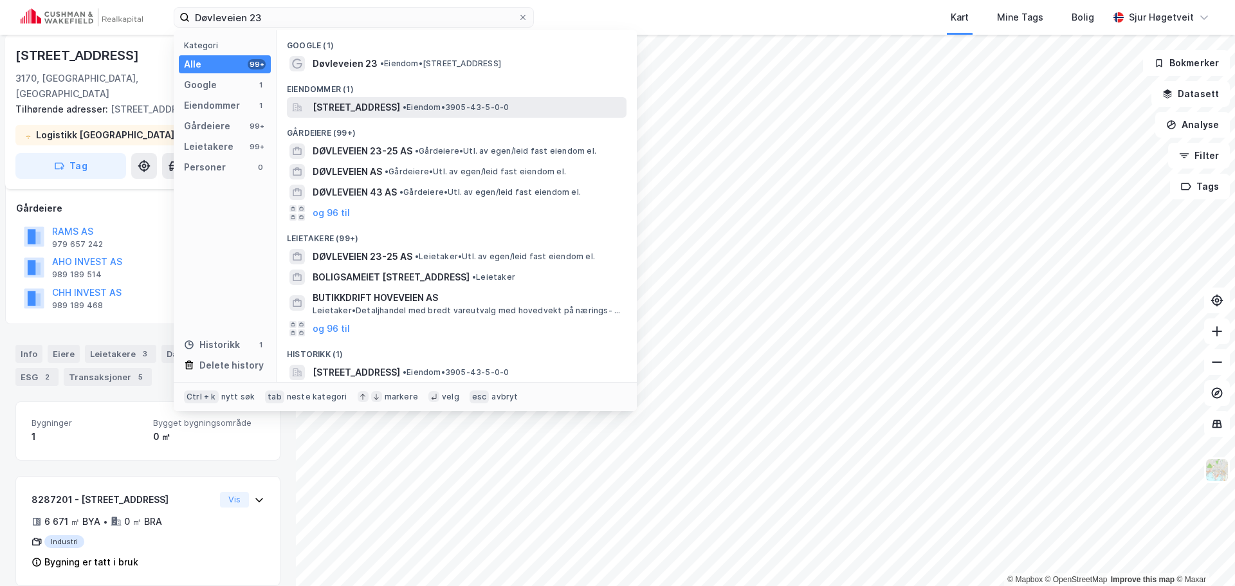
click at [400, 111] on span "[STREET_ADDRESS]" at bounding box center [356, 107] width 87 height 15
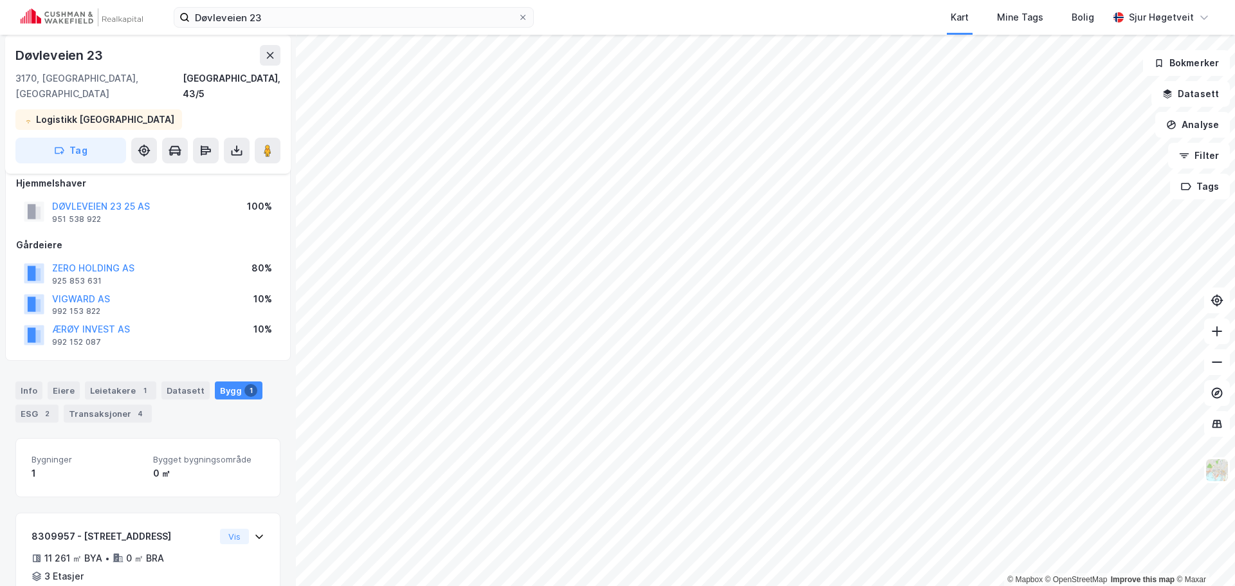
scroll to position [5, 0]
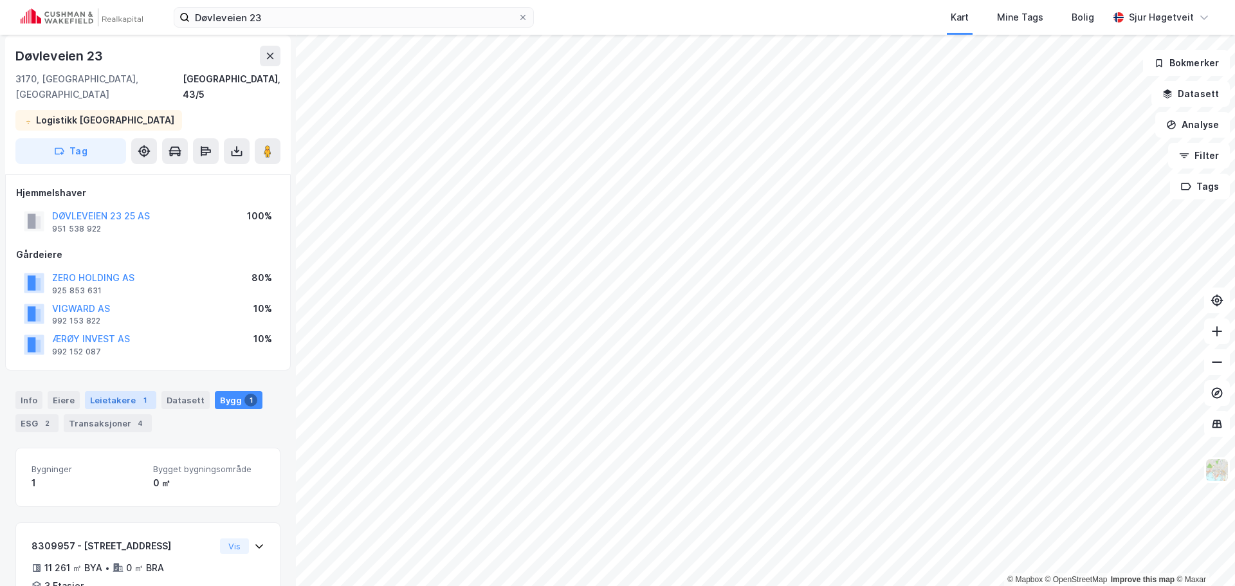
click at [143, 391] on div "Leietakere 1" at bounding box center [120, 400] width 71 height 18
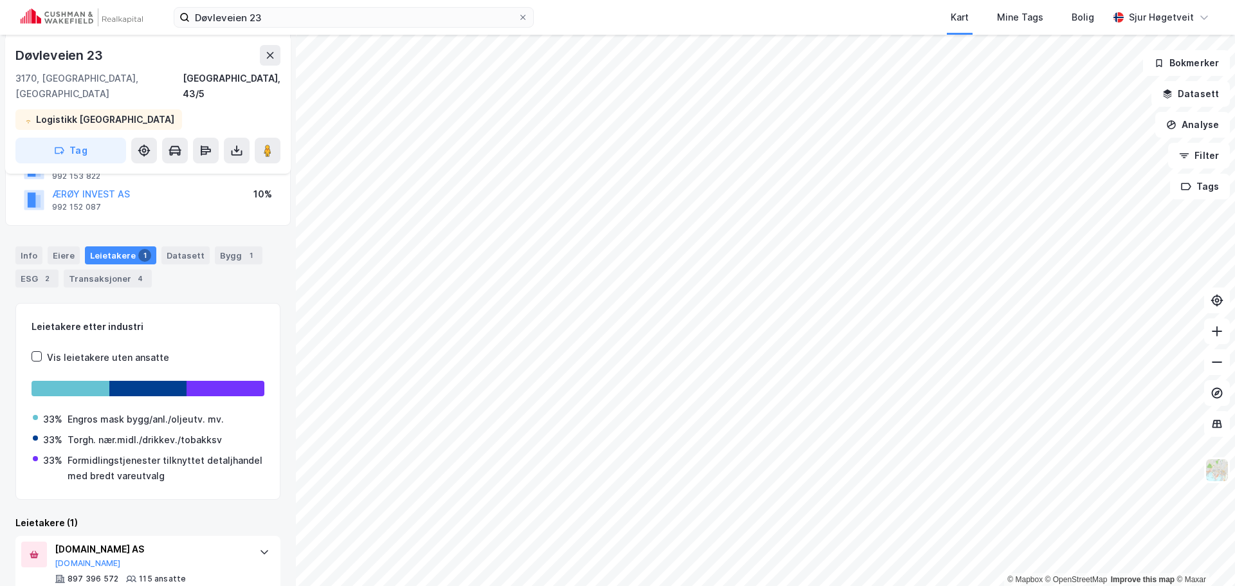
scroll to position [199, 0]
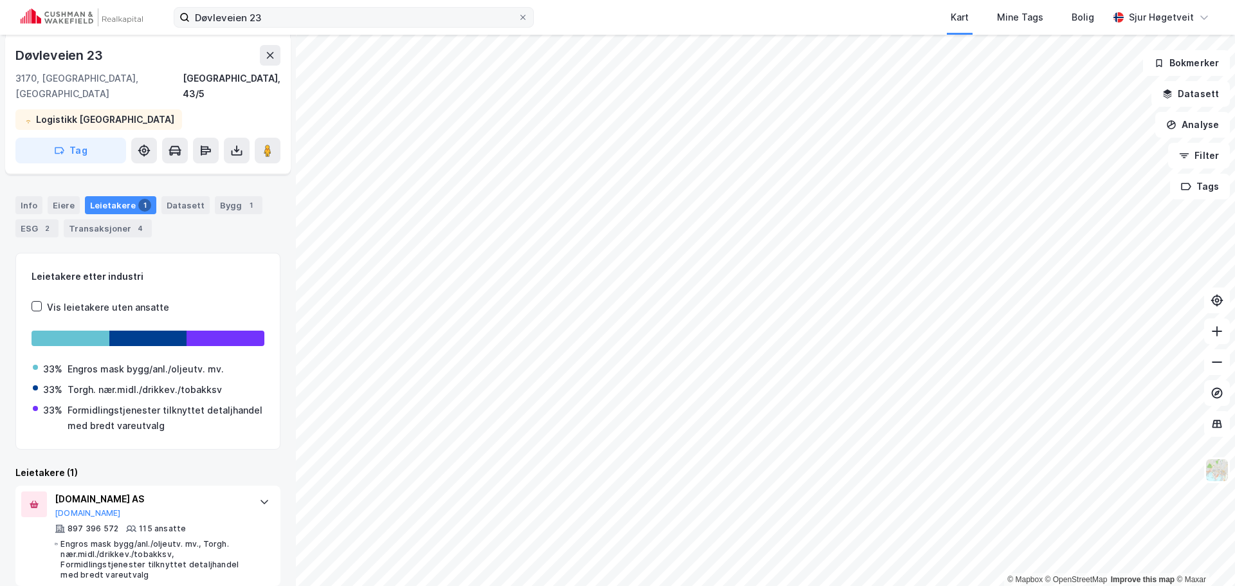
click at [385, 10] on div "Døvleveien 23 Kart Mine Tags Bolig [PERSON_NAME]" at bounding box center [617, 17] width 1235 height 35
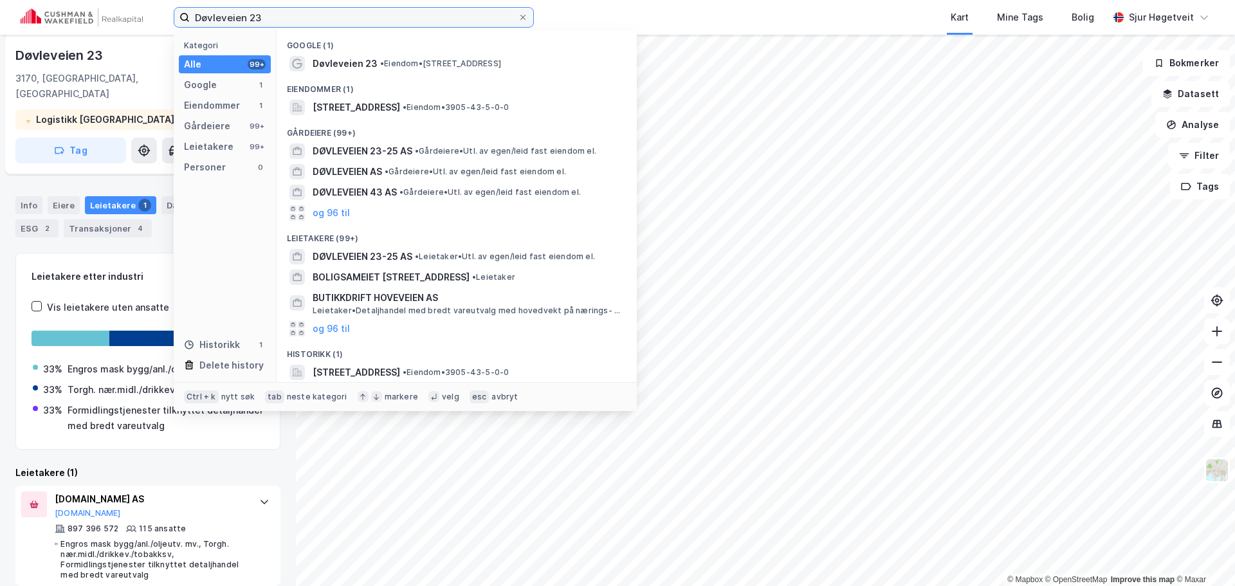
click at [385, 12] on input "Døvleveien 23" at bounding box center [354, 17] width 328 height 19
click at [384, 12] on input "Døvleveien 23" at bounding box center [354, 17] width 328 height 19
click at [382, 11] on input "Døvleveien 23" at bounding box center [354, 17] width 328 height 19
paste input "[STREET_ADDRESS]"
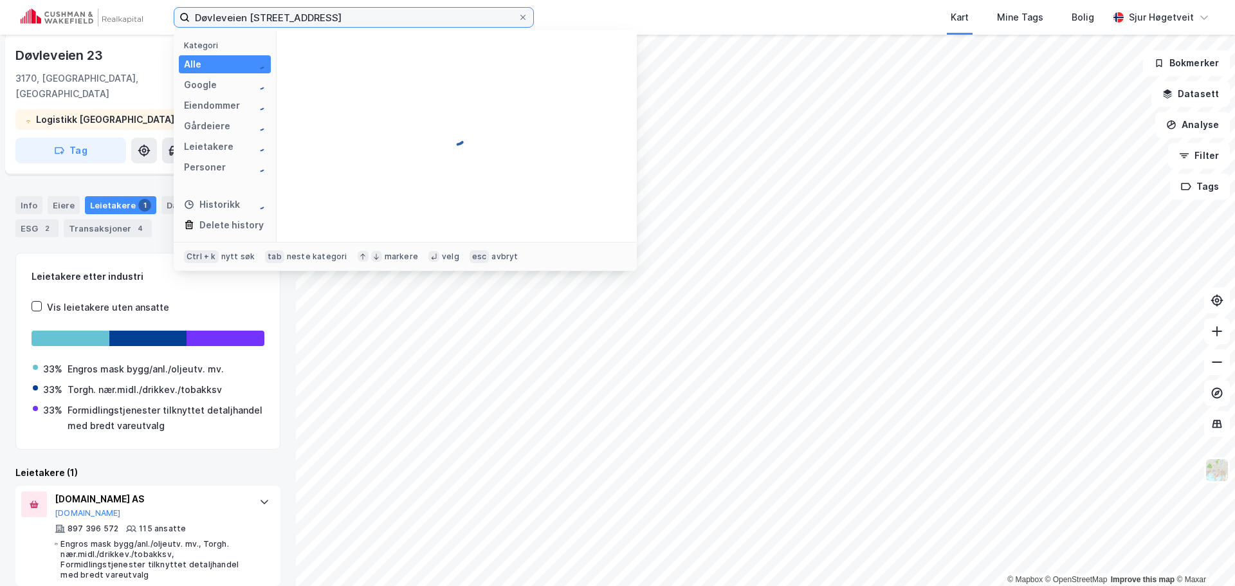
click at [382, 11] on input "Døvleveien [STREET_ADDRESS]" at bounding box center [354, 17] width 328 height 19
paste input
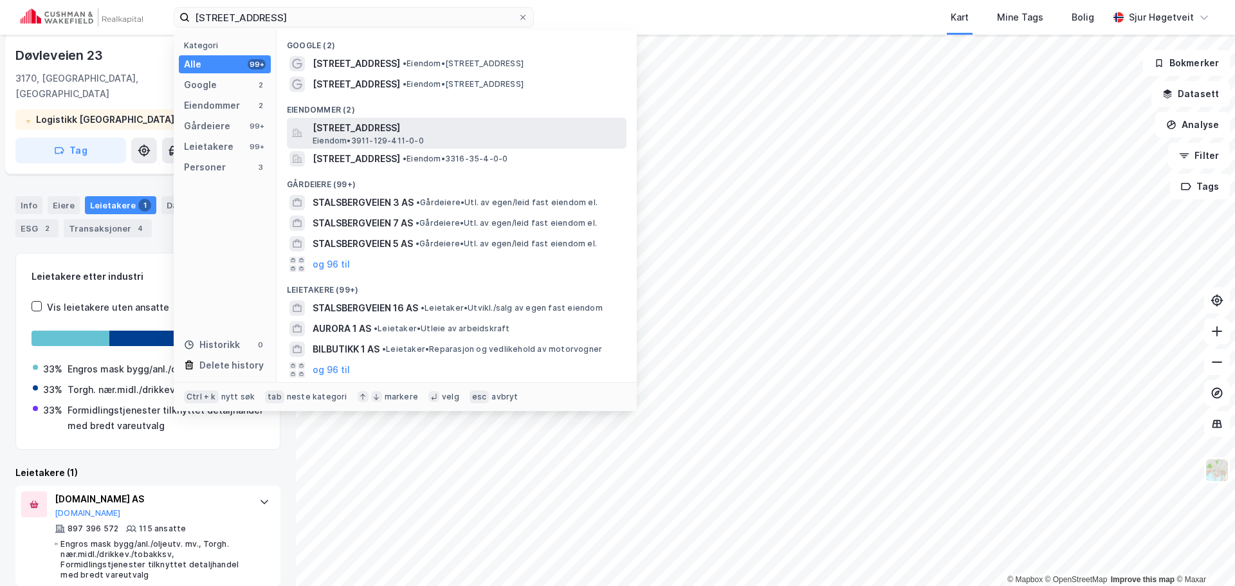
click at [470, 129] on span "[STREET_ADDRESS]" at bounding box center [467, 127] width 309 height 15
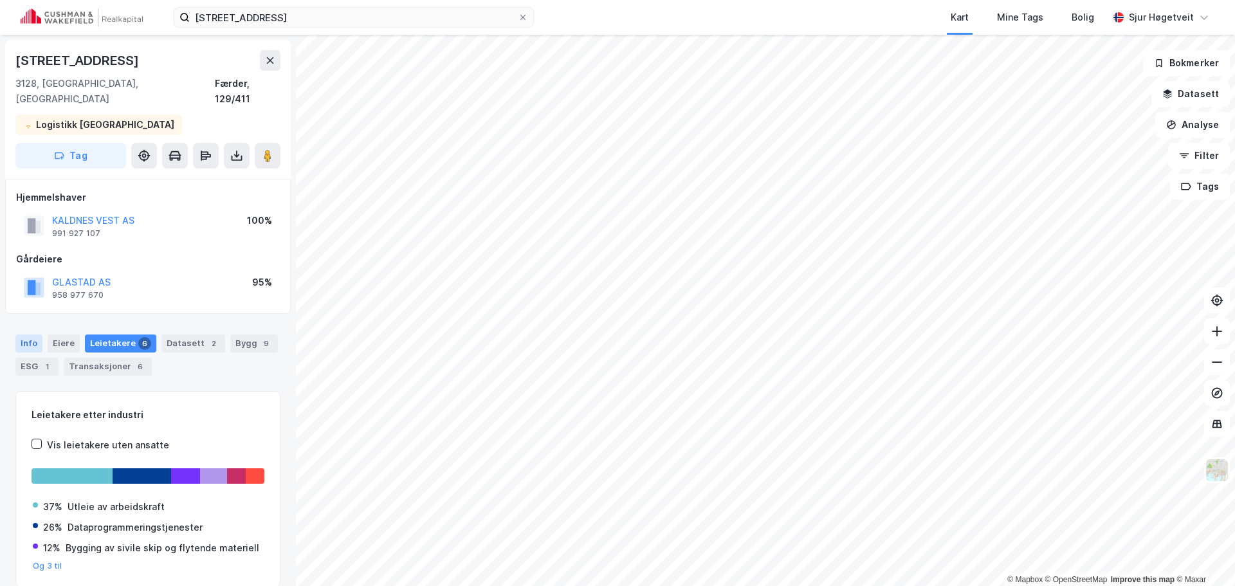
click at [29, 334] on div "Info" at bounding box center [28, 343] width 27 height 18
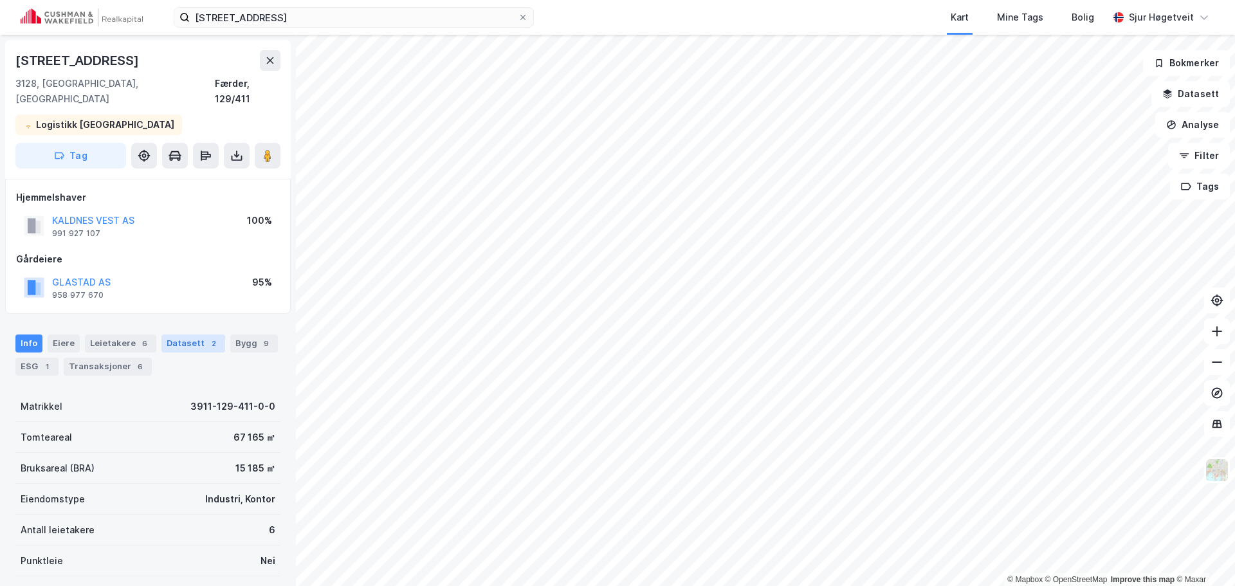
click at [206, 334] on div "Datasett 2" at bounding box center [193, 343] width 64 height 18
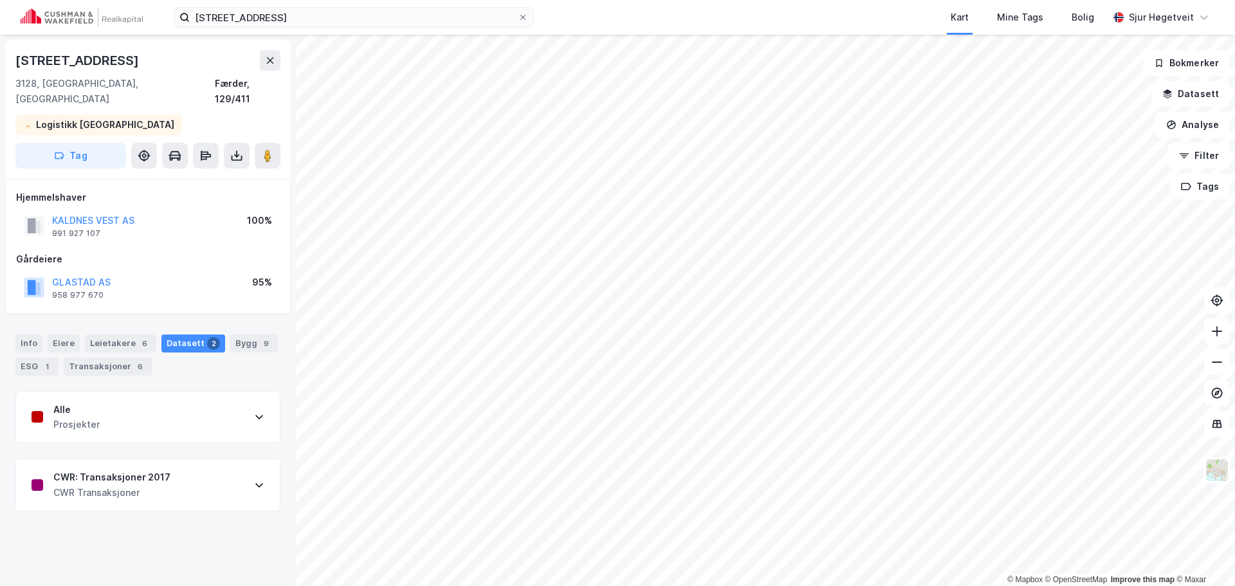
click at [187, 459] on div "CWR: Transaksjoner 2017 CWR Transaksjoner" at bounding box center [148, 484] width 264 height 51
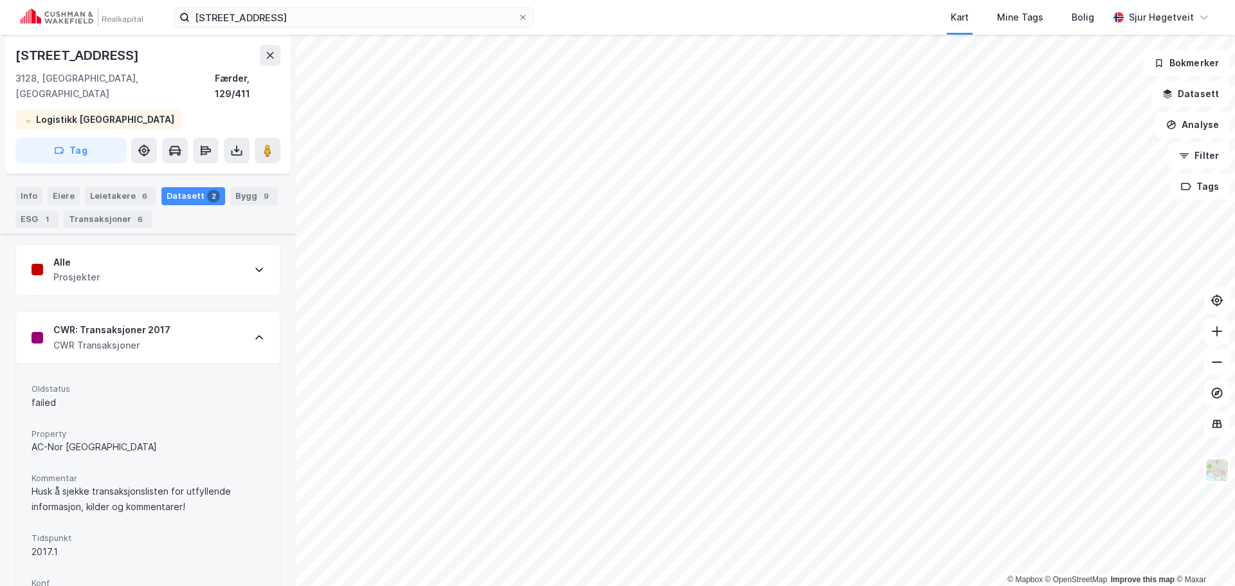
scroll to position [131, 0]
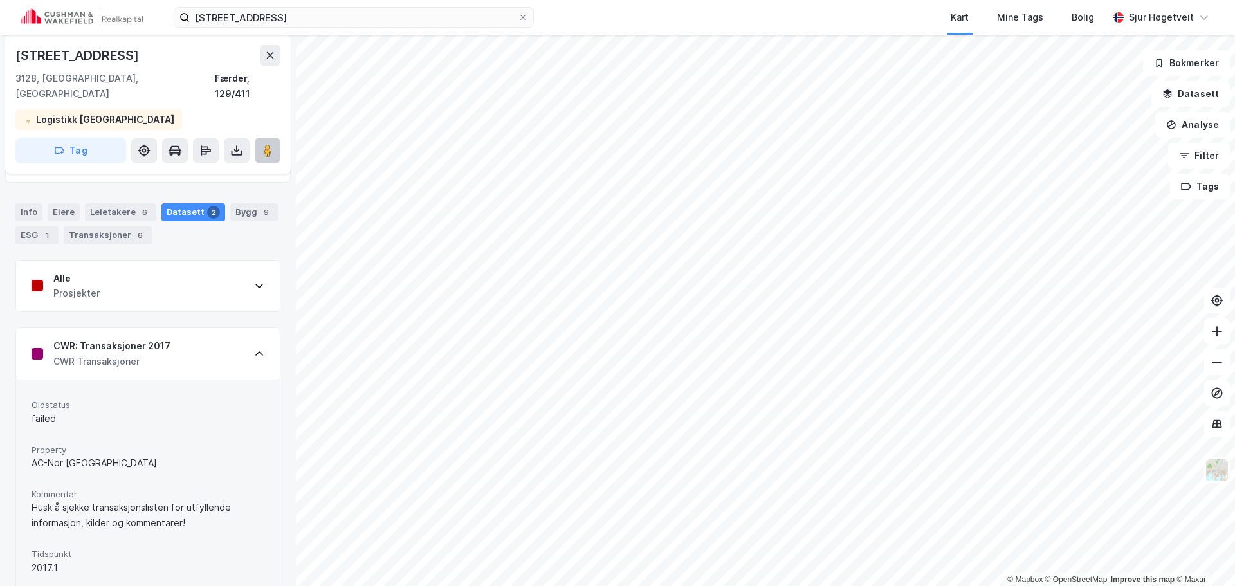
click at [259, 138] on button at bounding box center [268, 151] width 26 height 26
click at [382, 12] on input "[STREET_ADDRESS]" at bounding box center [354, 17] width 328 height 19
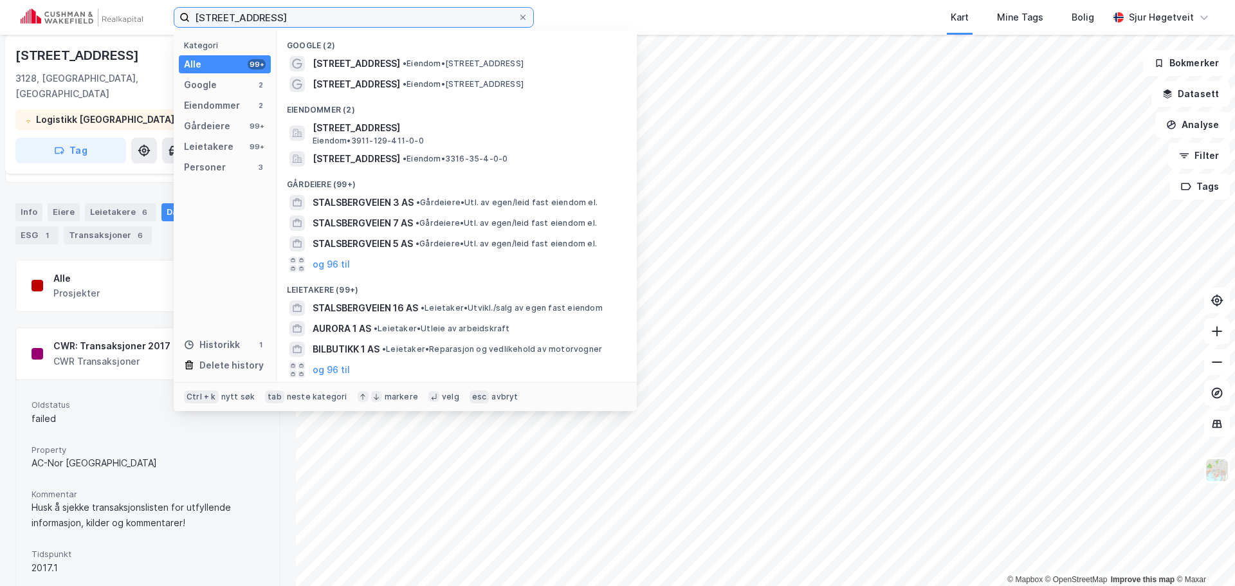
click at [381, 12] on input "[STREET_ADDRESS]" at bounding box center [354, 17] width 328 height 19
paste input "[STREET_ADDRESS]"
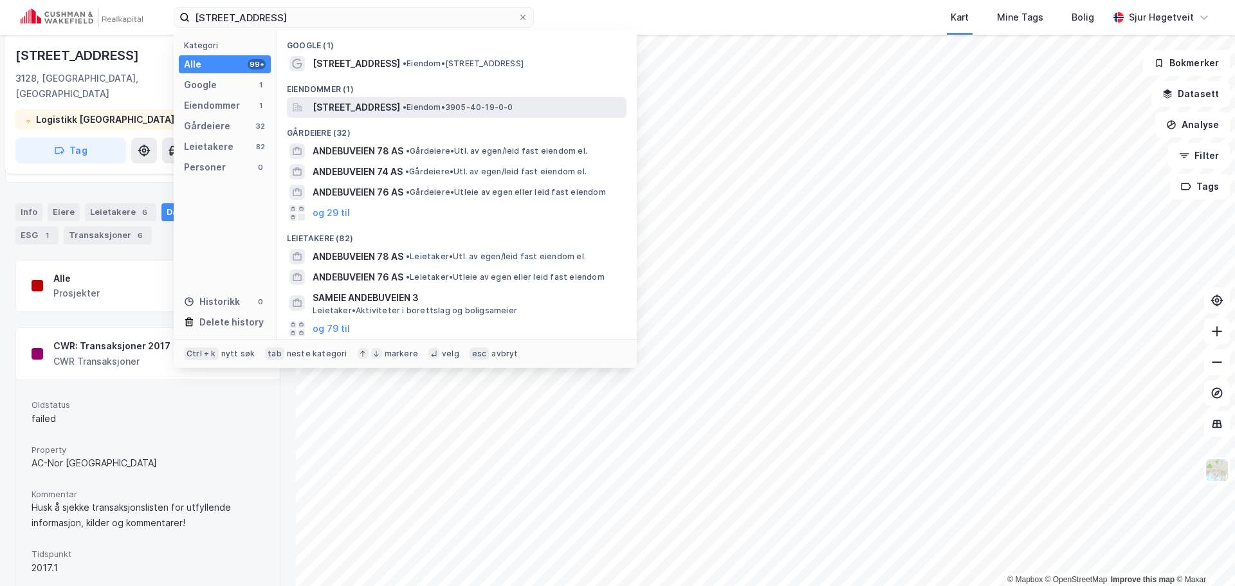
click at [400, 105] on span "[STREET_ADDRESS]" at bounding box center [356, 107] width 87 height 15
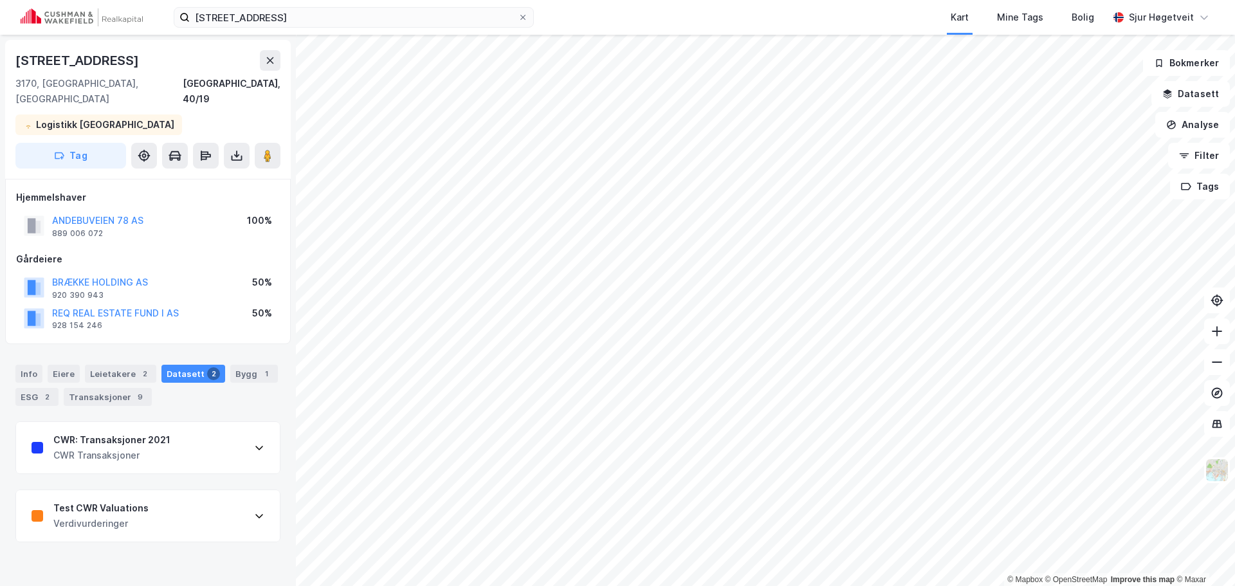
click at [147, 497] on div "Test CWR Valuations Verdivurderinger" at bounding box center [148, 515] width 264 height 51
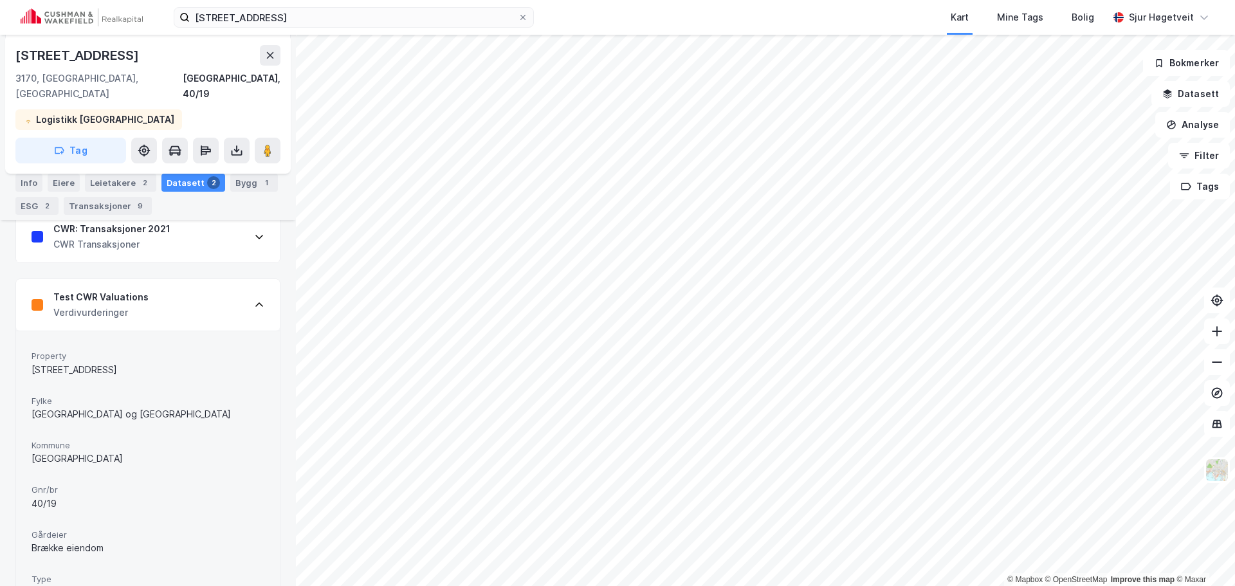
scroll to position [52, 0]
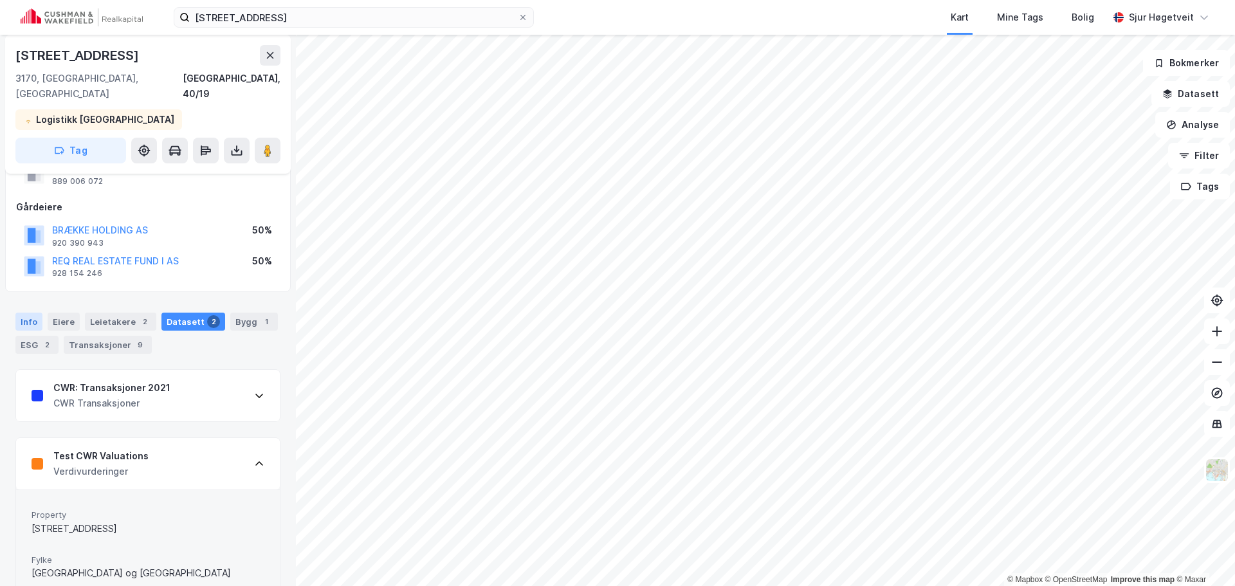
click at [36, 313] on div "Info" at bounding box center [28, 322] width 27 height 18
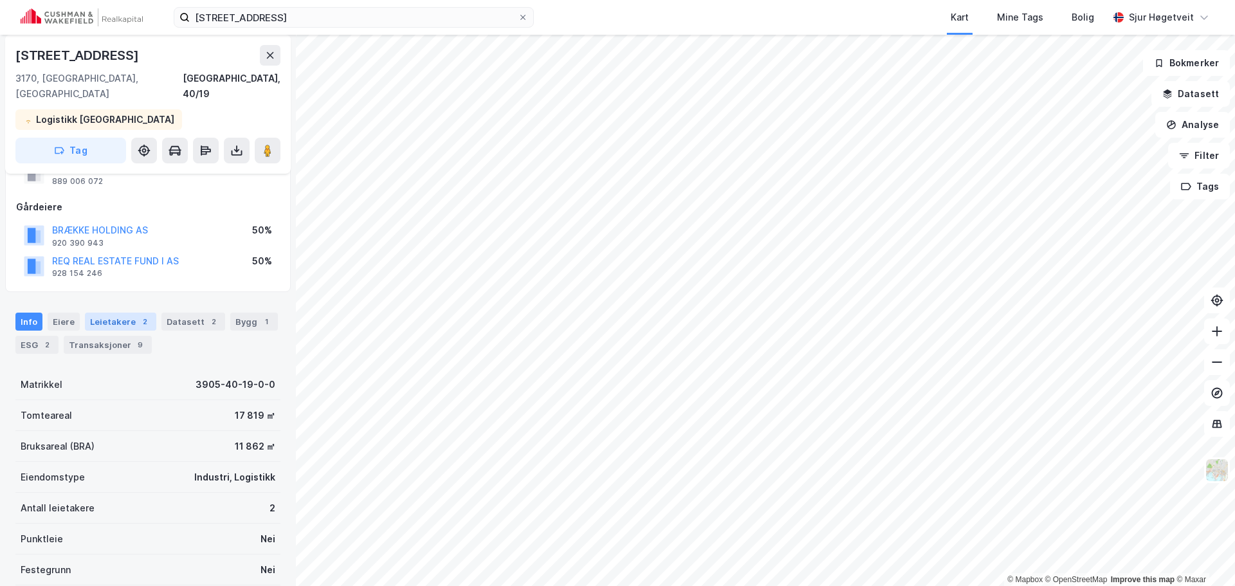
click at [113, 313] on div "Leietakere 2" at bounding box center [120, 322] width 71 height 18
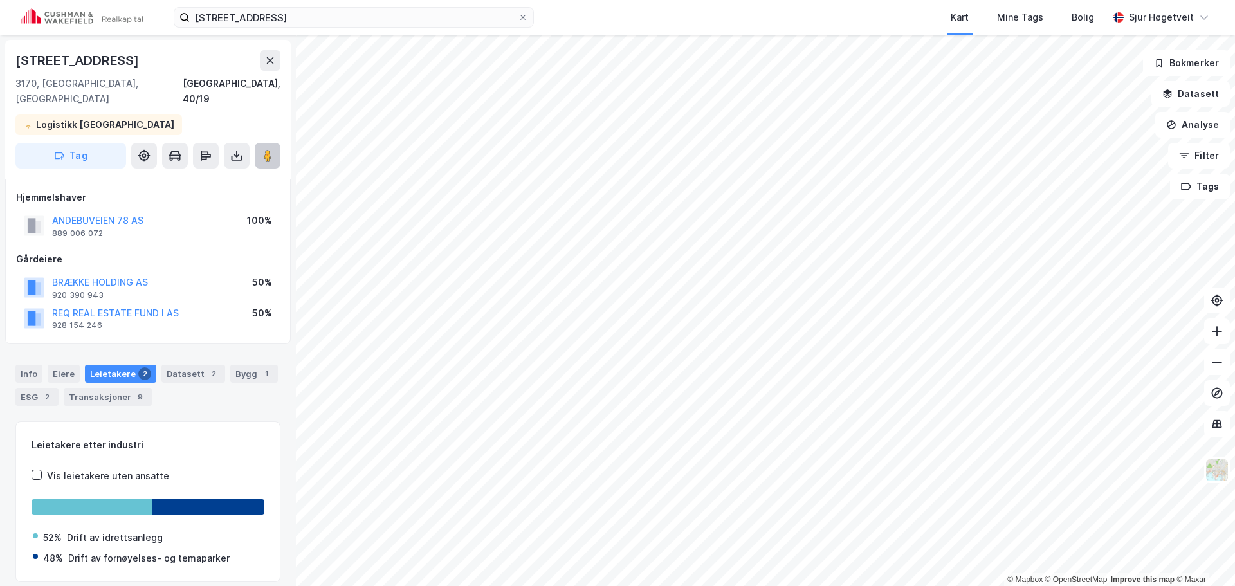
click at [268, 149] on image at bounding box center [268, 155] width 8 height 13
click at [392, 11] on input "[STREET_ADDRESS]" at bounding box center [354, 17] width 328 height 19
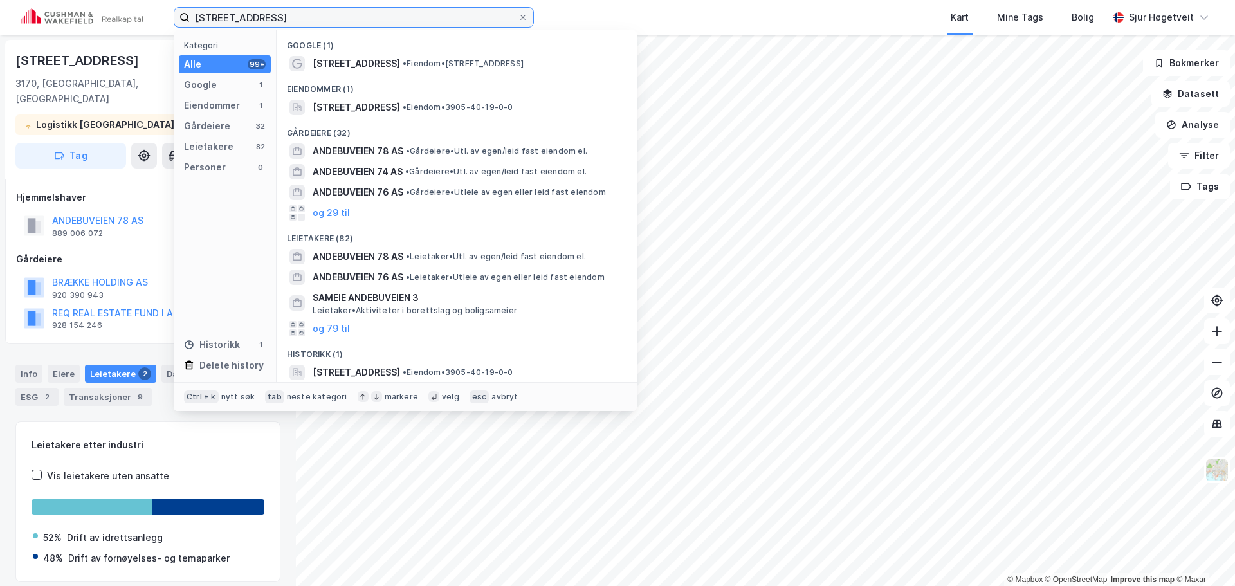
click at [392, 11] on input "[STREET_ADDRESS]" at bounding box center [354, 17] width 328 height 19
paste input "[STREET_ADDRESS]"
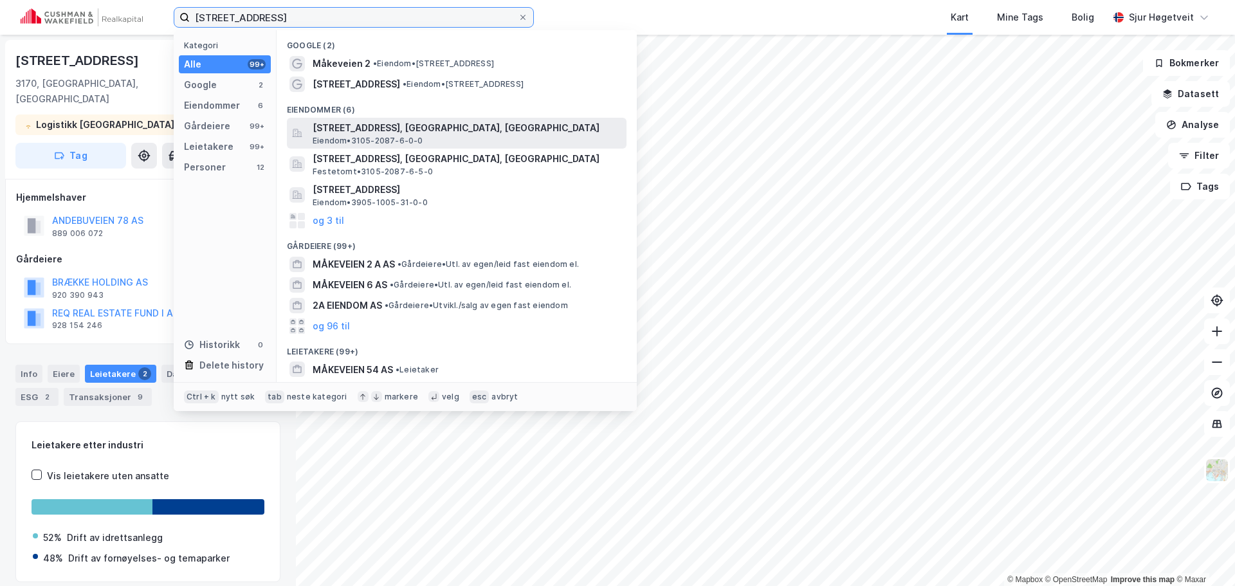
type input "[STREET_ADDRESS]"
click at [425, 123] on span "[STREET_ADDRESS], [GEOGRAPHIC_DATA], [GEOGRAPHIC_DATA]" at bounding box center [467, 127] width 309 height 15
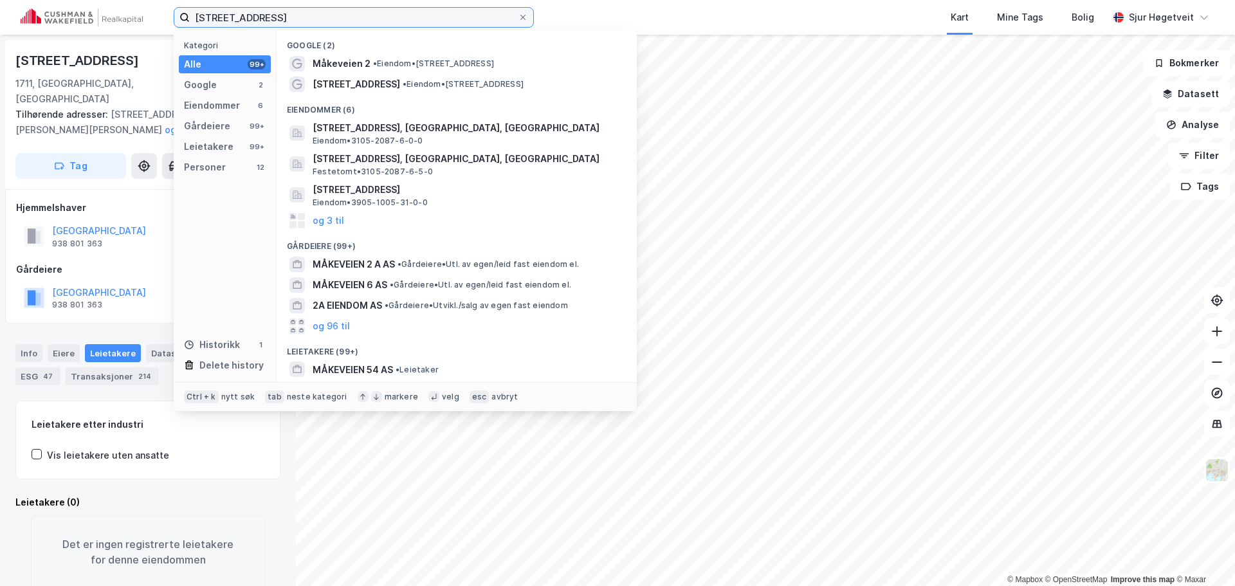
click at [338, 12] on input "[STREET_ADDRESS]" at bounding box center [354, 17] width 328 height 19
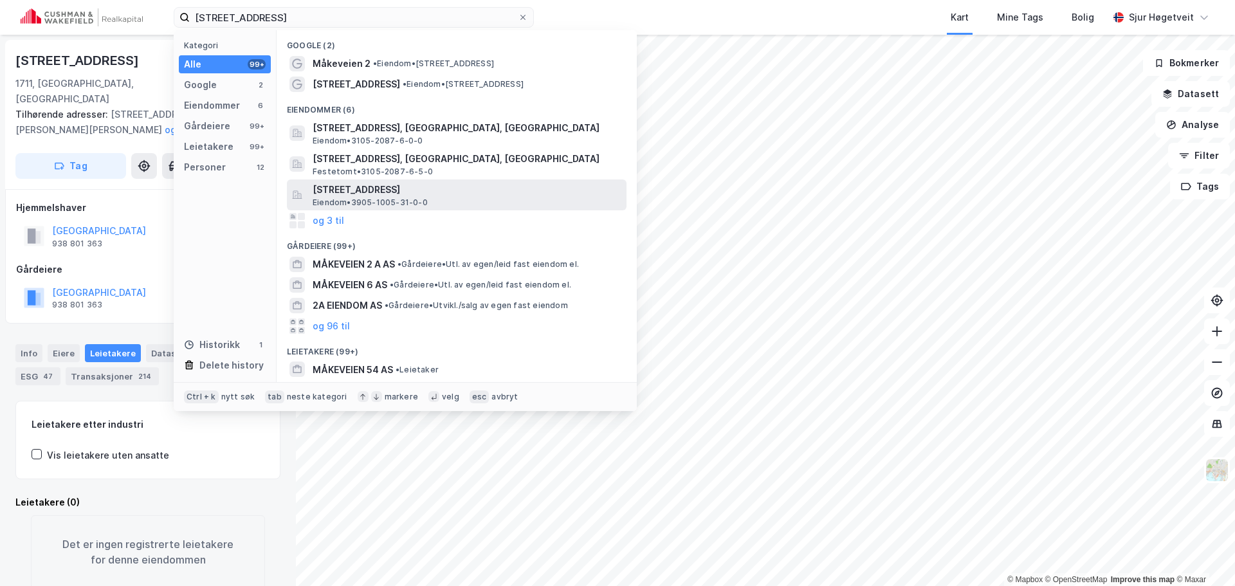
click at [524, 196] on span "[STREET_ADDRESS]" at bounding box center [467, 189] width 309 height 15
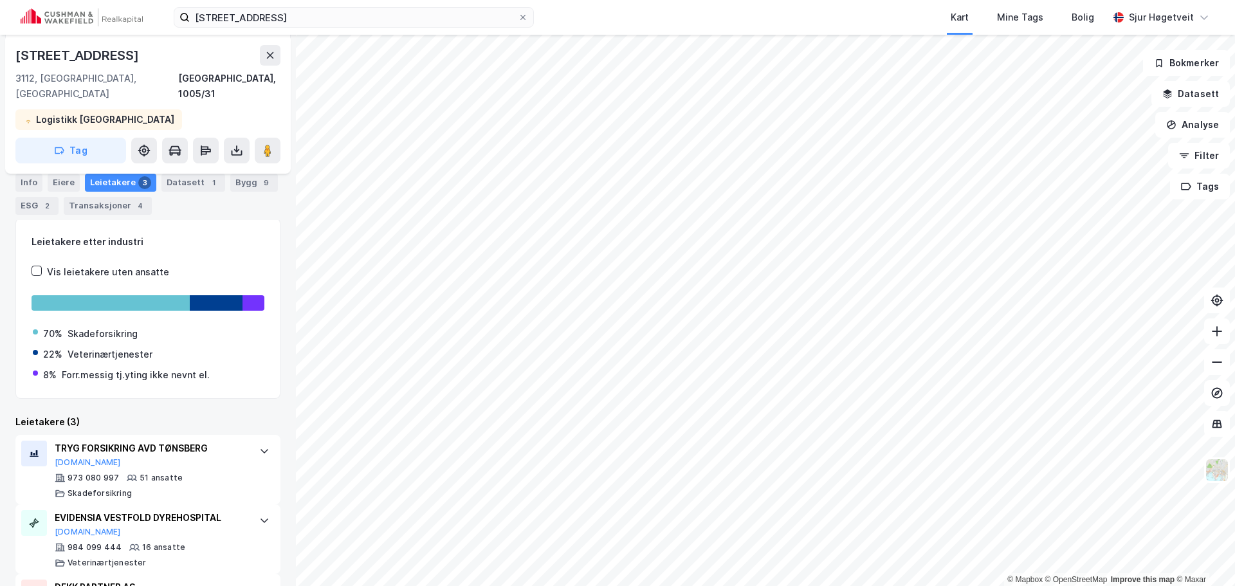
scroll to position [215, 0]
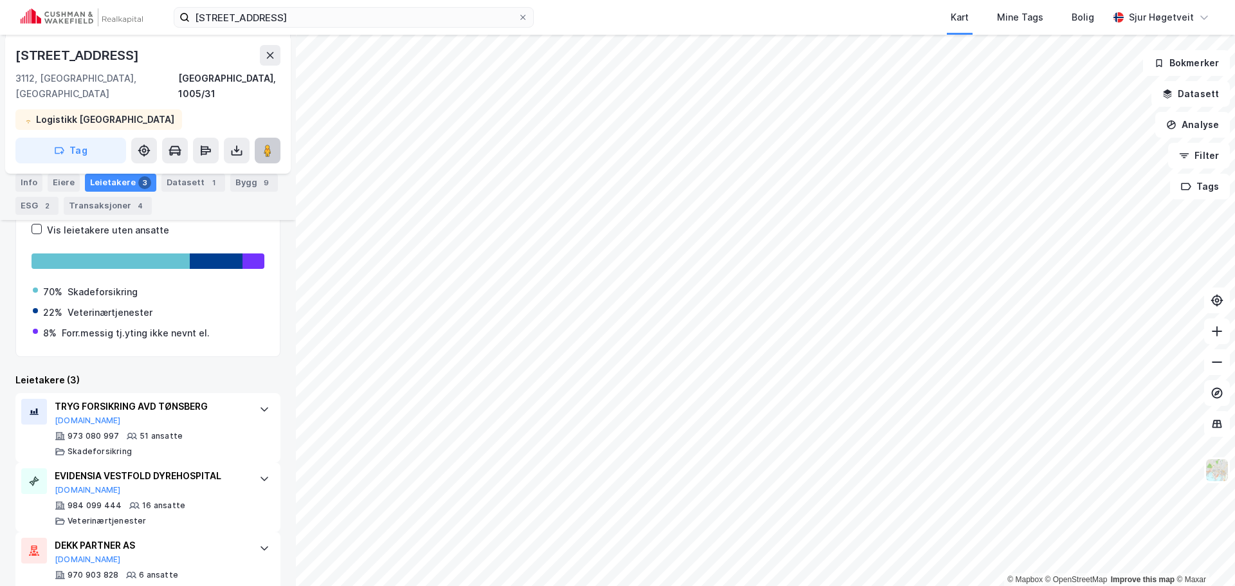
click at [272, 144] on icon at bounding box center [267, 150] width 13 height 13
click at [239, 14] on input "[STREET_ADDRESS]" at bounding box center [354, 17] width 328 height 19
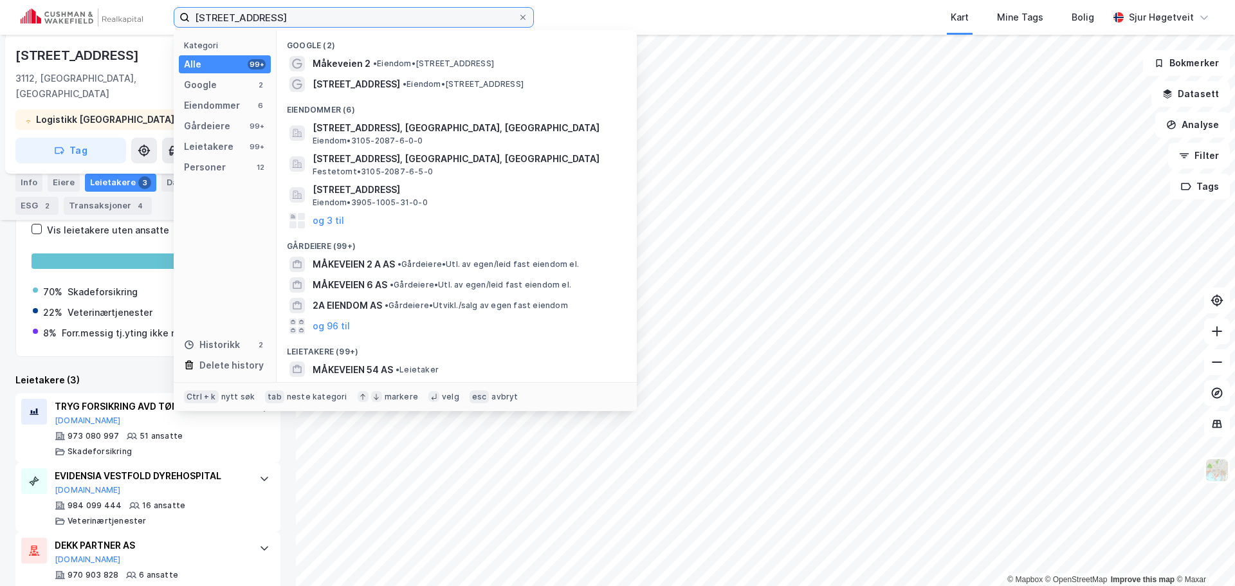
click at [239, 14] on input "[STREET_ADDRESS]" at bounding box center [354, 17] width 328 height 19
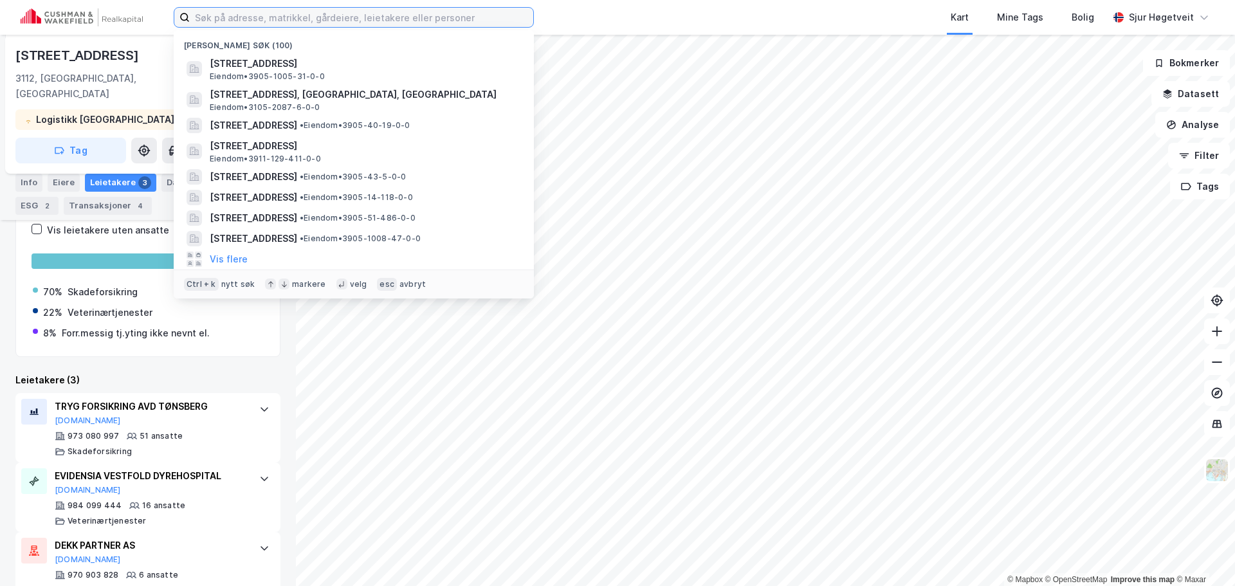
click at [257, 18] on input at bounding box center [361, 17] width 343 height 19
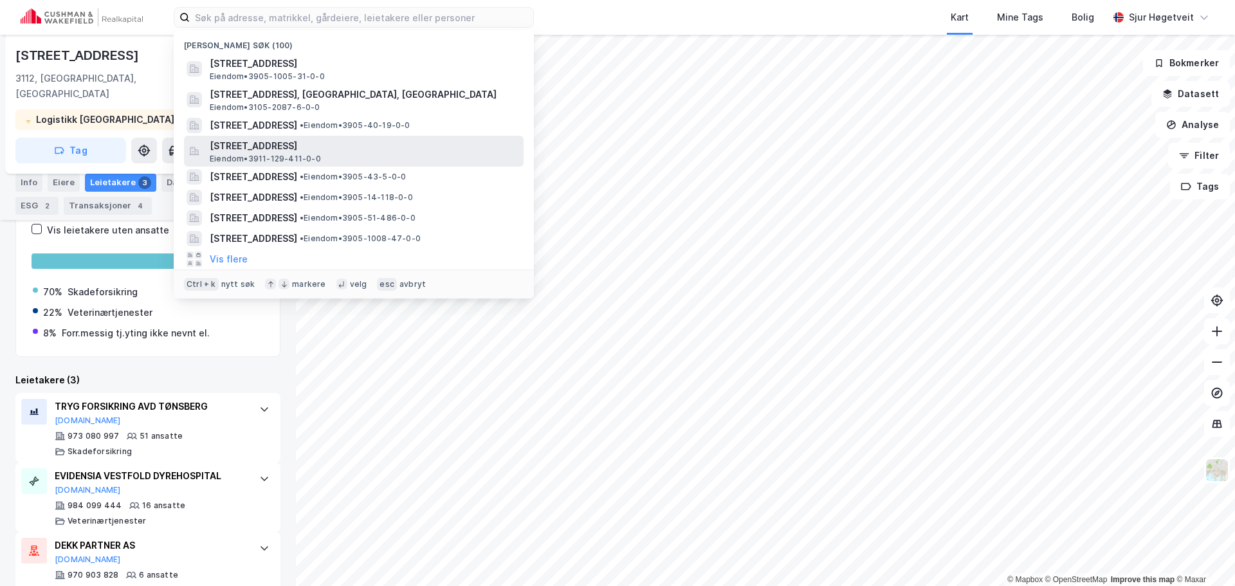
click at [336, 142] on span "[STREET_ADDRESS]" at bounding box center [364, 145] width 309 height 15
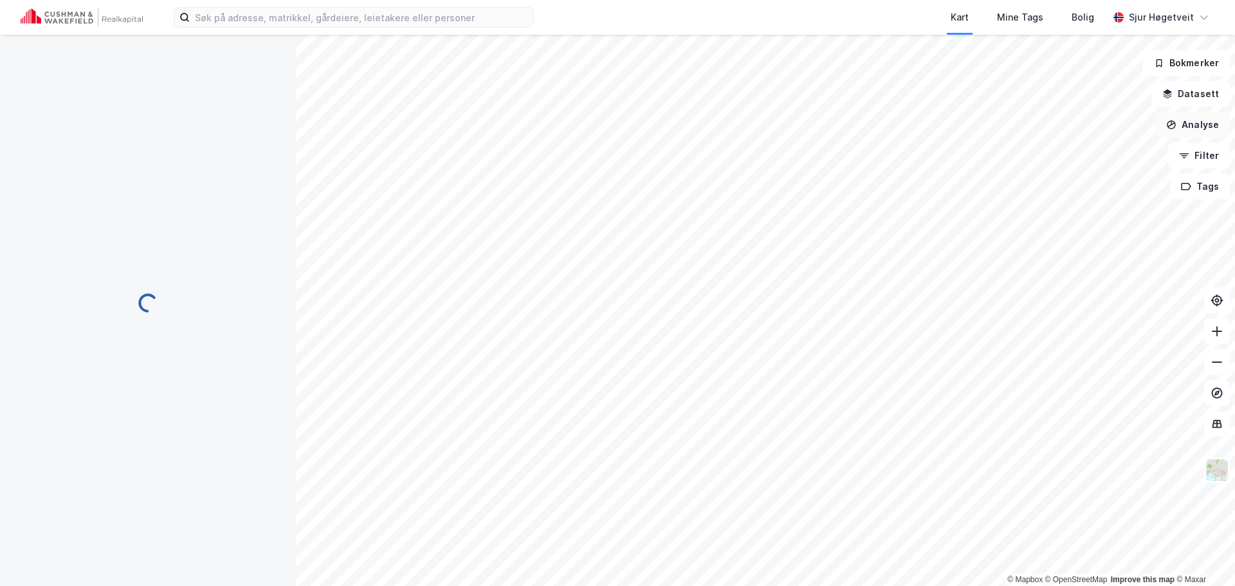
scroll to position [37, 0]
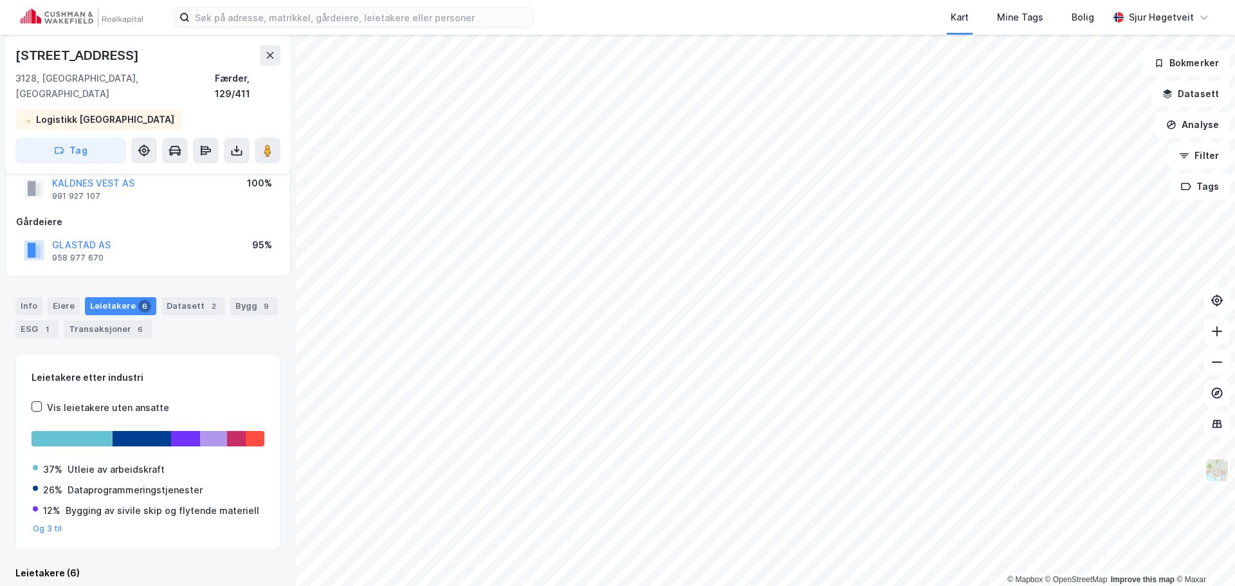
click at [230, 297] on div "Bygg 9" at bounding box center [254, 306] width 48 height 18
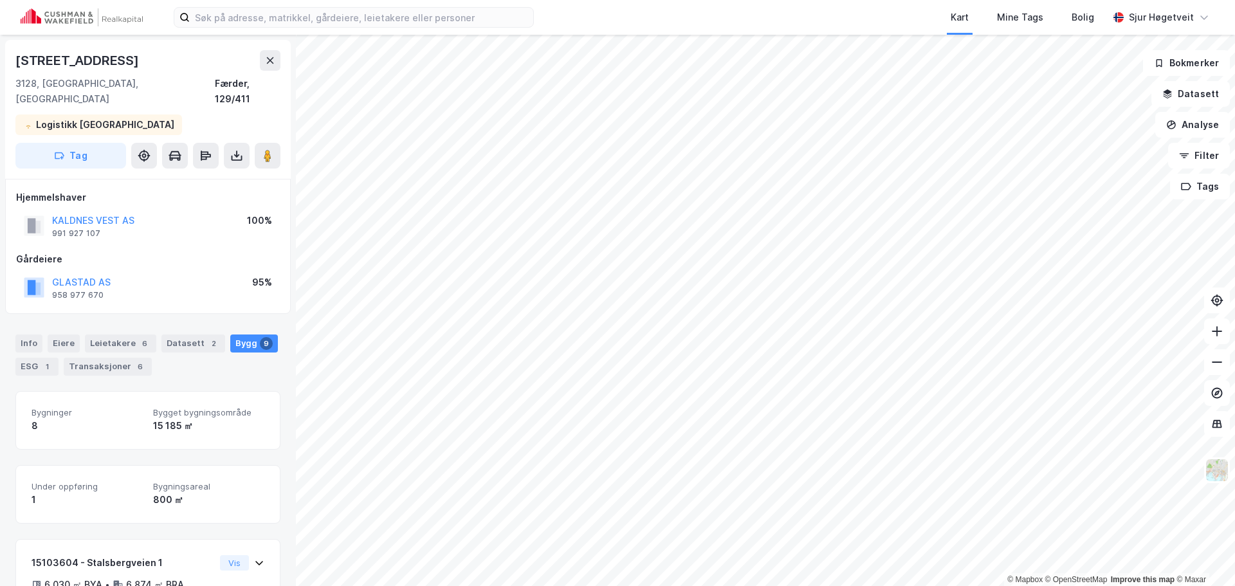
click at [212, 295] on div "Hjemmelshaver KALDNES VEST AS 991 927 107 100% Gårdeiere GLASTAD AS 958 977 670…" at bounding box center [148, 246] width 286 height 135
click at [187, 319] on div "Info [PERSON_NAME] 6 Datasett 2 Bygg 9 ESG 1 Transaksjoner 6" at bounding box center [148, 350] width 296 height 62
click at [183, 334] on div "Datasett 2" at bounding box center [193, 343] width 64 height 18
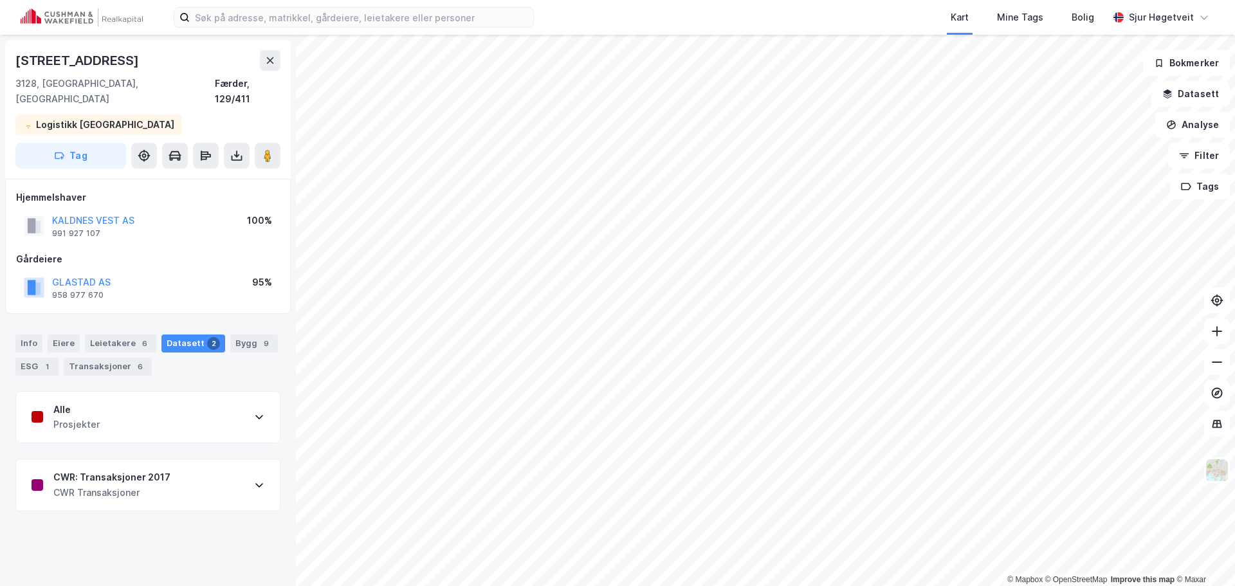
click at [172, 477] on div "CWR: Transaksjoner 2017 CWR Transaksjoner" at bounding box center [148, 484] width 264 height 51
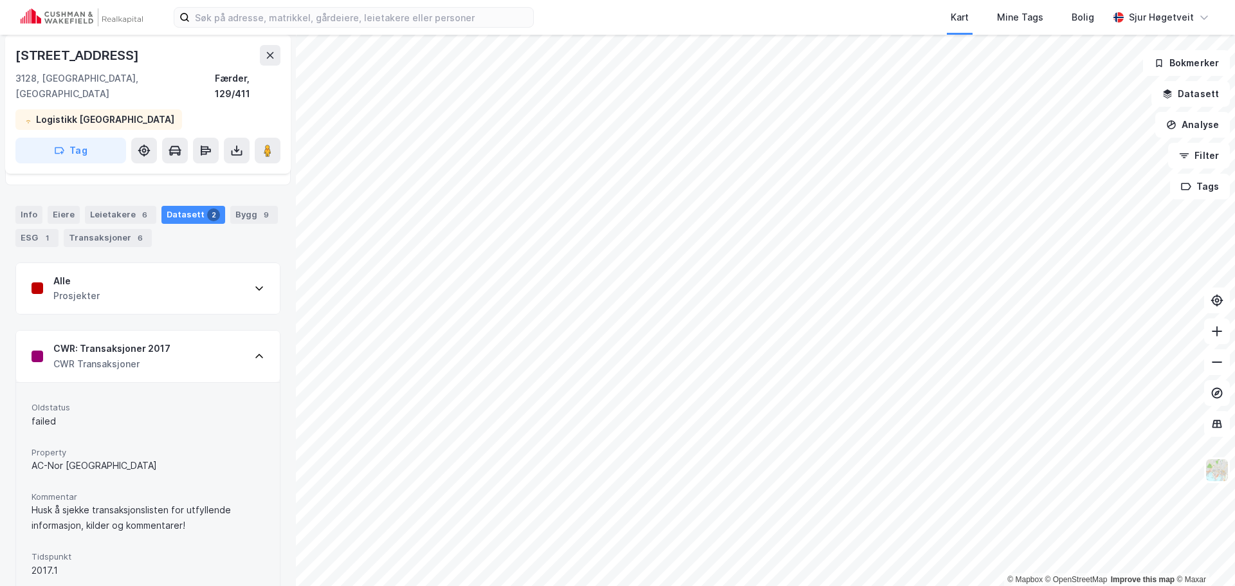
click at [196, 292] on div "Alle Prosjekter" at bounding box center [148, 288] width 264 height 51
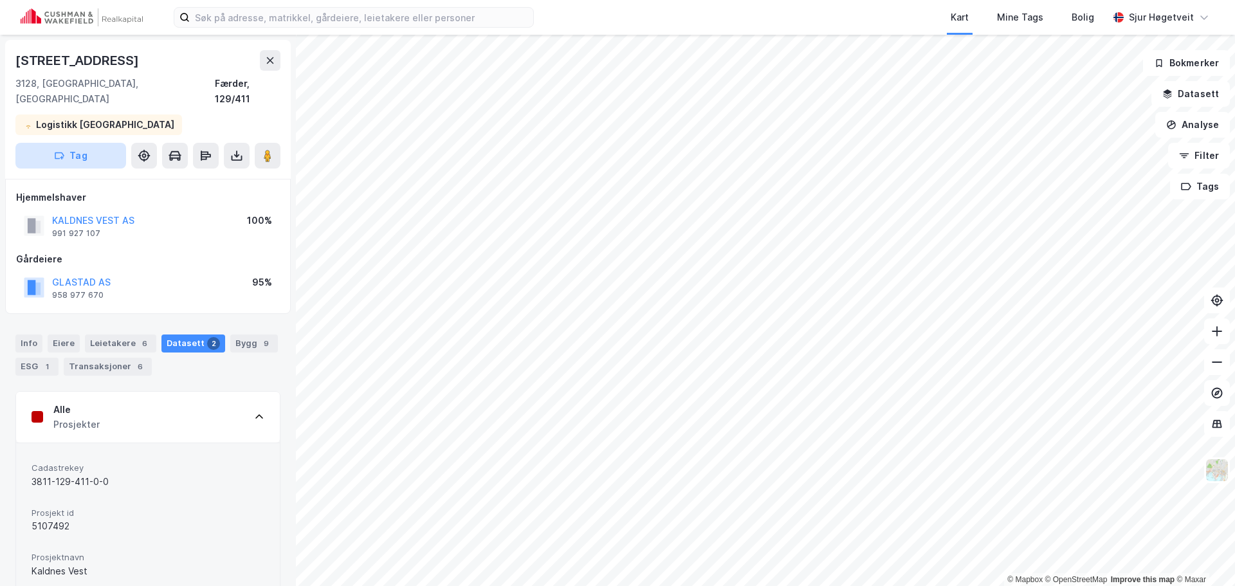
click at [113, 144] on button "Tag" at bounding box center [70, 156] width 111 height 26
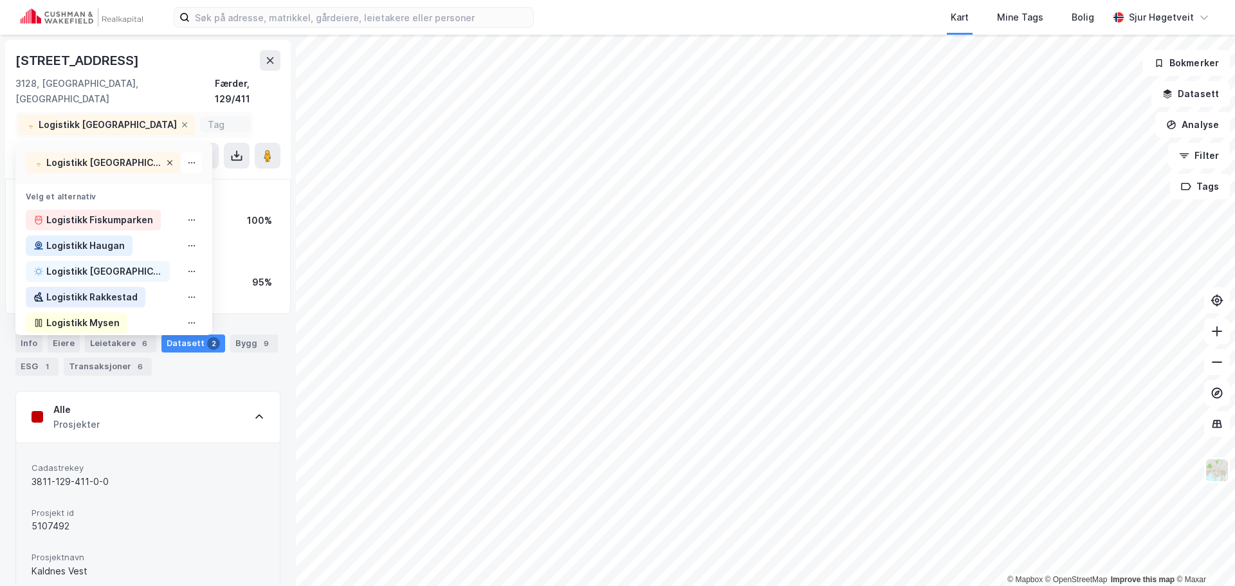
click at [166, 159] on icon at bounding box center [170, 163] width 8 height 8
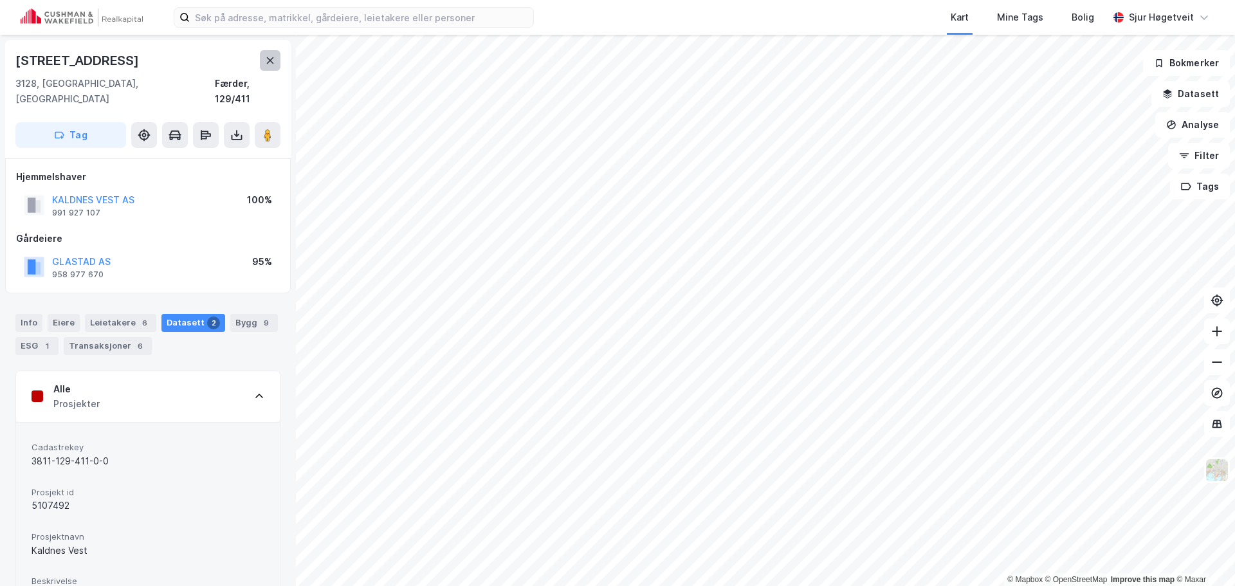
click at [271, 59] on icon at bounding box center [270, 60] width 7 height 6
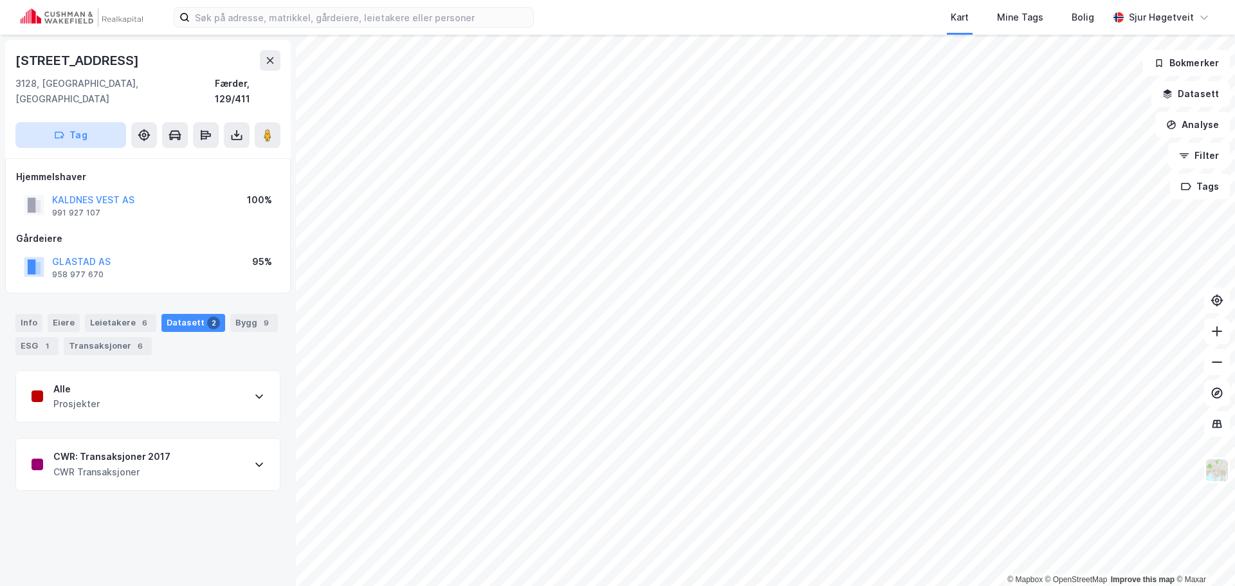
click at [97, 122] on button "Tag" at bounding box center [70, 135] width 111 height 26
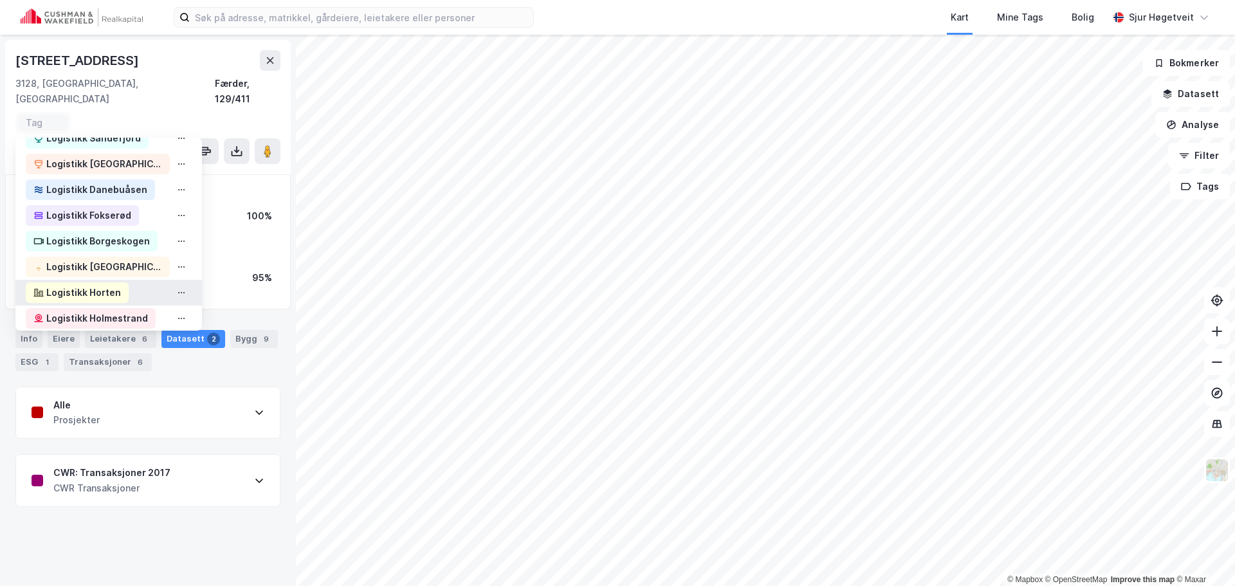
scroll to position [193, 0]
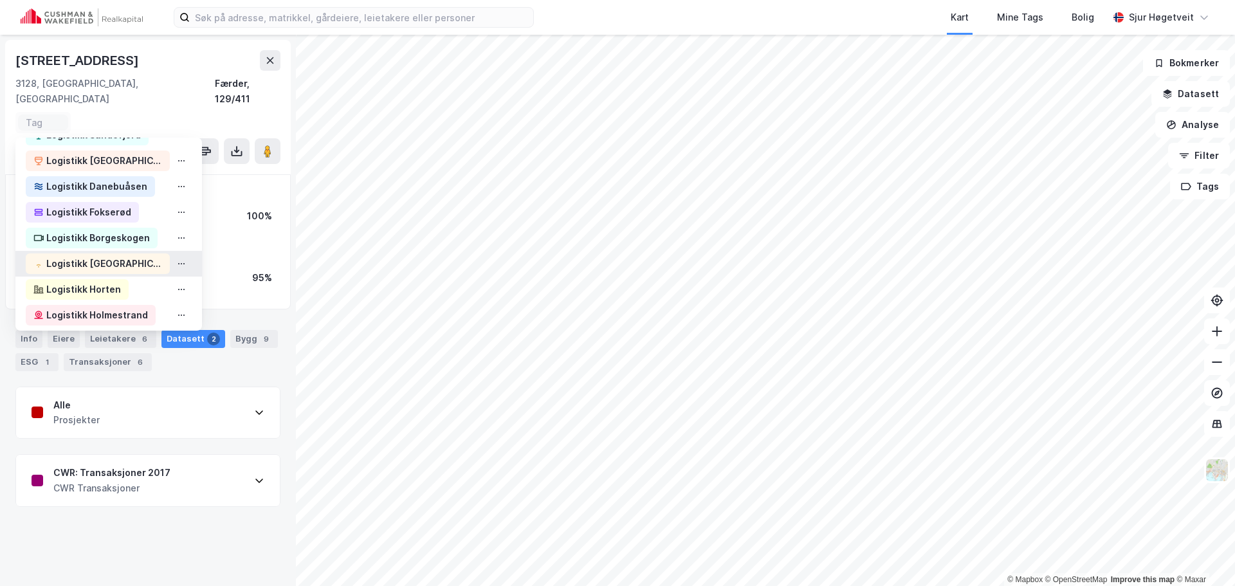
click at [129, 256] on div "Logistikk [GEOGRAPHIC_DATA]" at bounding box center [104, 263] width 116 height 15
